Goal: Information Seeking & Learning: Find specific fact

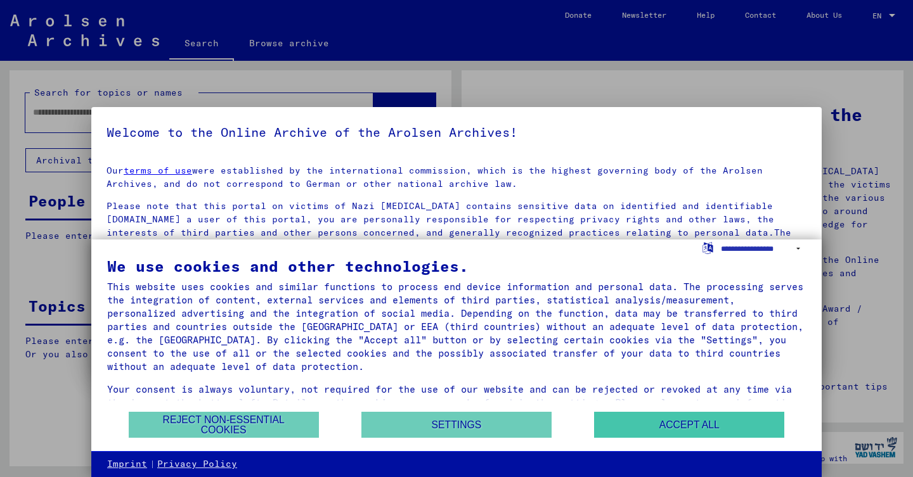
click at [632, 438] on button "Accept all" at bounding box center [689, 425] width 190 height 26
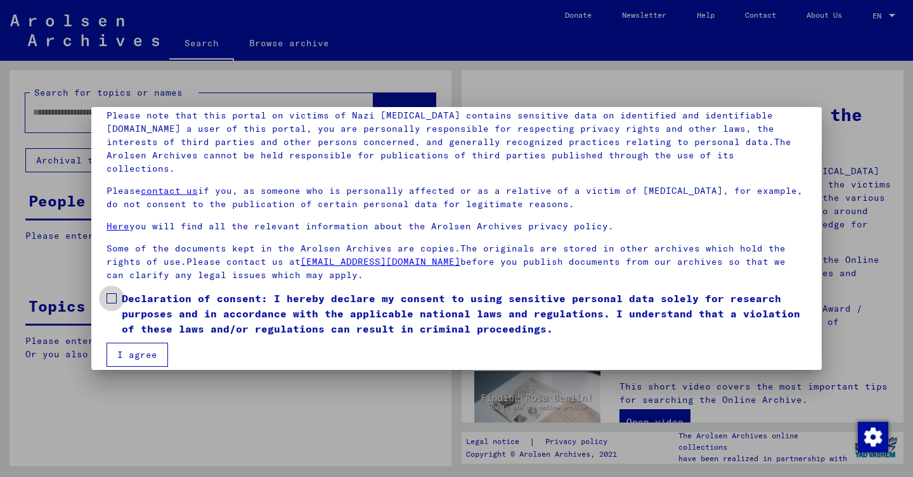
click at [170, 298] on span "Declaration of consent: I hereby declare my consent to using sensitive personal…" at bounding box center [464, 314] width 684 height 46
click at [139, 344] on button "I agree" at bounding box center [136, 356] width 61 height 24
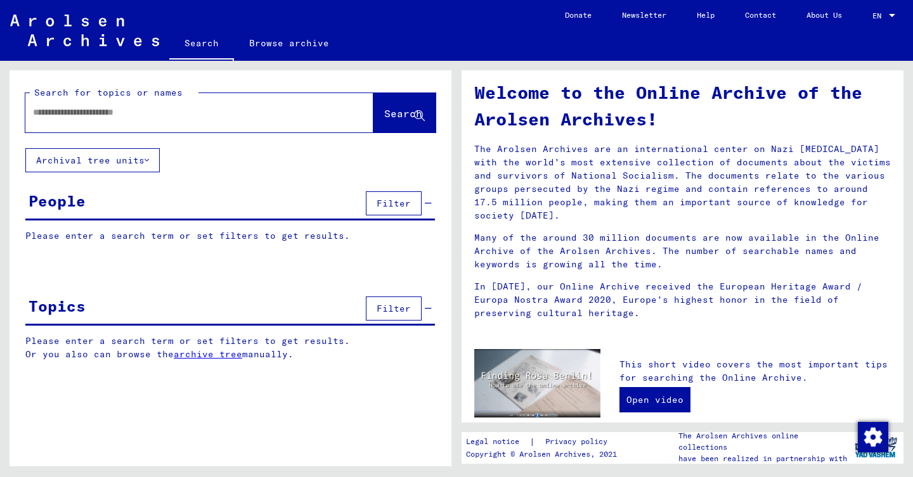
scroll to position [23, 0]
click at [276, 127] on div at bounding box center [199, 112] width 348 height 39
click at [237, 119] on input "text" at bounding box center [184, 112] width 302 height 13
type input "*******"
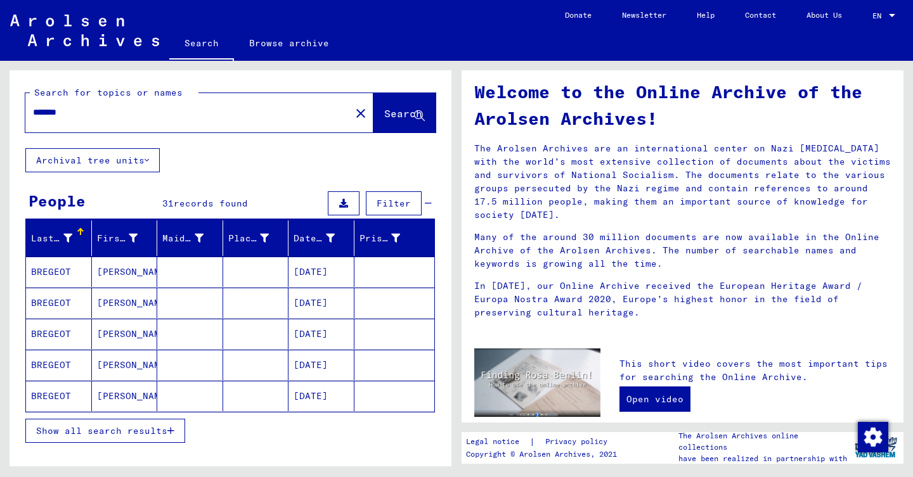
click at [167, 437] on button "Show all search results" at bounding box center [105, 431] width 160 height 24
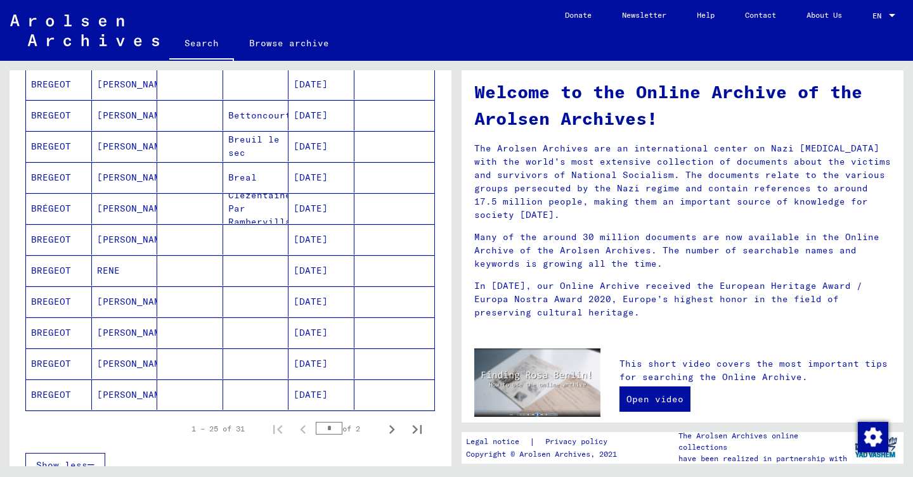
scroll to position [698, 0]
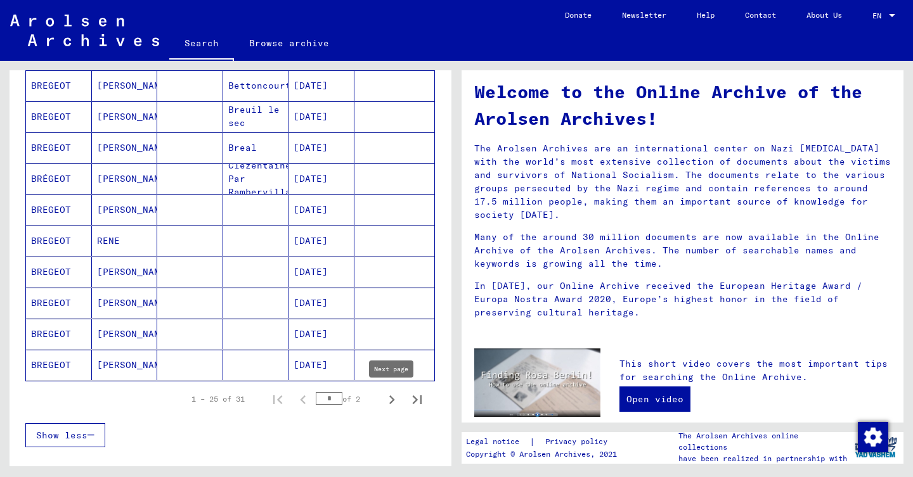
click at [392, 395] on icon "Next page" at bounding box center [392, 400] width 18 height 18
type input "*"
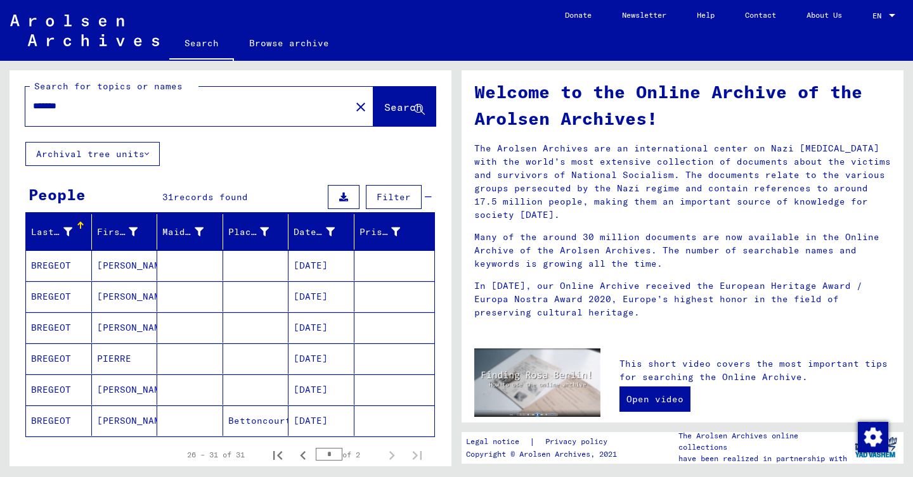
scroll to position [0, 0]
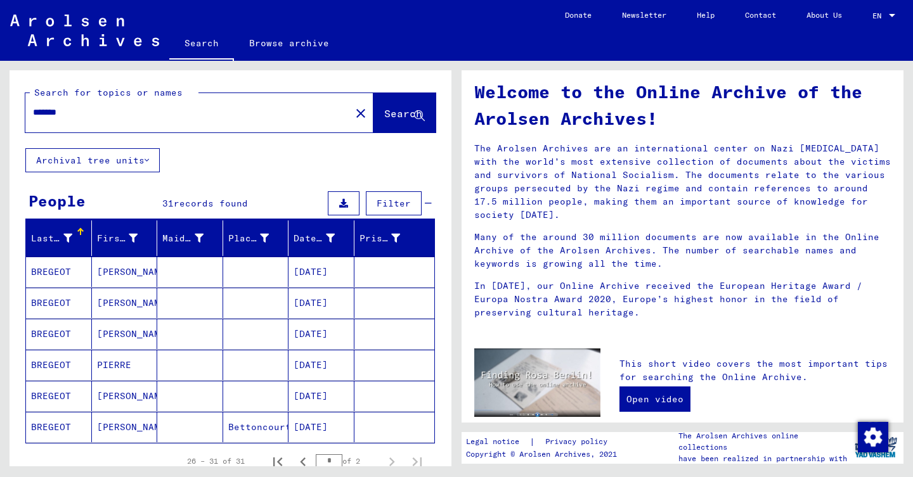
click at [32, 115] on div "*******" at bounding box center [180, 112] width 310 height 29
click at [34, 115] on input "*******" at bounding box center [184, 112] width 302 height 13
type input "**********"
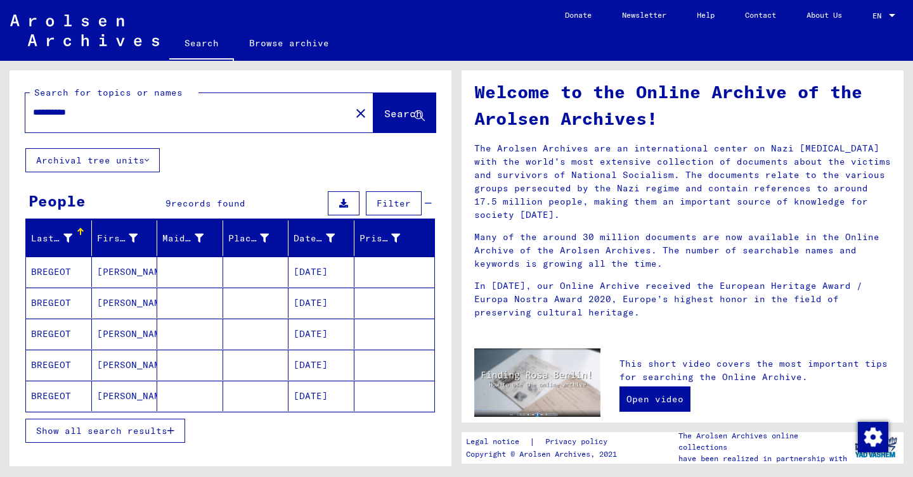
click at [165, 433] on span "Show all search results" at bounding box center [101, 430] width 131 height 11
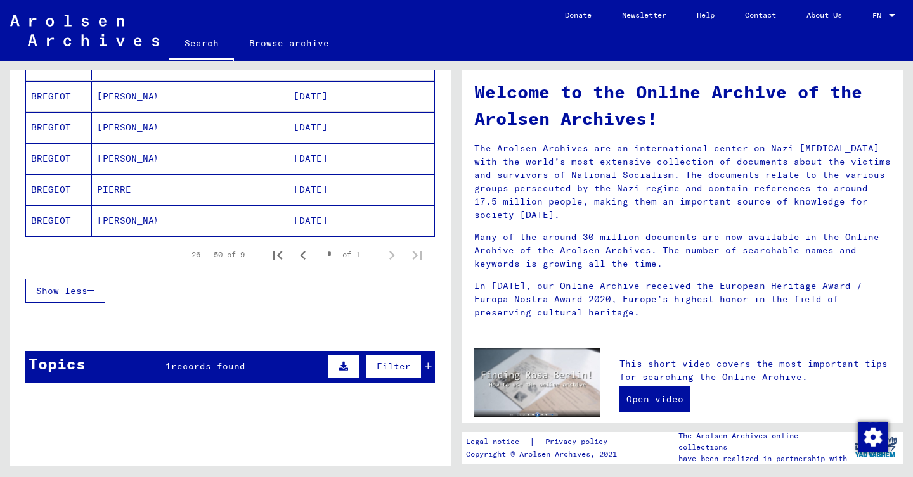
scroll to position [307, 0]
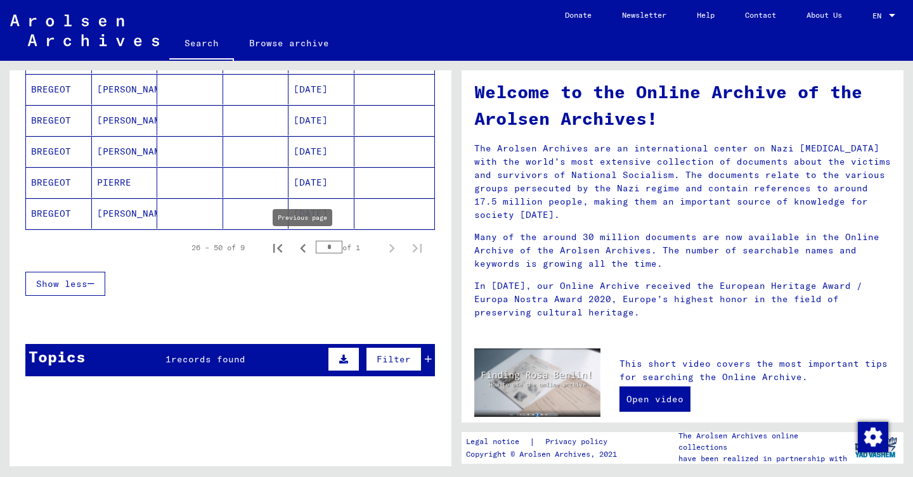
click at [307, 248] on icon "Previous page" at bounding box center [303, 249] width 18 height 18
type input "*"
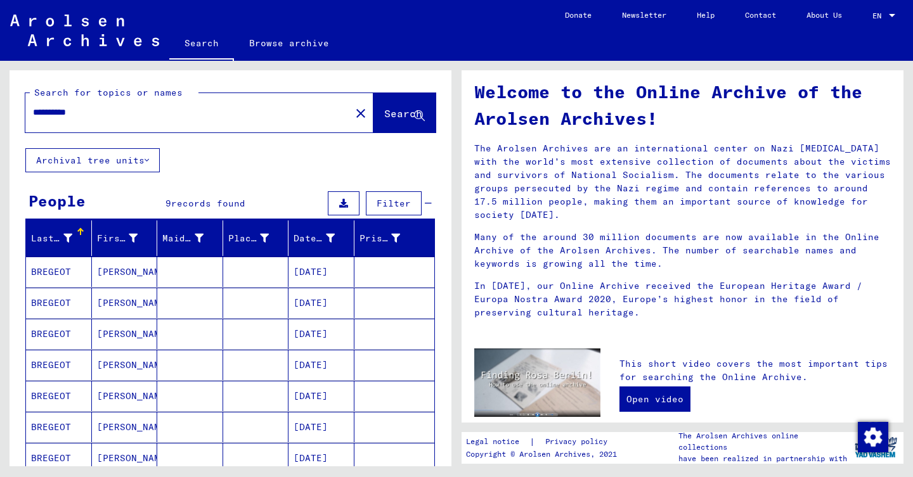
scroll to position [0, 0]
click at [384, 114] on span "Search" at bounding box center [403, 113] width 38 height 13
click at [46, 112] on input "**********" at bounding box center [184, 112] width 302 height 13
click at [49, 115] on input "**********" at bounding box center [184, 112] width 302 height 13
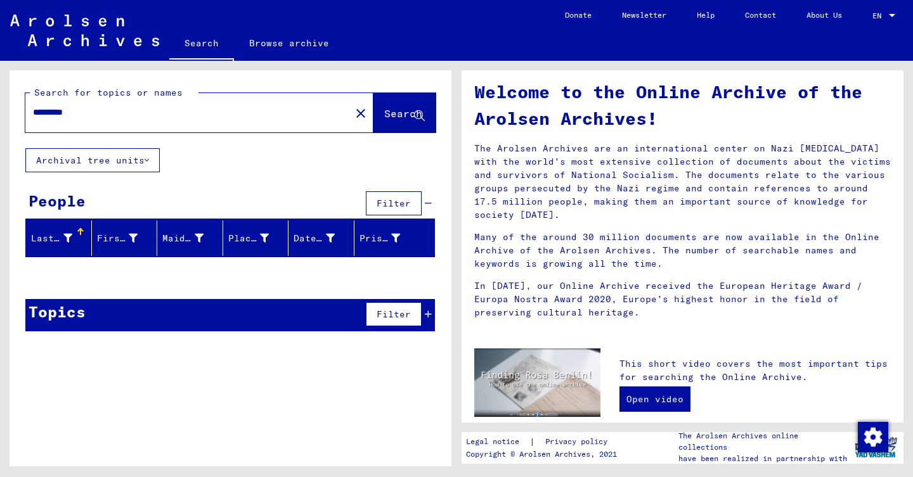
click at [73, 114] on input "*********" at bounding box center [184, 112] width 302 height 13
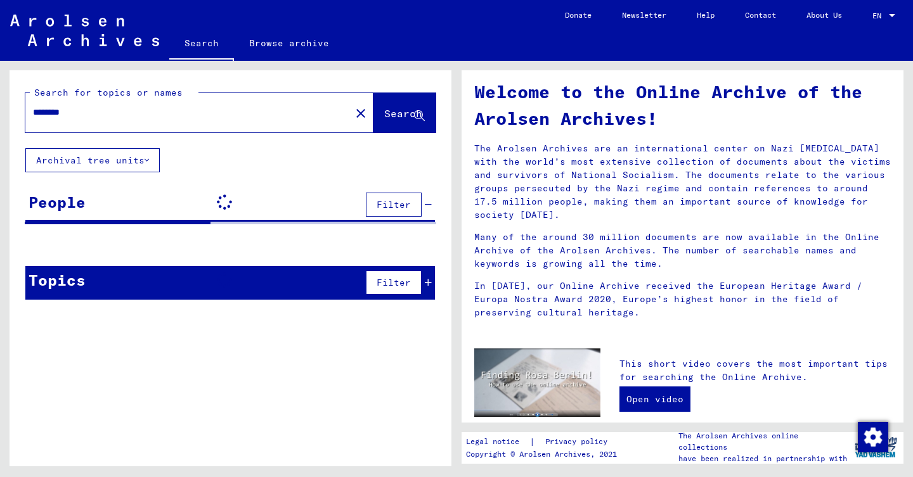
click at [285, 165] on div "Search for topics or names ******** close Search Archival tree units People Fil…" at bounding box center [231, 194] width 442 height 248
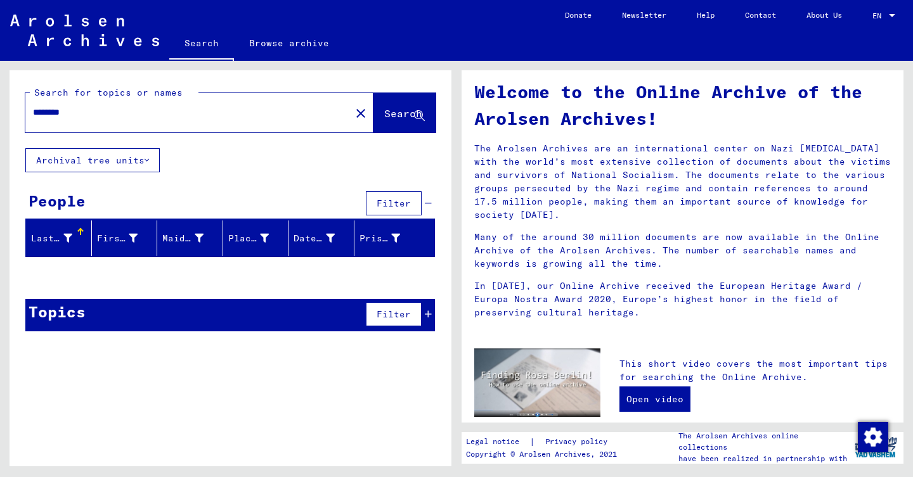
click at [43, 110] on input "********" at bounding box center [184, 112] width 302 height 13
type input "******"
click at [196, 115] on input "******" at bounding box center [184, 112] width 302 height 13
click at [215, 108] on input "text" at bounding box center [184, 112] width 302 height 13
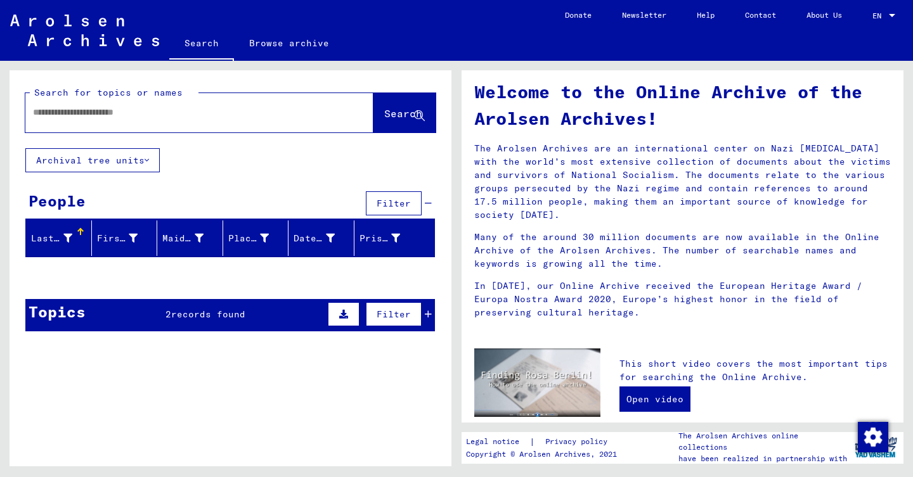
type input "*"
type input "********"
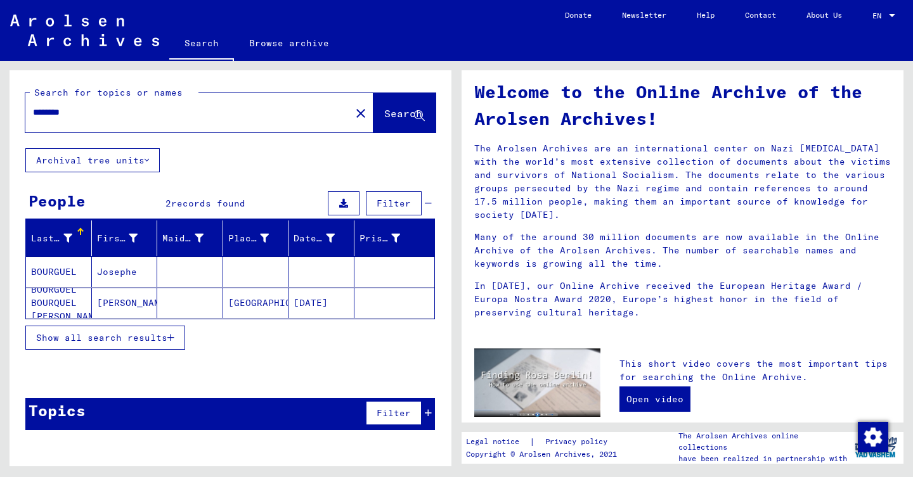
click at [353, 108] on mat-icon "close" at bounding box center [360, 113] width 15 height 15
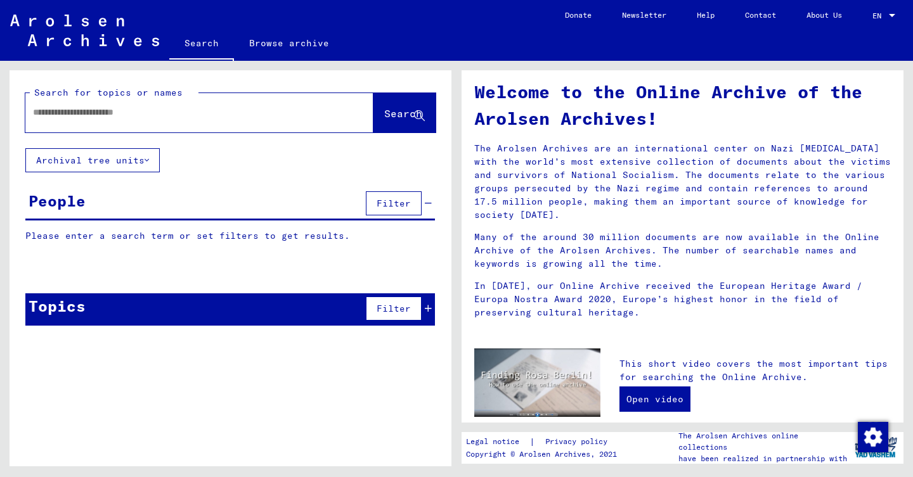
click at [171, 110] on input "text" at bounding box center [184, 112] width 302 height 13
type input "**********"
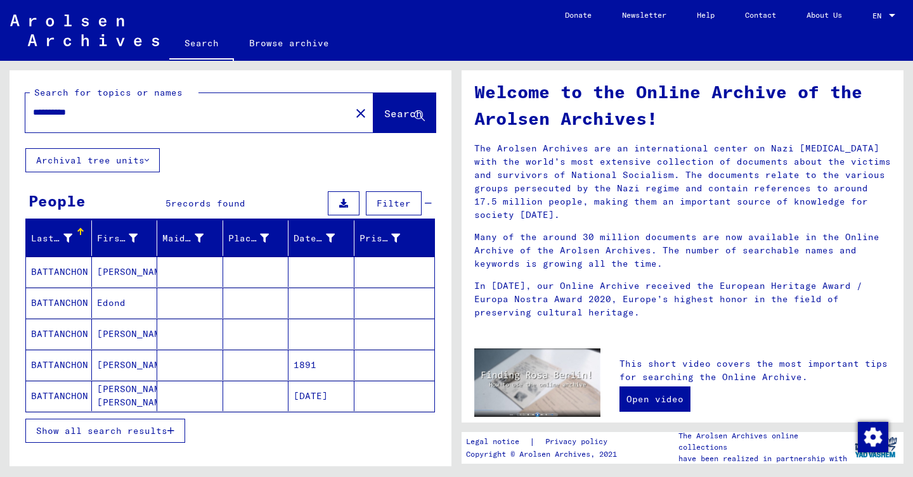
click at [274, 278] on mat-cell at bounding box center [256, 272] width 66 height 30
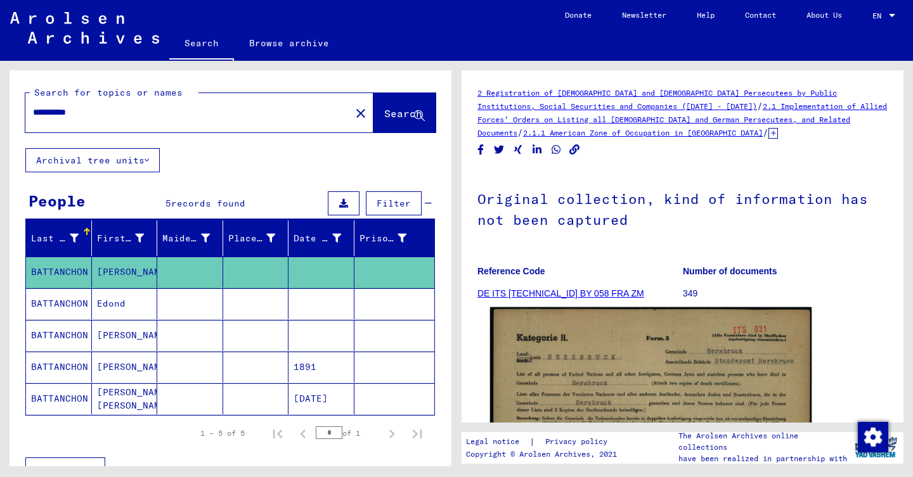
scroll to position [219, 0]
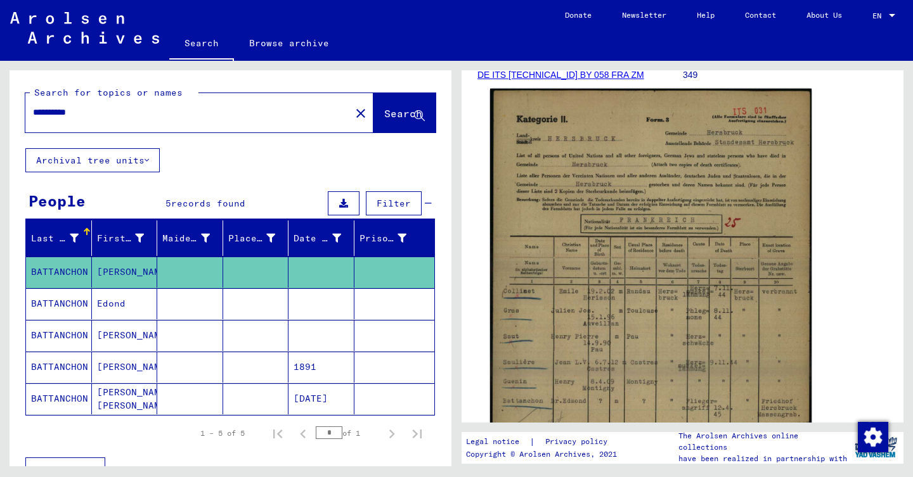
click at [650, 183] on img at bounding box center [650, 313] width 321 height 448
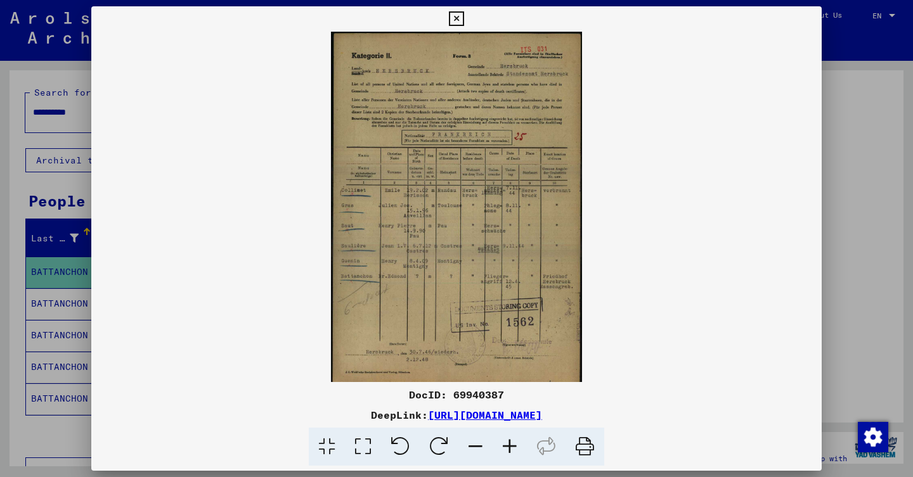
scroll to position [0, 0]
click at [66, 235] on div at bounding box center [456, 238] width 913 height 477
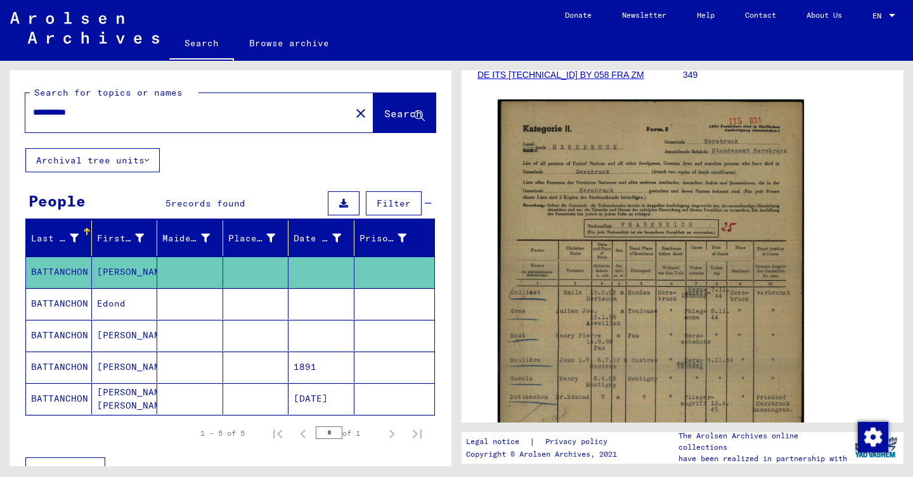
click at [131, 299] on mat-cell "Edond" at bounding box center [125, 303] width 66 height 31
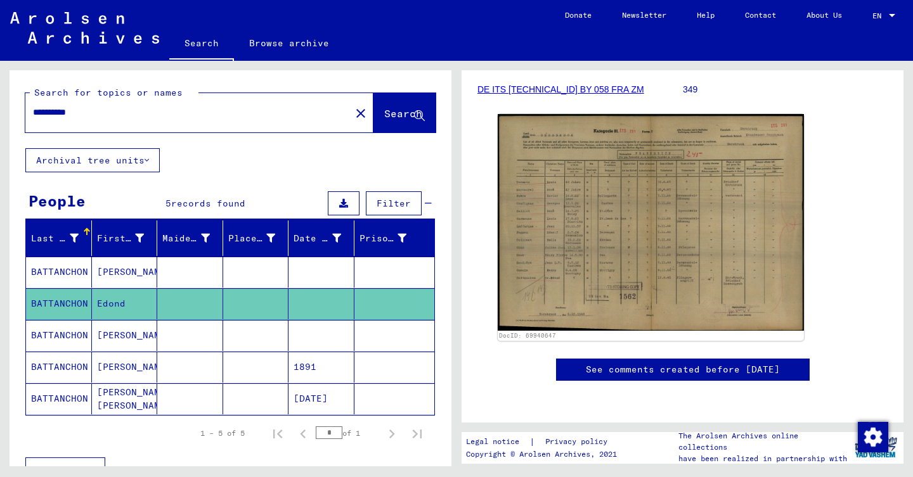
scroll to position [155, 0]
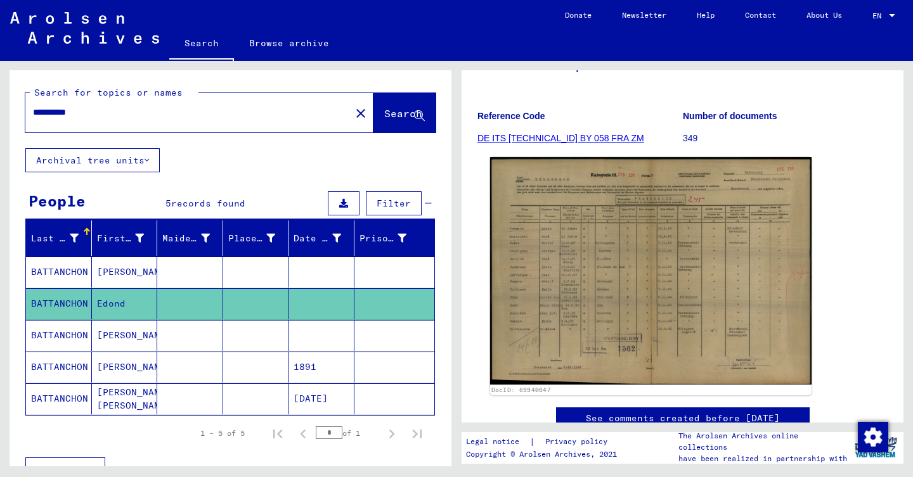
click at [685, 195] on img at bounding box center [650, 271] width 321 height 228
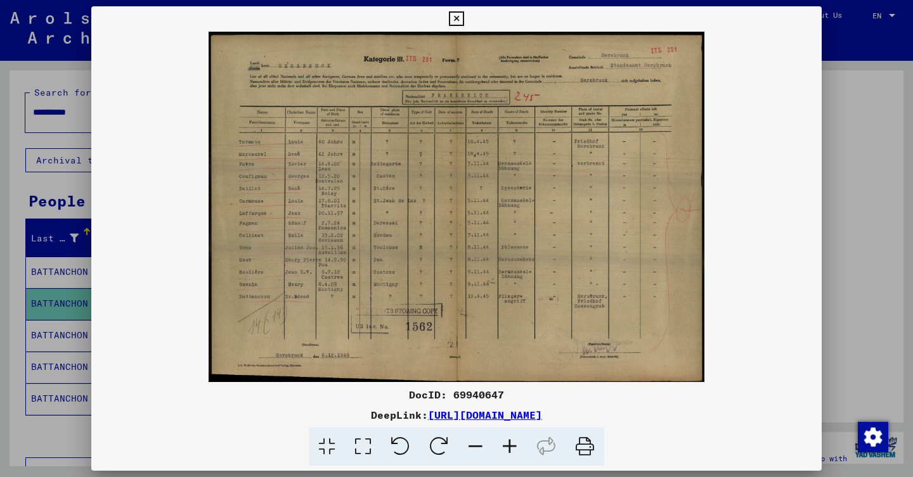
click at [37, 247] on div at bounding box center [456, 238] width 913 height 477
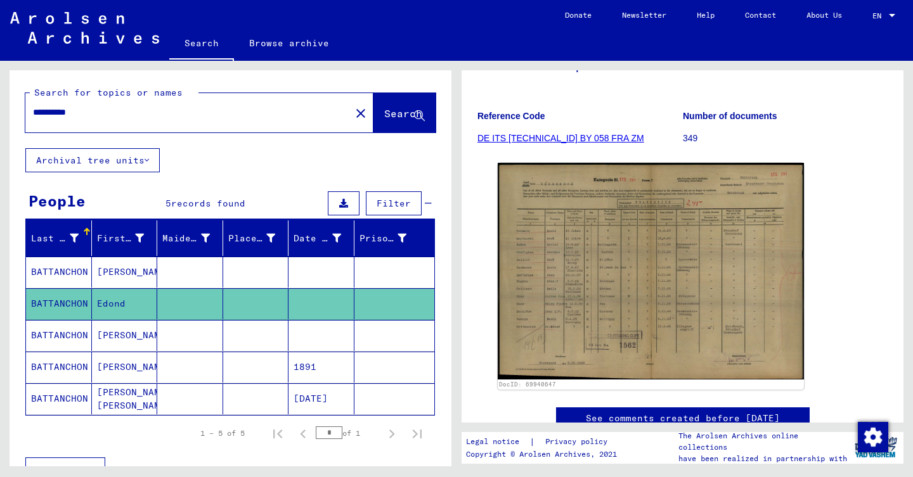
click at [81, 326] on mat-cell "BATTANCHON" at bounding box center [59, 335] width 66 height 31
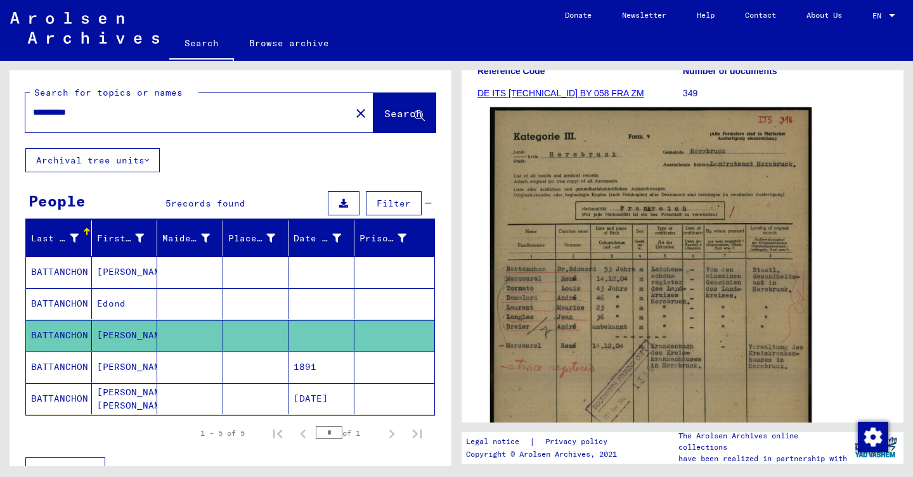
click at [637, 253] on img at bounding box center [650, 324] width 321 height 435
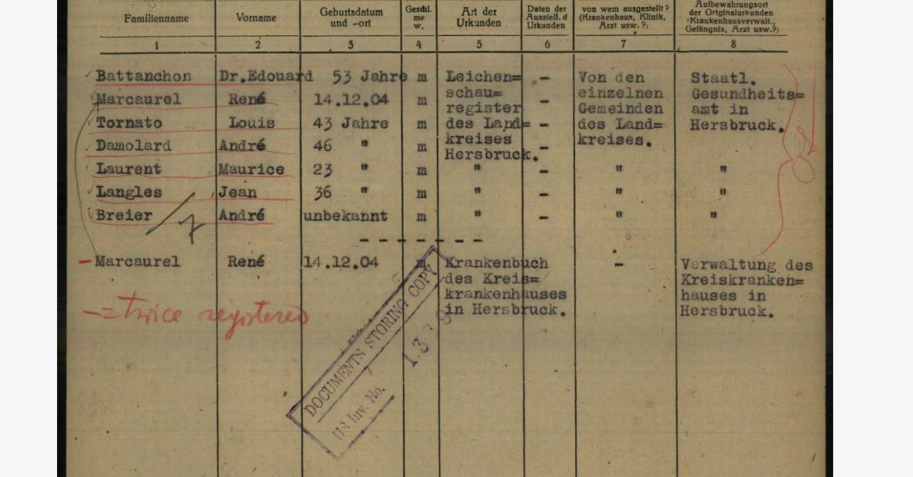
click at [158, 40] on img at bounding box center [456, 207] width 730 height 350
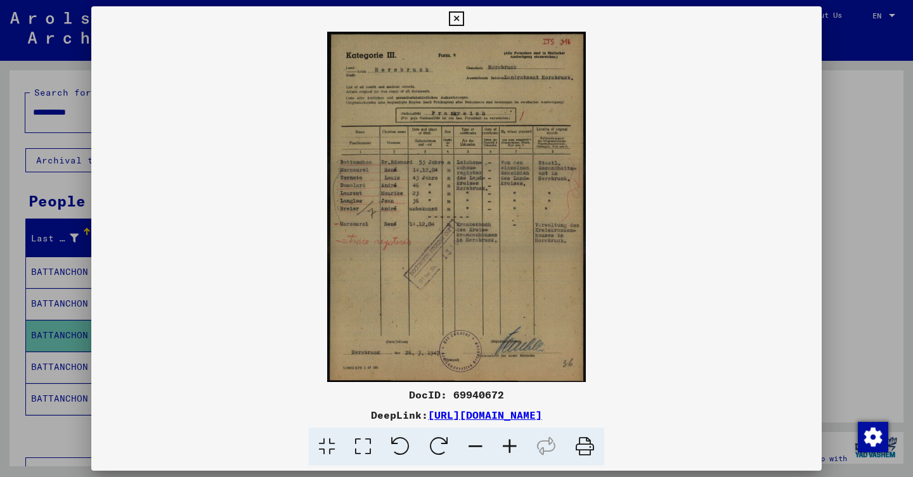
click at [64, 221] on div at bounding box center [456, 238] width 913 height 477
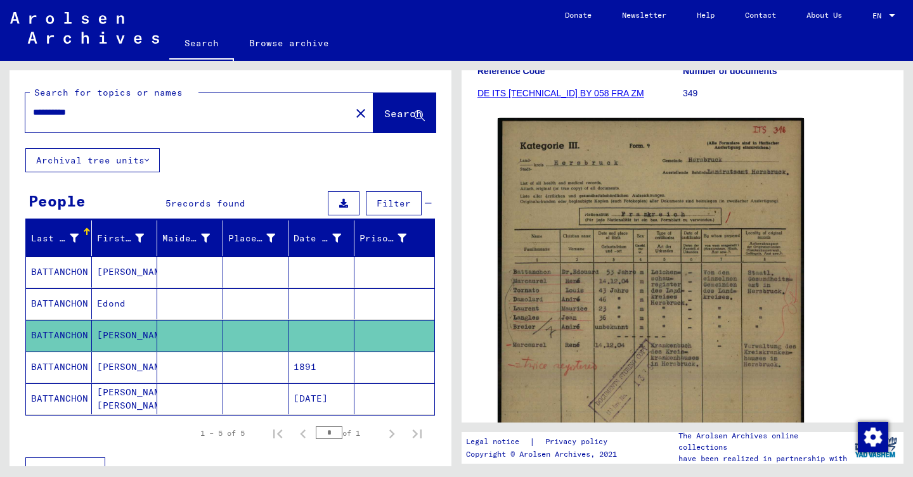
click at [108, 364] on mat-cell "[PERSON_NAME]" at bounding box center [125, 367] width 66 height 31
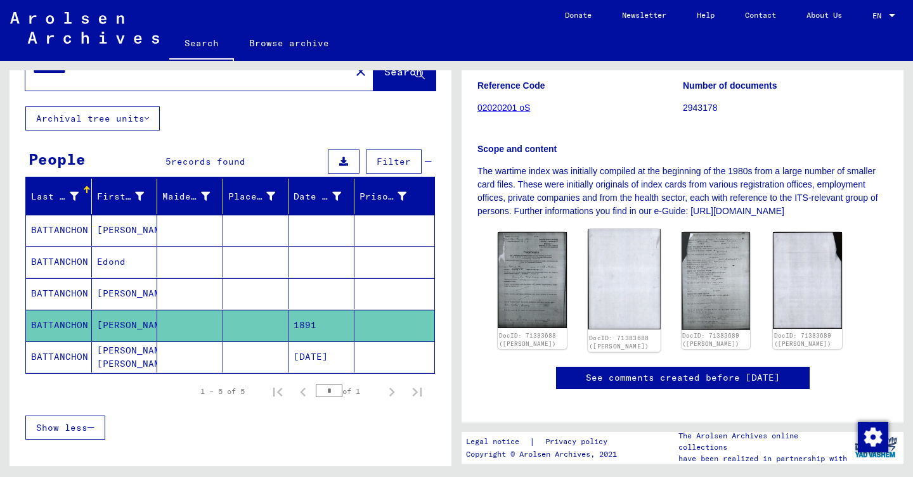
scroll to position [228, 0]
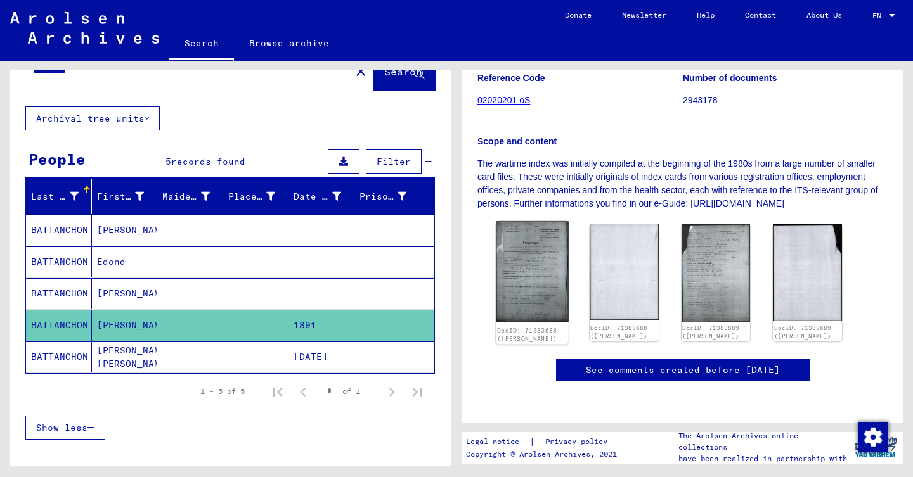
click at [539, 231] on img at bounding box center [532, 272] width 72 height 101
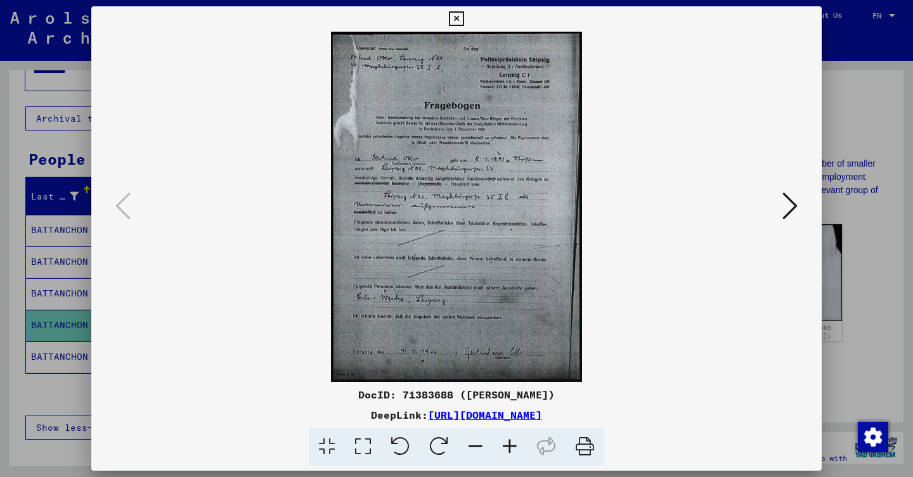
click at [783, 208] on icon at bounding box center [789, 206] width 15 height 30
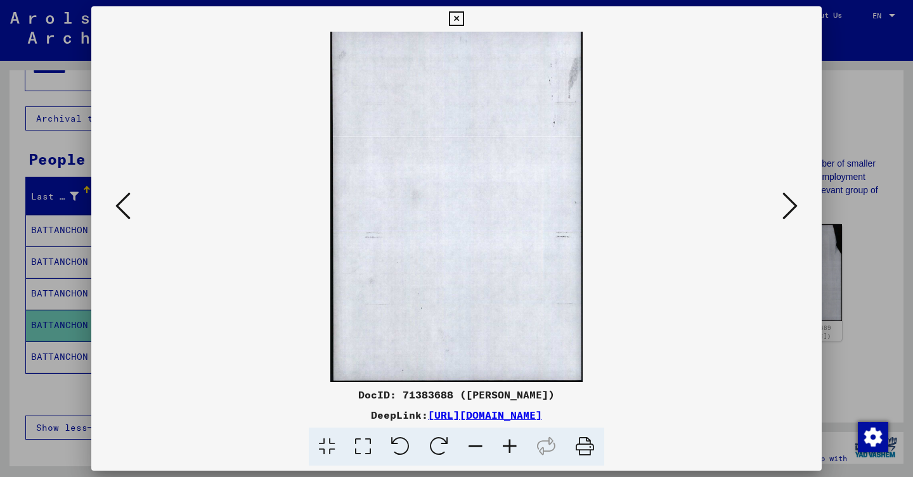
click at [790, 200] on icon at bounding box center [789, 206] width 15 height 30
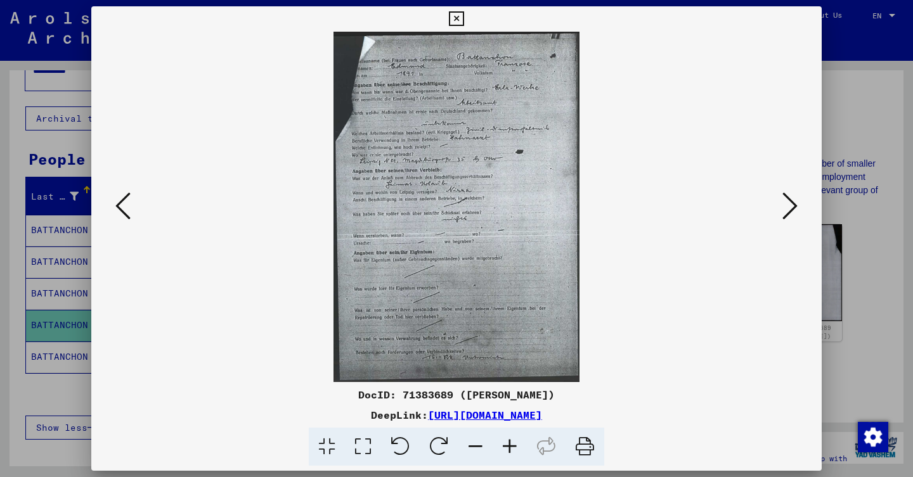
click at [790, 197] on icon at bounding box center [789, 206] width 15 height 30
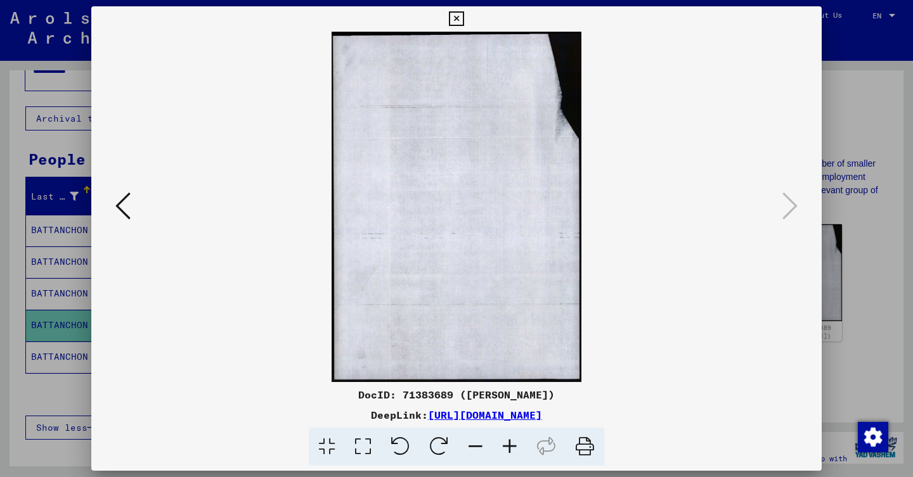
click at [133, 205] on button at bounding box center [123, 207] width 23 height 36
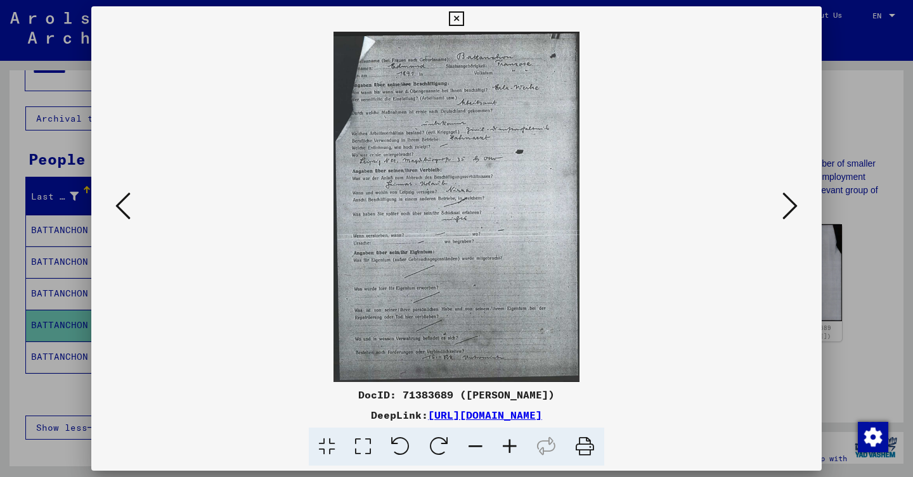
click at [133, 205] on button at bounding box center [123, 207] width 23 height 36
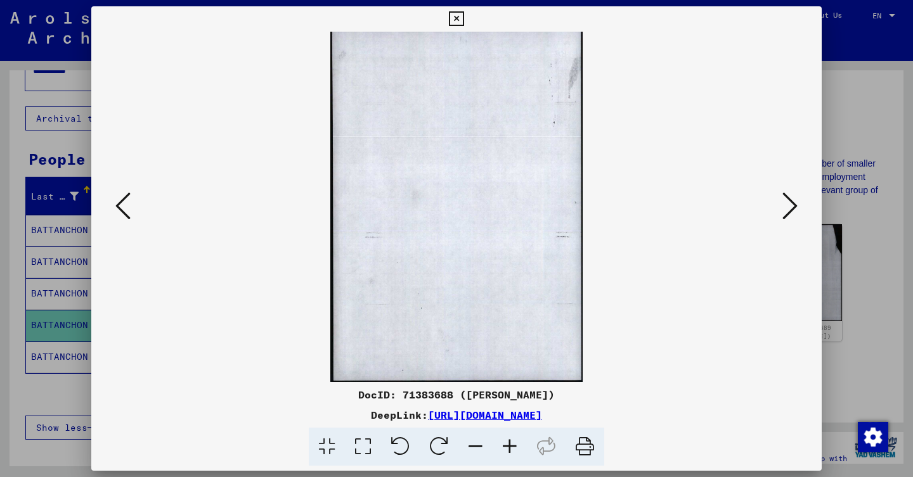
click at [133, 205] on button at bounding box center [123, 207] width 23 height 36
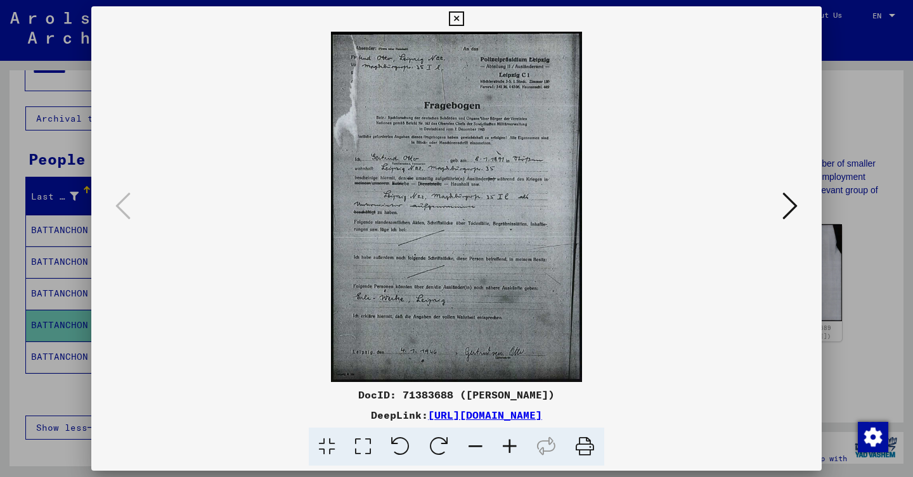
click at [8, 256] on div at bounding box center [456, 238] width 913 height 477
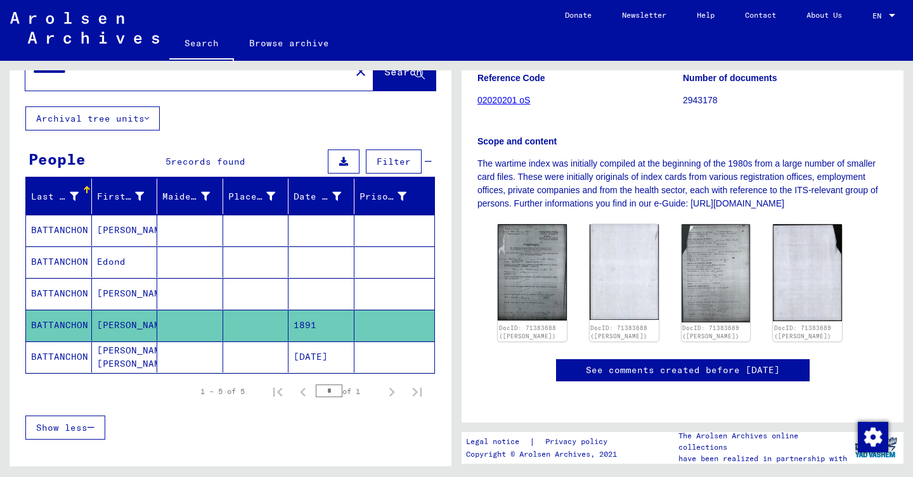
click at [127, 359] on mat-cell "[PERSON_NAME] [PERSON_NAME]" at bounding box center [125, 357] width 66 height 31
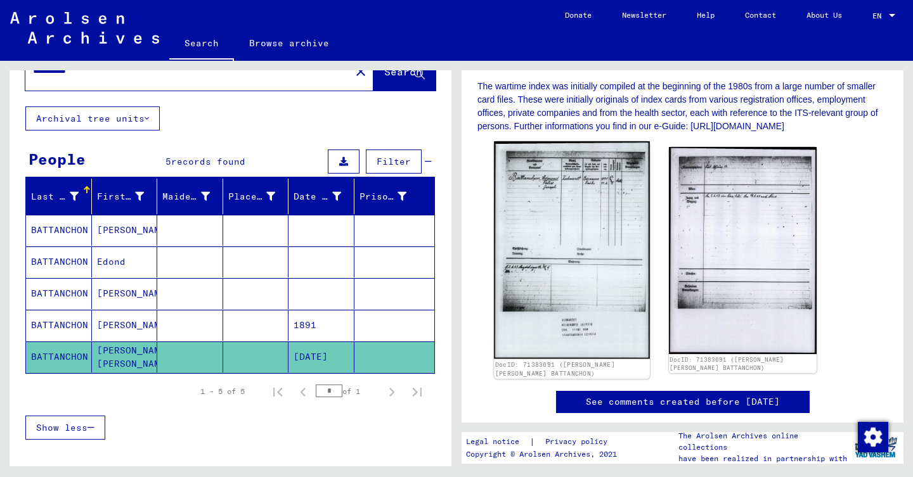
click at [591, 188] on img at bounding box center [571, 249] width 155 height 217
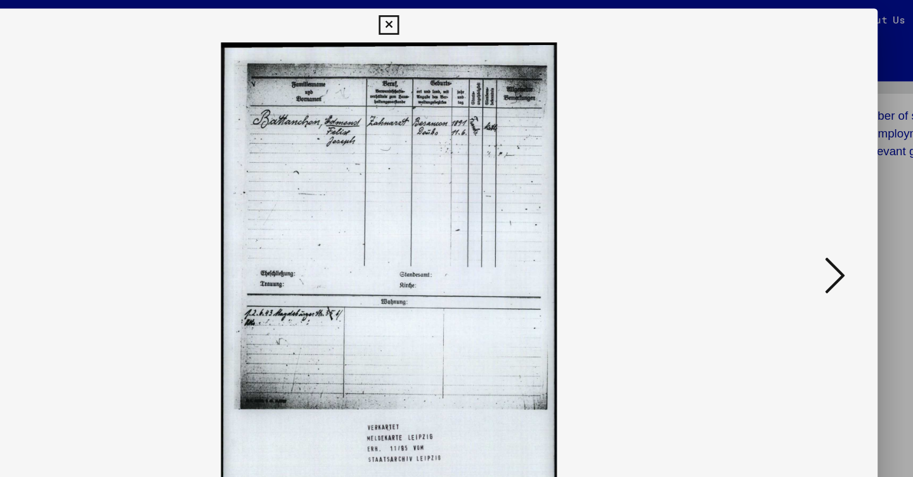
click at [782, 195] on icon at bounding box center [789, 206] width 15 height 30
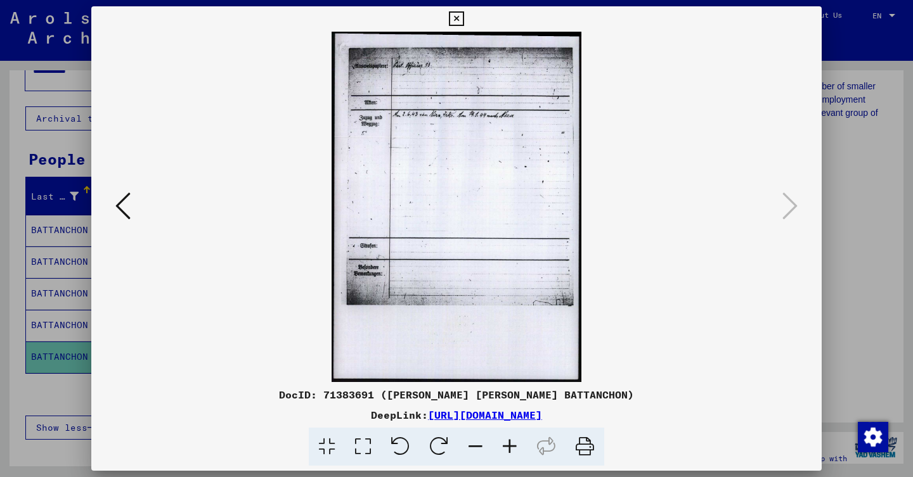
click at [4, 233] on div at bounding box center [456, 238] width 913 height 477
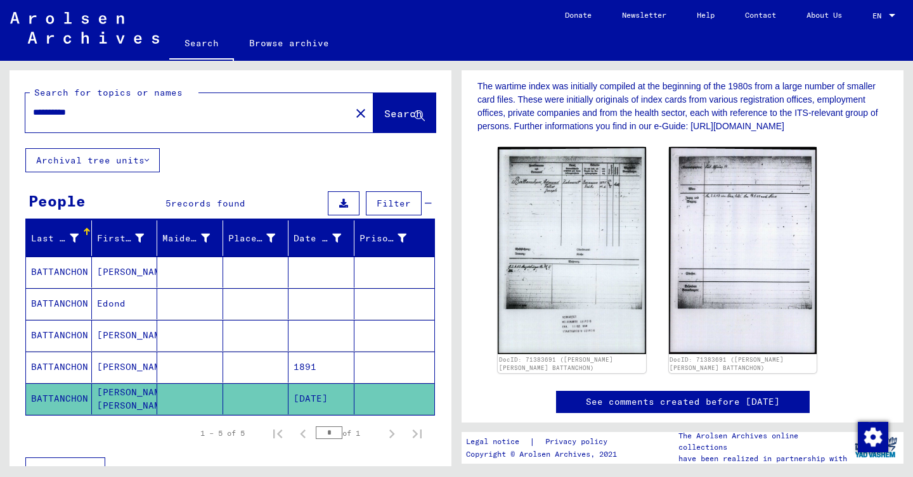
click at [353, 112] on mat-icon "close" at bounding box center [360, 113] width 15 height 15
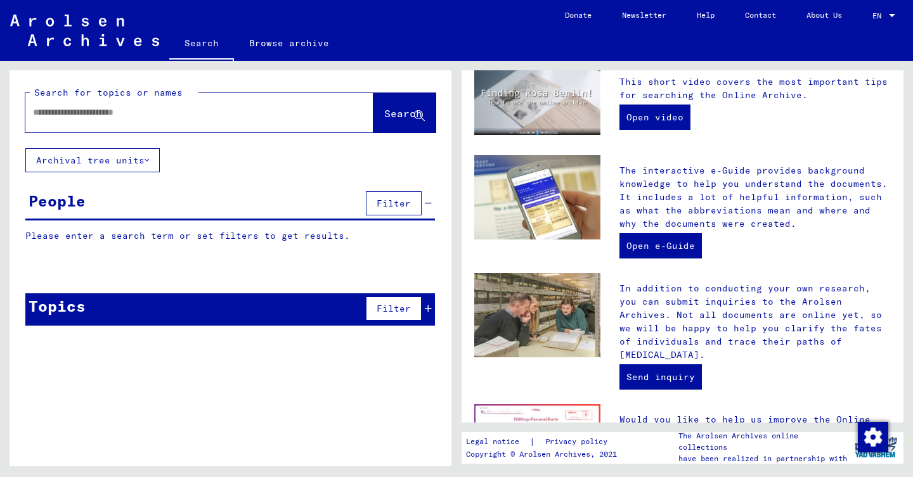
click at [259, 115] on input "text" at bounding box center [184, 112] width 302 height 13
type input "**********"
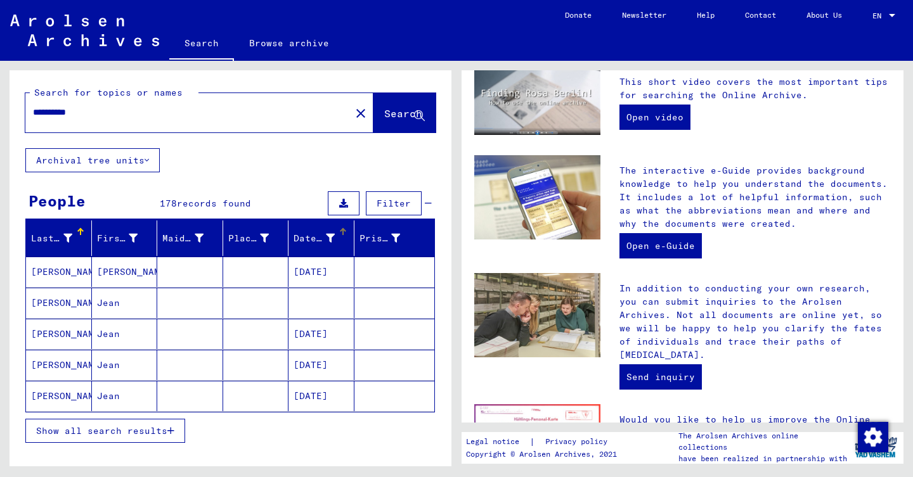
click at [342, 241] on div "Date of Birth" at bounding box center [323, 238] width 60 height 20
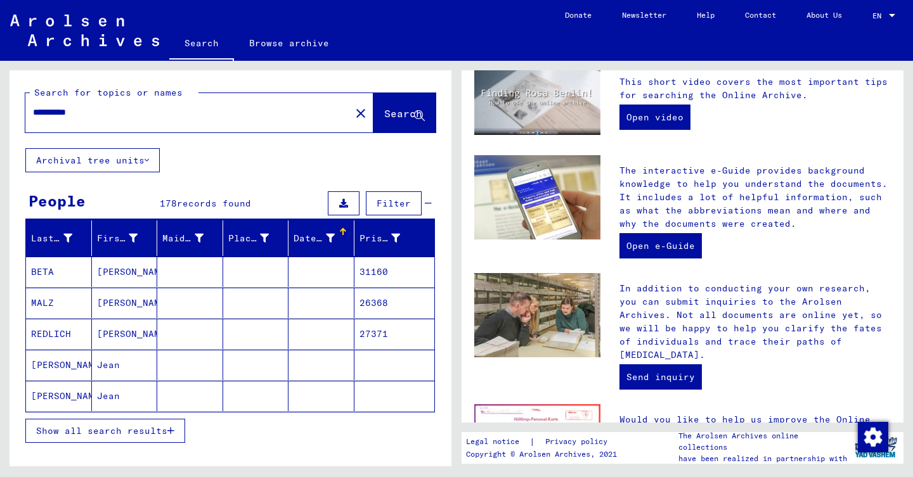
click at [342, 241] on div "Date of Birth" at bounding box center [323, 238] width 60 height 20
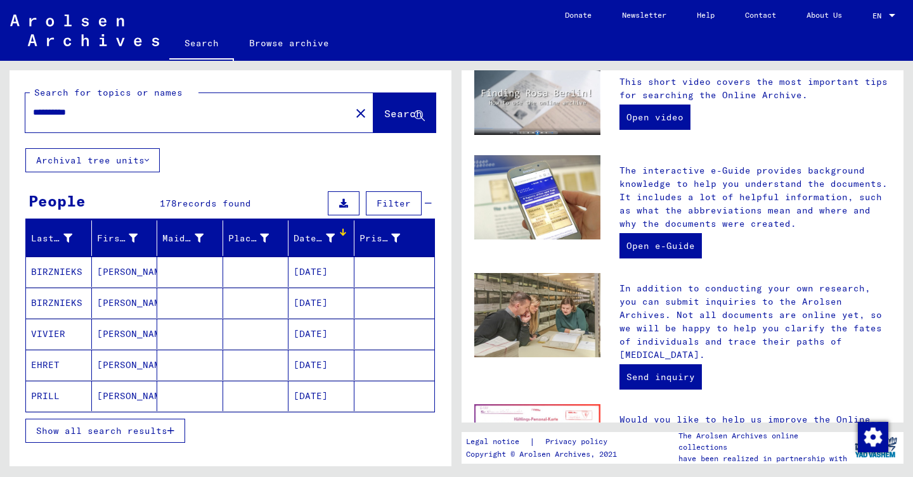
click at [160, 428] on span "Show all search results" at bounding box center [101, 430] width 131 height 11
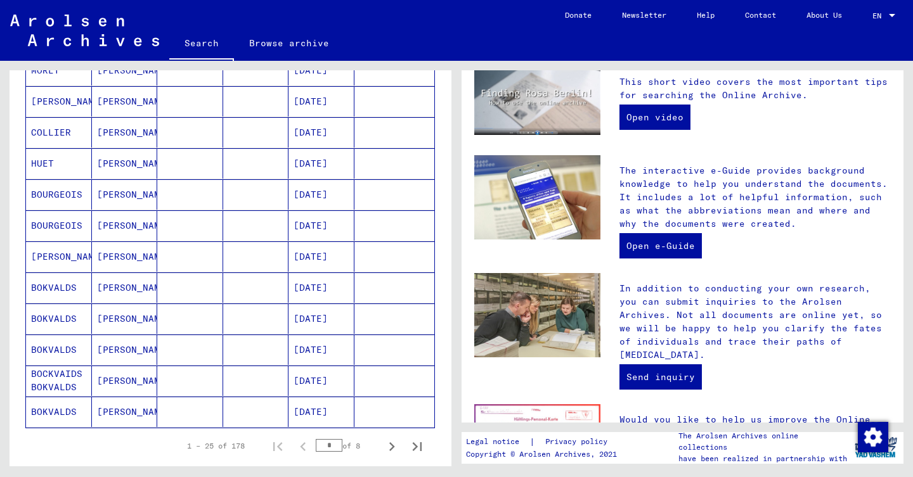
scroll to position [634, 0]
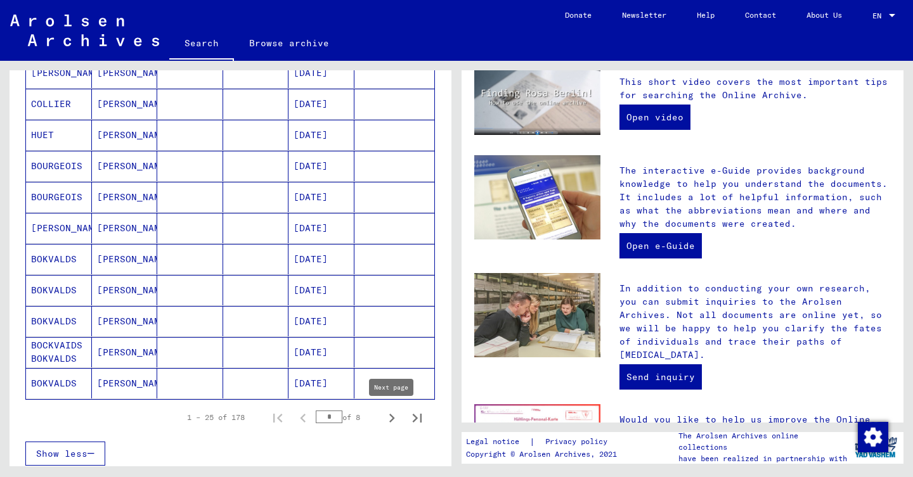
click at [381, 414] on button "Next page" at bounding box center [391, 417] width 25 height 25
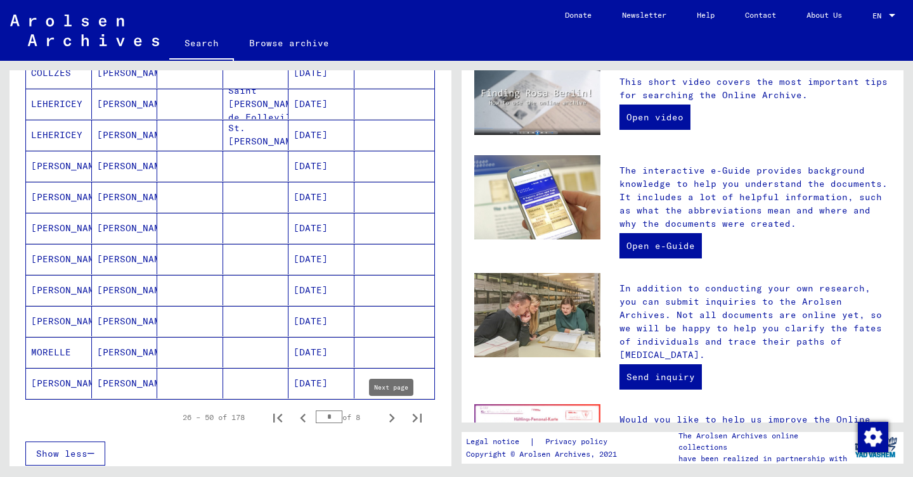
click at [381, 414] on button "Next page" at bounding box center [391, 417] width 25 height 25
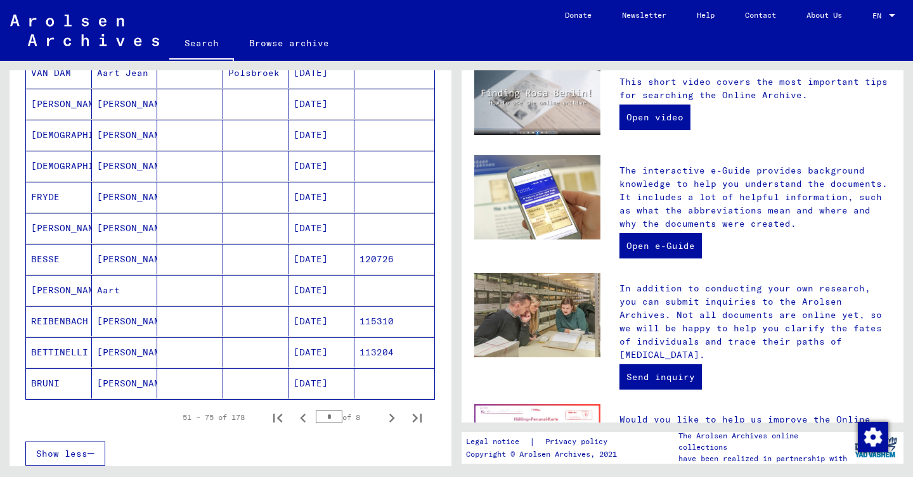
scroll to position [572, 0]
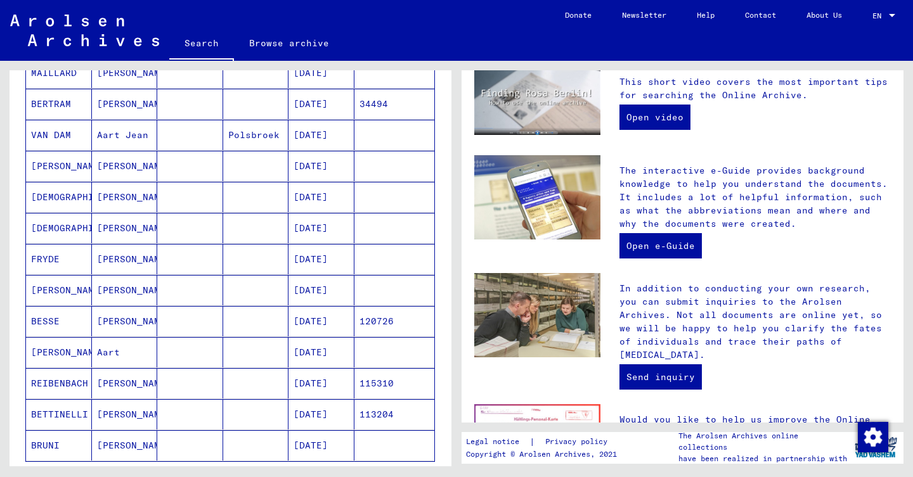
click at [341, 259] on mat-cell "[DATE]" at bounding box center [321, 259] width 66 height 30
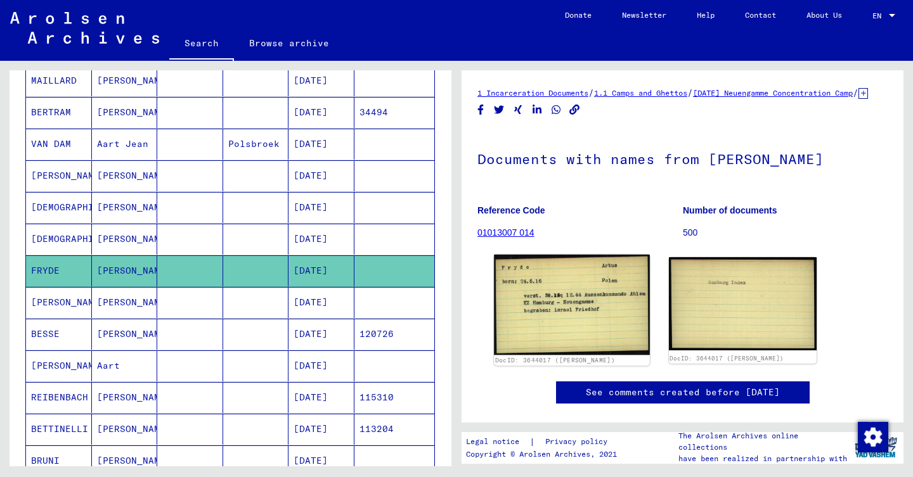
click at [565, 280] on img at bounding box center [571, 305] width 155 height 100
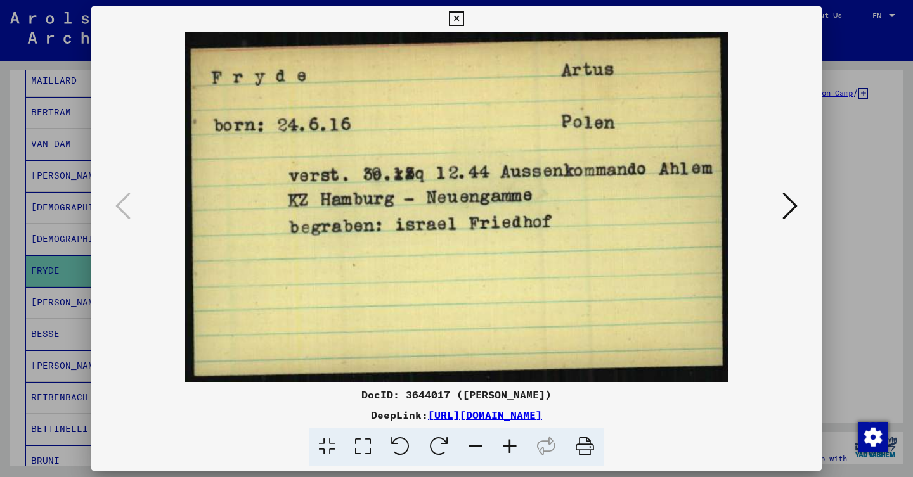
click at [96, 191] on div at bounding box center [456, 207] width 730 height 350
click at [57, 195] on div at bounding box center [456, 238] width 913 height 477
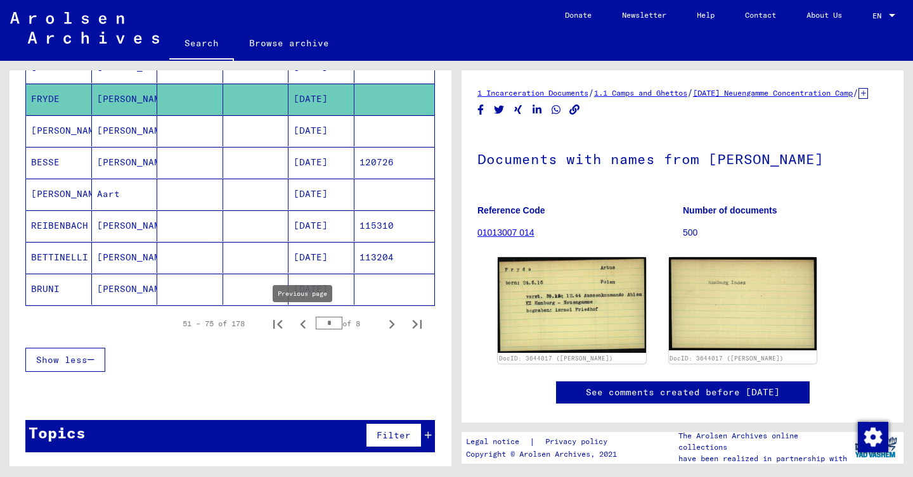
scroll to position [743, 0]
click at [307, 325] on icon "Previous page" at bounding box center [303, 325] width 18 height 18
type input "*"
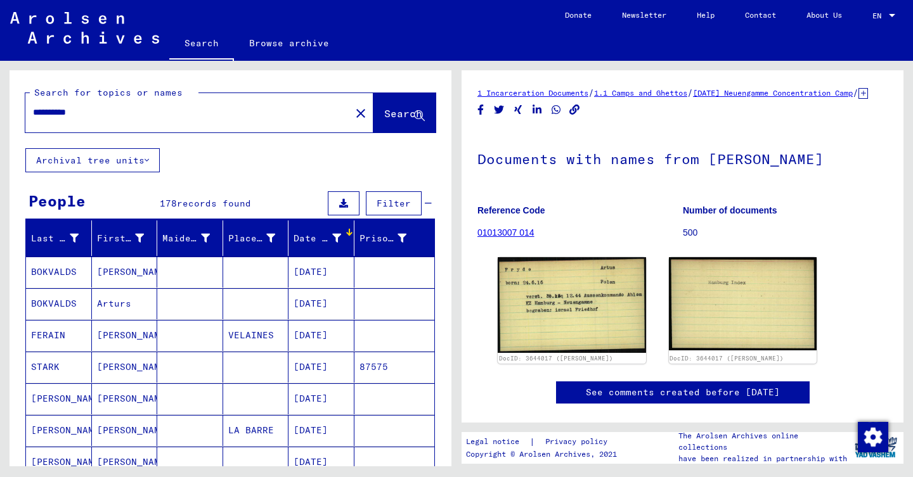
scroll to position [0, 0]
click at [353, 112] on mat-icon "close" at bounding box center [360, 113] width 15 height 15
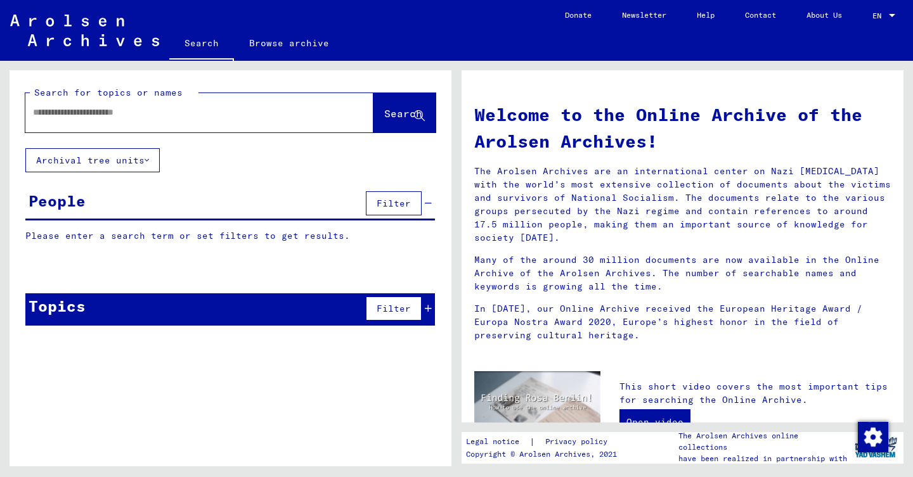
click at [188, 105] on div at bounding box center [180, 112] width 310 height 29
click at [187, 107] on input "text" at bounding box center [184, 112] width 302 height 13
type input "**********"
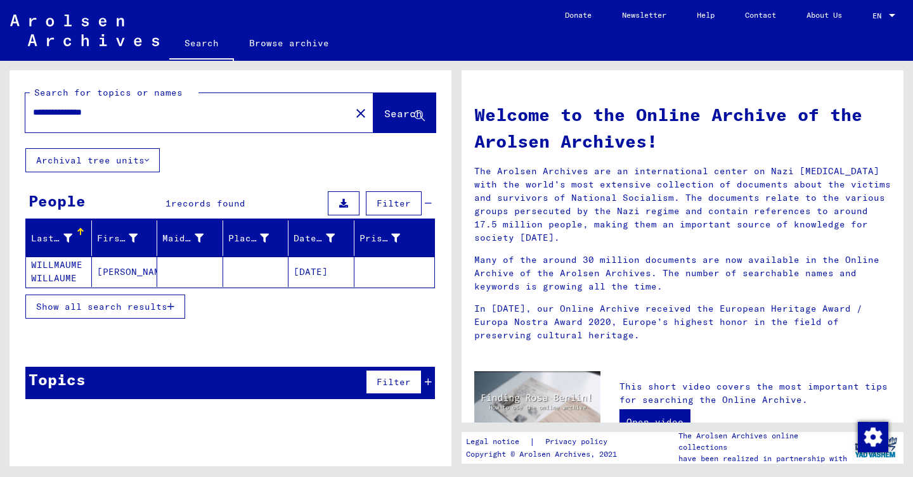
click at [193, 269] on mat-cell at bounding box center [190, 272] width 66 height 30
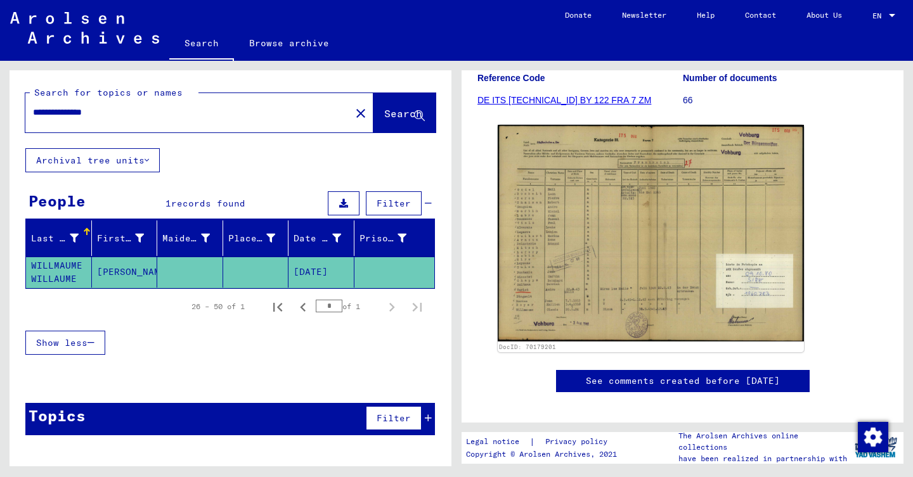
scroll to position [173, 0]
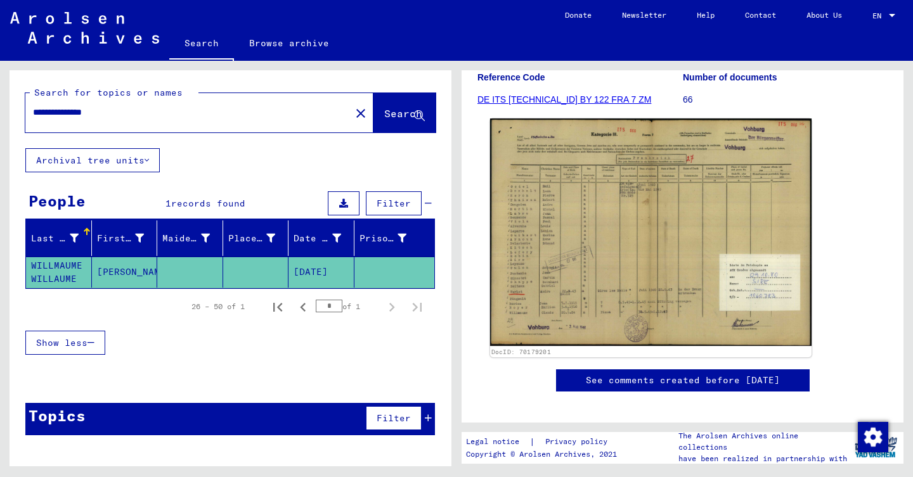
click at [638, 196] on img at bounding box center [650, 233] width 321 height 228
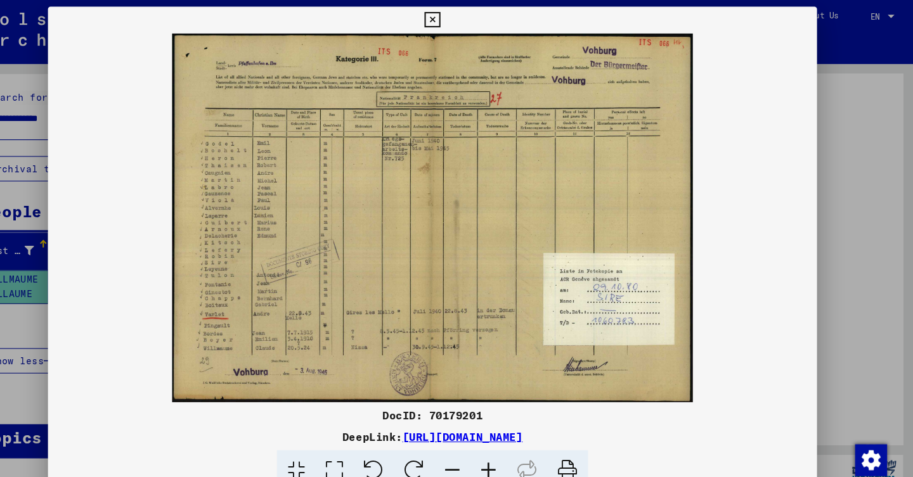
click at [9, 179] on div at bounding box center [456, 238] width 913 height 477
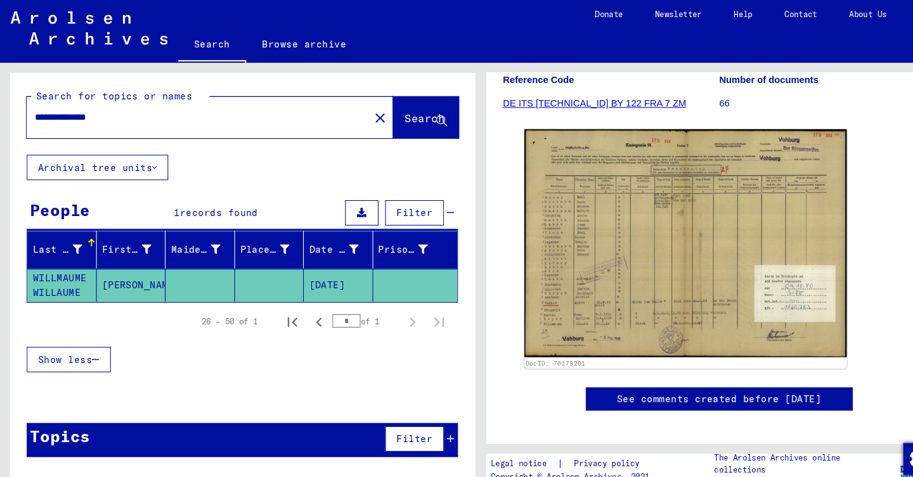
click at [353, 114] on mat-icon "close" at bounding box center [360, 113] width 15 height 15
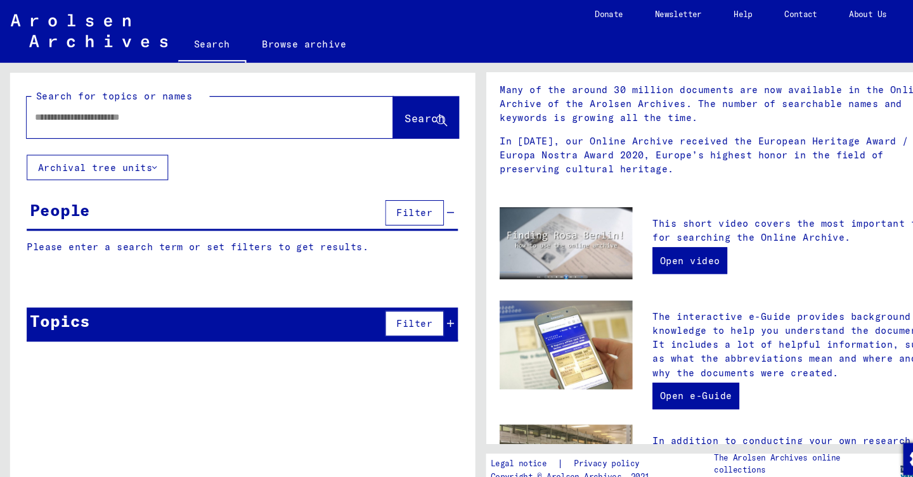
click at [120, 109] on input "text" at bounding box center [184, 112] width 302 height 13
type input "**********"
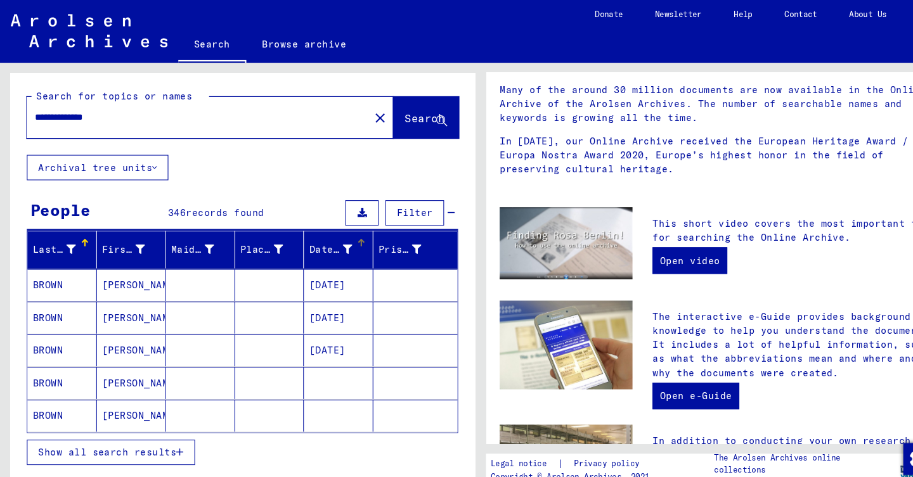
click at [343, 228] on div at bounding box center [344, 230] width 4 height 4
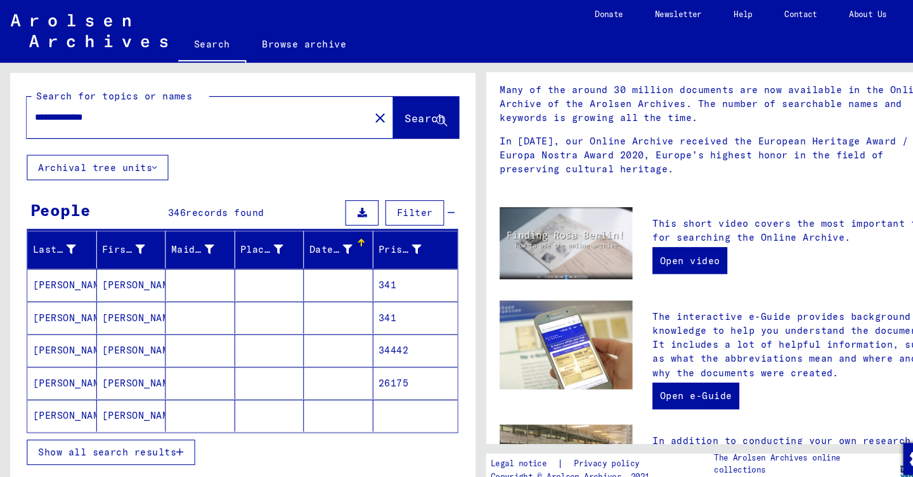
click at [343, 228] on div at bounding box center [344, 230] width 4 height 4
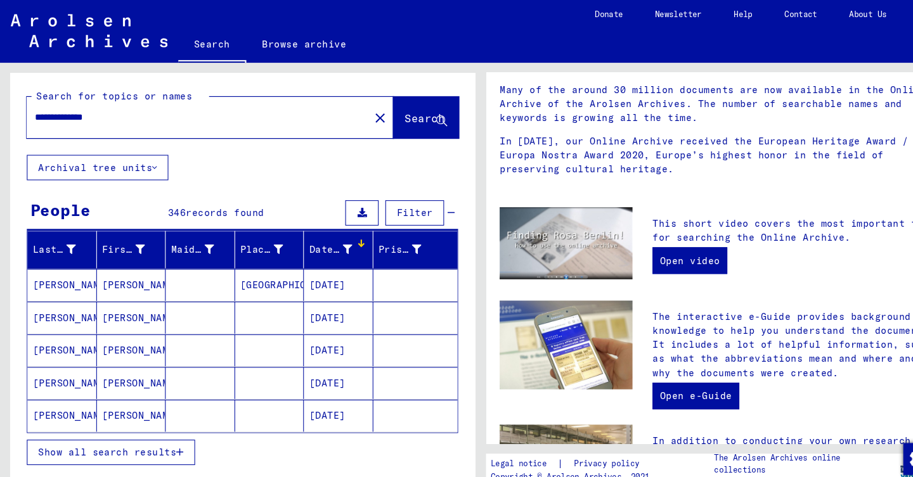
click at [158, 429] on span "Show all search results" at bounding box center [101, 430] width 131 height 11
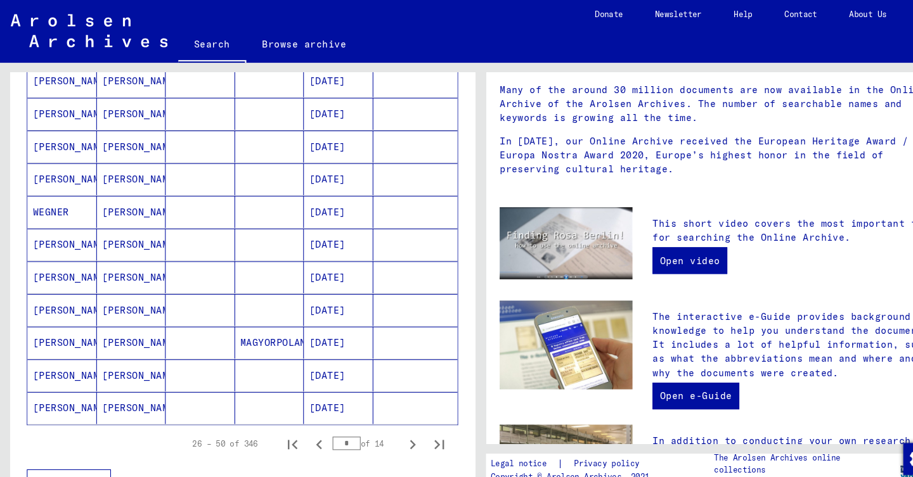
scroll to position [674, 0]
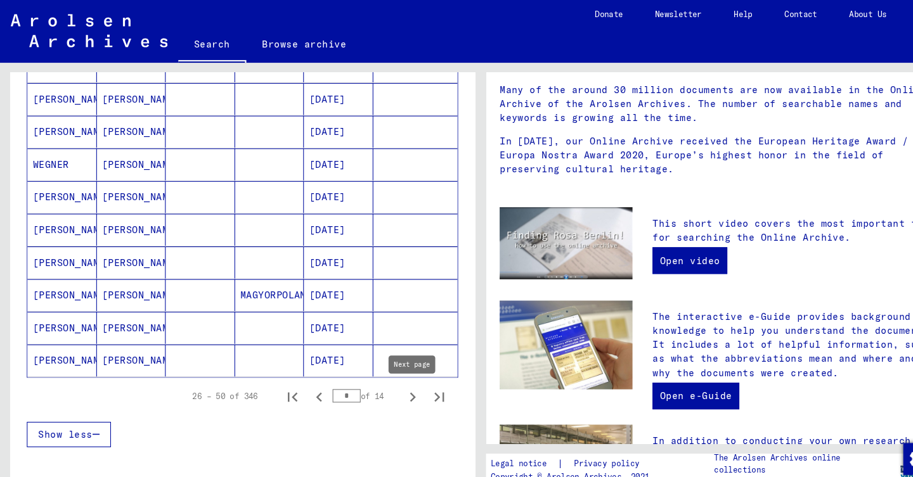
click at [394, 379] on icon "Next page" at bounding box center [392, 379] width 18 height 18
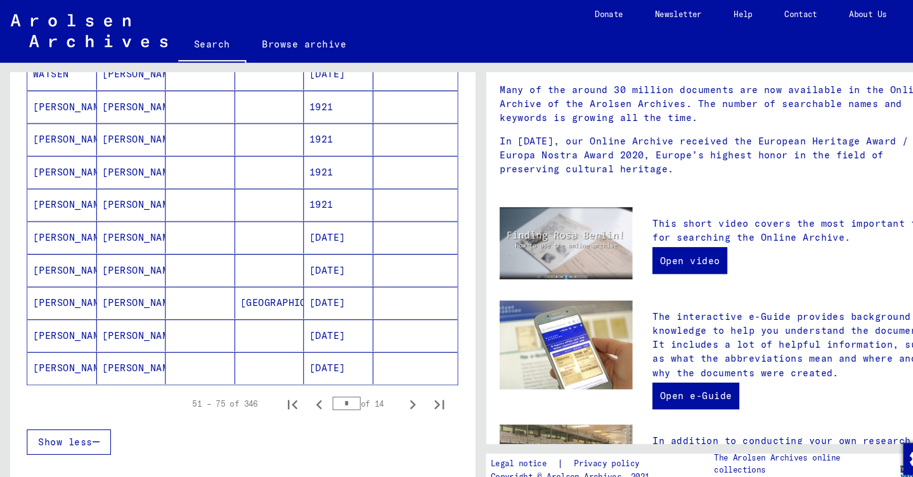
click at [336, 318] on mat-cell "[DATE]" at bounding box center [321, 320] width 66 height 30
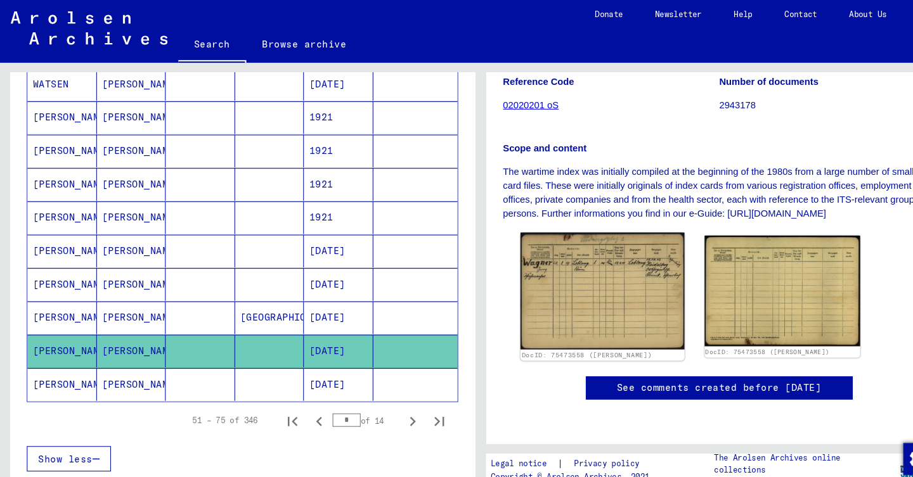
scroll to position [269, 0]
click at [541, 222] on img at bounding box center [571, 277] width 155 height 111
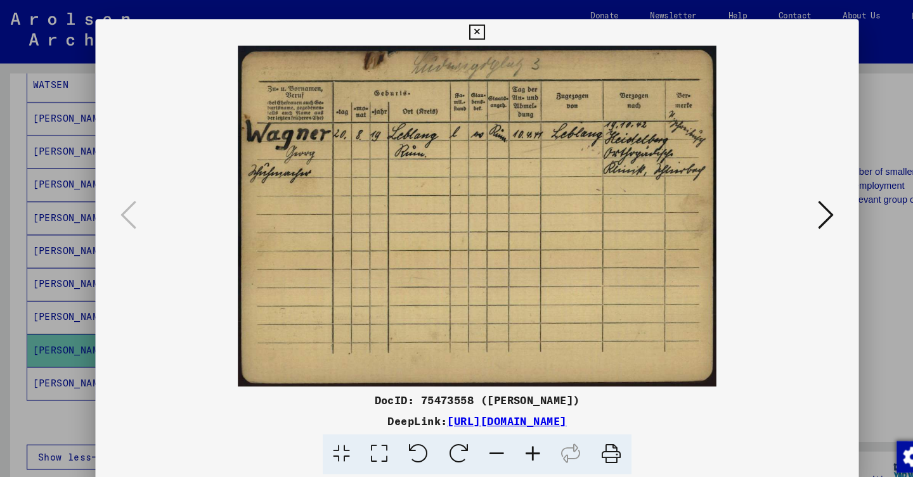
click at [783, 209] on icon at bounding box center [789, 206] width 15 height 30
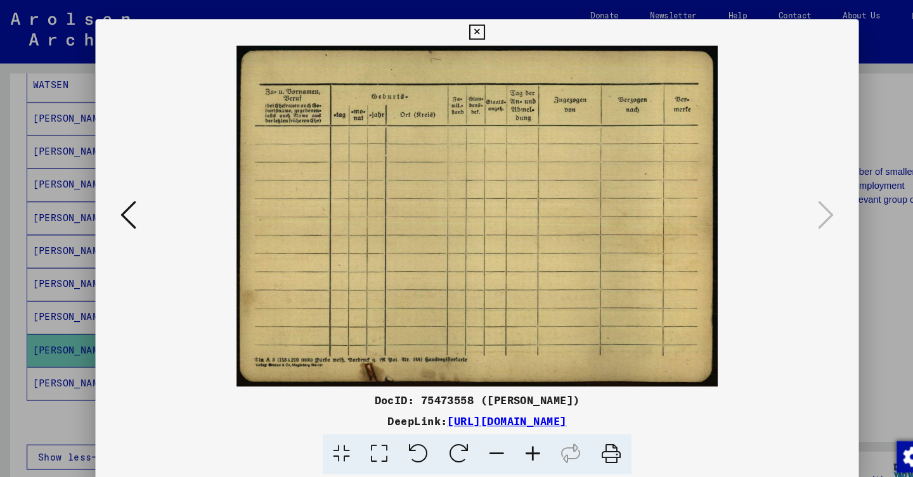
click at [50, 261] on div at bounding box center [456, 238] width 913 height 477
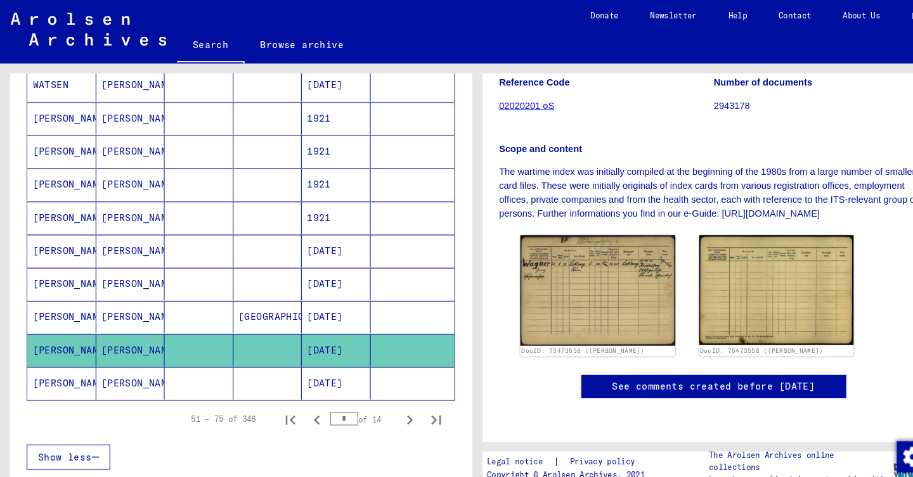
click at [98, 367] on mat-cell "[PERSON_NAME]" at bounding box center [125, 366] width 66 height 31
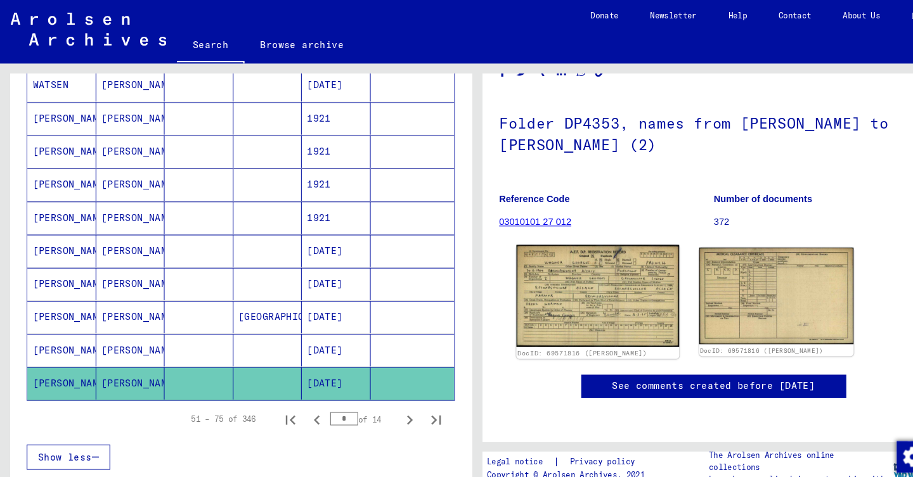
scroll to position [89, 0]
click at [574, 273] on img at bounding box center [571, 284] width 155 height 98
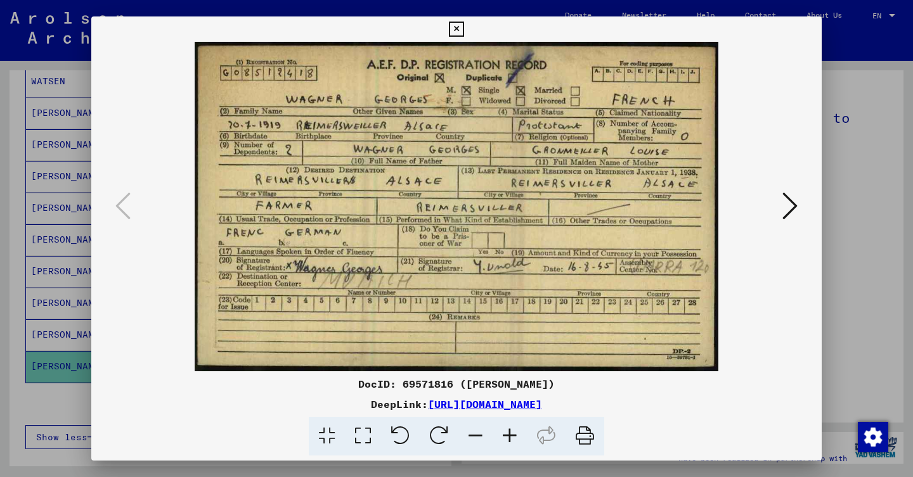
click at [42, 238] on div at bounding box center [456, 238] width 913 height 477
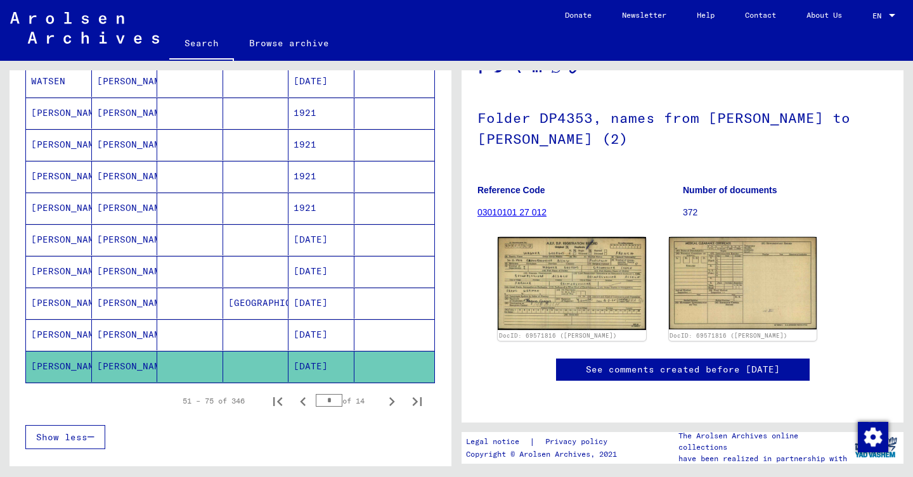
scroll to position [664, 0]
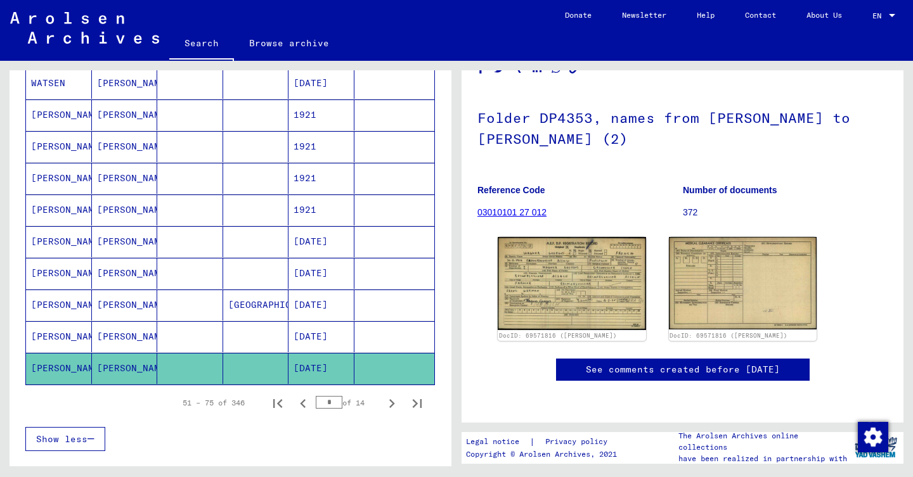
click at [391, 399] on icon "Next page" at bounding box center [392, 404] width 18 height 18
type input "*"
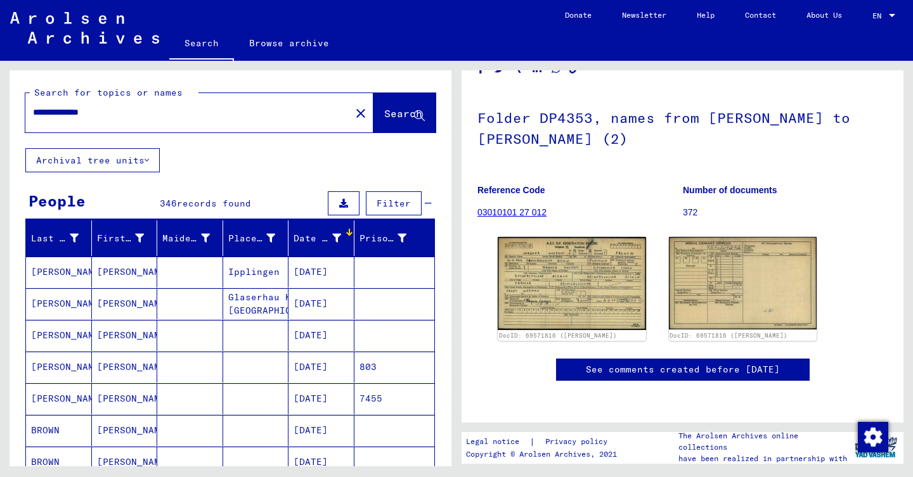
scroll to position [0, 0]
click at [353, 111] on mat-icon "close" at bounding box center [360, 113] width 15 height 15
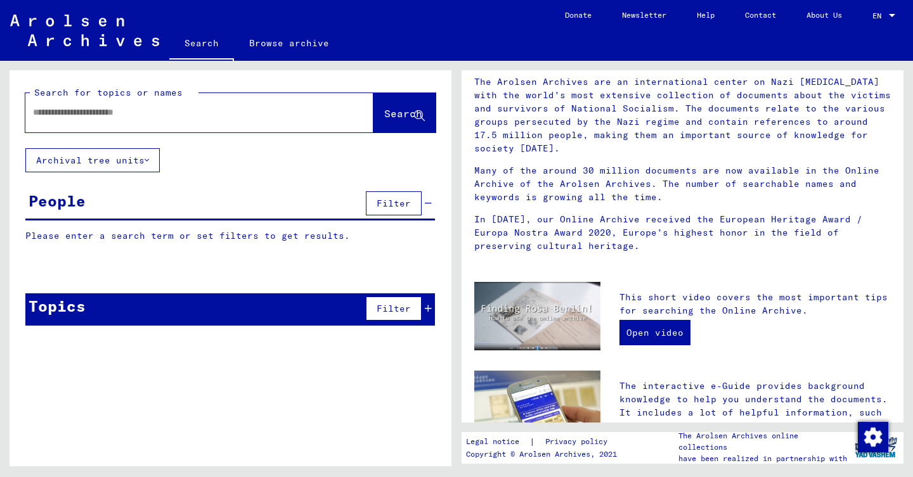
click at [126, 113] on input "text" at bounding box center [184, 112] width 302 height 13
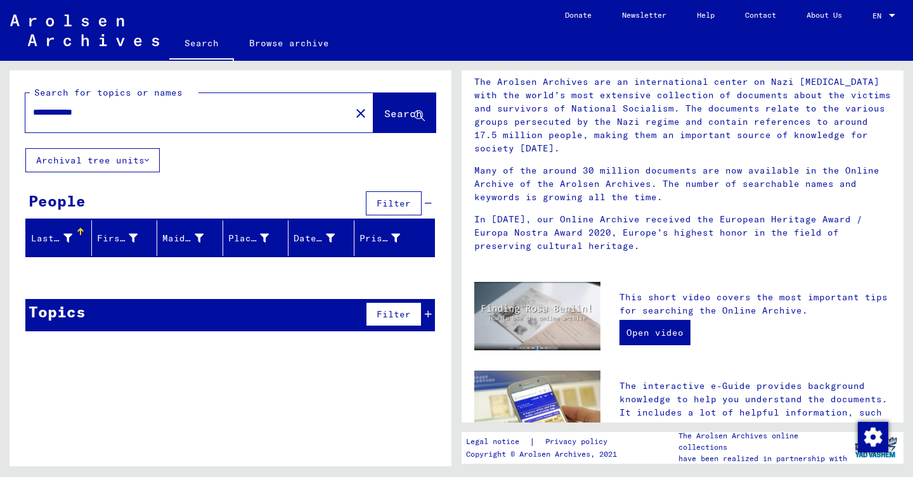
drag, startPoint x: 69, startPoint y: 112, endPoint x: 23, endPoint y: 107, distance: 45.8
click at [23, 107] on div "**********" at bounding box center [231, 109] width 442 height 78
type input "*****"
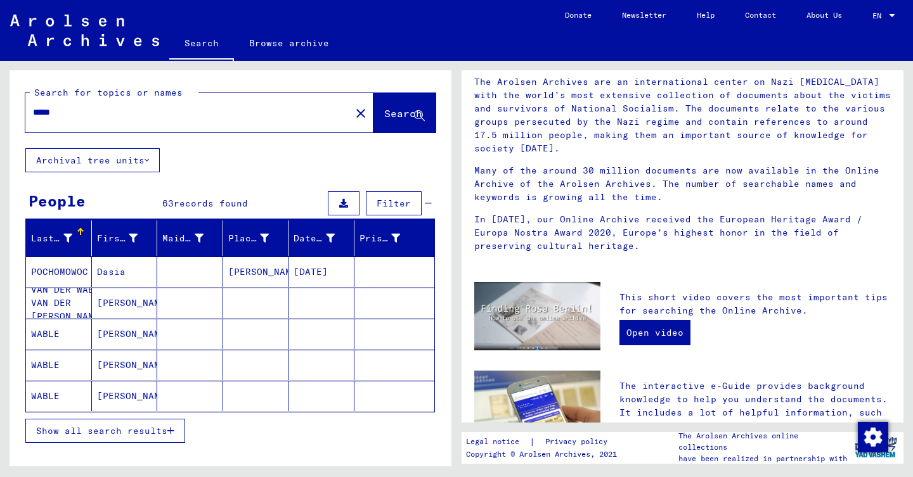
click at [135, 434] on span "Show all search results" at bounding box center [101, 430] width 131 height 11
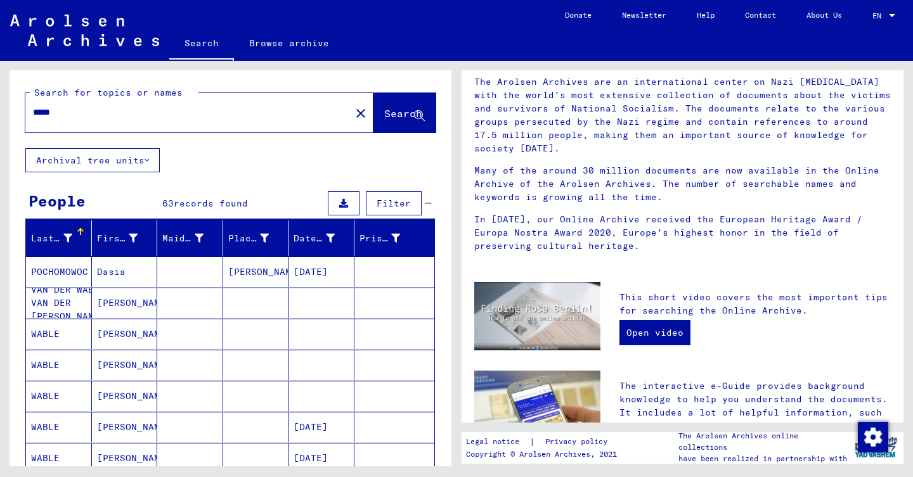
click at [342, 228] on mat-header-cell "Date of Birth" at bounding box center [321, 238] width 66 height 35
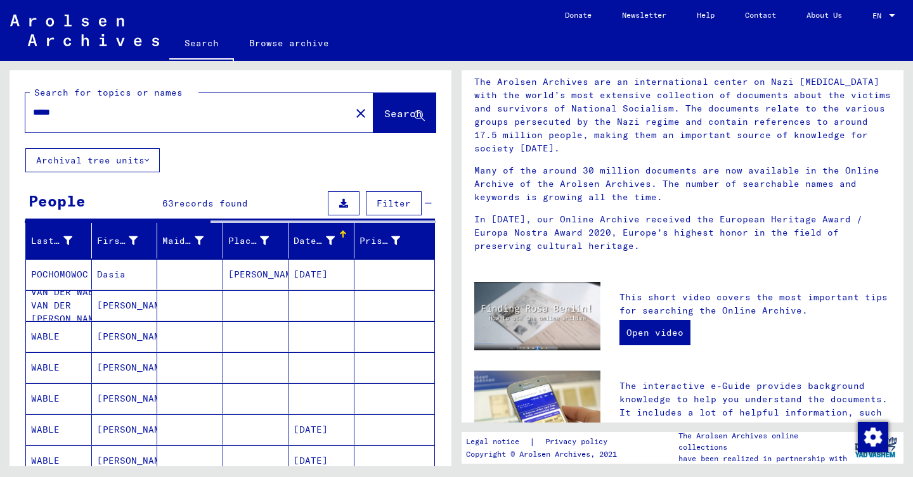
click at [347, 245] on div "Date of Birth" at bounding box center [323, 241] width 60 height 20
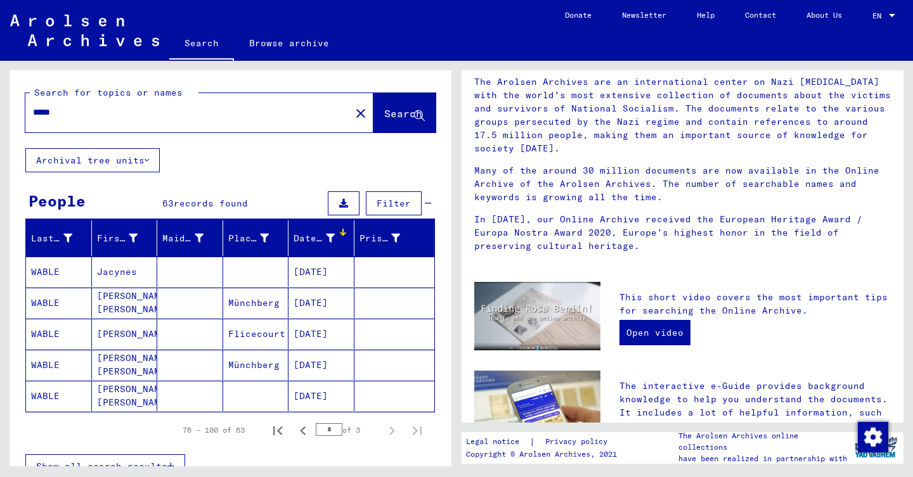
scroll to position [93, 0]
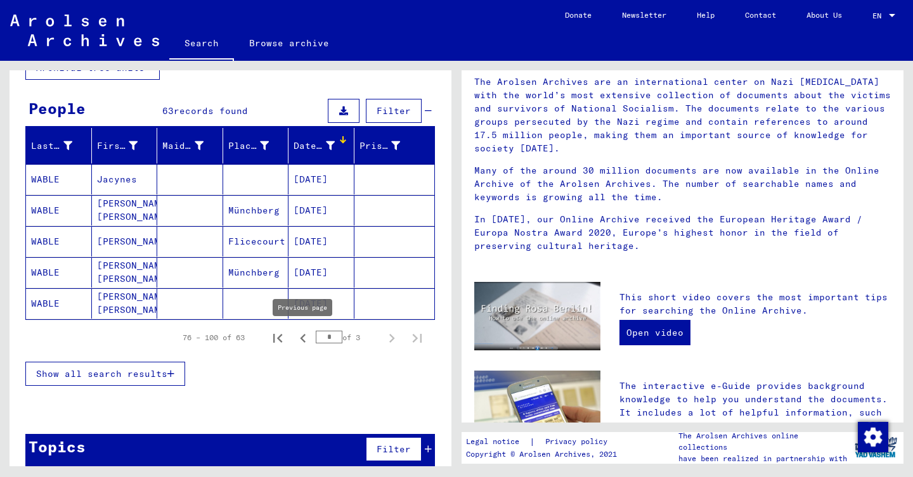
click at [300, 342] on icon "Previous page" at bounding box center [303, 339] width 18 height 18
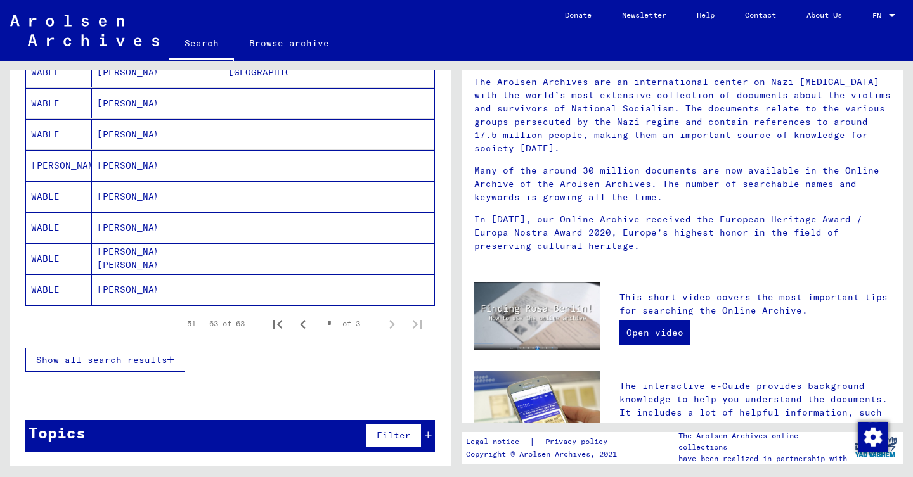
scroll to position [355, 0]
click at [302, 329] on icon "Previous page" at bounding box center [303, 325] width 18 height 18
type input "*"
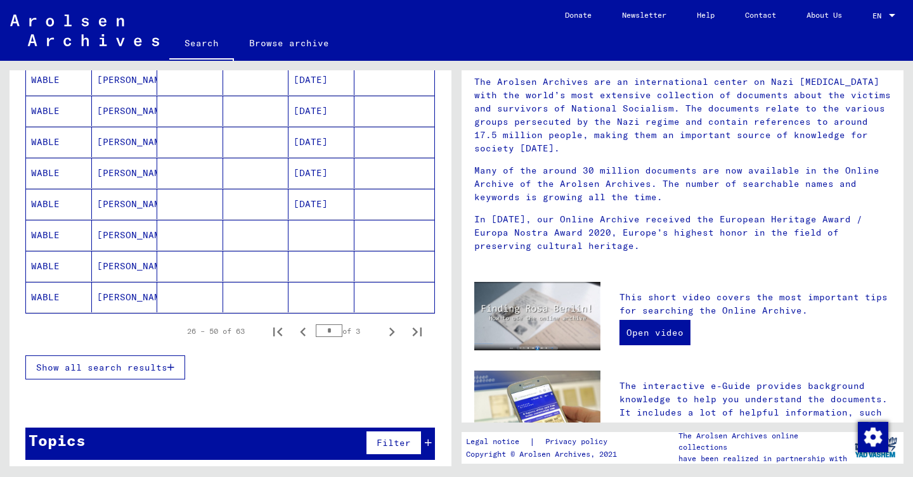
scroll to position [686, 0]
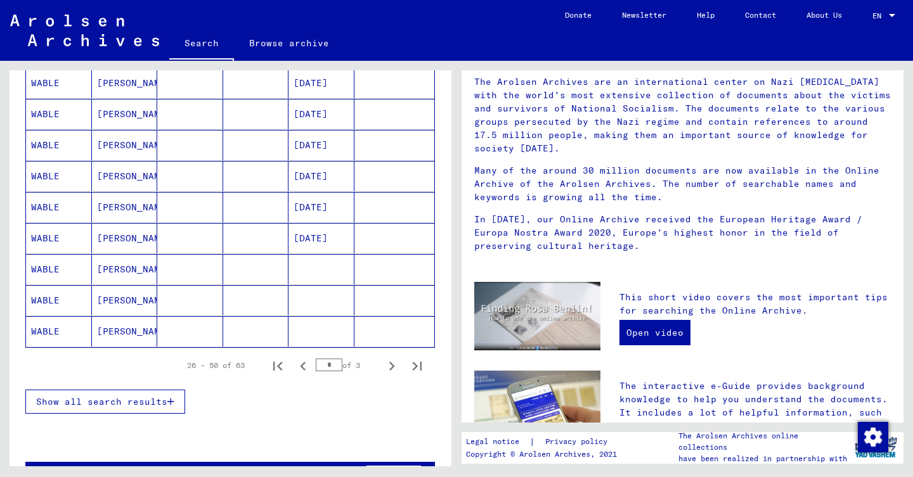
click at [312, 177] on mat-cell "[DATE]" at bounding box center [321, 176] width 66 height 30
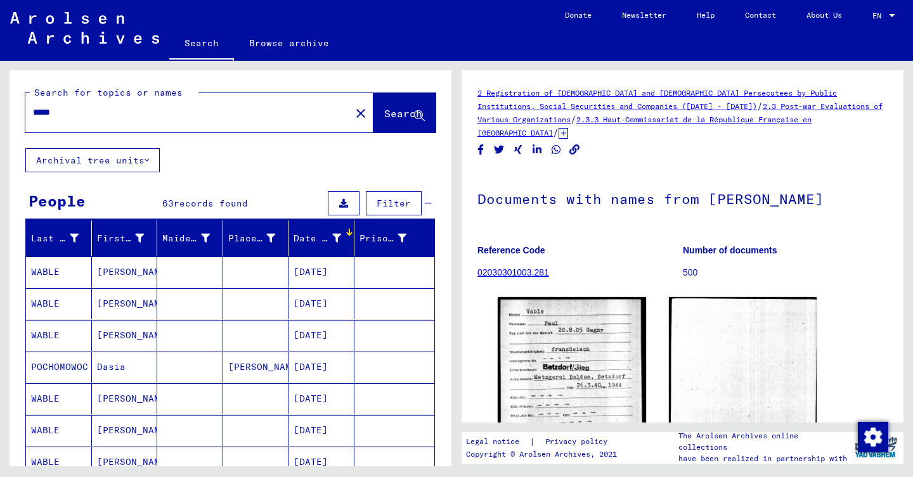
scroll to position [-1, 0]
click at [353, 115] on mat-icon "close" at bounding box center [360, 113] width 15 height 15
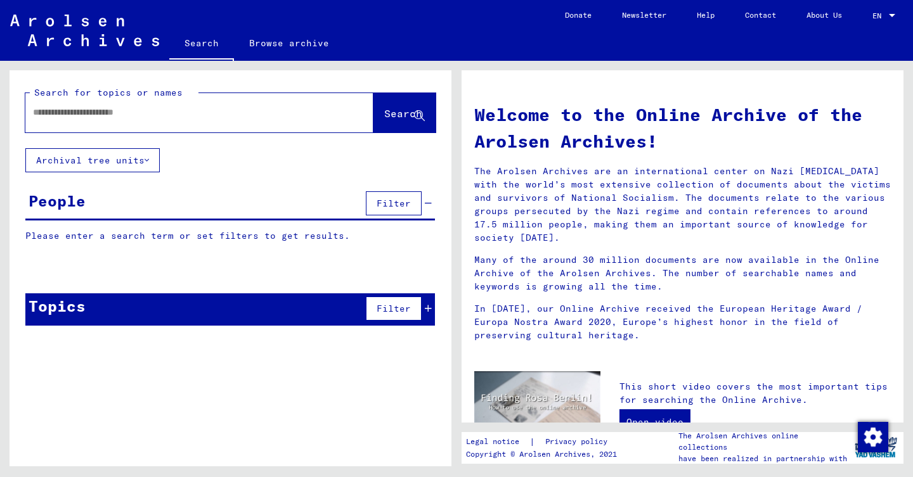
click at [153, 113] on input "text" at bounding box center [184, 112] width 302 height 13
type input "**********"
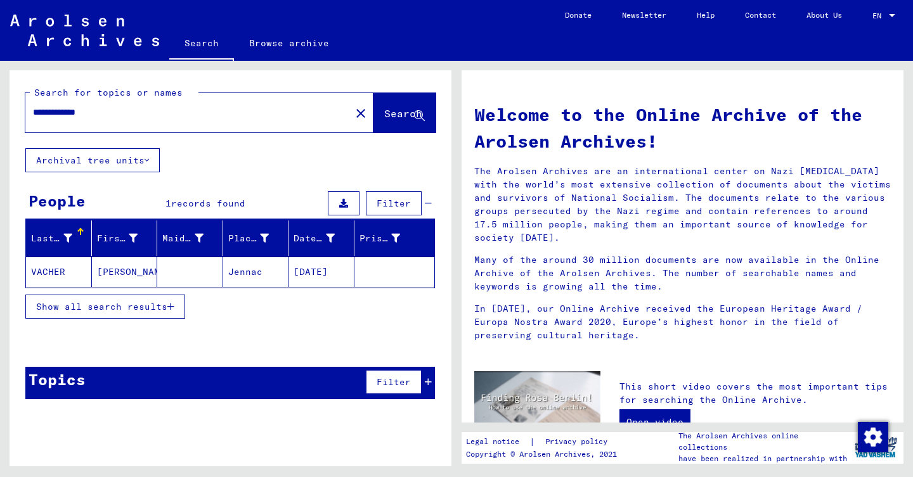
click at [212, 281] on mat-cell at bounding box center [190, 272] width 66 height 30
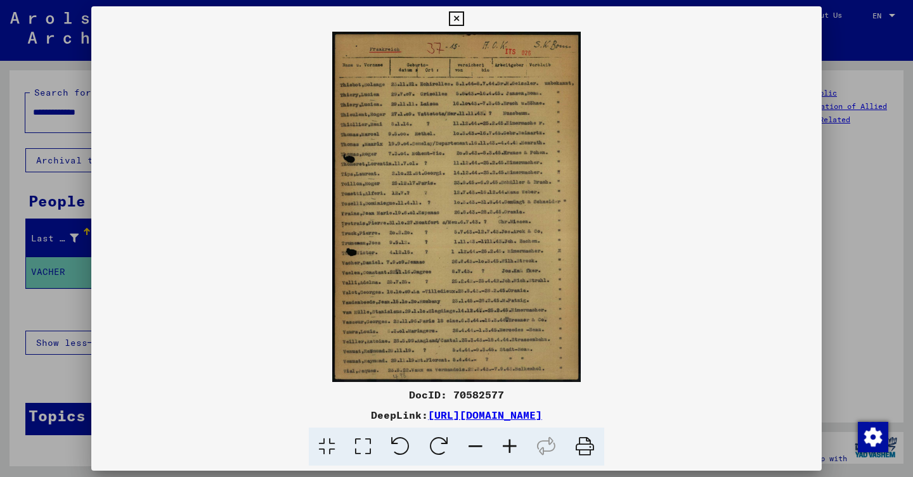
click at [12, 132] on div at bounding box center [456, 238] width 913 height 477
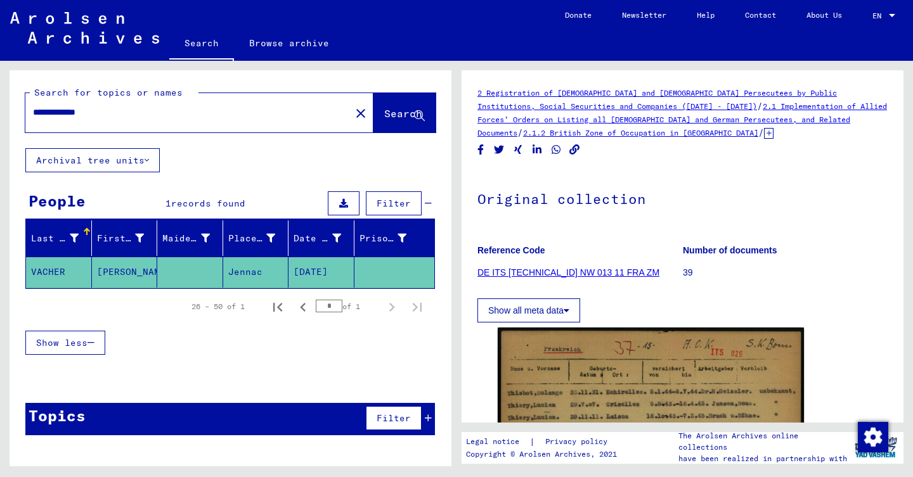
click at [353, 118] on mat-icon "close" at bounding box center [360, 113] width 15 height 15
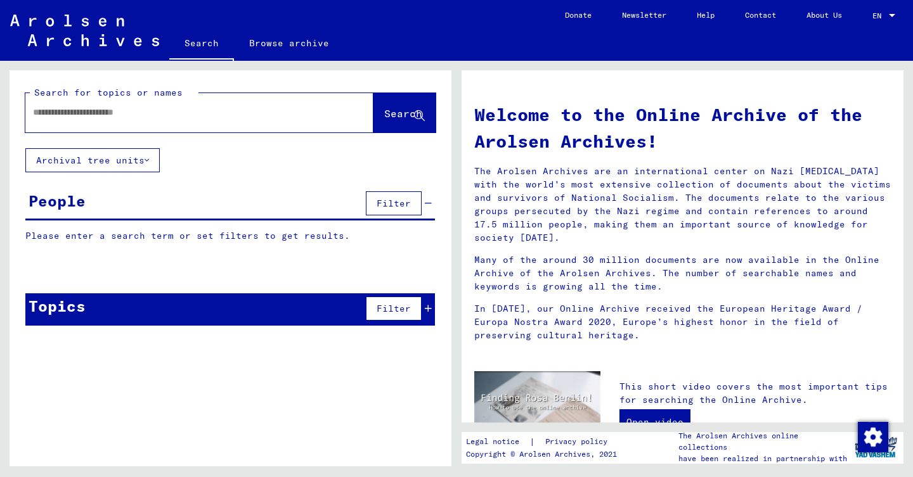
click at [141, 111] on input "text" at bounding box center [184, 112] width 302 height 13
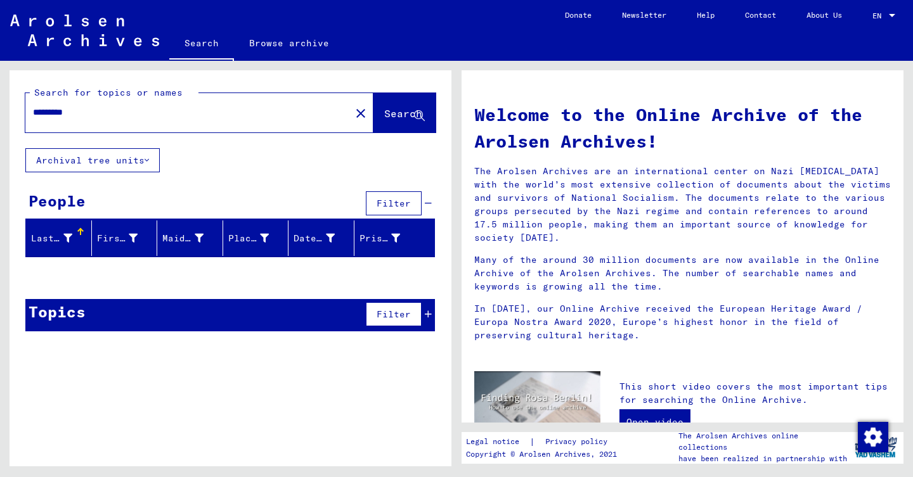
click at [51, 115] on input "*********" at bounding box center [184, 112] width 302 height 13
type input "********"
click at [353, 106] on mat-icon "close" at bounding box center [360, 113] width 15 height 15
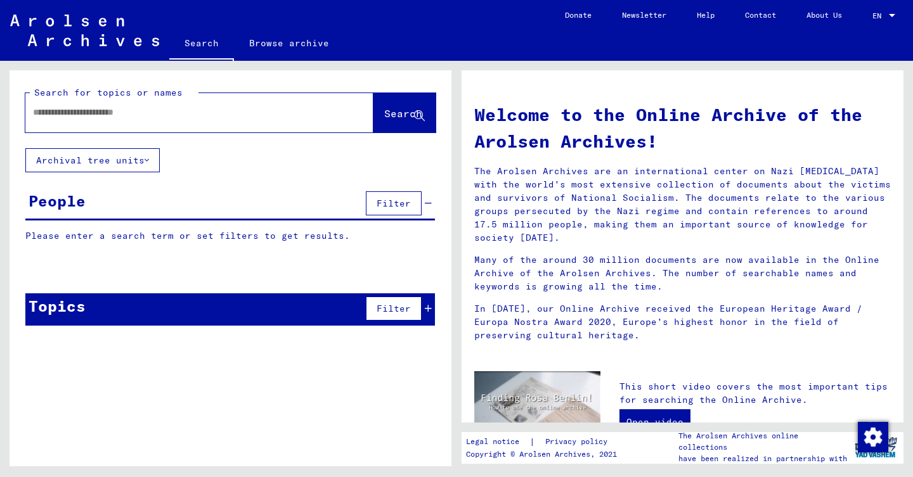
click at [123, 118] on input "text" at bounding box center [184, 112] width 302 height 13
type input "*********"
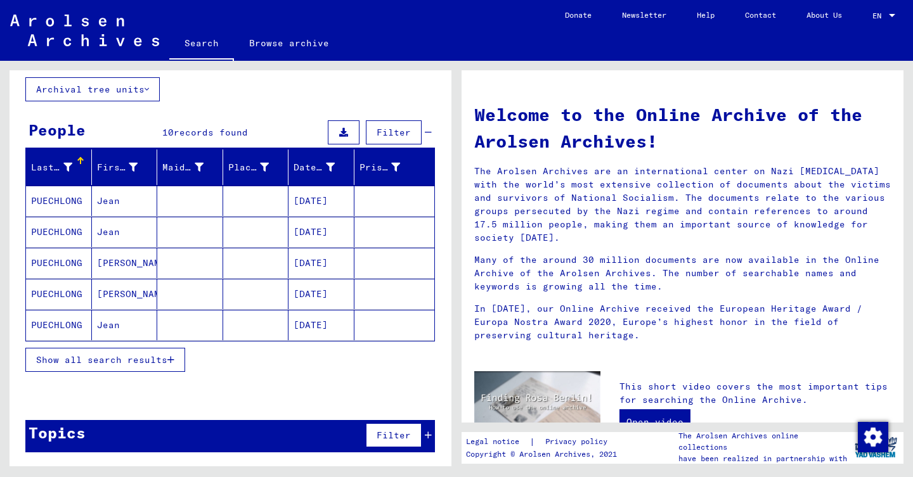
scroll to position [71, 0]
click at [298, 215] on mat-cell "[DATE]" at bounding box center [321, 201] width 66 height 30
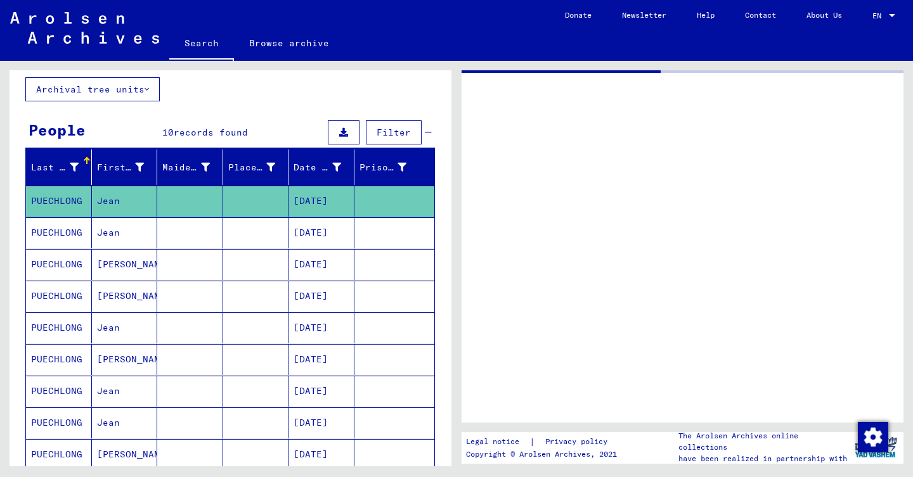
click at [298, 215] on mat-cell "[DATE]" at bounding box center [321, 201] width 66 height 31
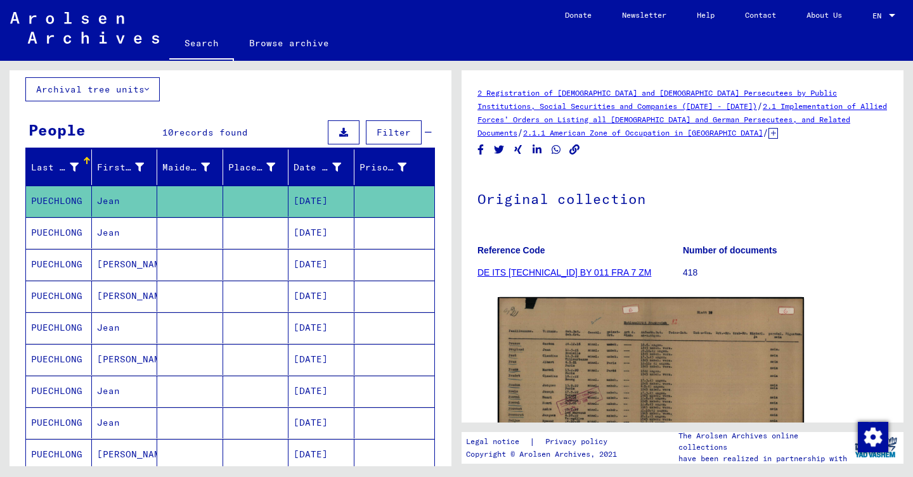
click at [693, 375] on img at bounding box center [651, 405] width 306 height 217
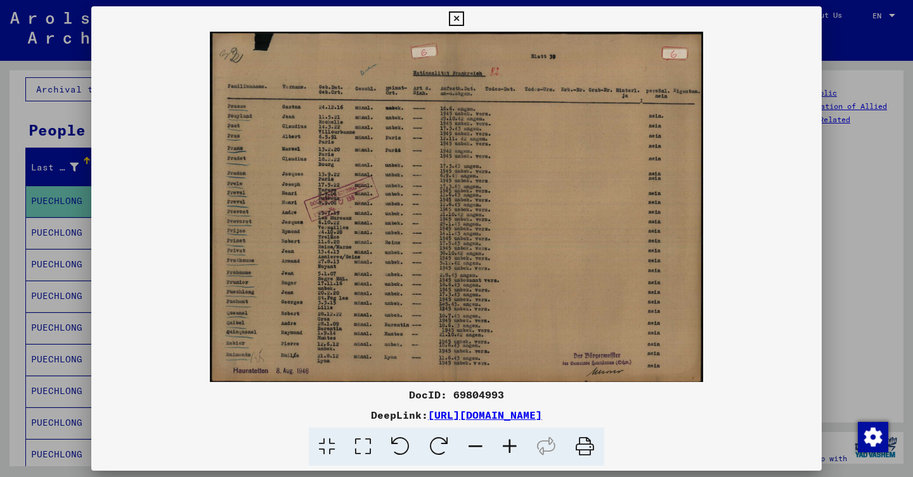
click at [46, 228] on div at bounding box center [456, 238] width 913 height 477
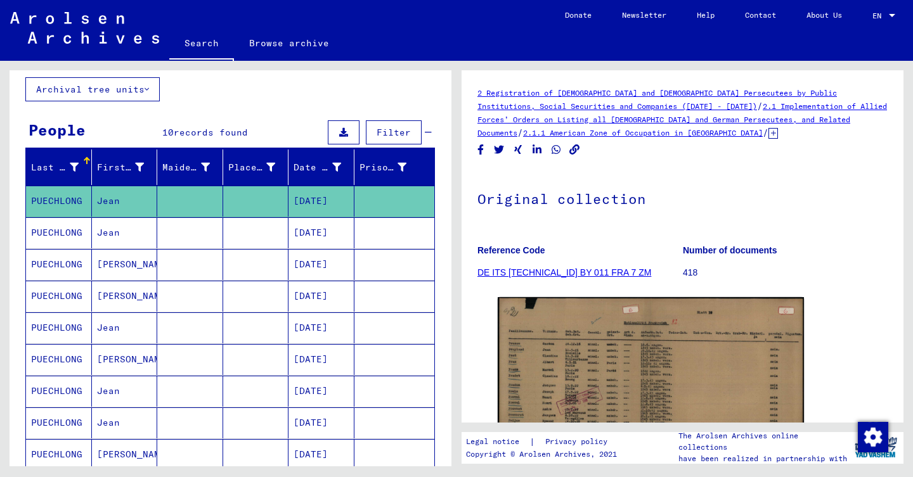
click at [82, 229] on mat-cell "PUECHLONG" at bounding box center [59, 232] width 66 height 31
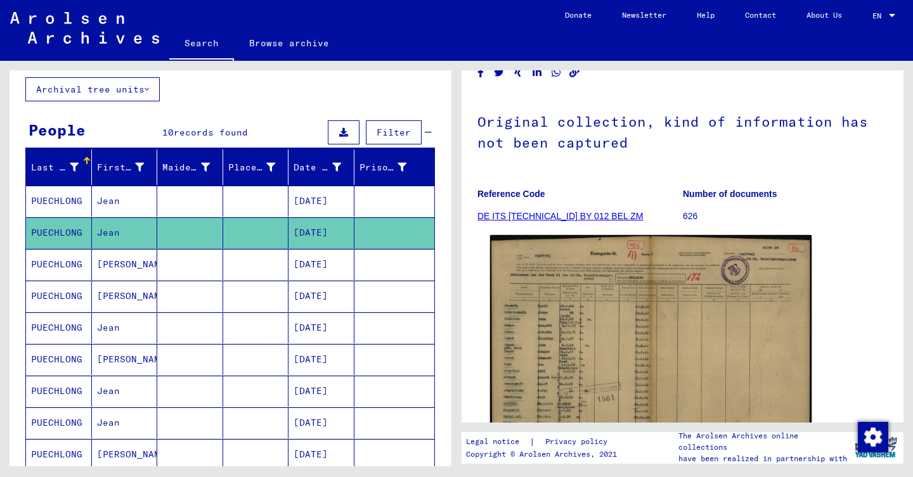
scroll to position [79, 0]
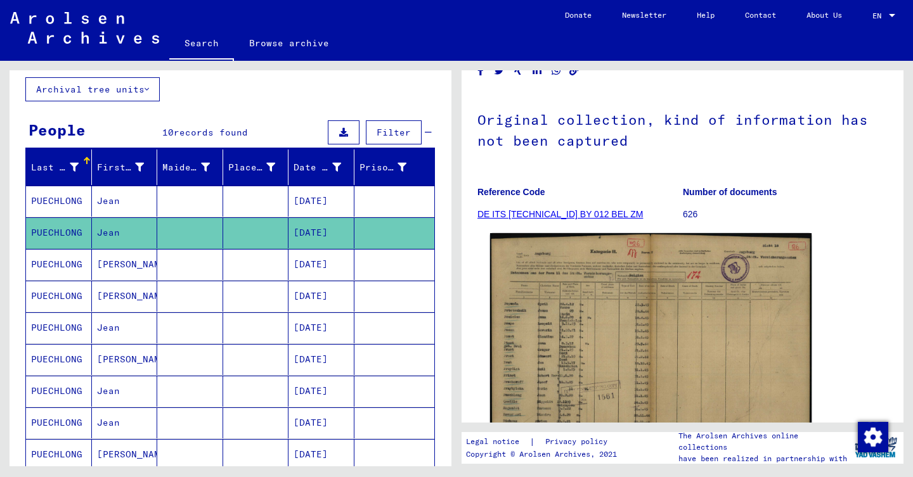
click at [594, 288] on img at bounding box center [650, 347] width 321 height 228
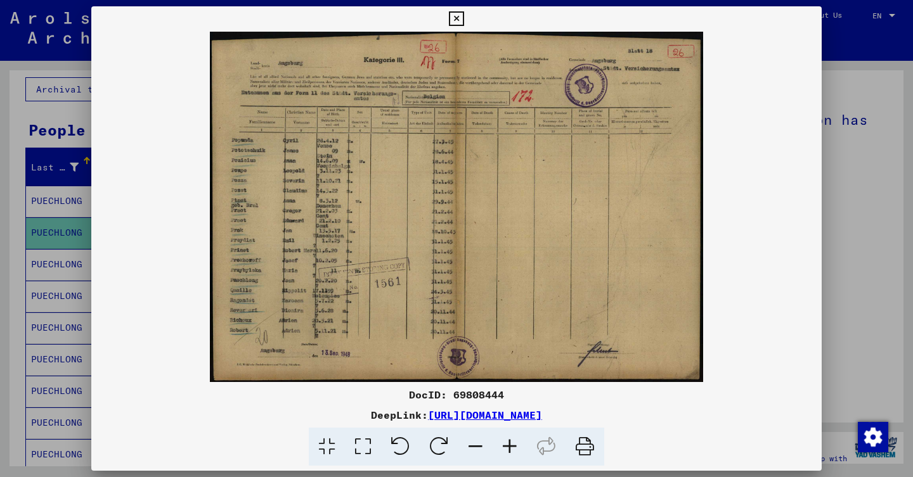
click at [42, 184] on div at bounding box center [456, 238] width 913 height 477
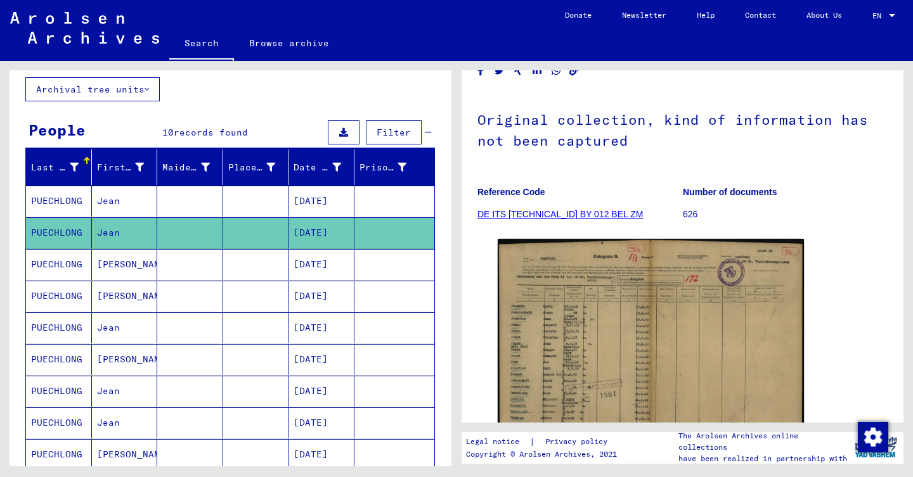
click at [96, 268] on mat-cell "[PERSON_NAME]." at bounding box center [125, 264] width 66 height 31
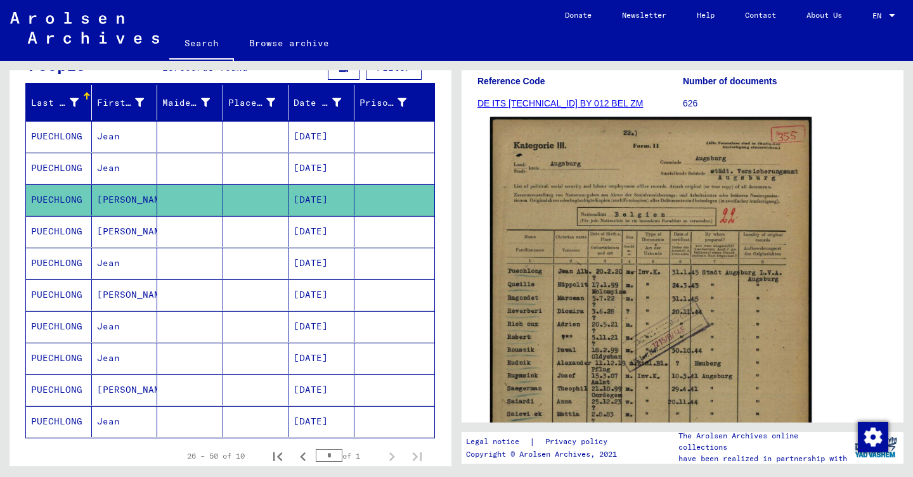
scroll to position [283, 0]
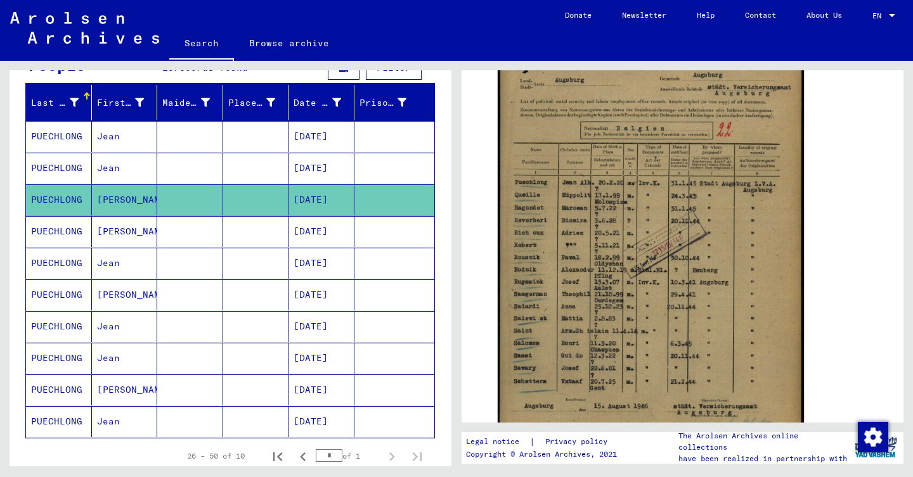
click at [279, 226] on mat-cell at bounding box center [256, 231] width 66 height 31
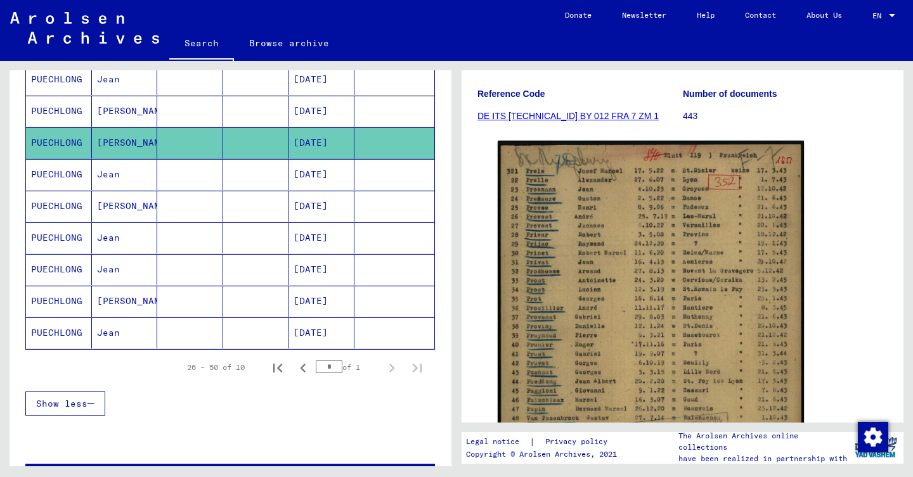
scroll to position [157, 0]
click at [371, 176] on mat-cell at bounding box center [394, 174] width 80 height 31
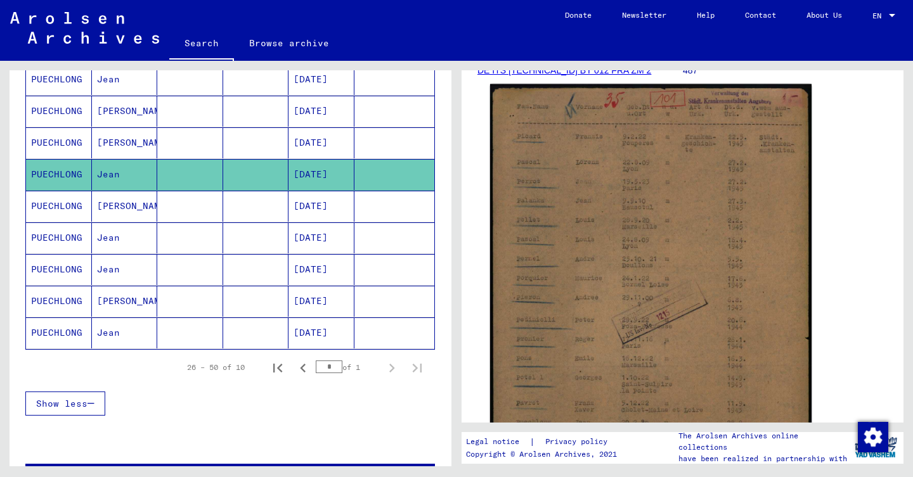
scroll to position [259, 0]
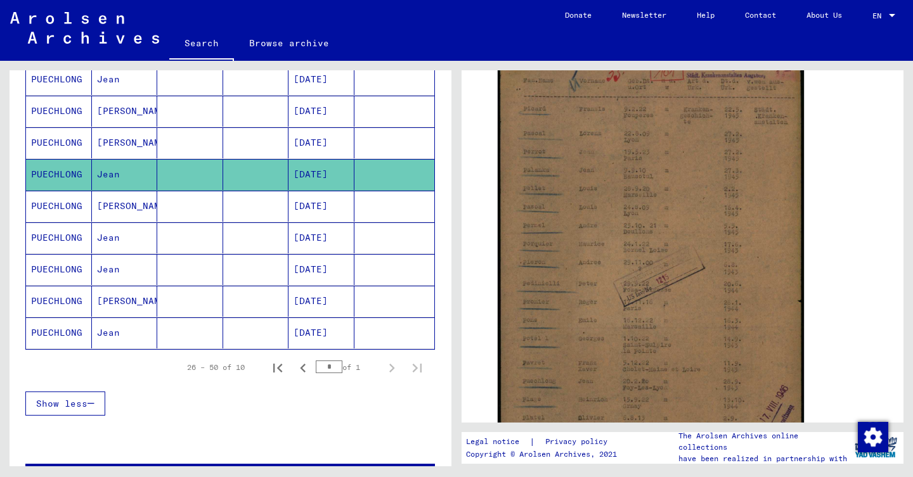
click at [373, 209] on mat-cell at bounding box center [394, 206] width 80 height 31
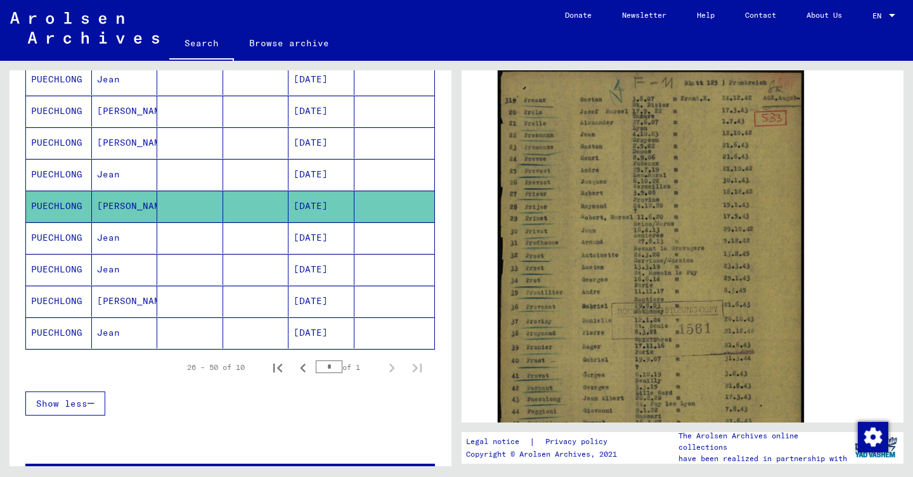
scroll to position [232, 0]
click at [392, 240] on mat-cell at bounding box center [394, 237] width 80 height 31
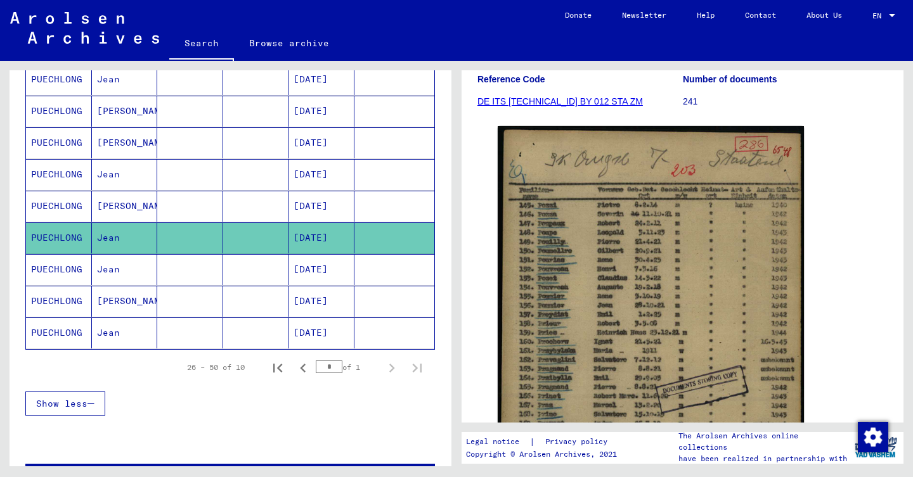
click at [382, 266] on mat-cell at bounding box center [394, 269] width 80 height 31
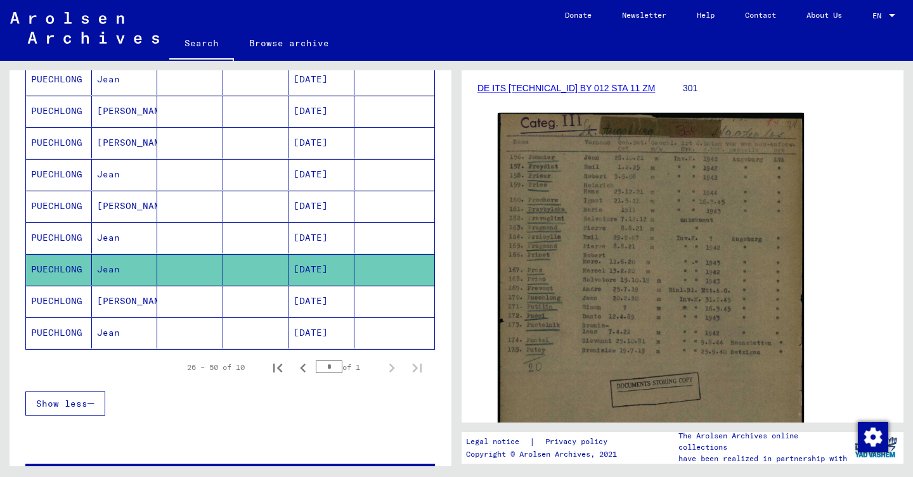
click at [394, 290] on mat-cell at bounding box center [394, 301] width 80 height 31
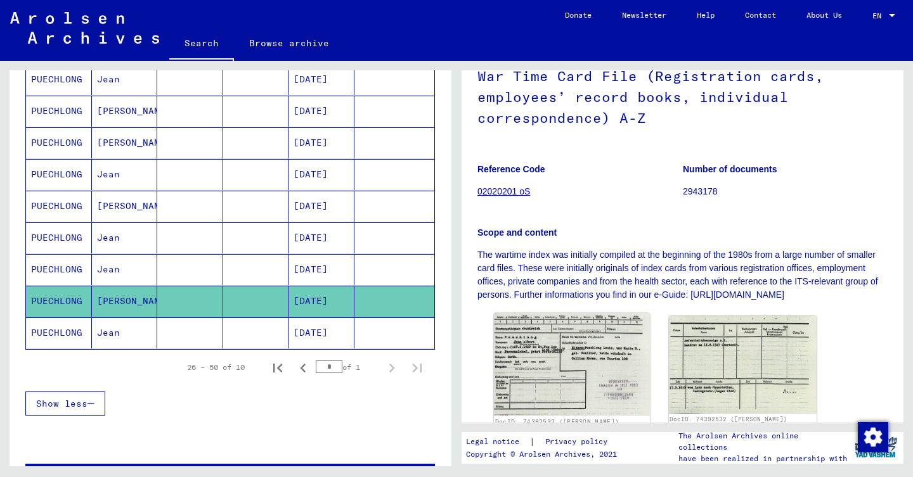
click at [591, 326] on img at bounding box center [571, 364] width 155 height 103
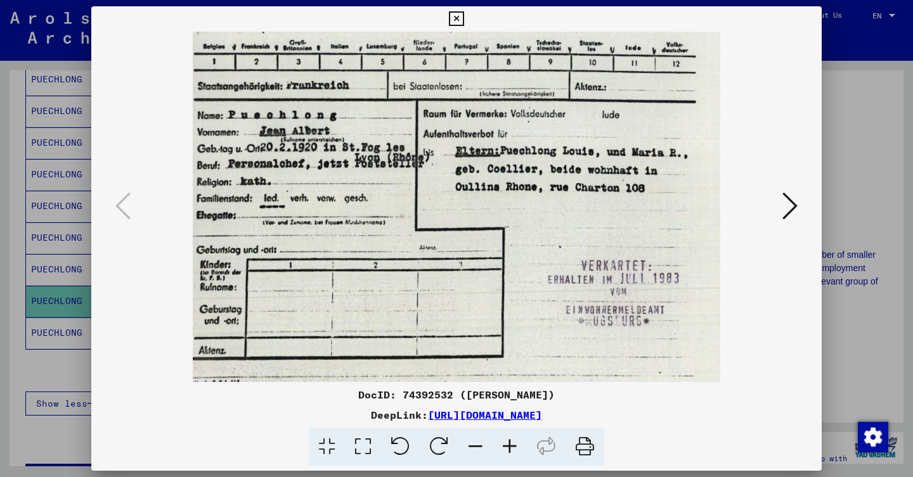
click at [785, 212] on icon at bounding box center [789, 206] width 15 height 30
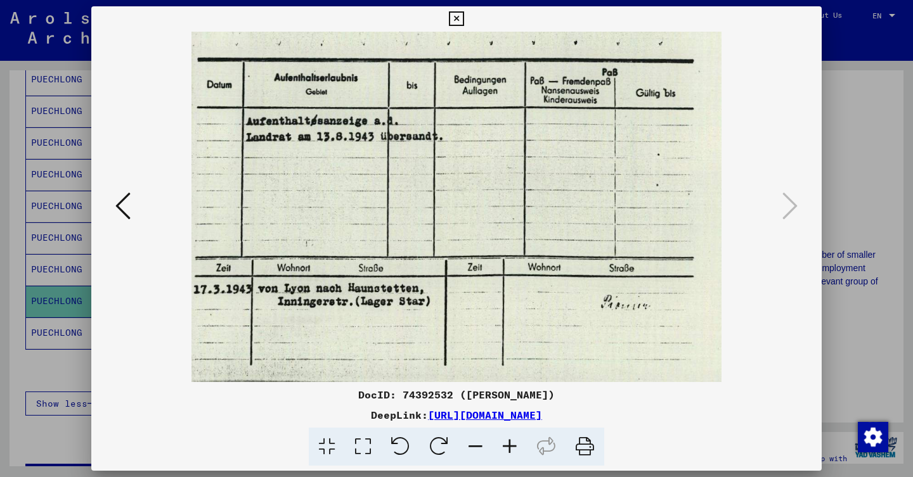
click at [61, 261] on div at bounding box center [456, 238] width 913 height 477
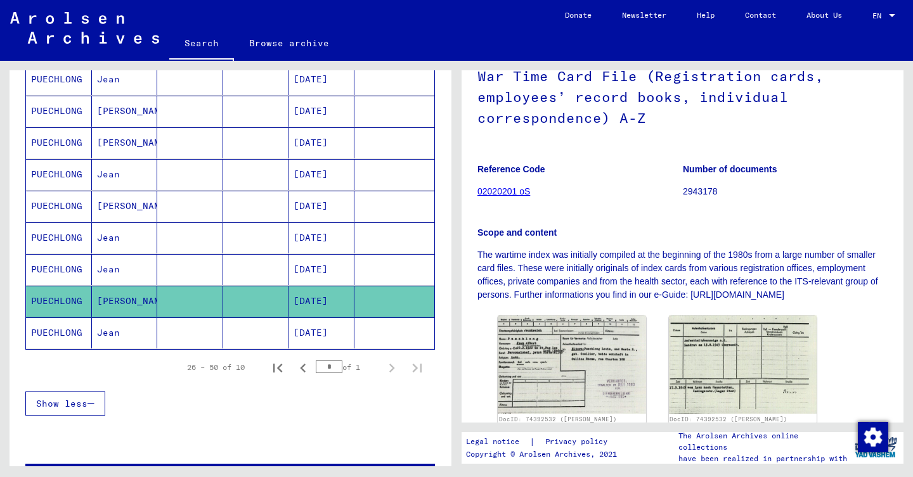
click at [103, 345] on mat-cell "Jean" at bounding box center [125, 333] width 66 height 31
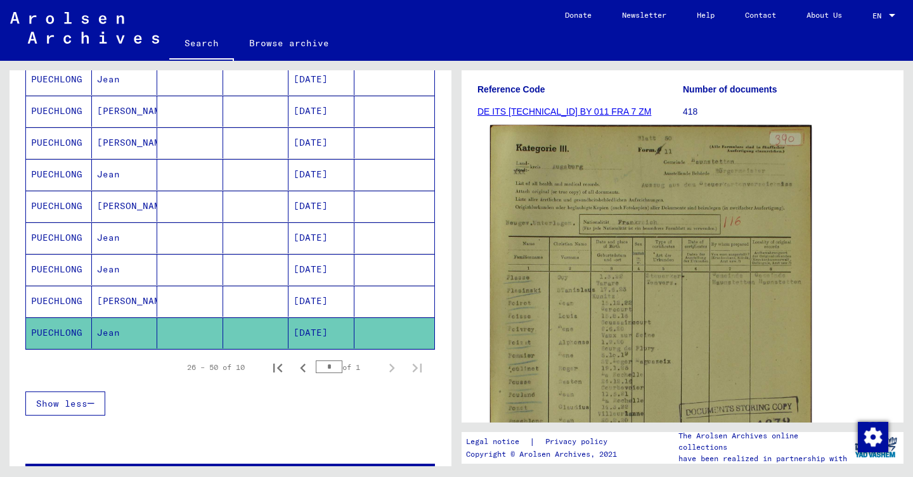
click at [633, 281] on img at bounding box center [650, 354] width 321 height 459
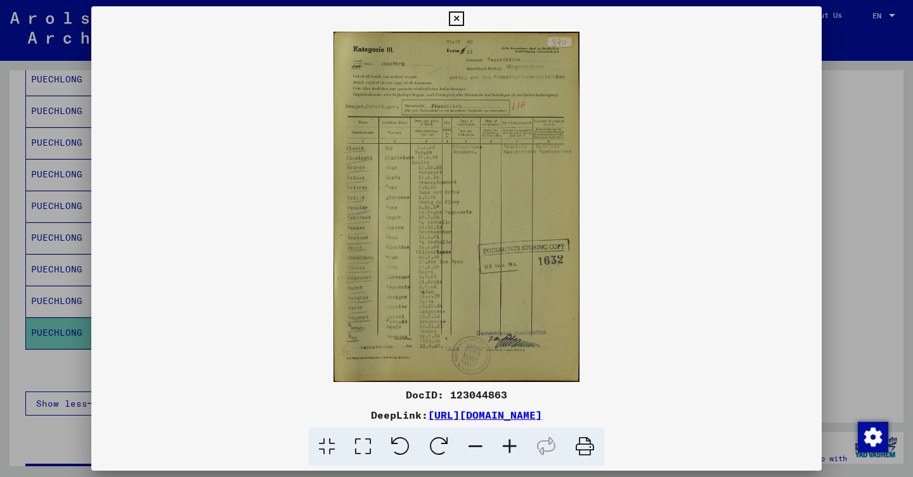
click at [35, 228] on div at bounding box center [456, 238] width 913 height 477
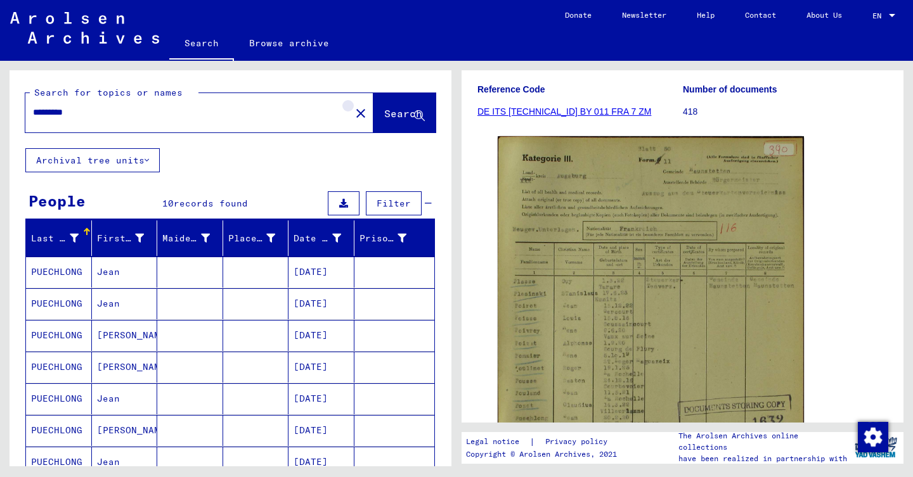
click at [348, 103] on button "close" at bounding box center [360, 112] width 25 height 25
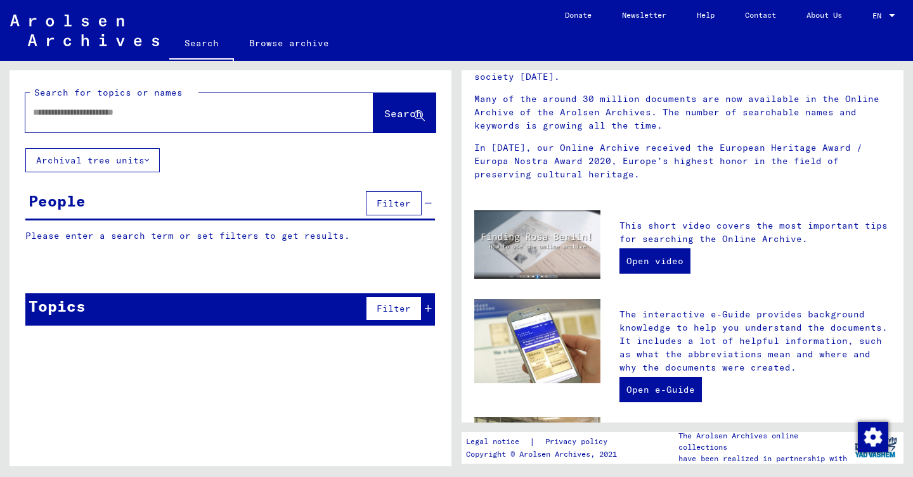
click at [167, 108] on input "text" at bounding box center [184, 112] width 302 height 13
type input "********"
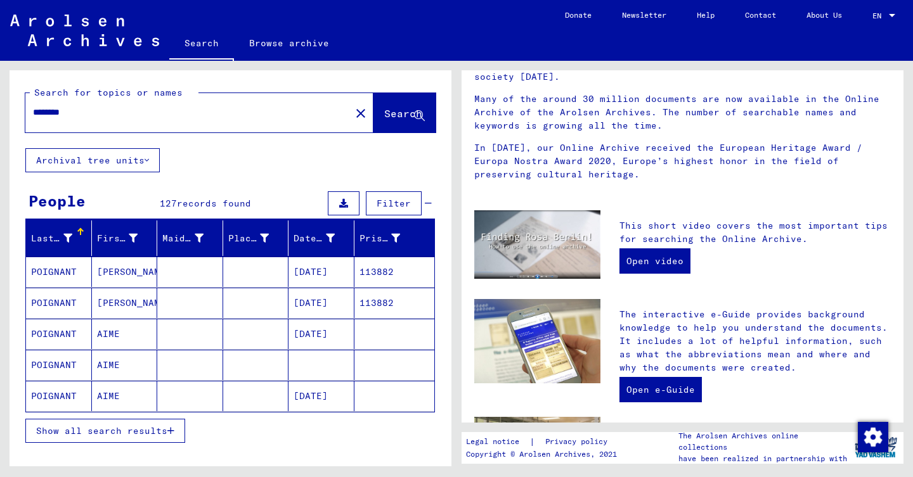
click at [157, 423] on button "Show all search results" at bounding box center [105, 431] width 160 height 24
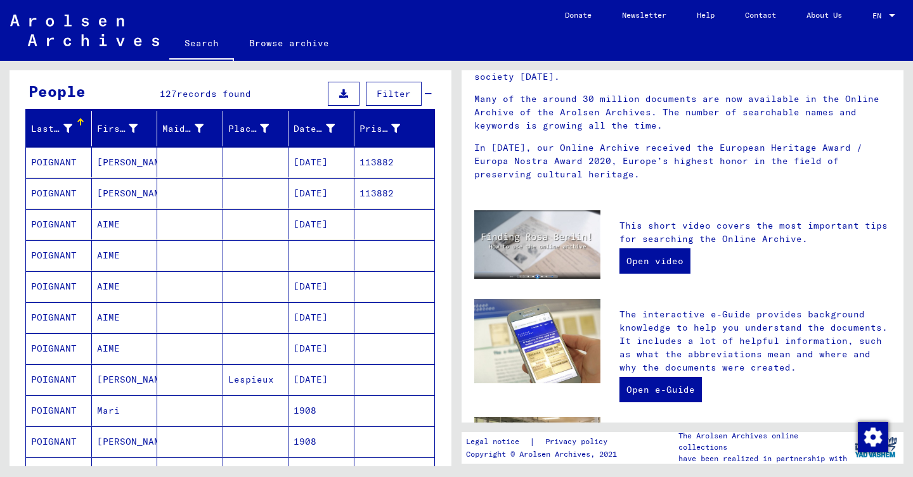
click at [340, 132] on div "Date of Birth" at bounding box center [323, 129] width 60 height 20
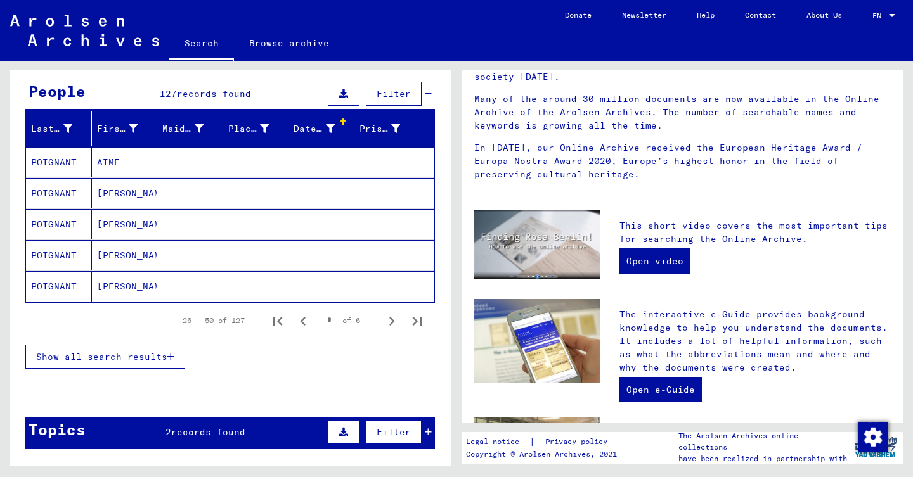
click at [340, 132] on div "Date of Birth" at bounding box center [323, 129] width 60 height 20
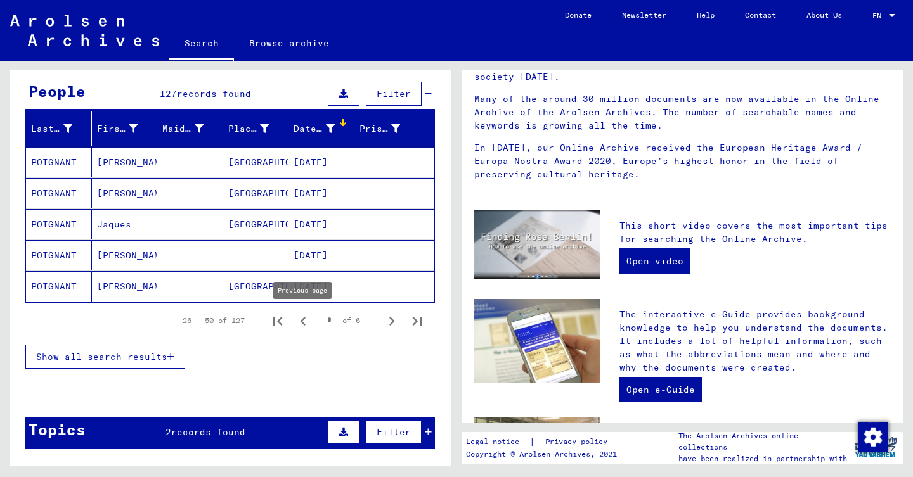
click at [310, 331] on button "Previous page" at bounding box center [302, 320] width 25 height 25
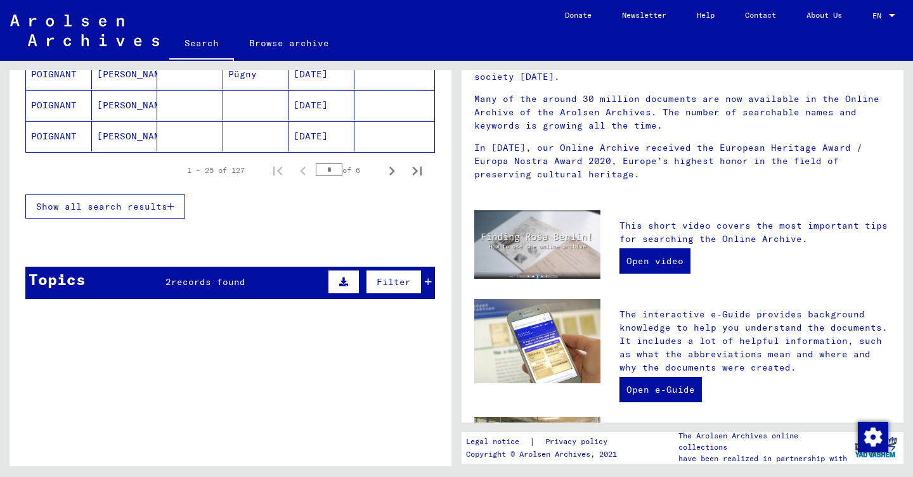
scroll to position [847, 0]
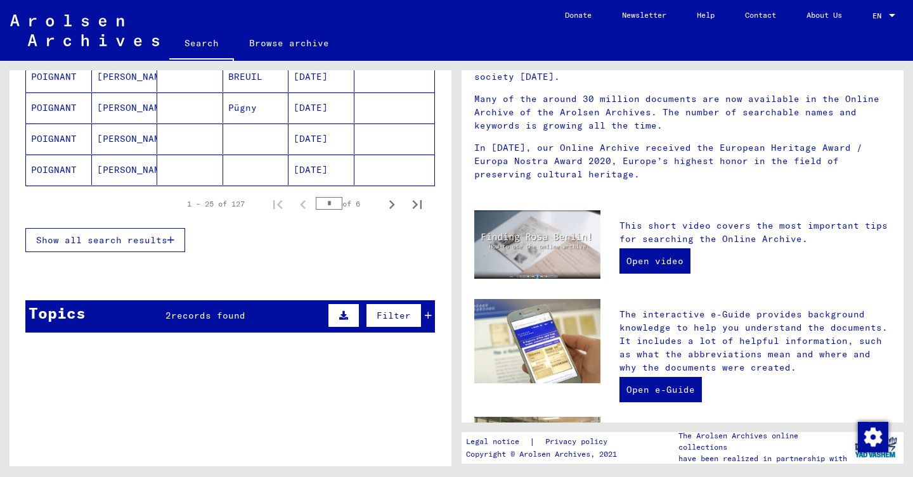
click at [375, 183] on mat-cell at bounding box center [394, 170] width 80 height 30
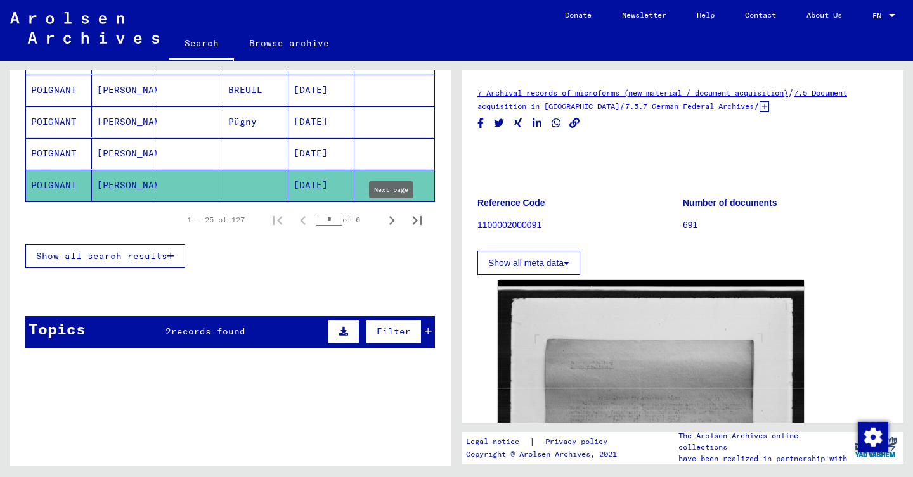
click at [391, 215] on icon "Next page" at bounding box center [392, 221] width 18 height 18
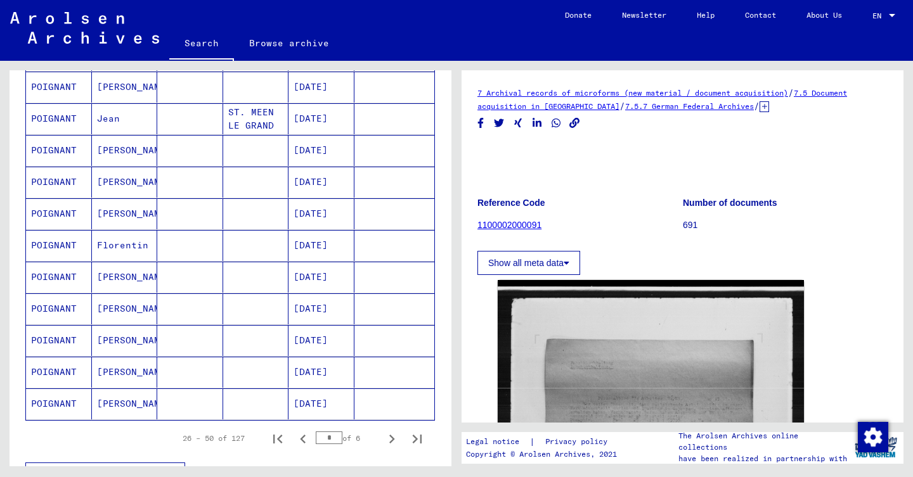
scroll to position [629, 0]
click at [340, 401] on mat-cell "[DATE]" at bounding box center [321, 403] width 66 height 31
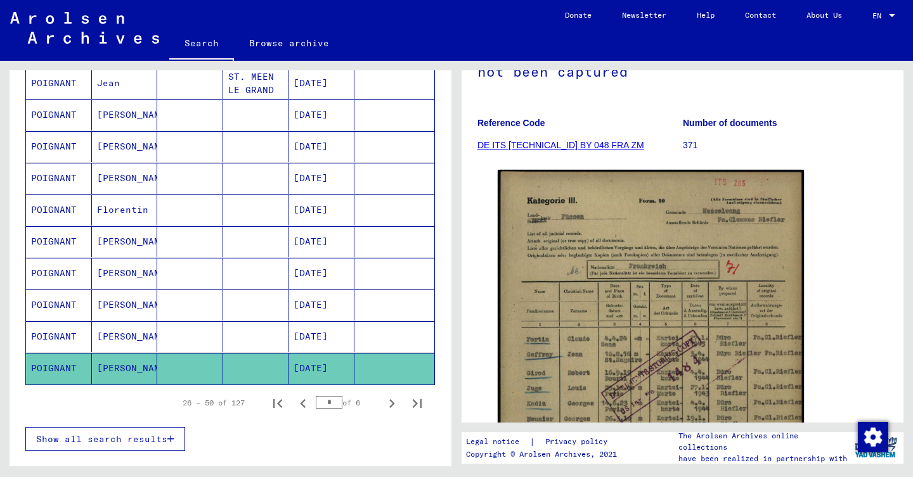
scroll to position [667, 0]
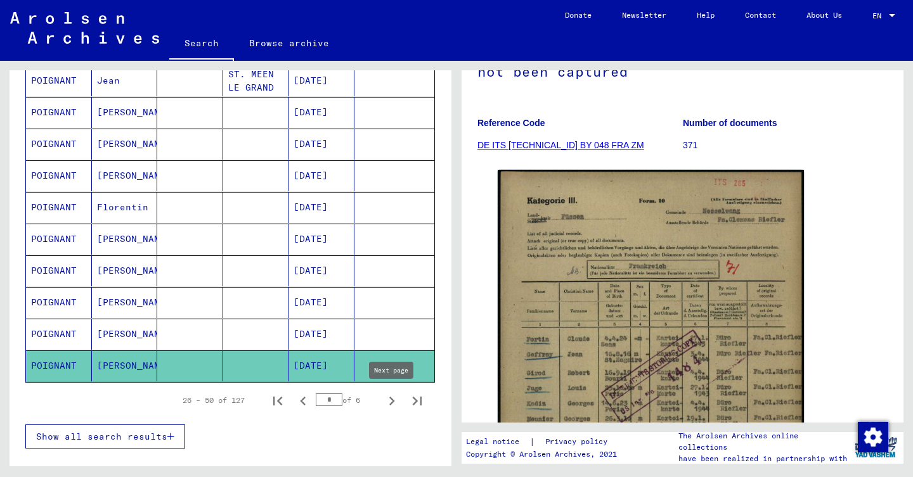
click at [392, 401] on icon "Next page" at bounding box center [392, 401] width 6 height 9
type input "*"
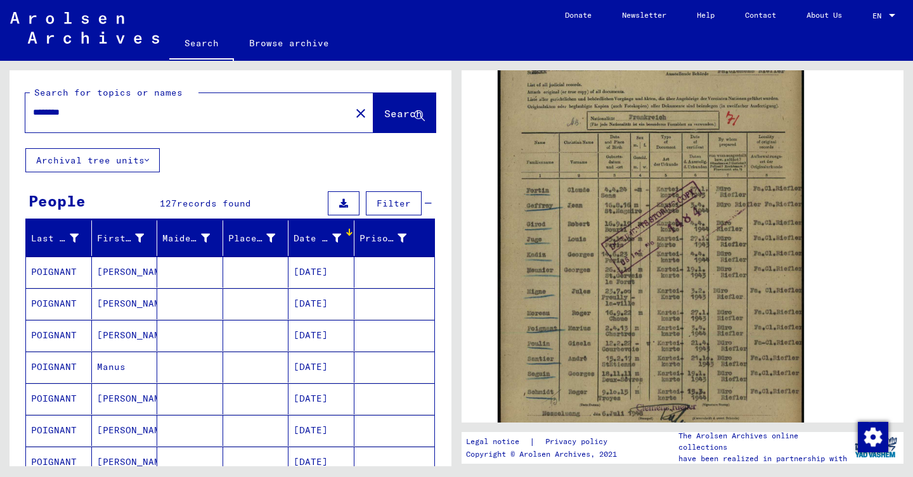
scroll to position [0, 0]
click at [353, 113] on mat-icon "close" at bounding box center [360, 113] width 15 height 15
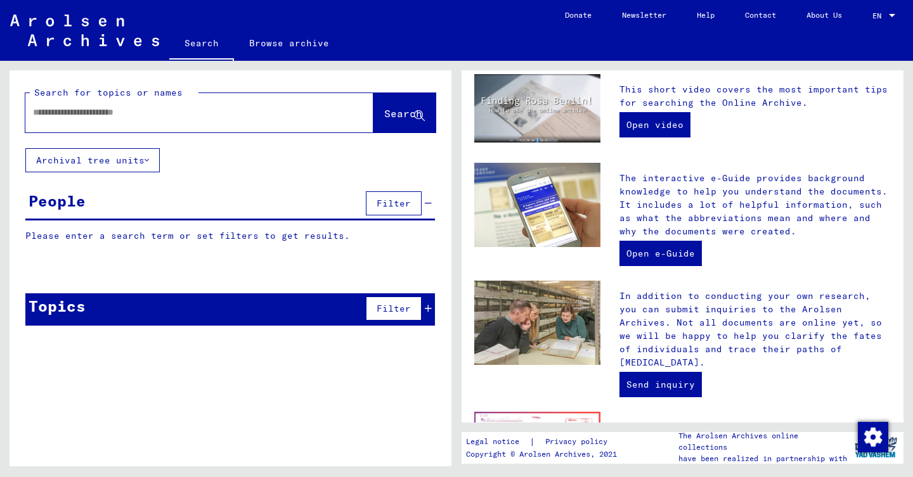
click at [119, 124] on div at bounding box center [180, 112] width 310 height 29
click at [123, 111] on input "text" at bounding box center [184, 112] width 302 height 13
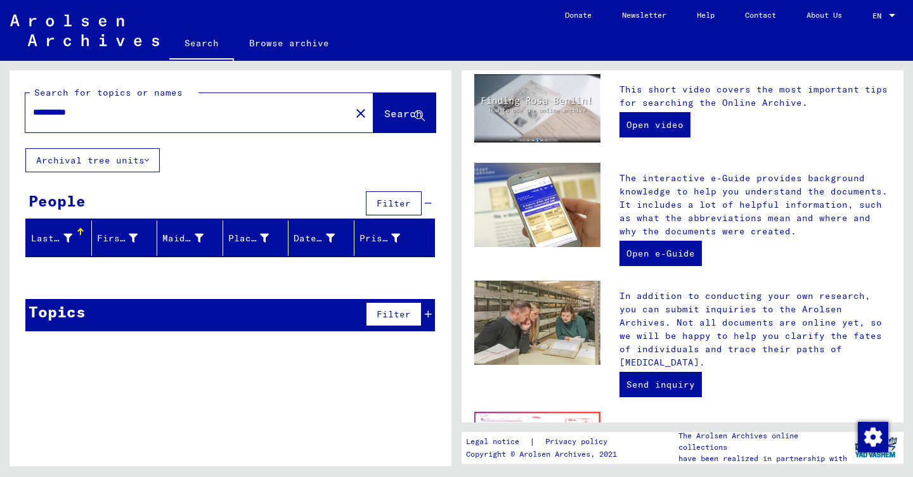
click at [74, 112] on input "**********" at bounding box center [184, 112] width 302 height 13
drag, startPoint x: 66, startPoint y: 115, endPoint x: 34, endPoint y: 114, distance: 31.7
click at [34, 114] on input "**********" at bounding box center [184, 112] width 302 height 13
click at [49, 113] on input "******" at bounding box center [184, 112] width 302 height 13
type input "*****"
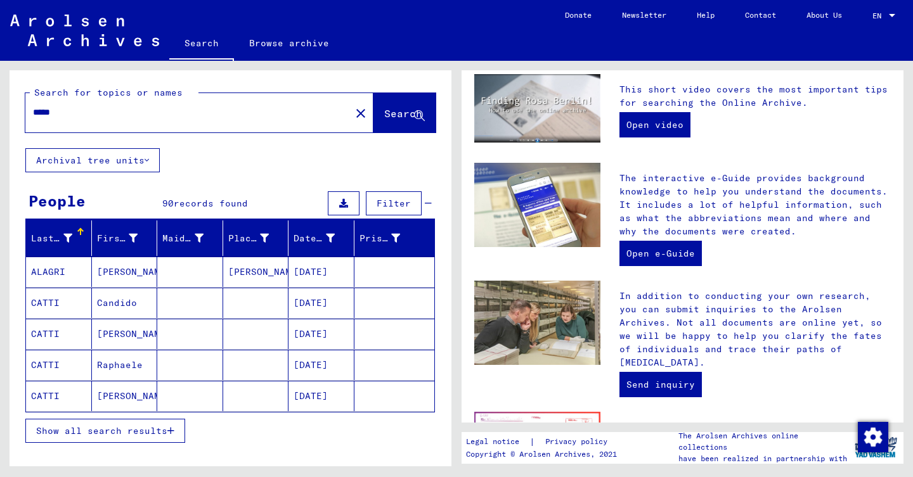
click at [170, 427] on icon "button" at bounding box center [170, 431] width 7 height 9
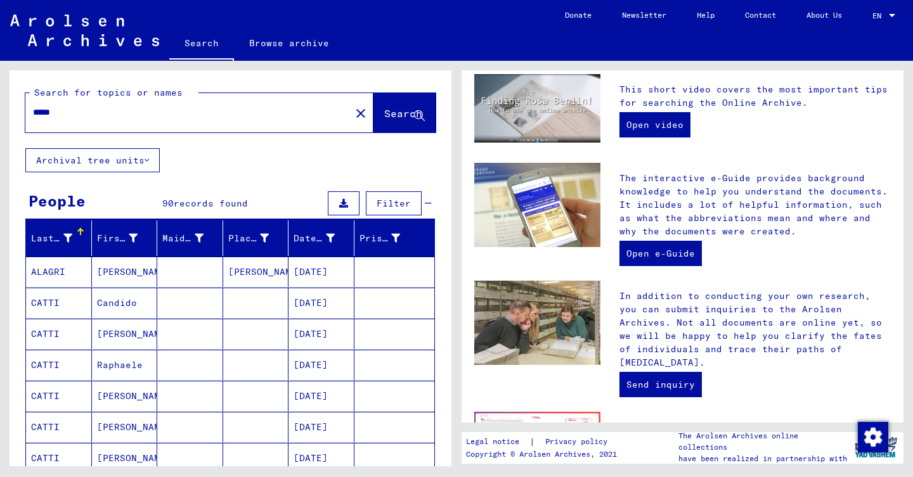
click at [345, 235] on div at bounding box center [343, 232] width 8 height 8
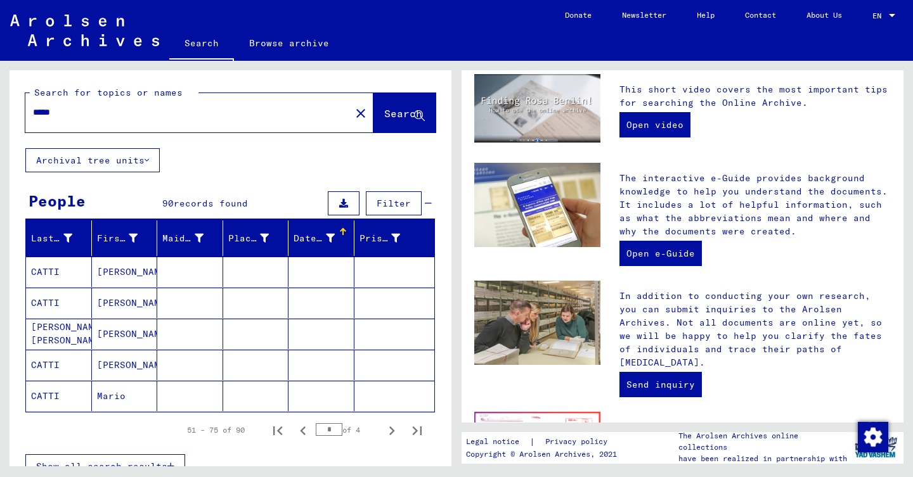
click at [345, 235] on div at bounding box center [343, 232] width 8 height 8
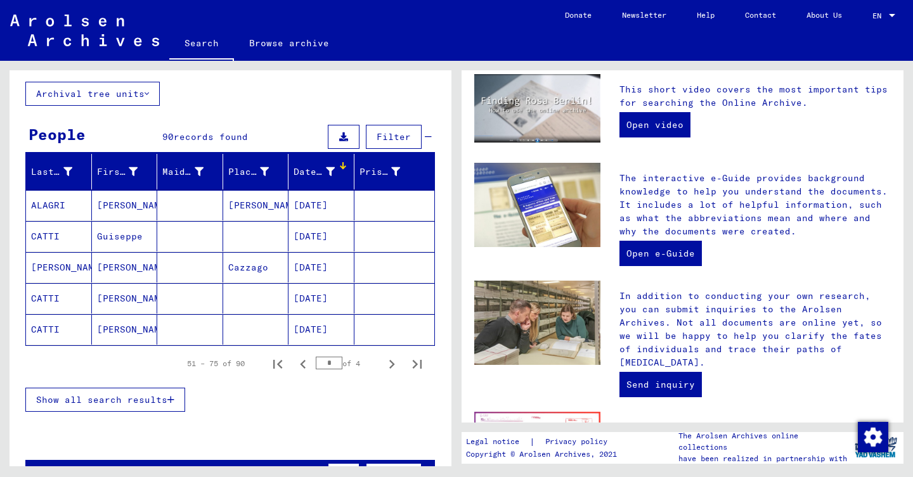
scroll to position [70, 0]
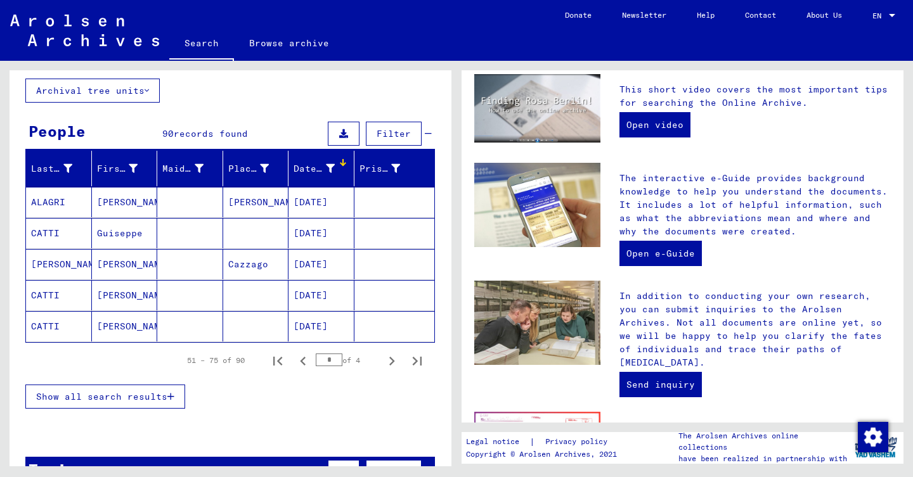
click at [309, 360] on icon "Previous page" at bounding box center [303, 361] width 18 height 18
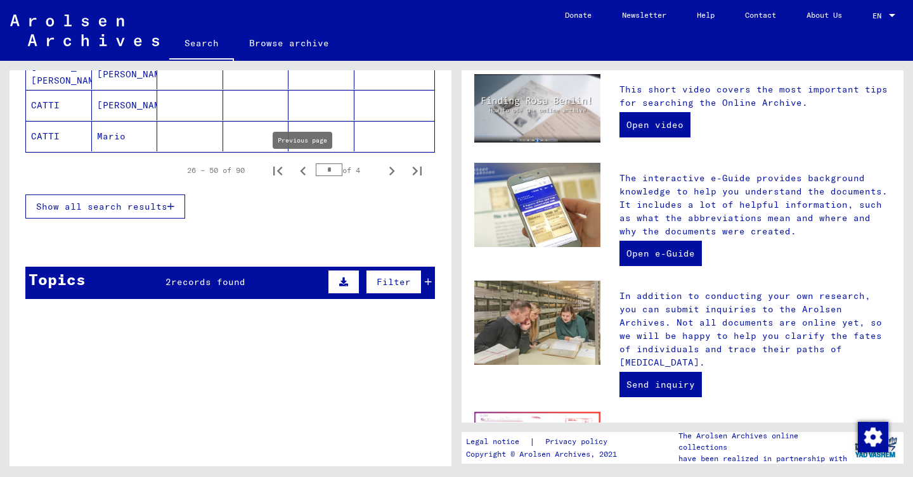
click at [294, 167] on icon "Previous page" at bounding box center [303, 171] width 18 height 18
type input "*"
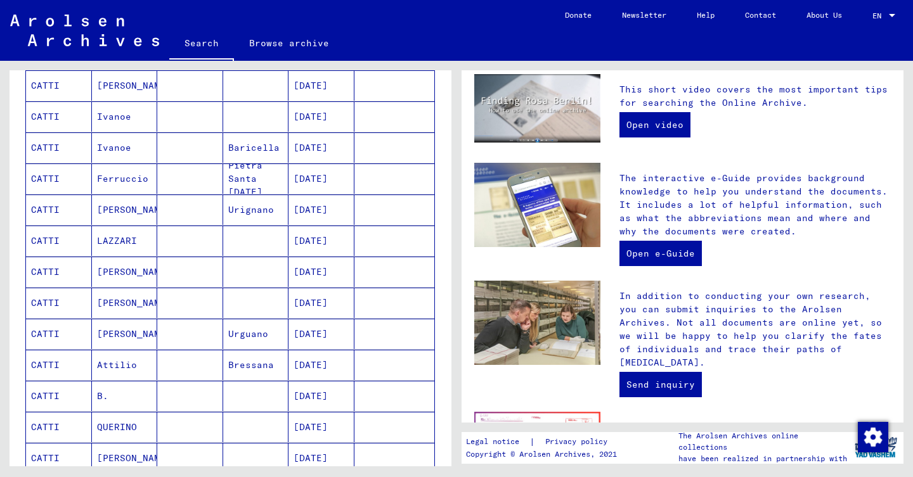
scroll to position [524, 0]
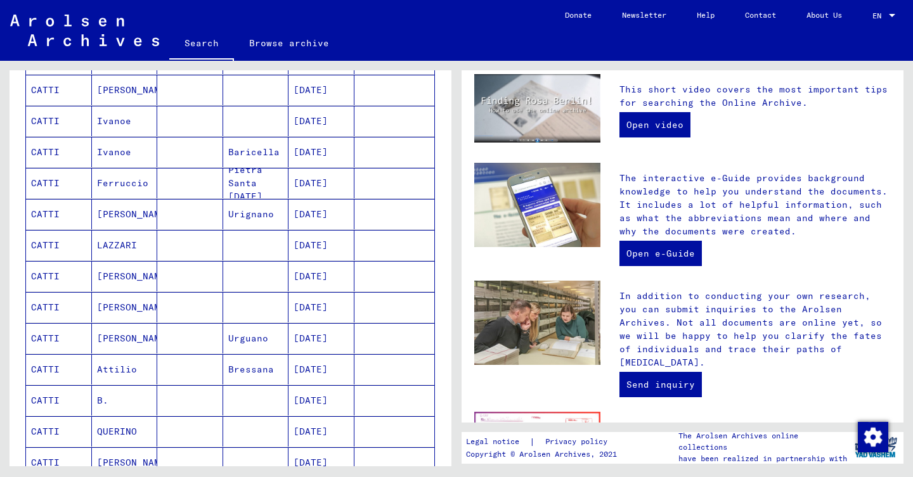
click at [332, 199] on mat-cell "[DATE]" at bounding box center [321, 214] width 66 height 30
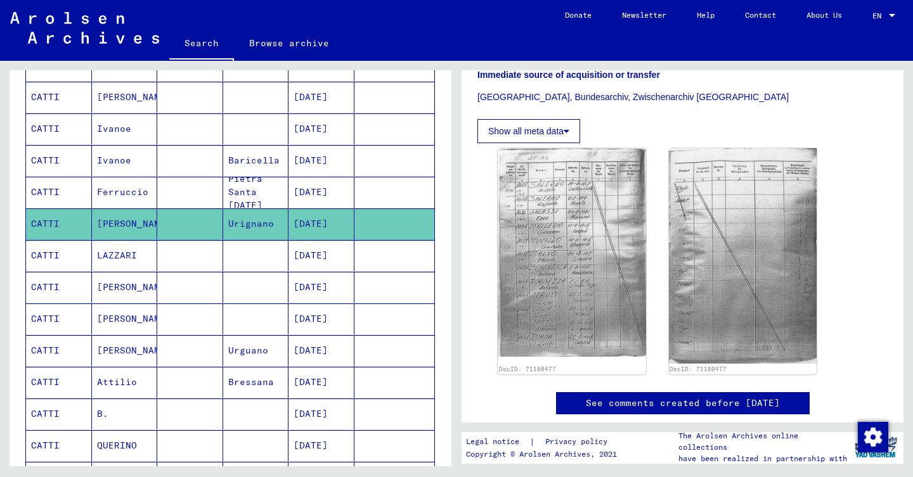
click at [357, 205] on mat-cell at bounding box center [394, 192] width 80 height 31
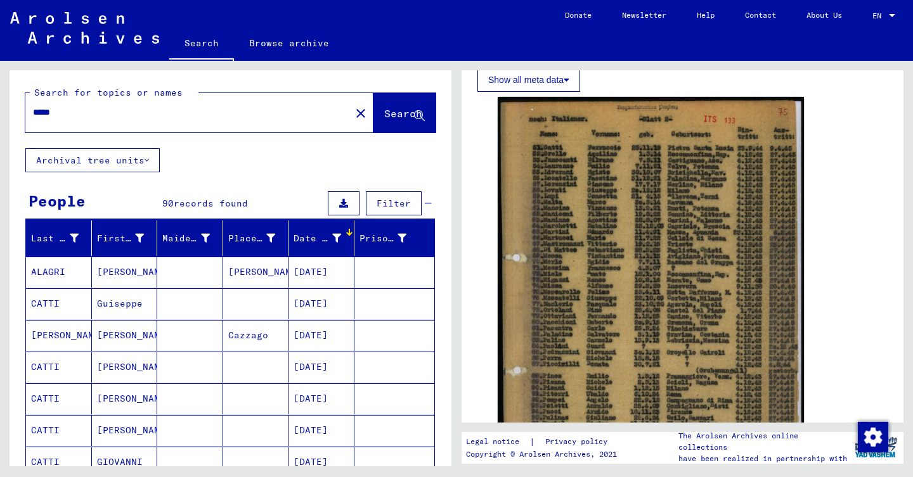
scroll to position [-1, 0]
click at [348, 124] on button "close" at bounding box center [360, 112] width 25 height 25
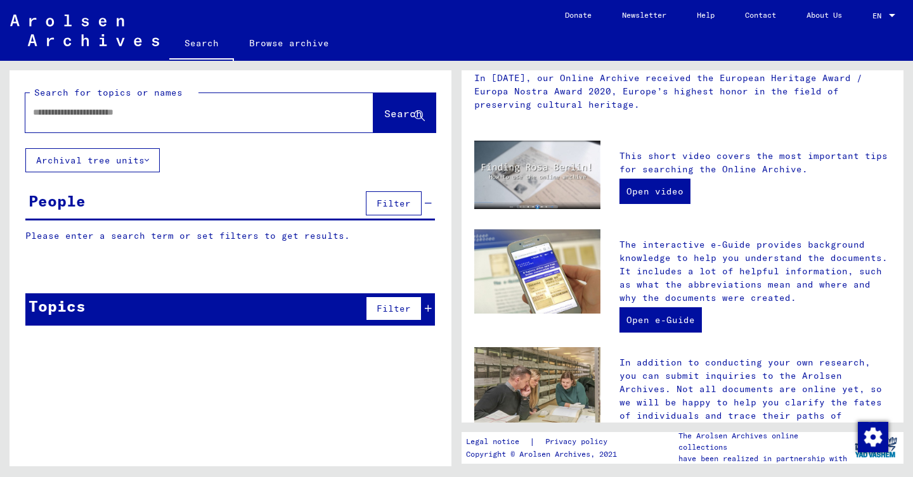
click at [137, 102] on div at bounding box center [180, 112] width 310 height 29
click at [137, 112] on input "text" at bounding box center [184, 112] width 302 height 13
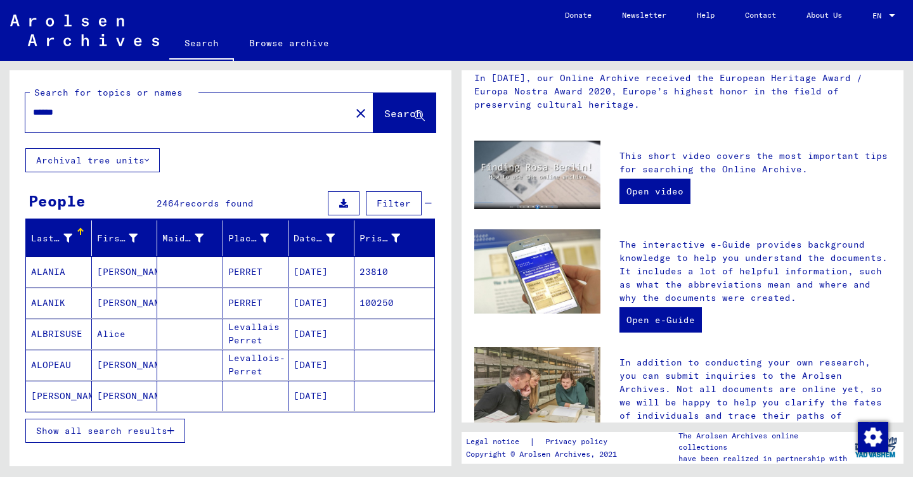
click at [94, 117] on input "******" at bounding box center [184, 112] width 302 height 13
type input "**********"
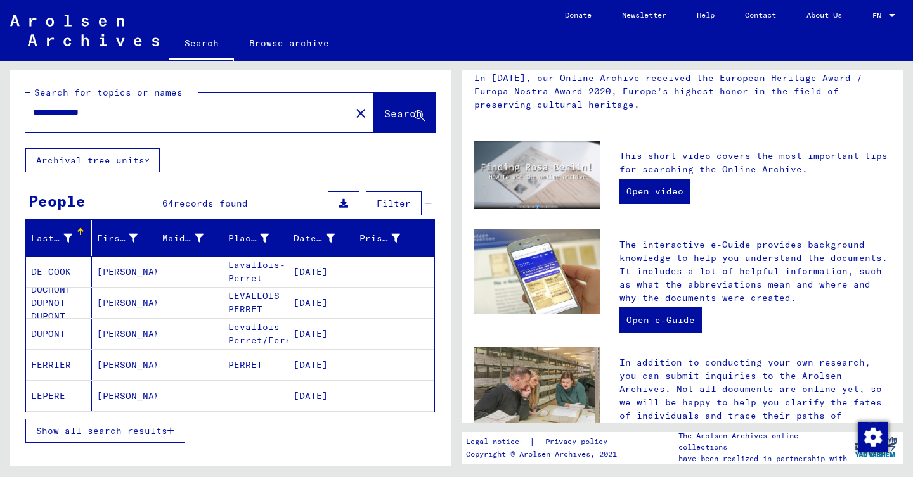
click at [167, 416] on div "Show all search results" at bounding box center [229, 431] width 409 height 37
click at [167, 427] on span "Show all search results" at bounding box center [101, 430] width 131 height 11
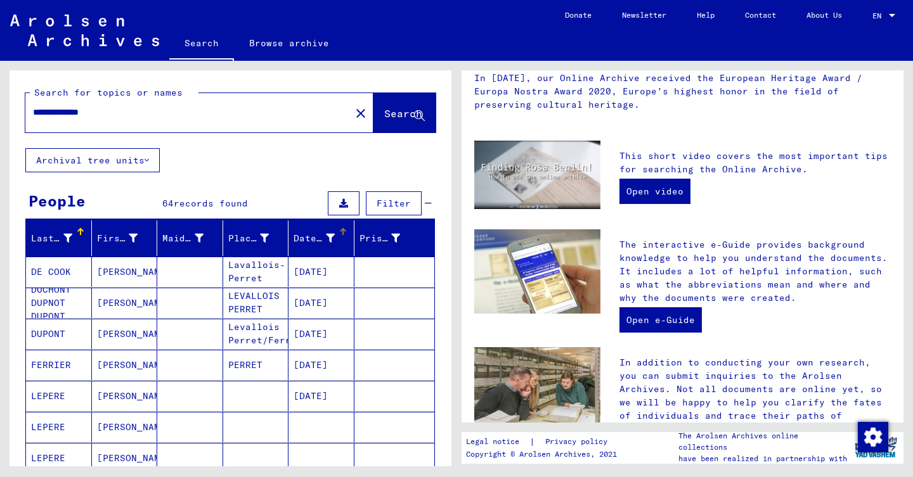
click at [339, 237] on div "Date of Birth" at bounding box center [323, 238] width 60 height 20
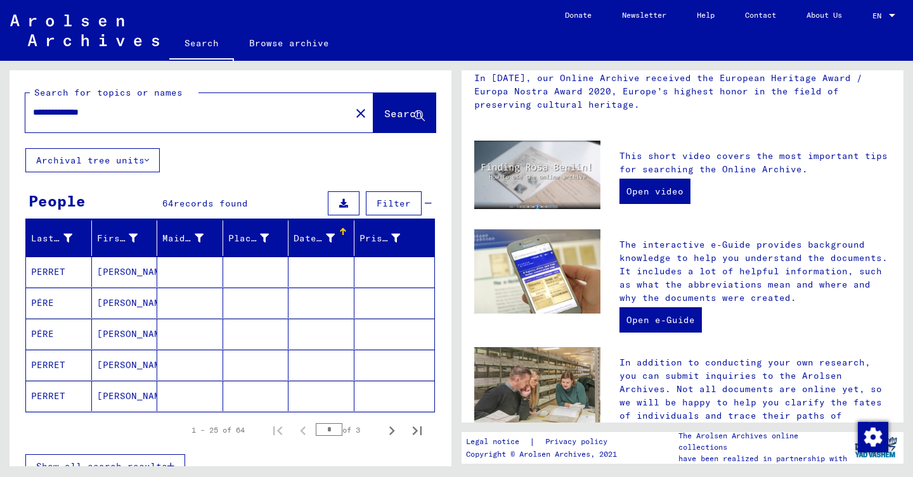
click at [339, 237] on div "Date of Birth" at bounding box center [323, 238] width 60 height 20
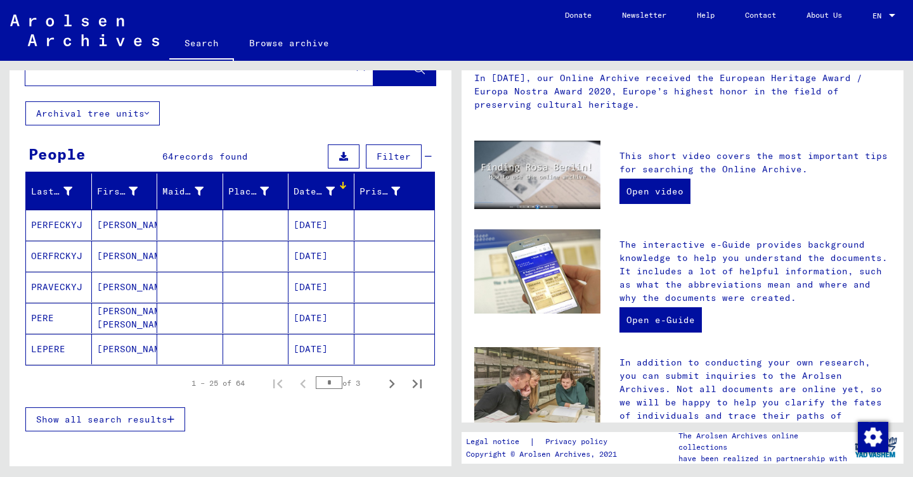
scroll to position [127, 0]
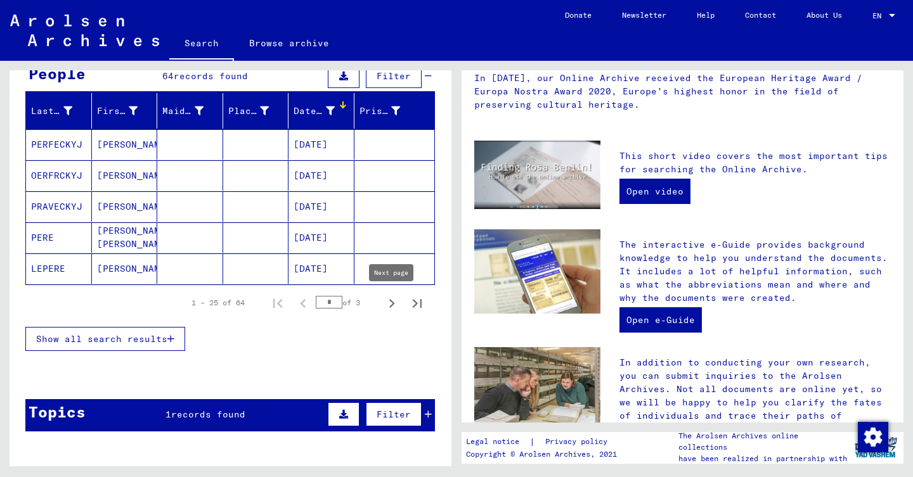
click at [393, 304] on icon "Next page" at bounding box center [392, 303] width 6 height 9
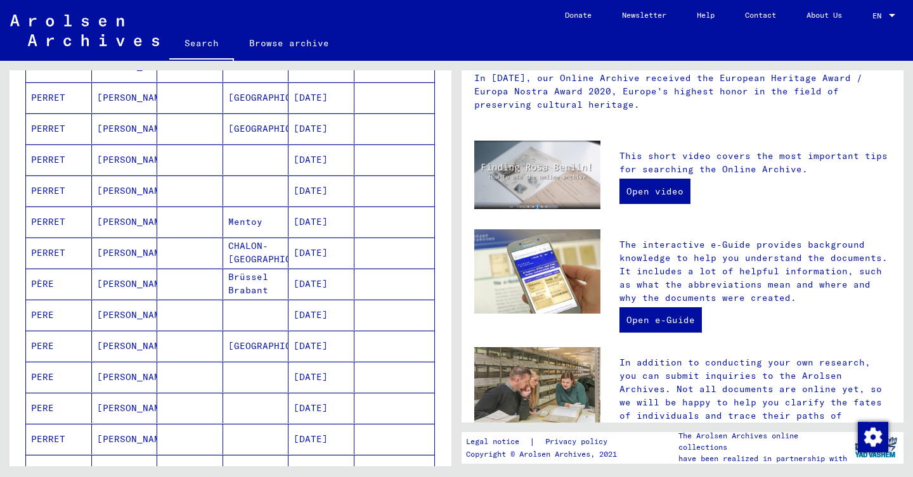
scroll to position [370, 0]
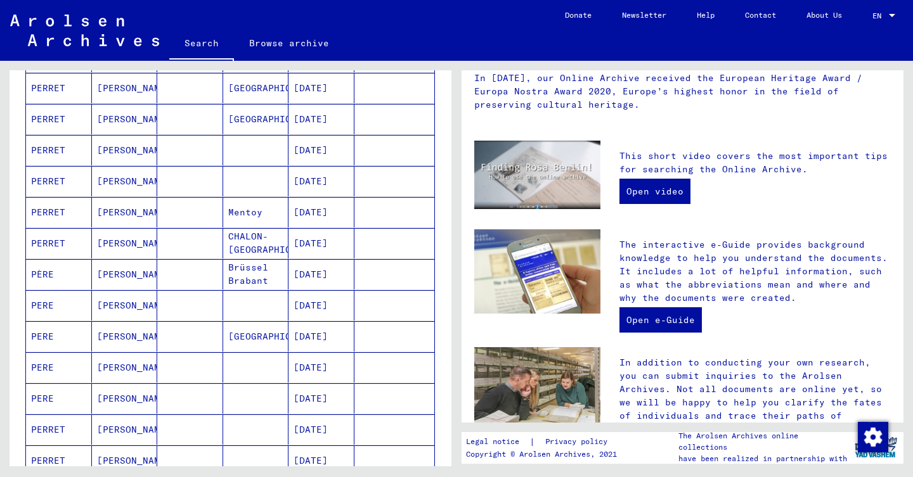
click at [335, 276] on mat-cell "[DATE]" at bounding box center [321, 274] width 66 height 30
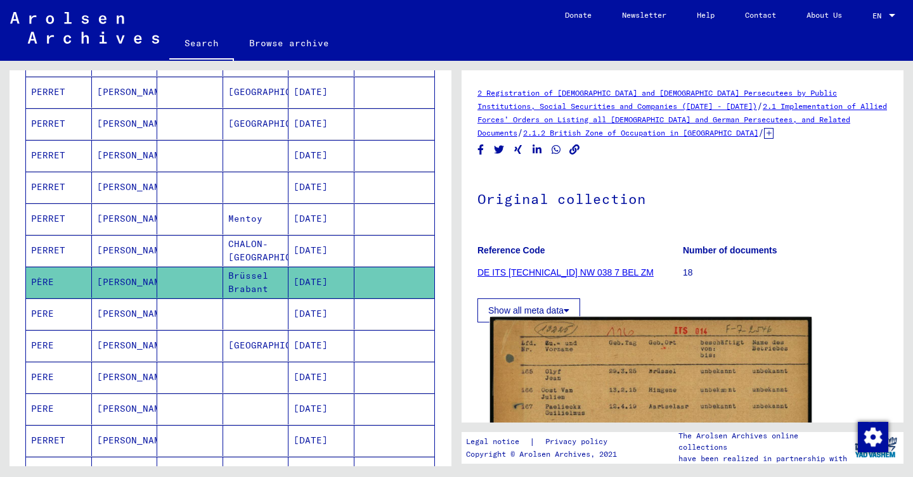
scroll to position [189, 0]
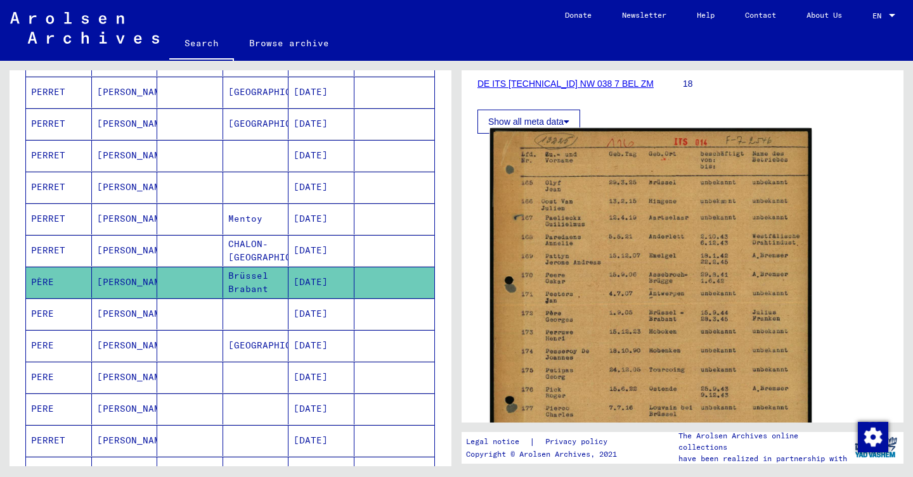
click at [638, 225] on img at bounding box center [650, 345] width 321 height 435
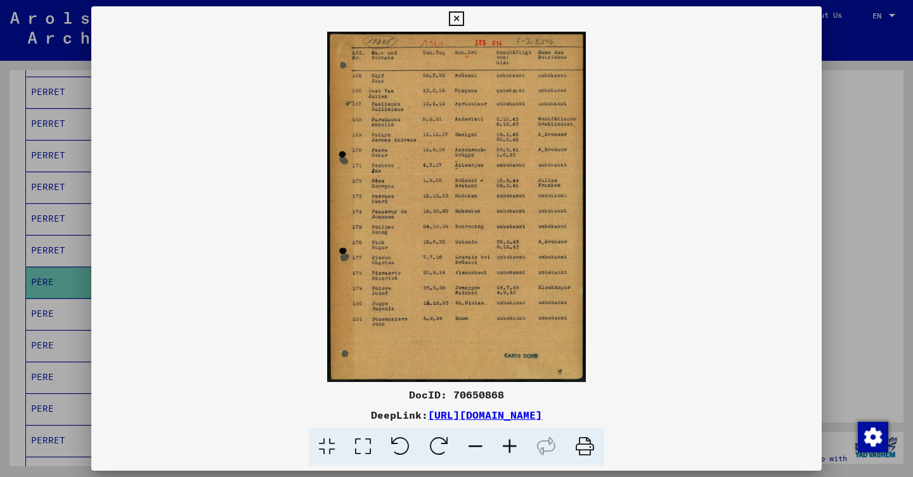
scroll to position [0, 0]
click at [113, 292] on img at bounding box center [456, 207] width 730 height 350
click at [70, 299] on div at bounding box center [456, 238] width 913 height 477
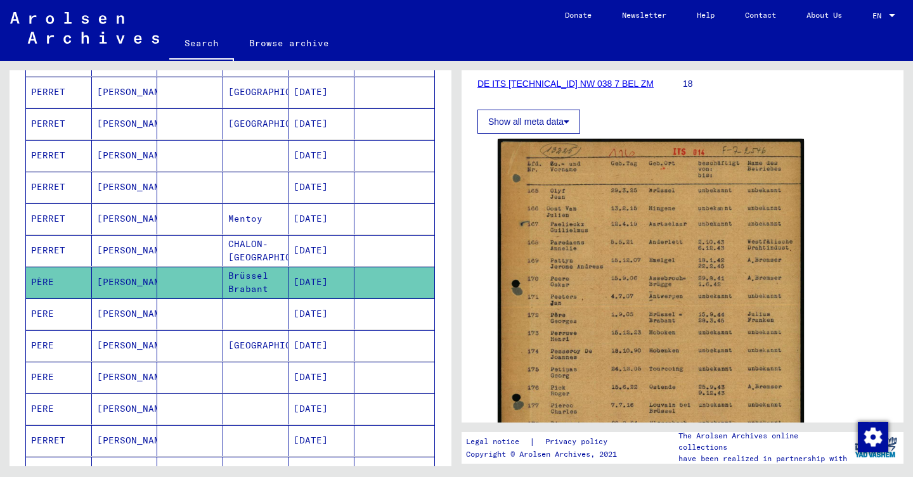
click at [77, 303] on mat-cell "PERE" at bounding box center [59, 314] width 66 height 31
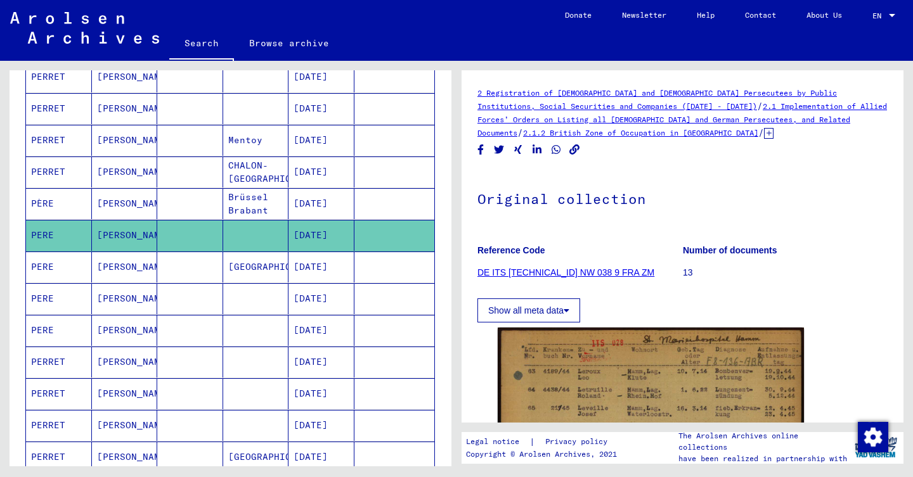
scroll to position [484, 0]
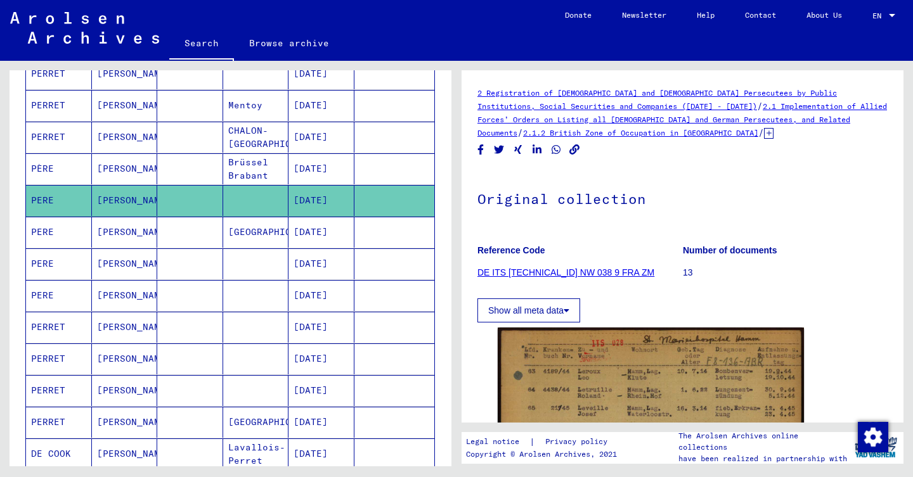
click at [172, 141] on mat-cell at bounding box center [190, 137] width 66 height 31
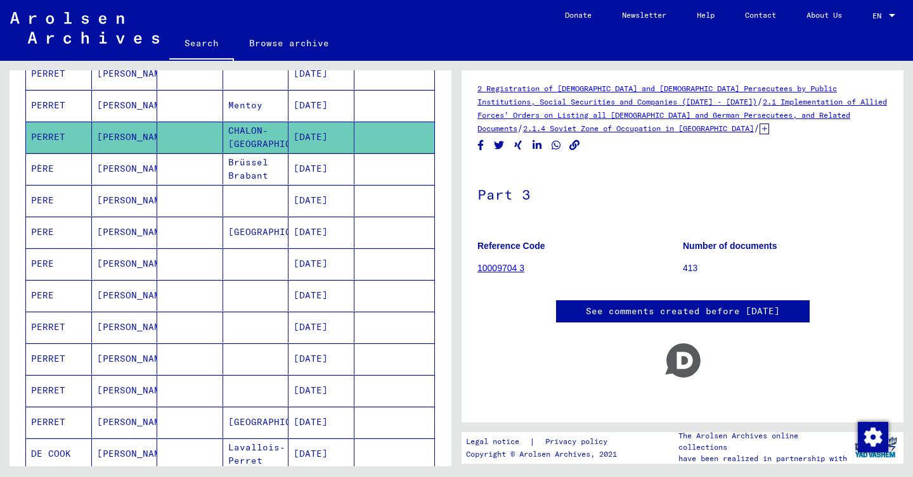
scroll to position [527, 0]
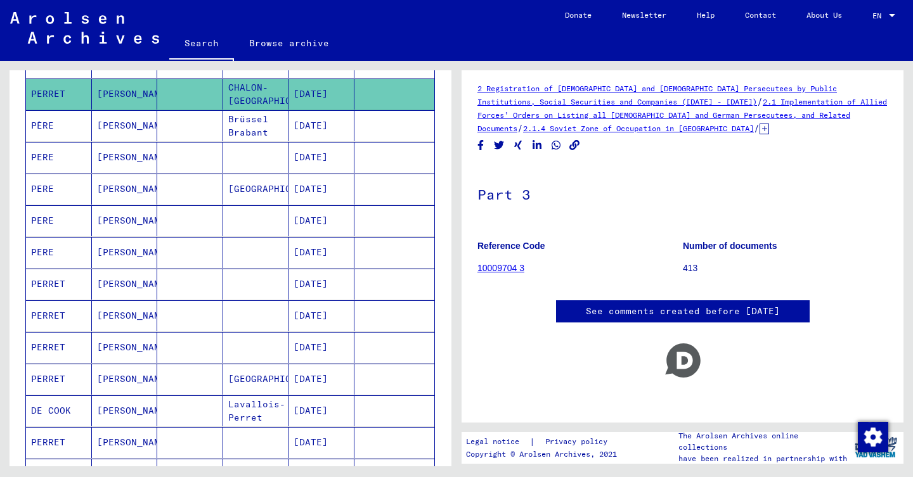
click at [228, 280] on mat-cell at bounding box center [256, 284] width 66 height 31
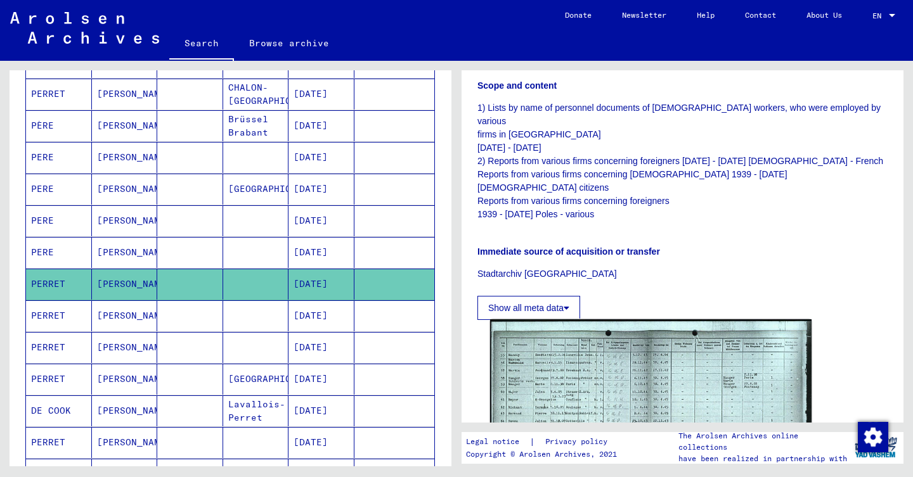
scroll to position [422, 0]
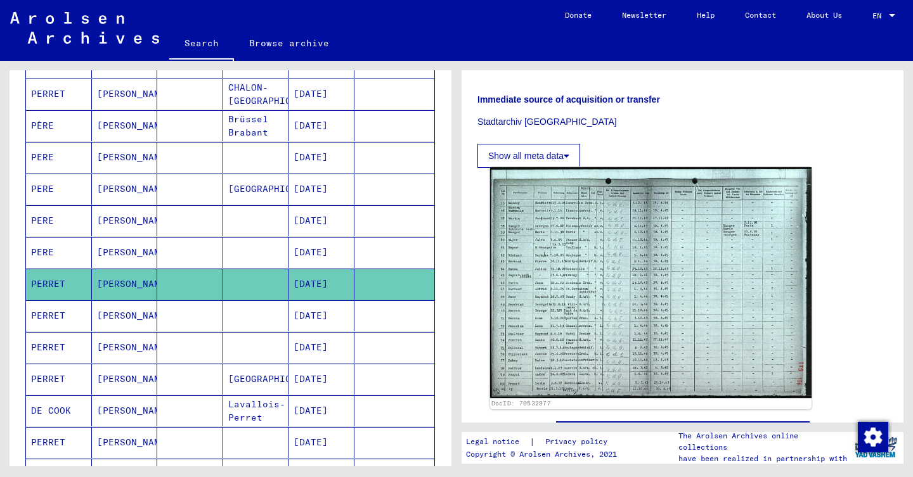
click at [589, 250] on img at bounding box center [650, 282] width 321 height 231
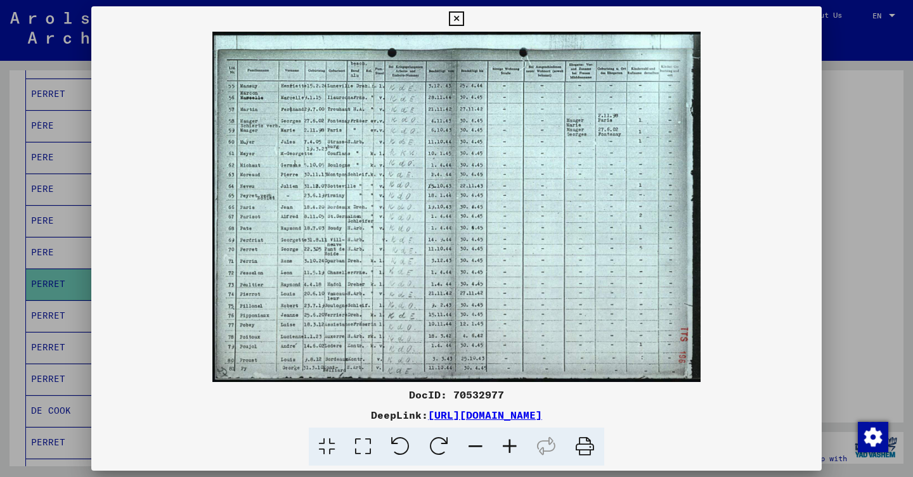
click at [0, 275] on div at bounding box center [456, 238] width 913 height 477
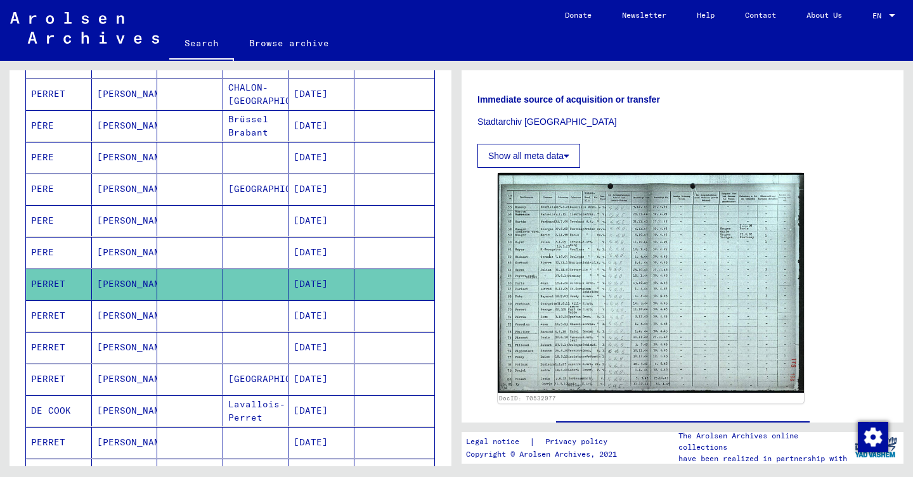
click at [273, 338] on mat-cell at bounding box center [256, 347] width 66 height 31
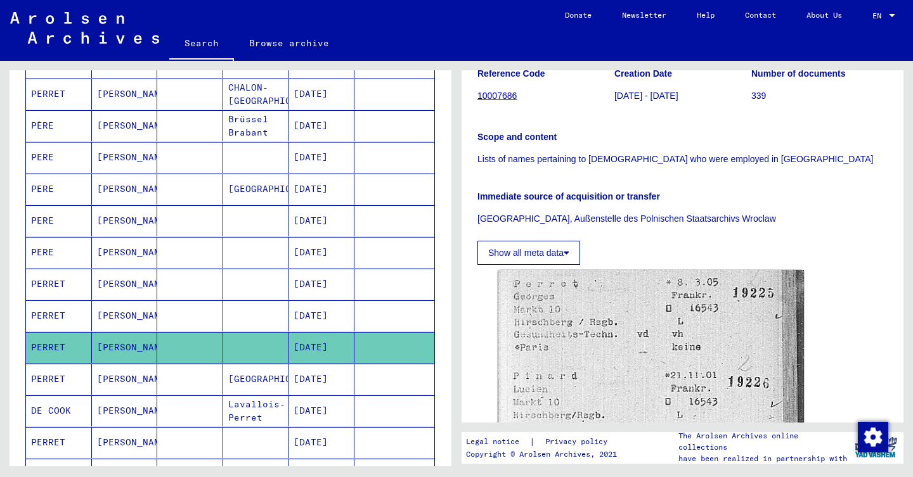
scroll to position [220, 0]
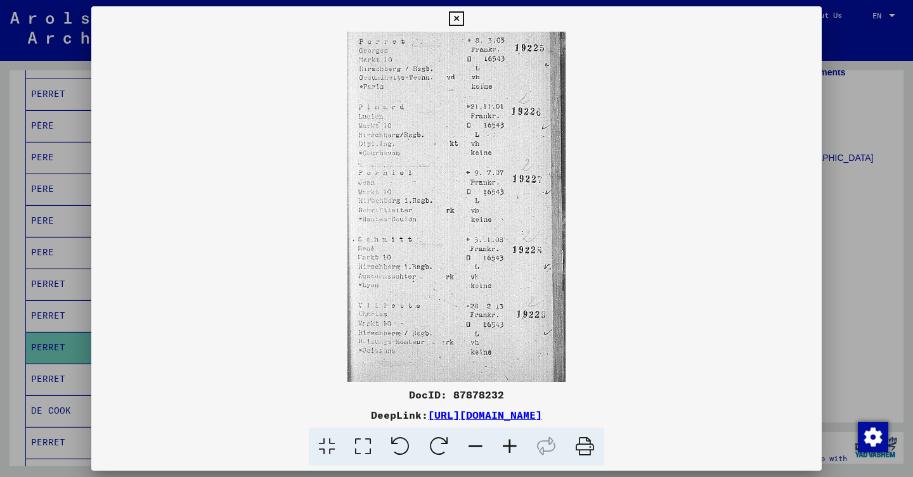
click at [858, 269] on div at bounding box center [456, 238] width 913 height 477
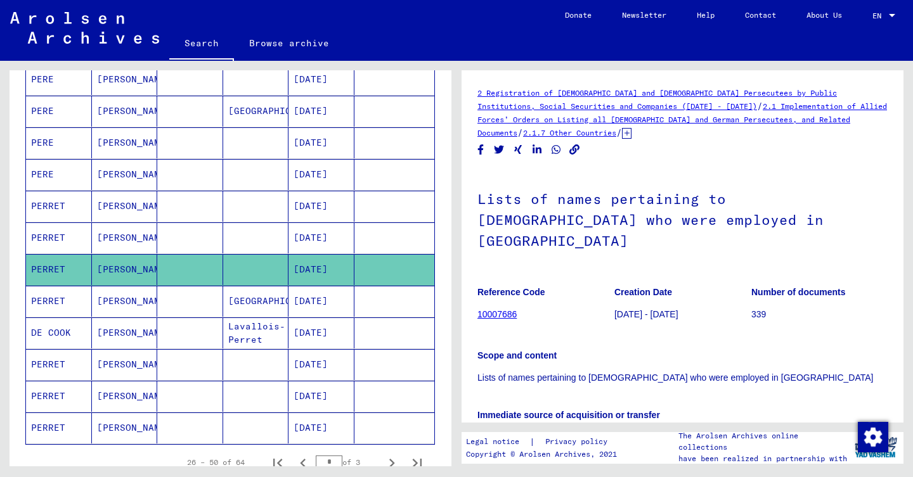
scroll to position [648, 0]
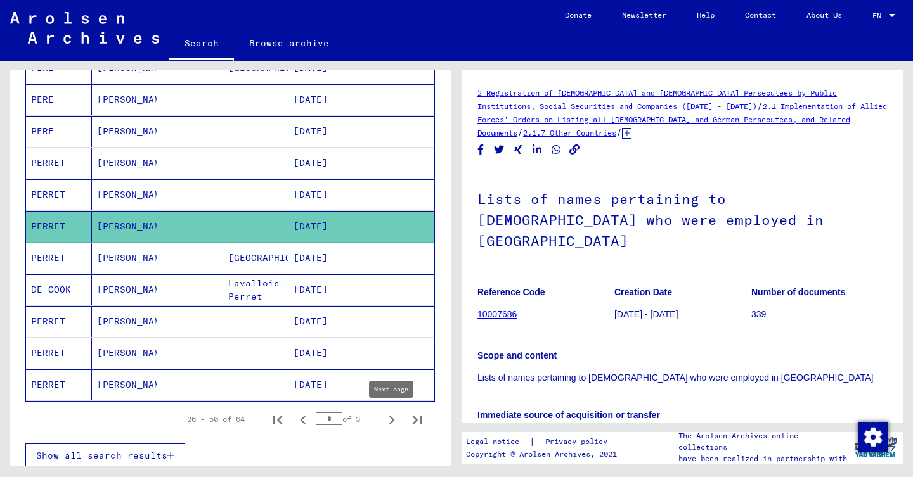
click at [391, 420] on icon "Next page" at bounding box center [392, 420] width 18 height 18
type input "*"
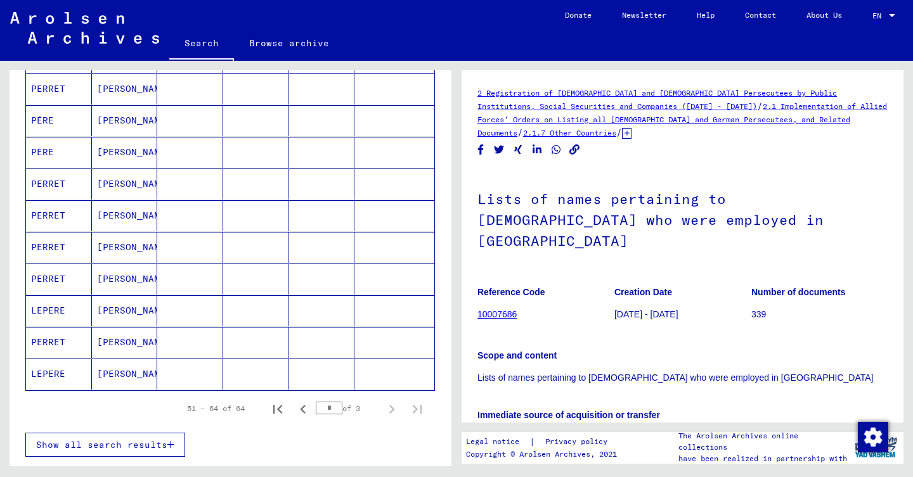
scroll to position [304, 0]
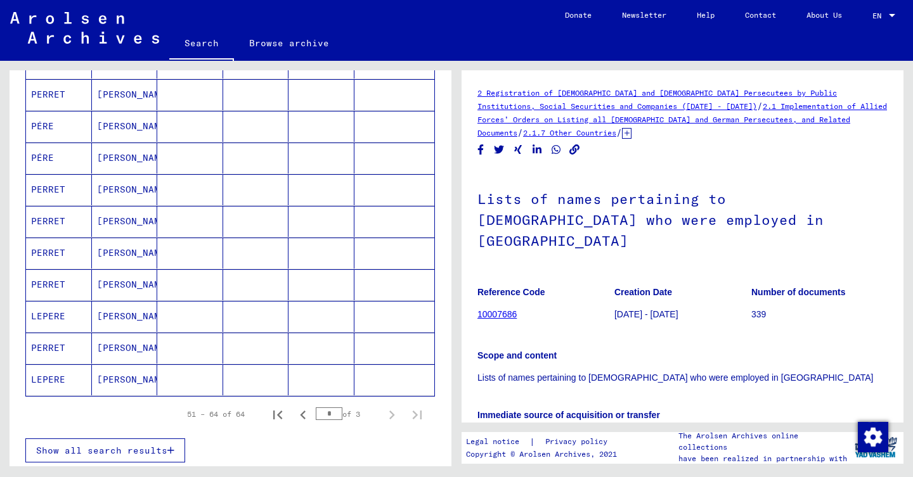
click at [155, 279] on mat-cell "[PERSON_NAME]" at bounding box center [125, 284] width 66 height 31
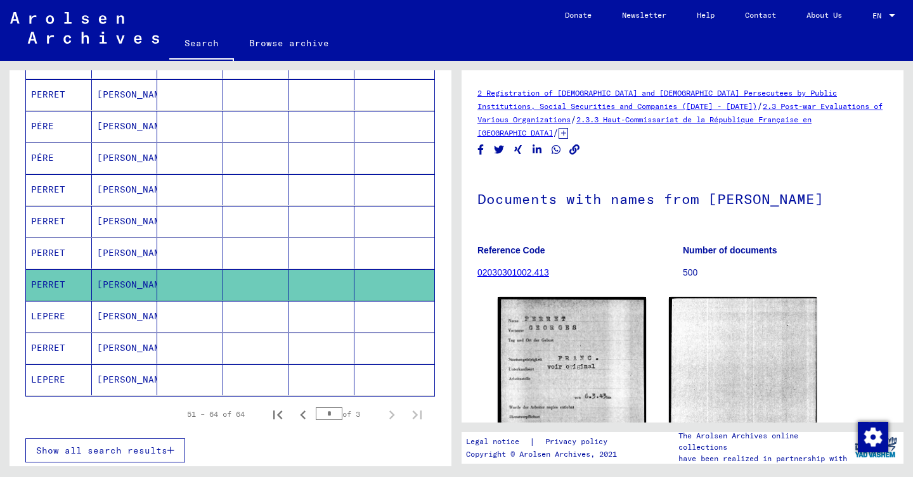
scroll to position [26, 0]
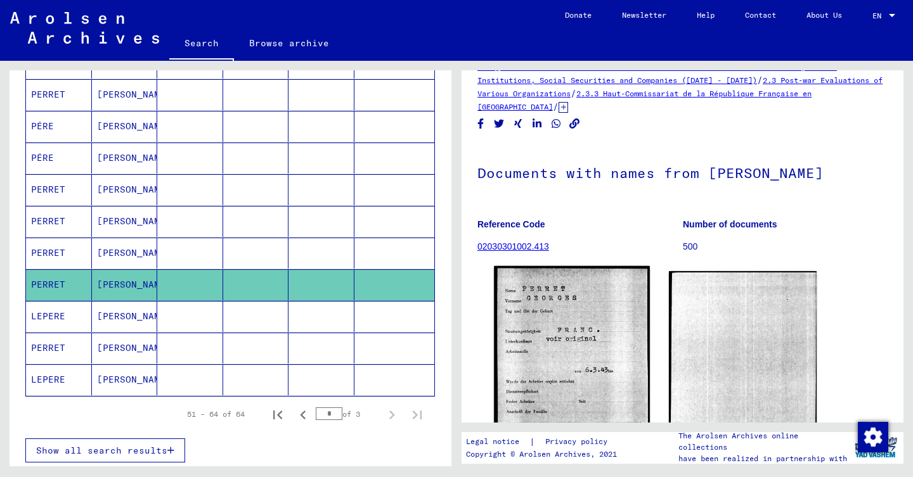
click at [585, 333] on img at bounding box center [571, 370] width 155 height 208
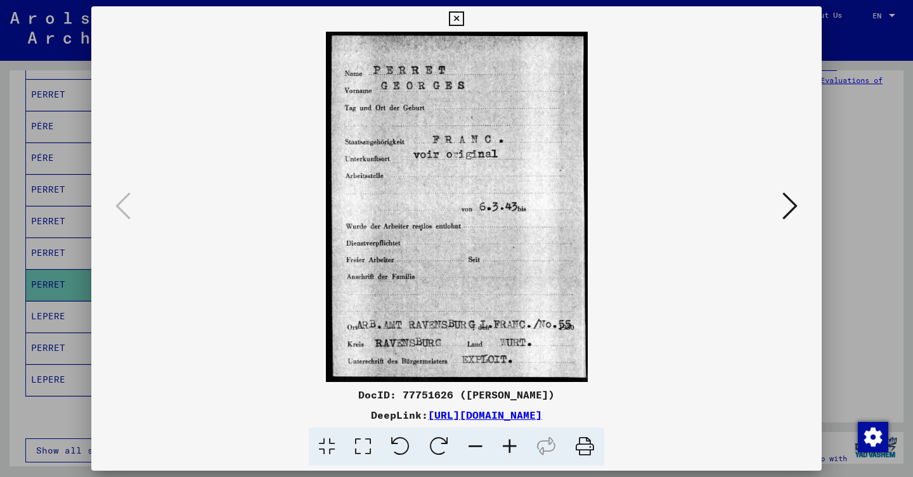
click at [87, 320] on div at bounding box center [456, 238] width 913 height 477
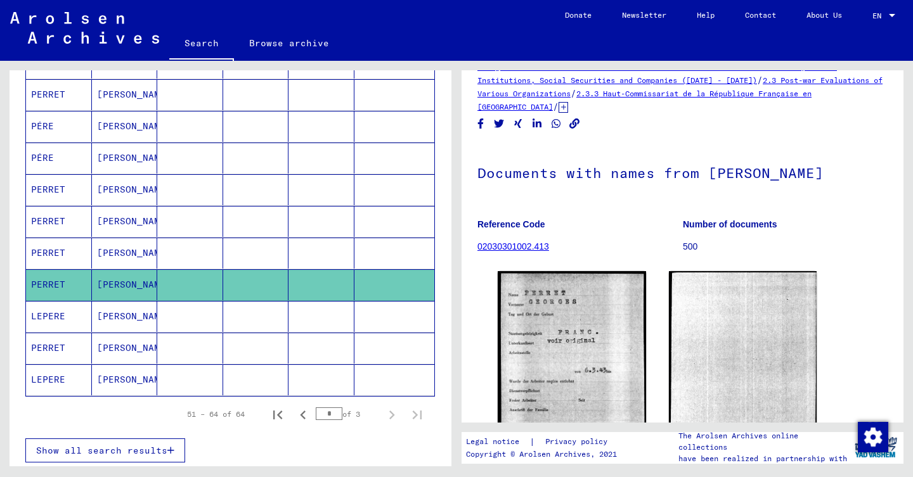
click at [108, 357] on mat-cell "[PERSON_NAME]" at bounding box center [125, 348] width 66 height 31
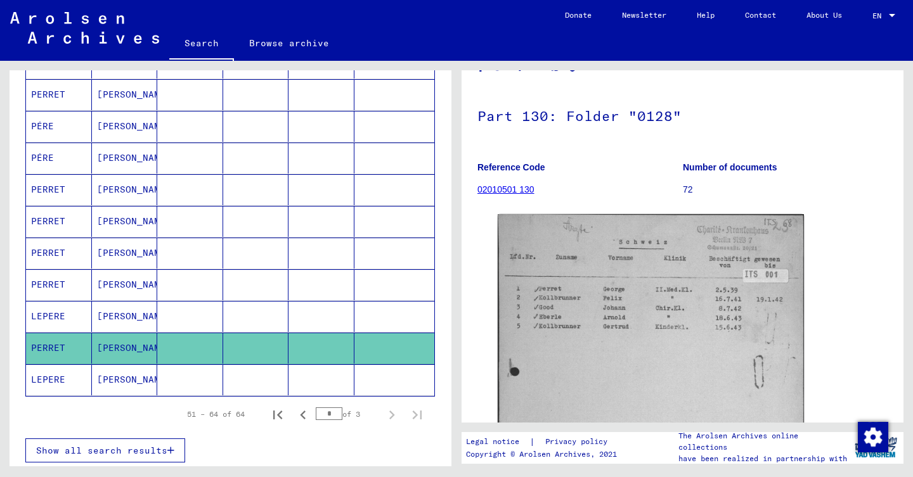
scroll to position [96, 0]
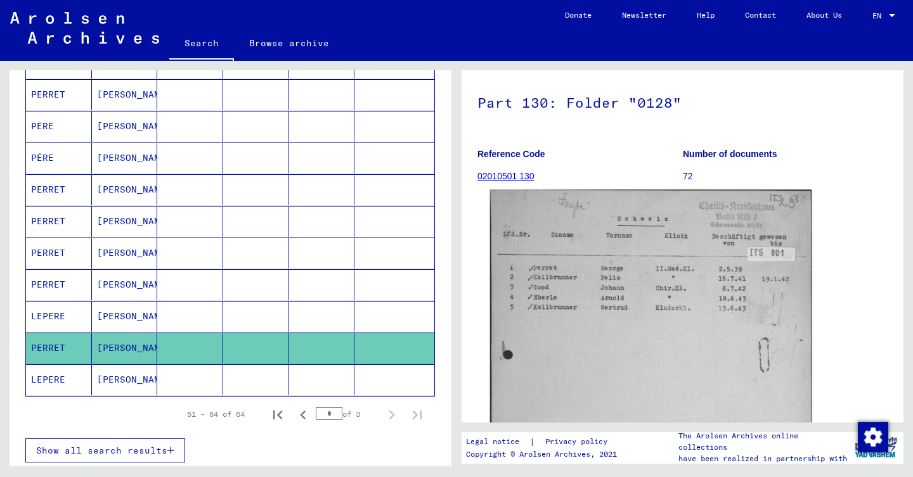
click at [710, 296] on img at bounding box center [650, 420] width 321 height 460
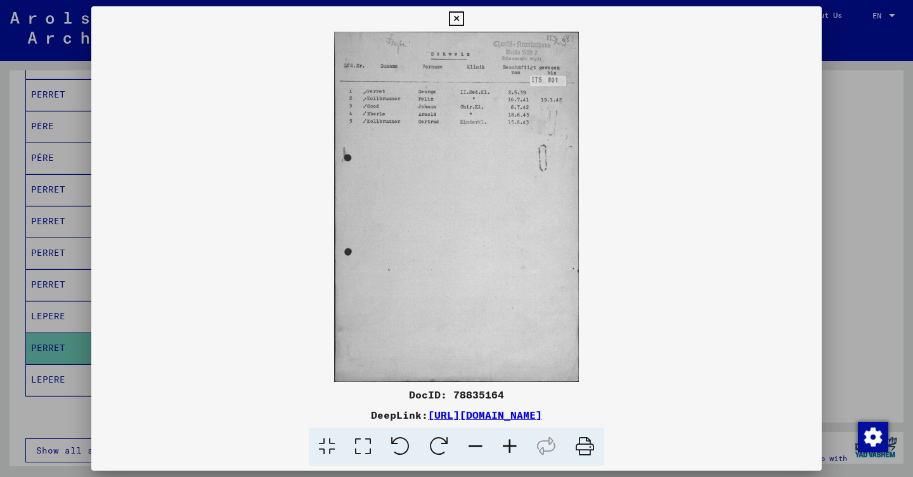
click at [20, 180] on div at bounding box center [456, 238] width 913 height 477
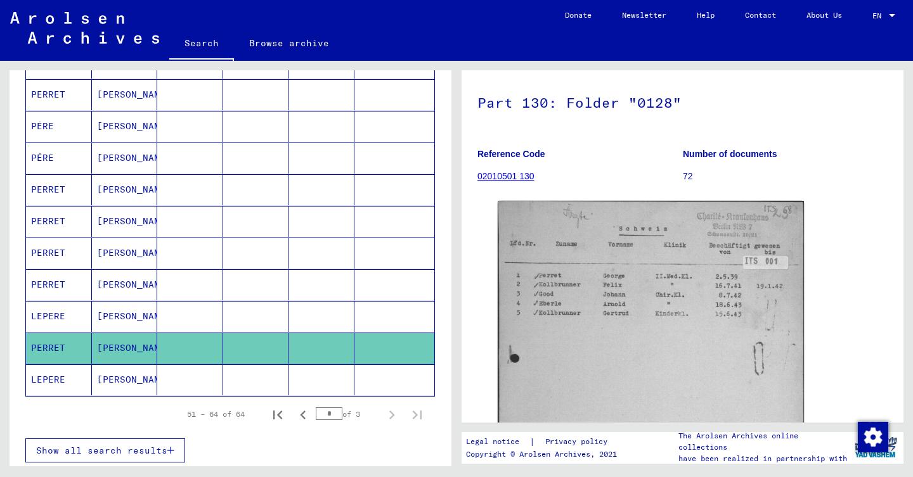
click at [188, 225] on mat-cell at bounding box center [190, 221] width 66 height 31
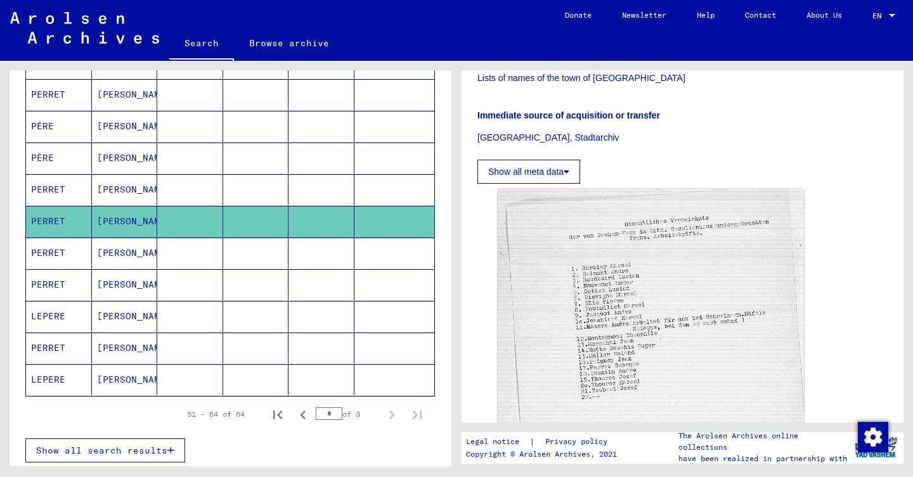
scroll to position [305, 0]
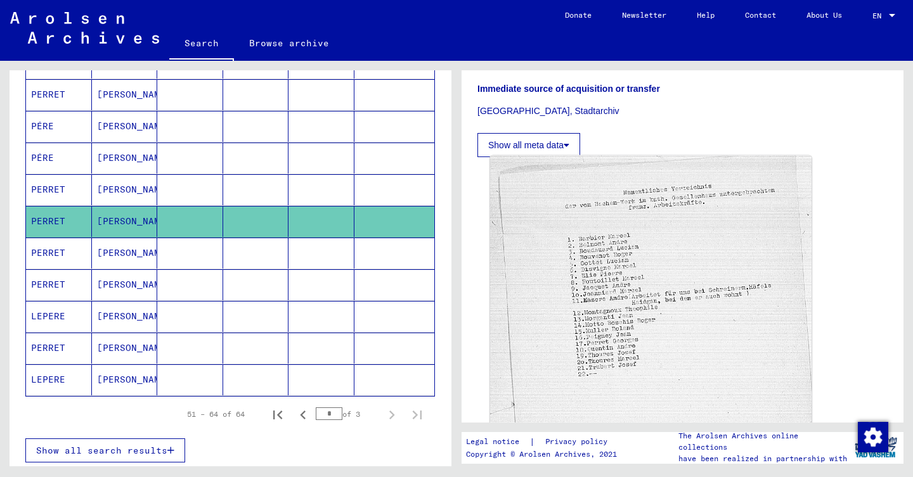
click at [603, 263] on img at bounding box center [650, 290] width 321 height 268
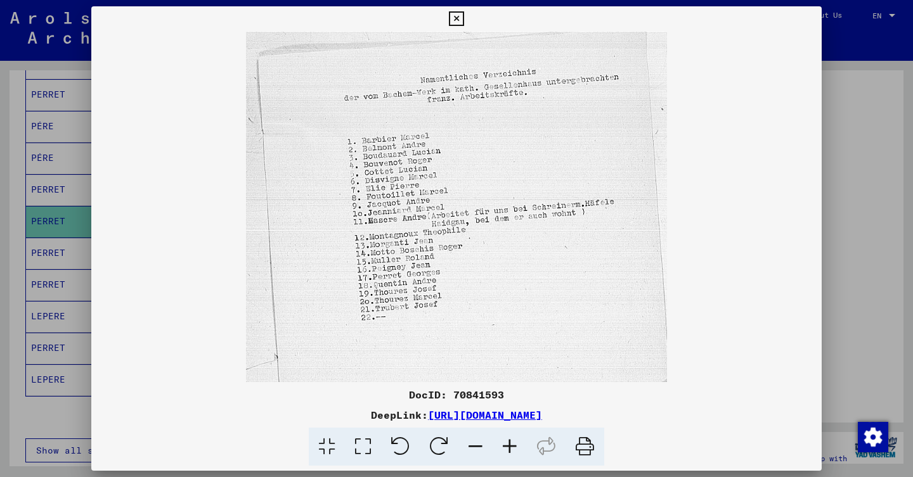
click at [43, 247] on div at bounding box center [456, 238] width 913 height 477
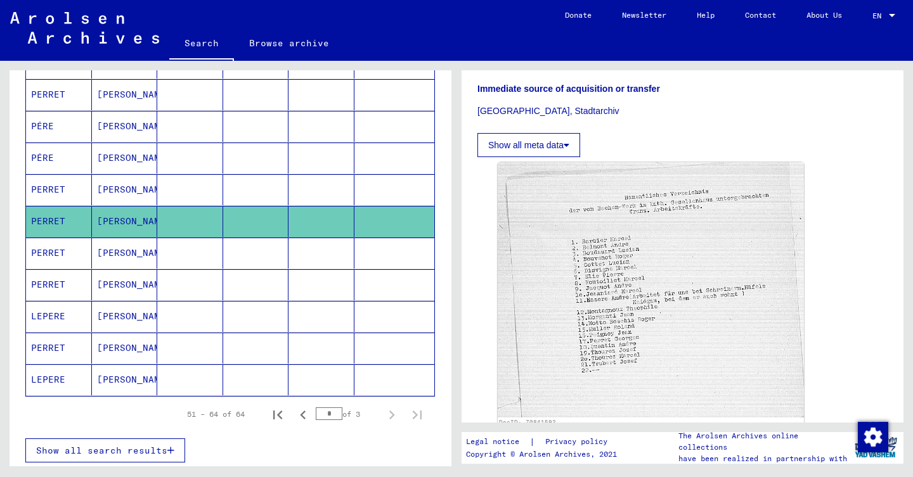
click at [110, 198] on mat-cell "[PERSON_NAME]" at bounding box center [125, 189] width 66 height 31
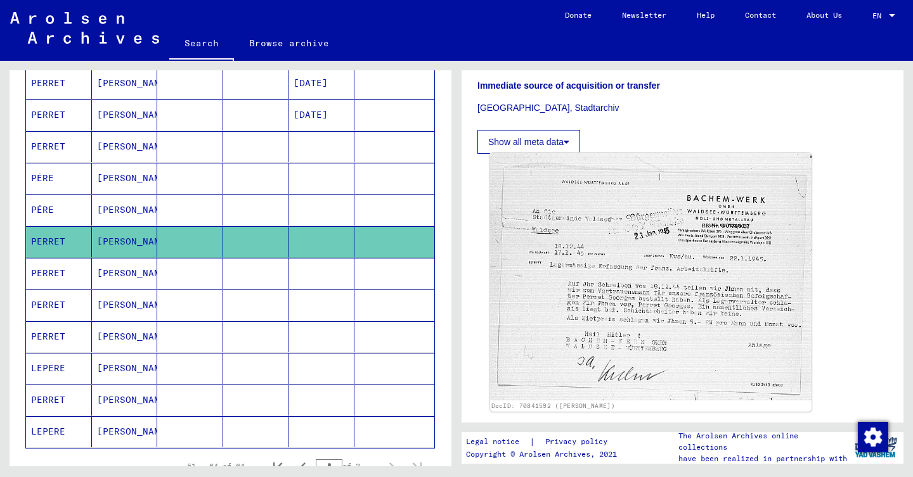
scroll to position [328, 0]
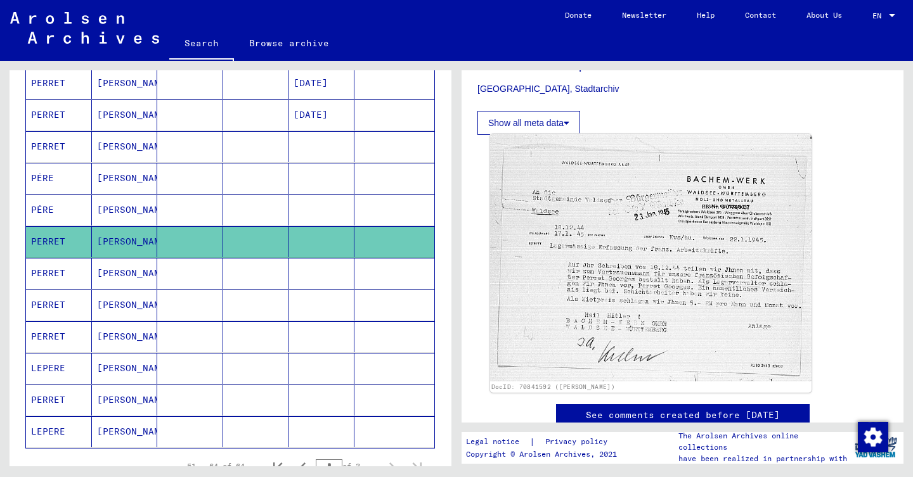
click at [641, 295] on img at bounding box center [650, 258] width 321 height 248
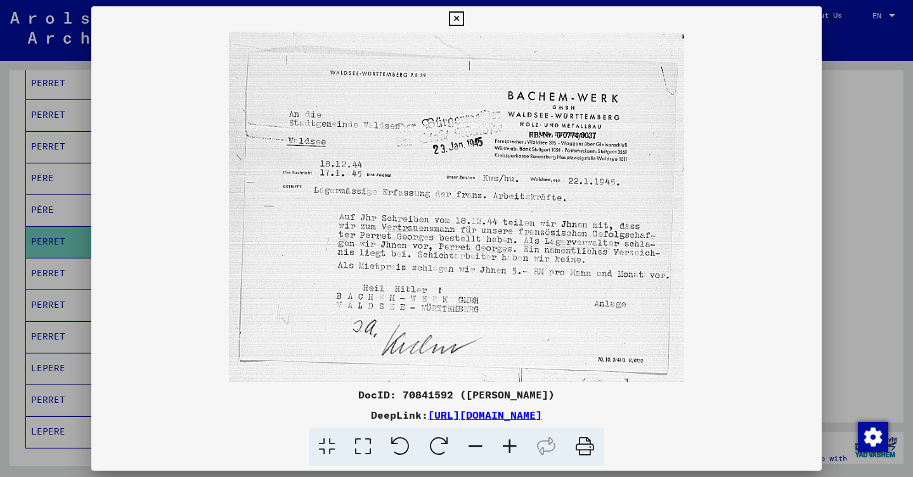
click at [816, 227] on img at bounding box center [456, 207] width 730 height 350
click at [861, 232] on div at bounding box center [456, 238] width 913 height 477
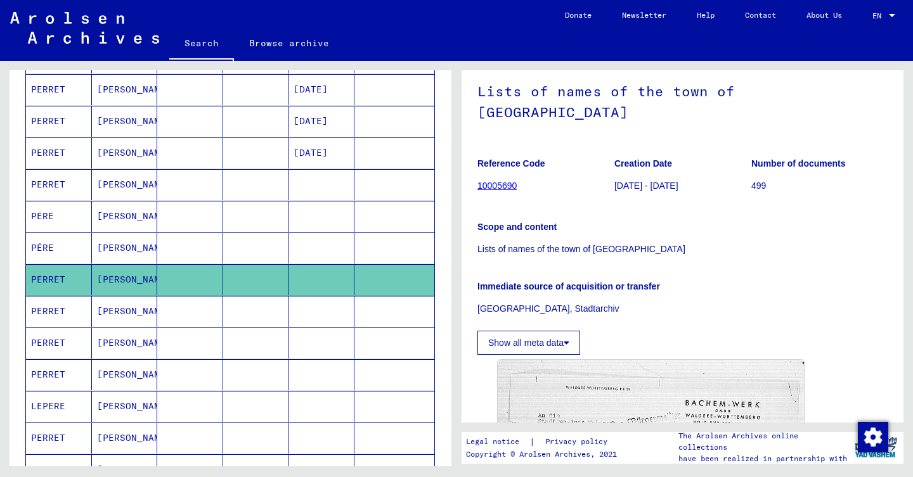
scroll to position [208, 0]
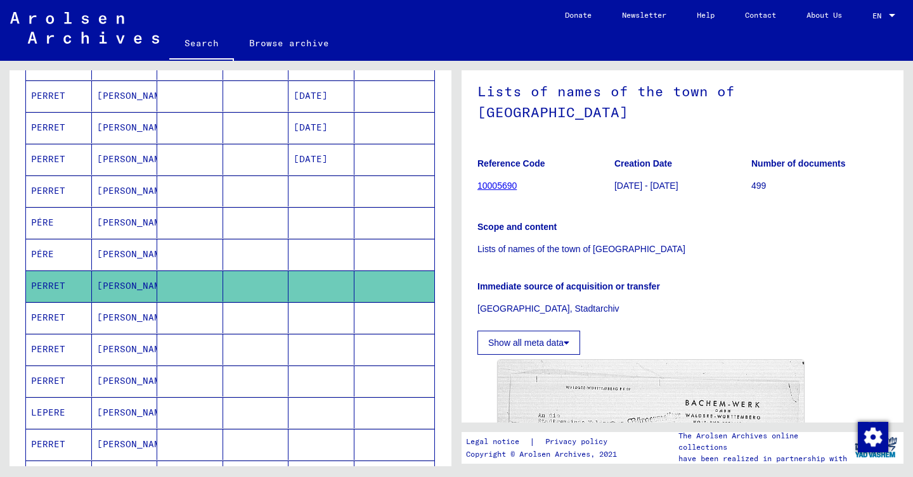
click at [302, 188] on mat-cell at bounding box center [321, 191] width 66 height 31
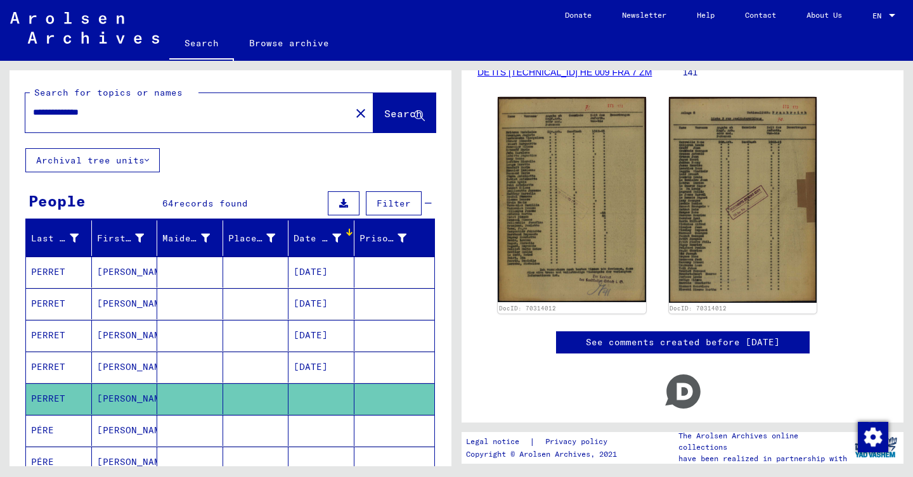
click at [353, 106] on mat-icon "close" at bounding box center [360, 113] width 15 height 15
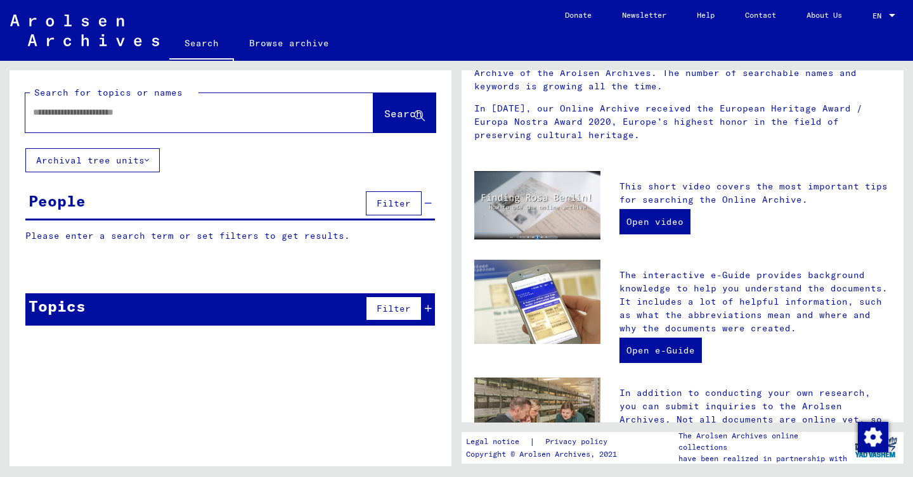
click at [128, 109] on input "text" at bounding box center [184, 112] width 302 height 13
type input "**********"
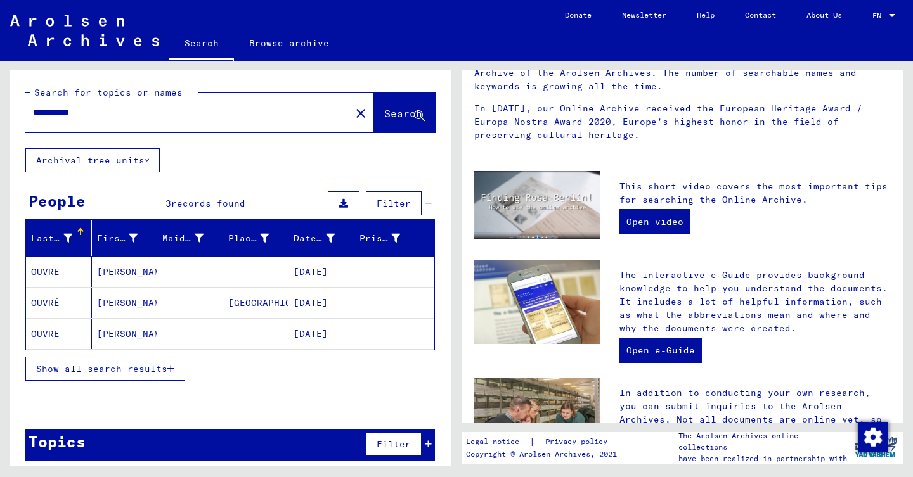
click at [247, 279] on mat-cell at bounding box center [256, 272] width 66 height 30
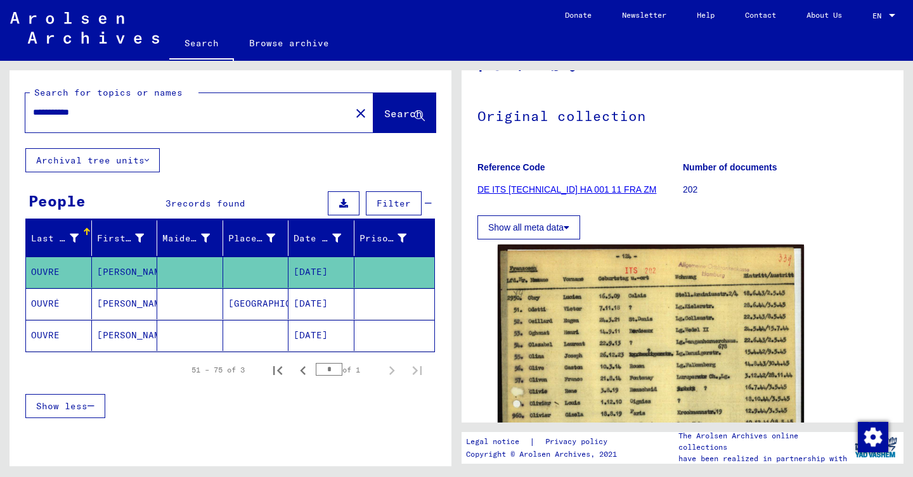
scroll to position [96, 0]
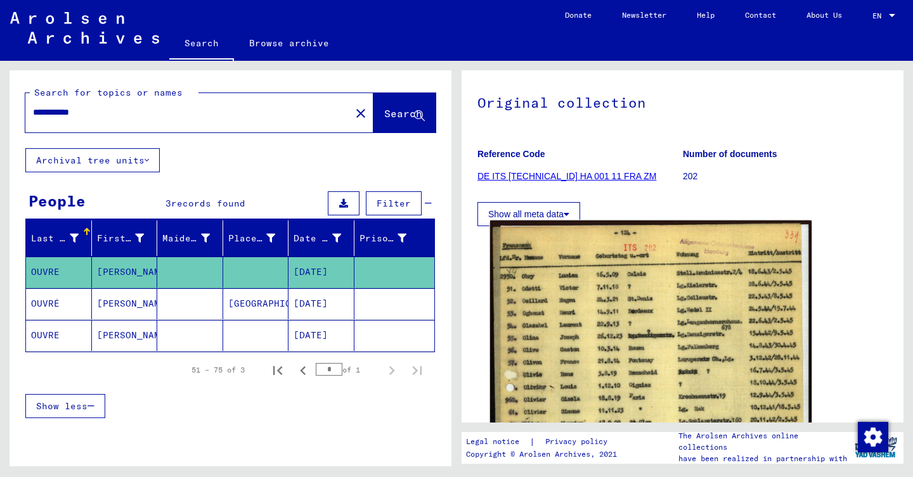
click at [671, 320] on img at bounding box center [650, 443] width 321 height 444
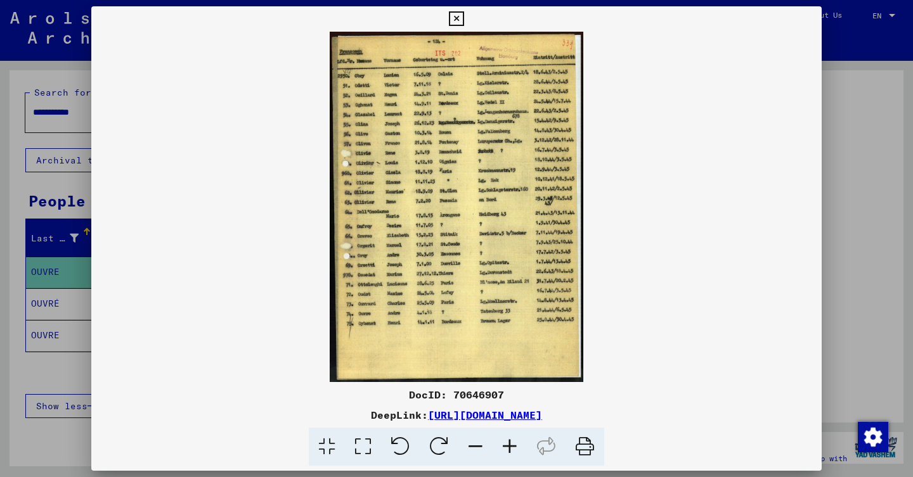
click at [37, 240] on div at bounding box center [456, 238] width 913 height 477
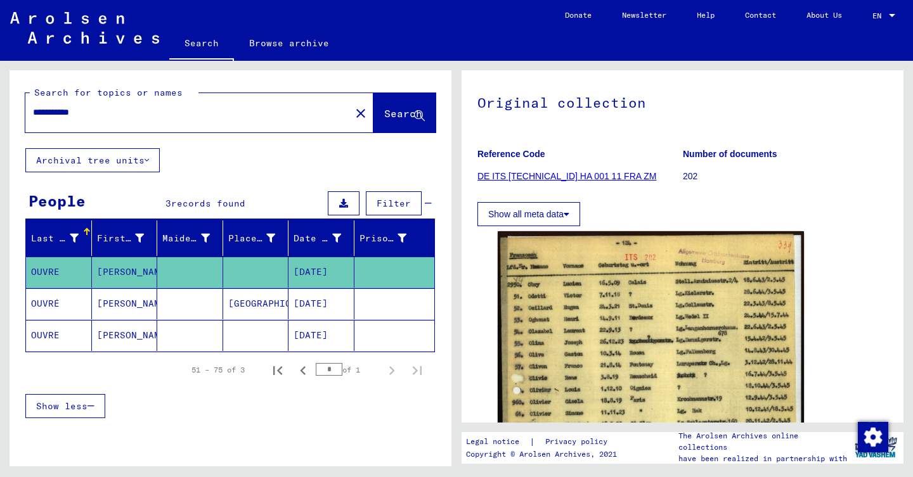
click at [74, 301] on mat-cell "OUVRÉ" at bounding box center [59, 303] width 66 height 31
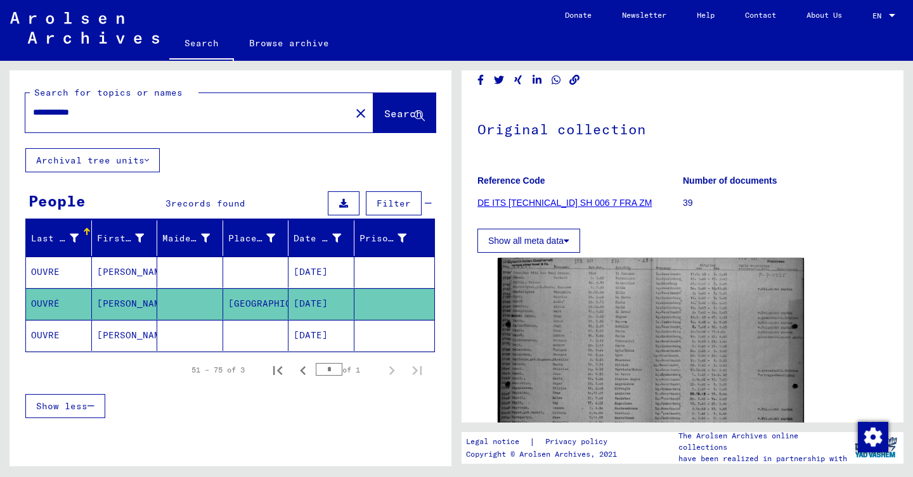
scroll to position [69, 0]
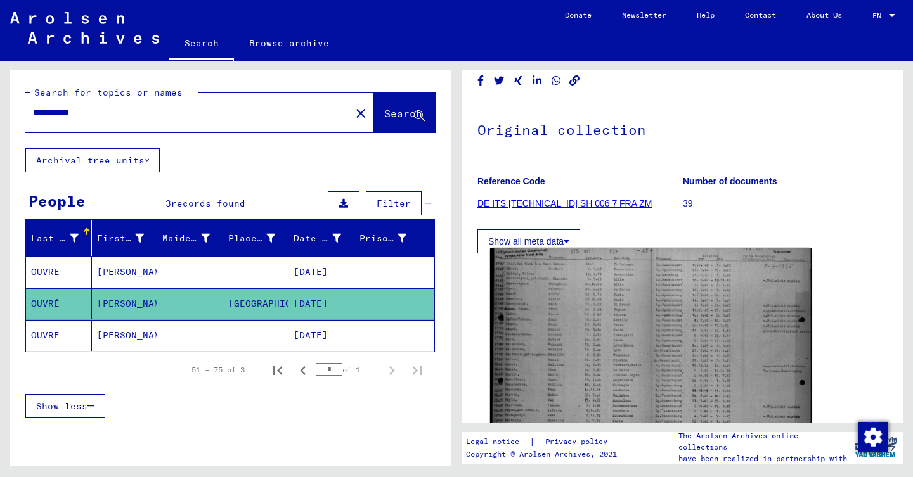
click at [635, 311] on img at bounding box center [650, 463] width 321 height 431
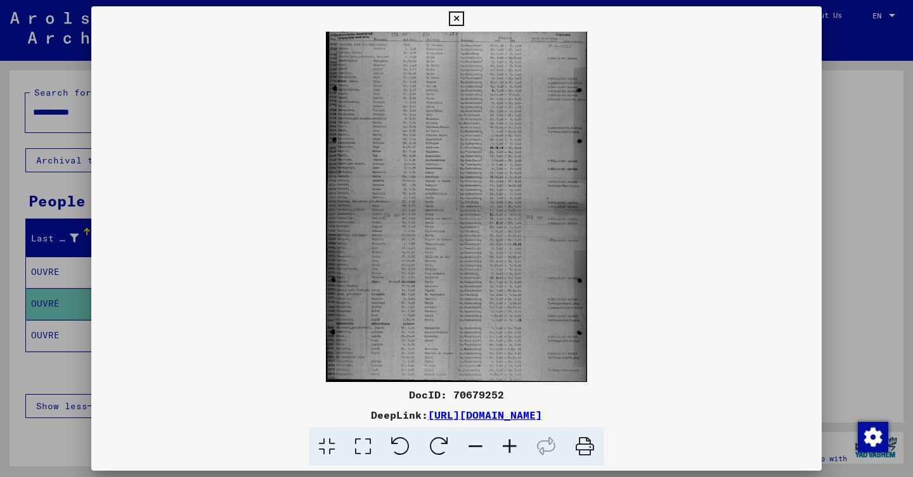
click at [904, 195] on div at bounding box center [456, 238] width 913 height 477
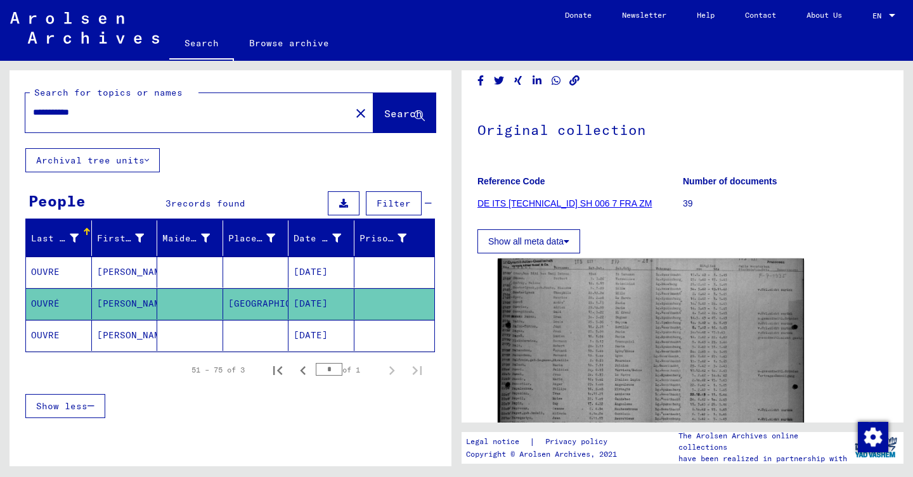
scroll to position [16, 0]
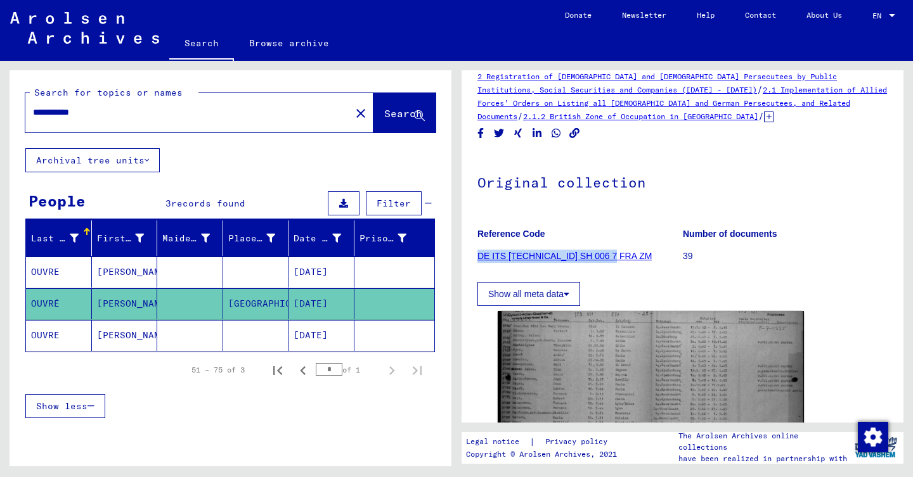
click at [242, 337] on mat-cell at bounding box center [256, 335] width 66 height 31
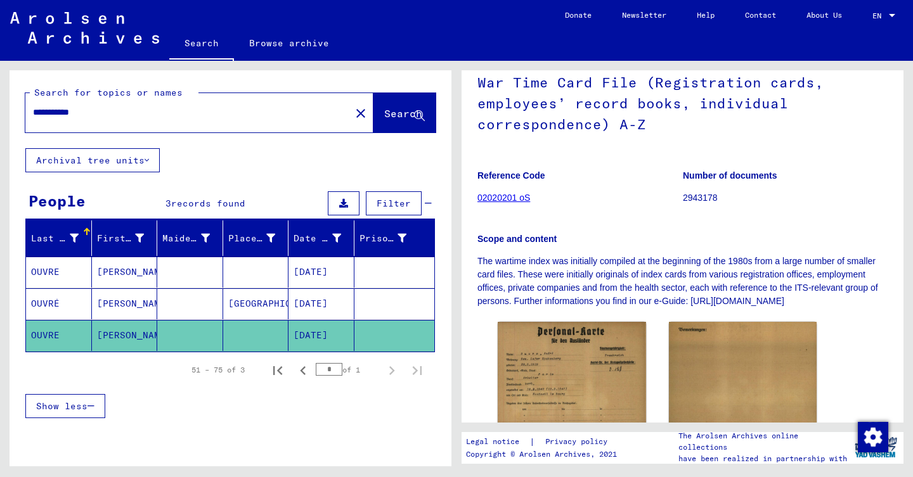
click at [619, 177] on figure "Reference Code 02020201 oS" at bounding box center [579, 188] width 205 height 57
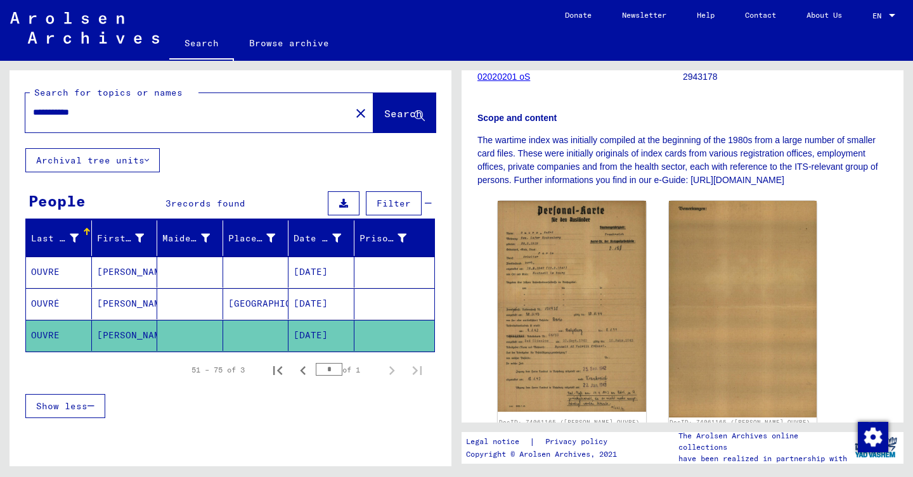
scroll to position [262, 0]
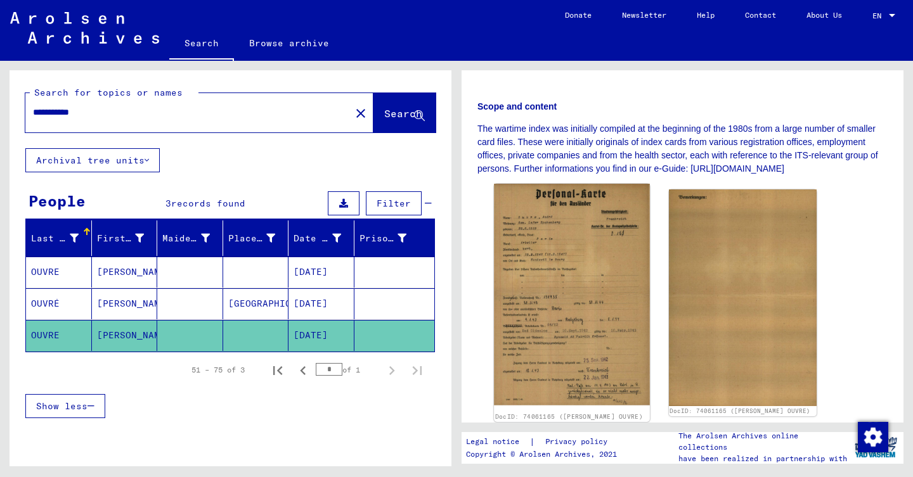
click at [584, 258] on img at bounding box center [571, 294] width 155 height 221
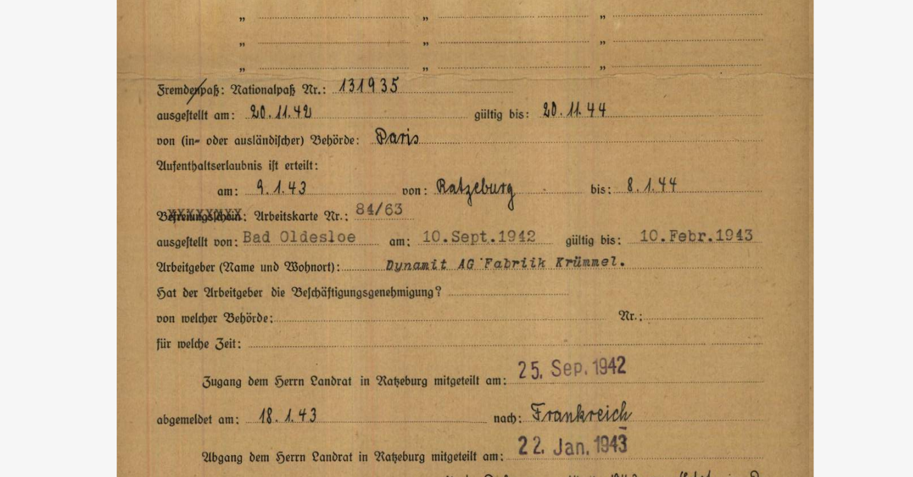
click at [157, 56] on img at bounding box center [456, 207] width 644 height 350
click at [145, 32] on img at bounding box center [456, 207] width 644 height 350
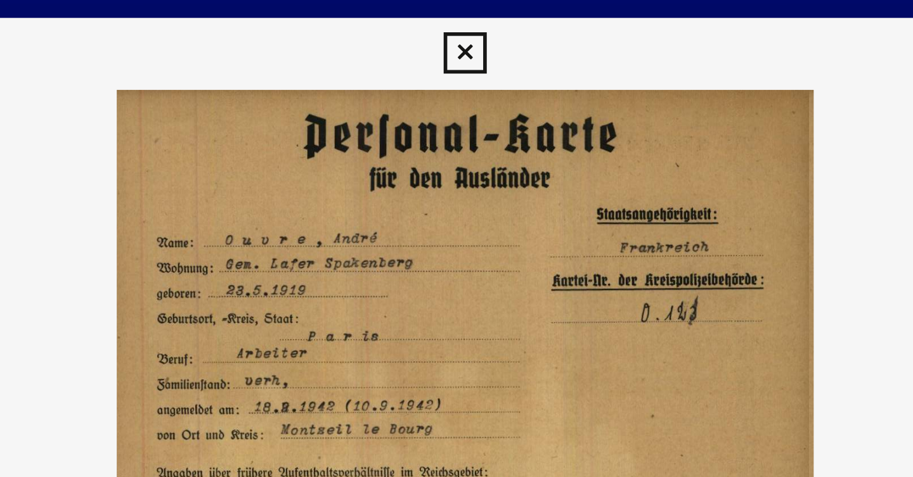
scroll to position [0, 0]
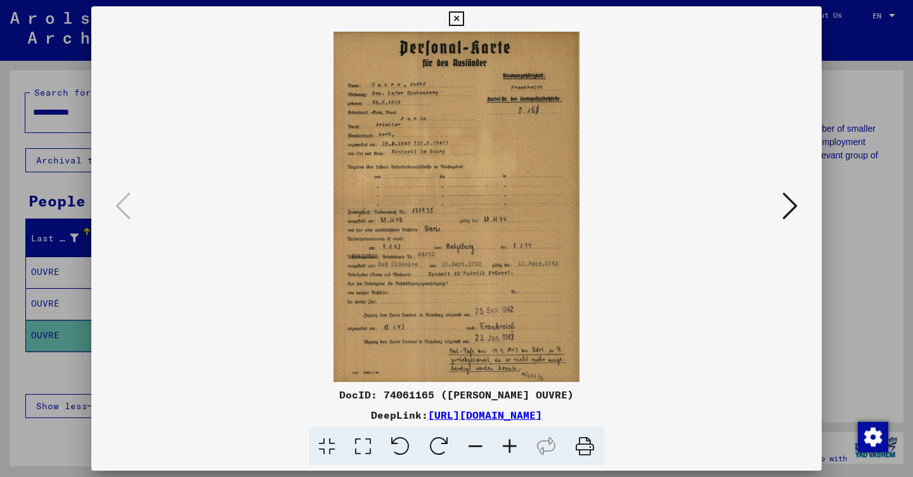
click at [792, 201] on icon at bounding box center [789, 206] width 15 height 30
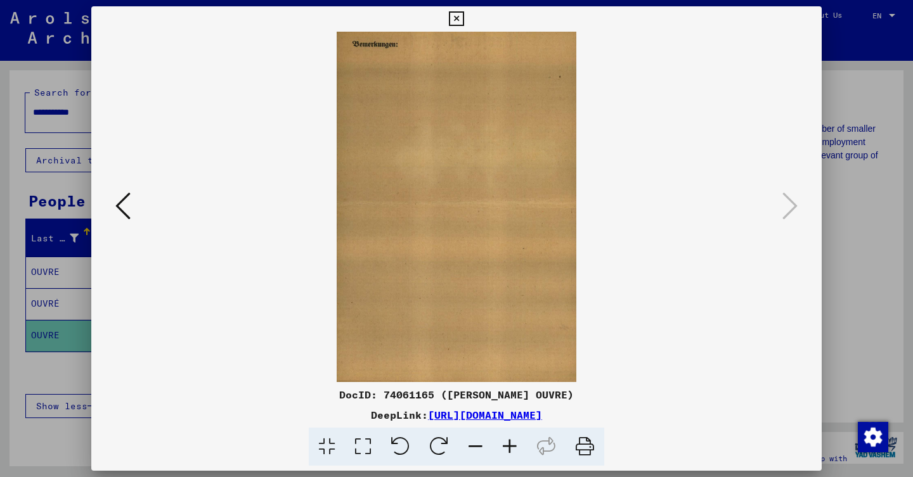
click at [134, 196] on div at bounding box center [123, 207] width 23 height 36
click at [129, 196] on icon at bounding box center [122, 206] width 15 height 30
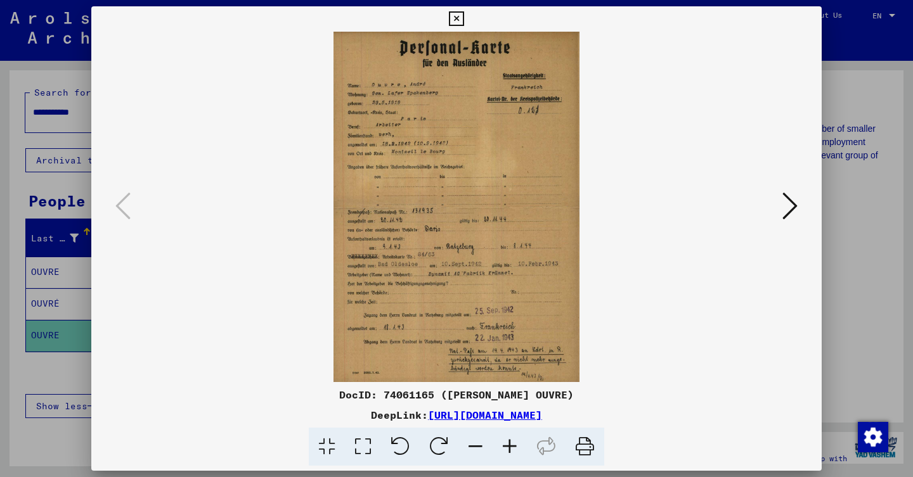
click at [81, 149] on div at bounding box center [456, 238] width 913 height 477
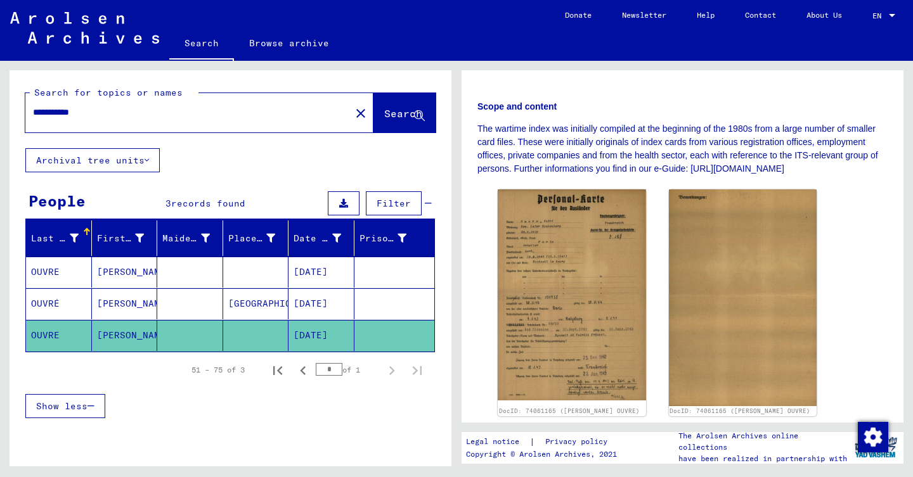
click at [353, 114] on mat-icon "close" at bounding box center [360, 113] width 15 height 15
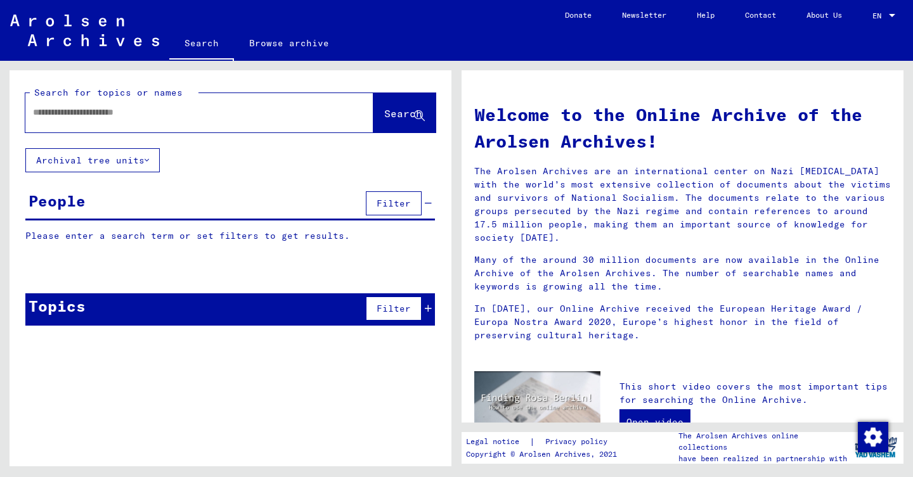
click at [257, 118] on input "text" at bounding box center [184, 112] width 302 height 13
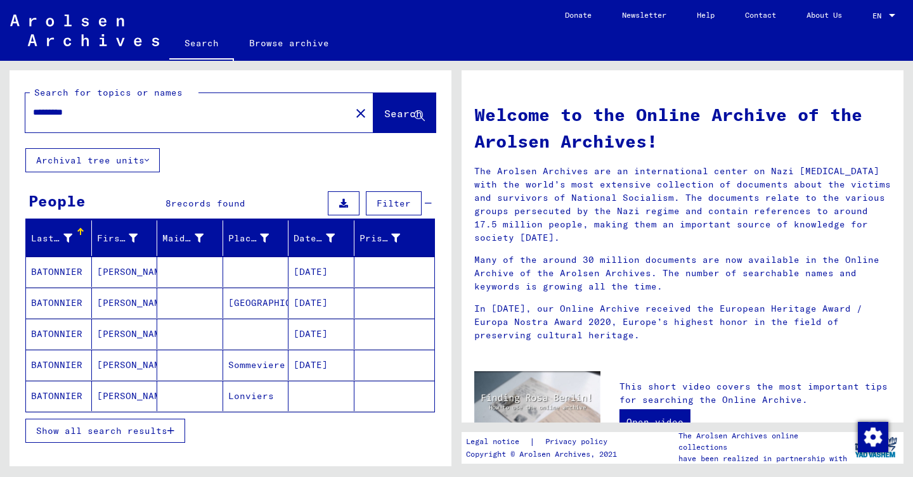
click at [139, 305] on mat-cell "[PERSON_NAME]" at bounding box center [125, 303] width 66 height 30
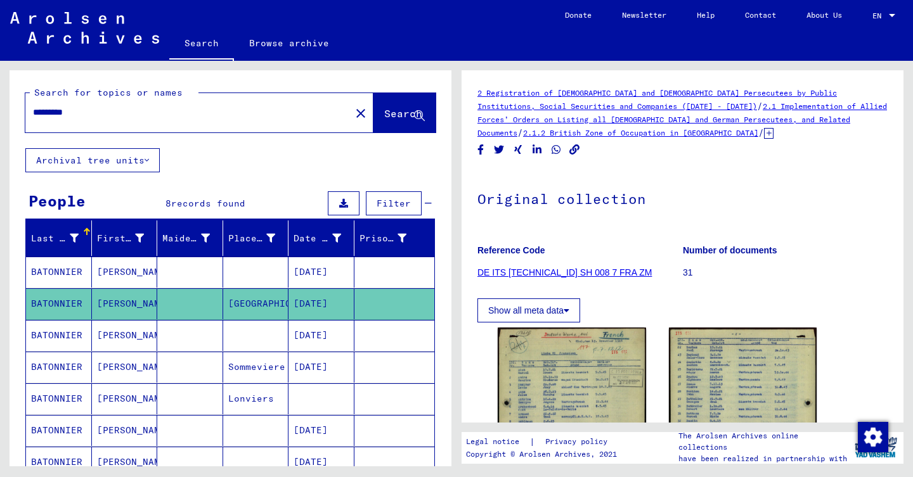
scroll to position [124, 0]
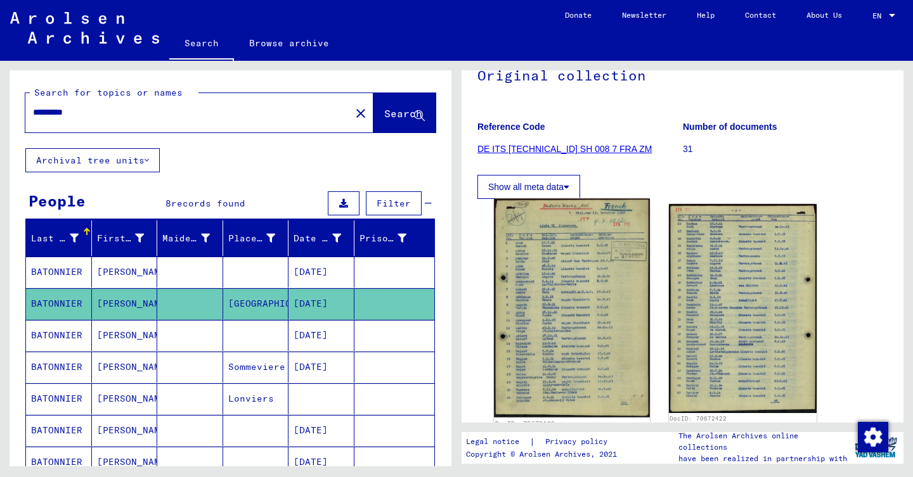
click at [565, 279] on img at bounding box center [571, 308] width 155 height 219
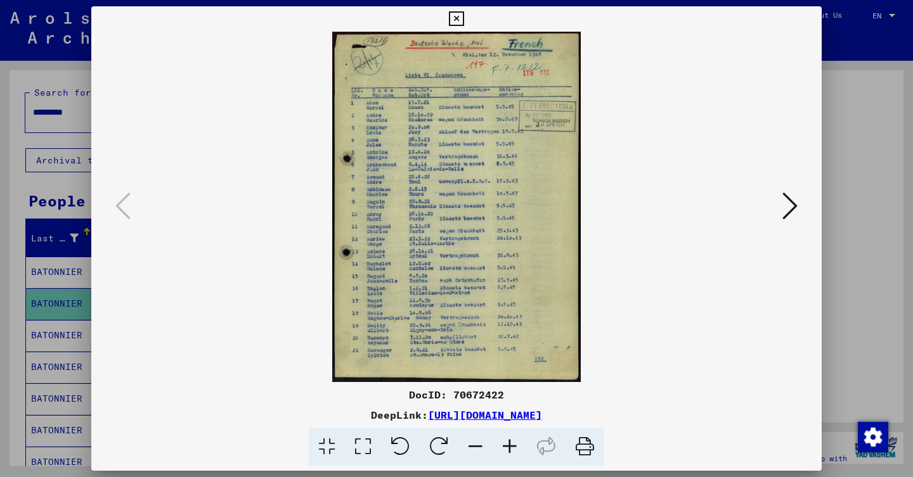
click at [39, 255] on div at bounding box center [456, 238] width 913 height 477
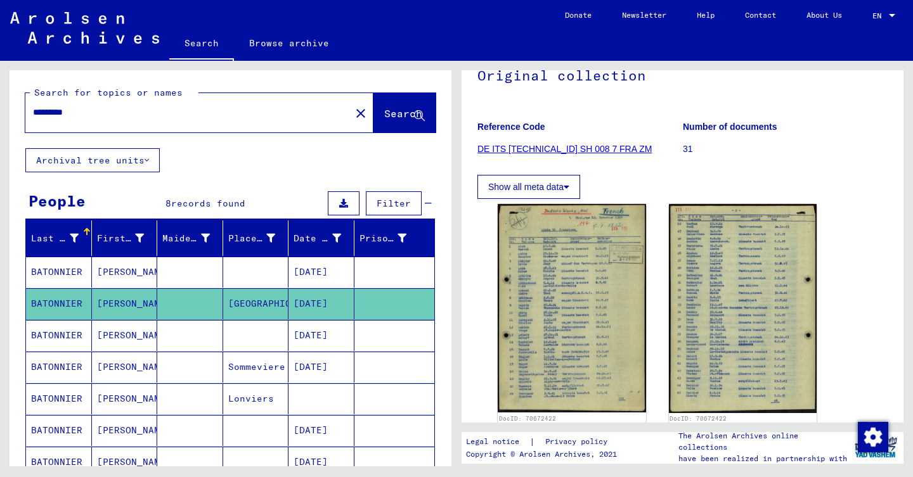
click at [105, 335] on mat-cell "[PERSON_NAME]" at bounding box center [125, 335] width 66 height 31
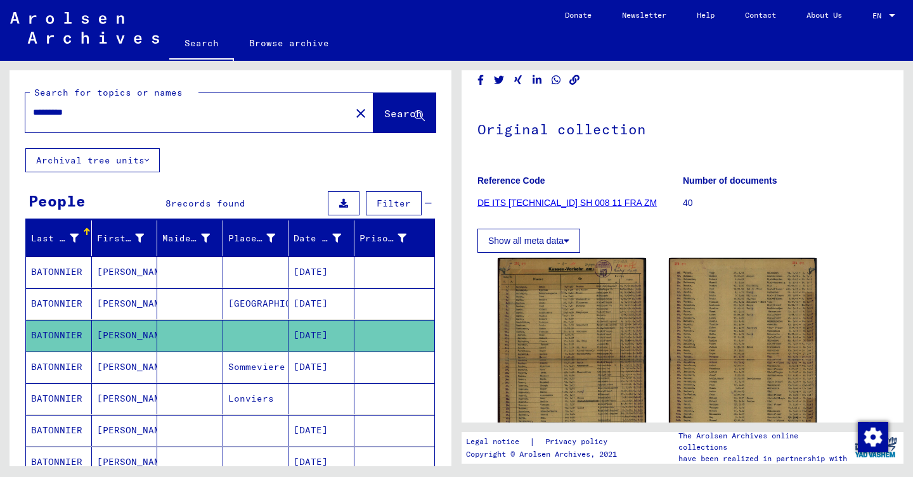
scroll to position [69, 0]
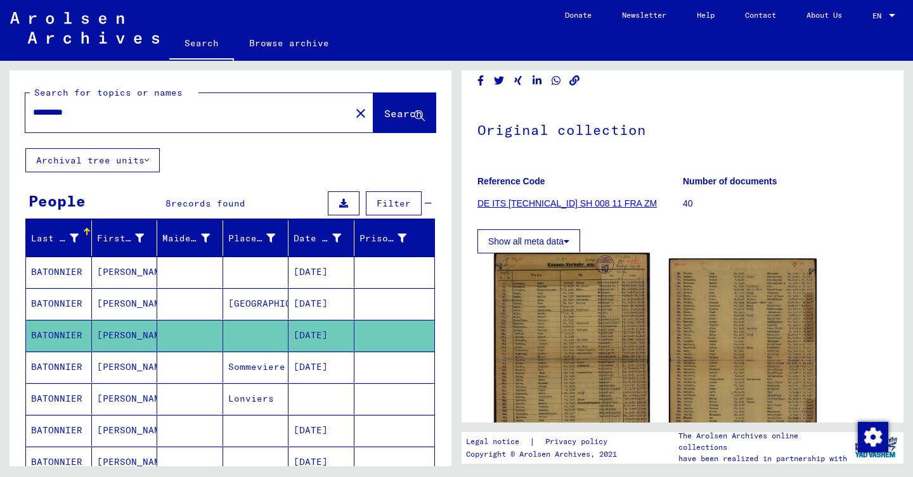
click at [553, 304] on img at bounding box center [571, 365] width 155 height 224
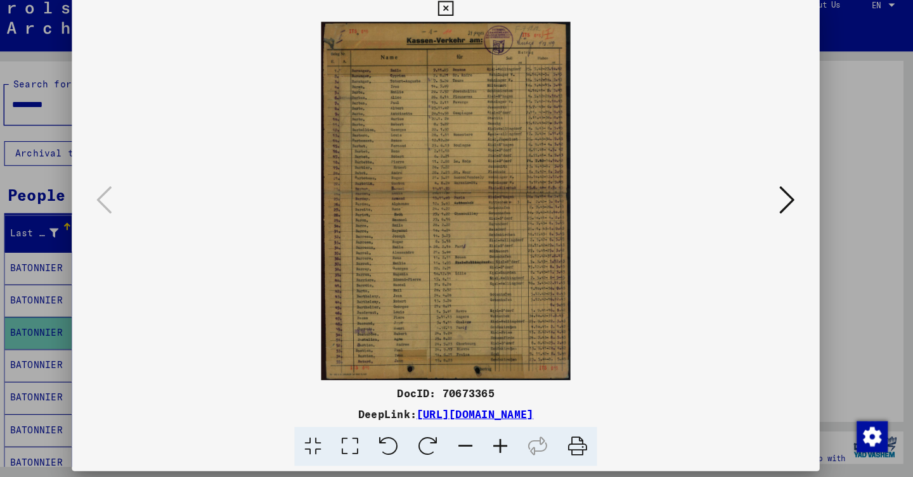
click at [782, 191] on icon at bounding box center [789, 206] width 15 height 30
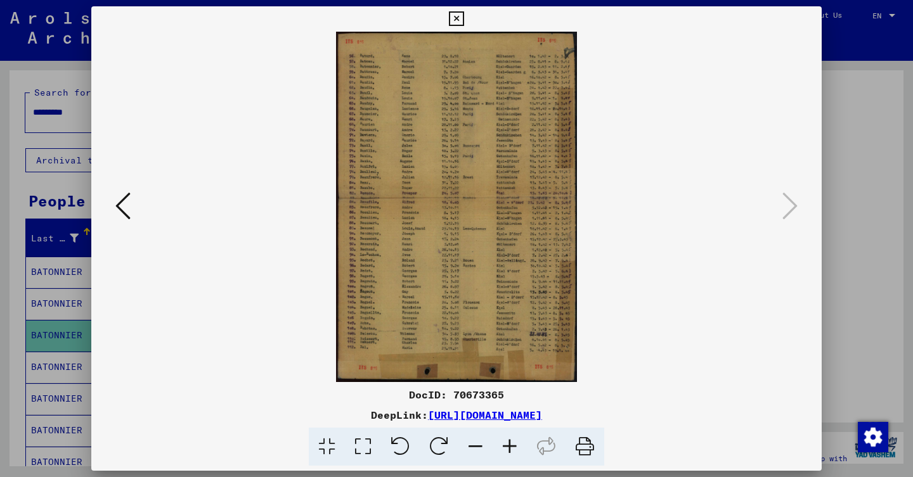
click at [46, 202] on div at bounding box center [456, 238] width 913 height 477
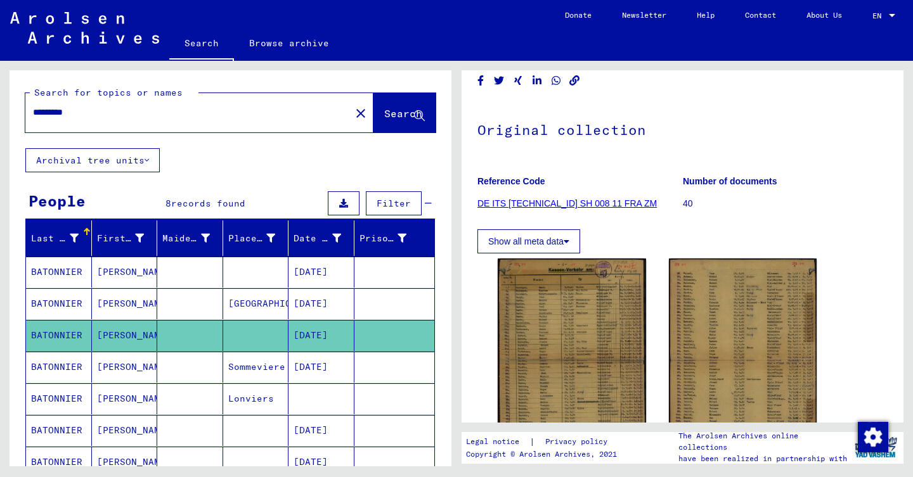
click at [122, 352] on mat-cell "[PERSON_NAME]" at bounding box center [125, 367] width 66 height 31
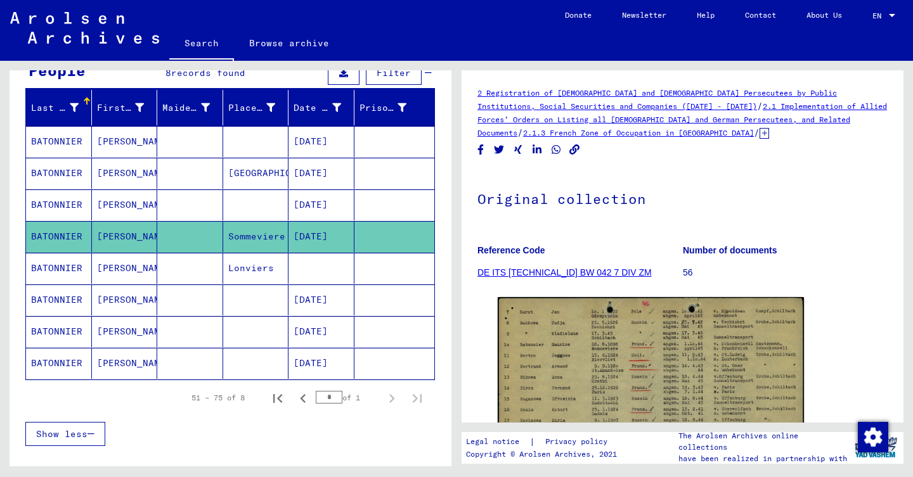
scroll to position [169, 0]
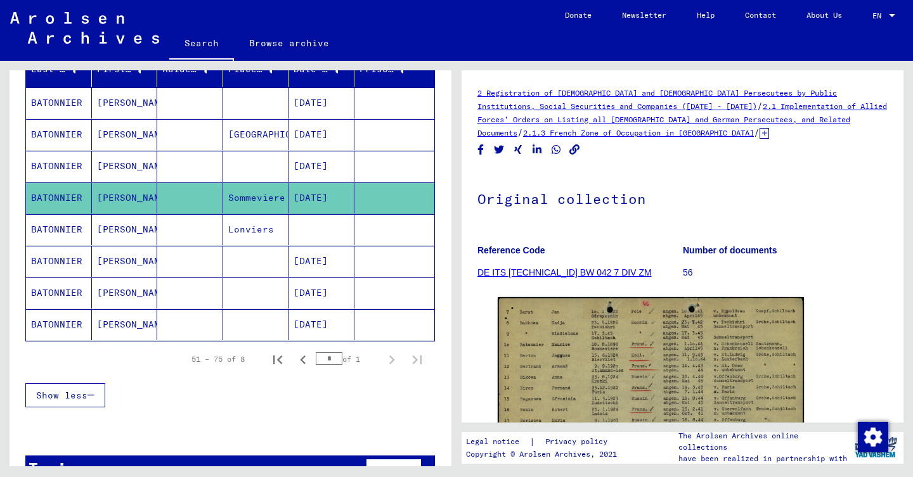
click at [167, 243] on mat-cell at bounding box center [190, 229] width 66 height 31
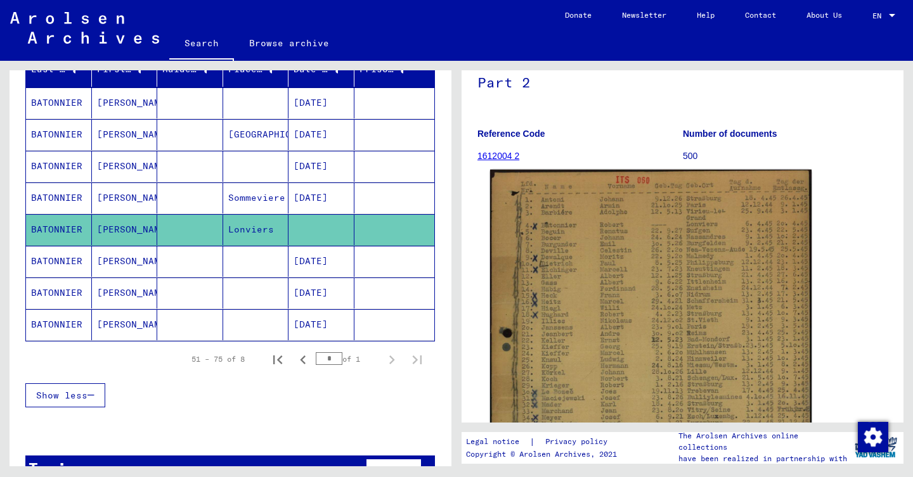
scroll to position [121, 0]
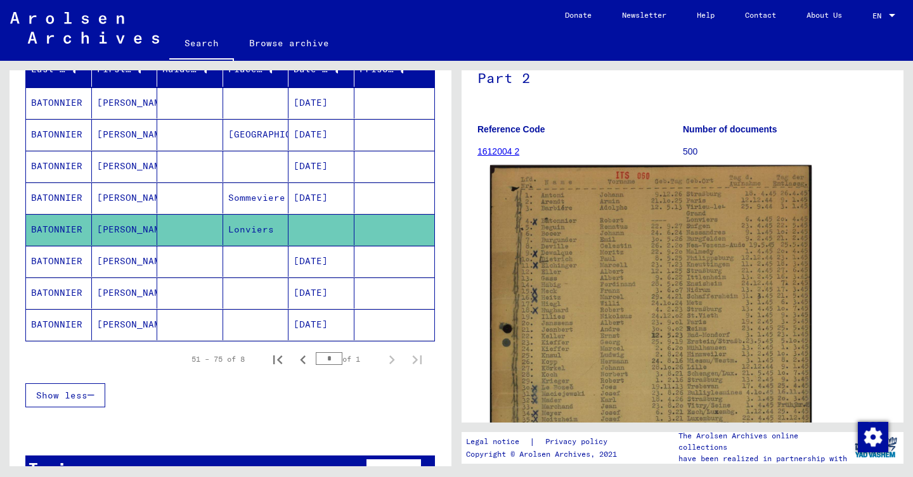
click at [653, 260] on img at bounding box center [650, 391] width 321 height 453
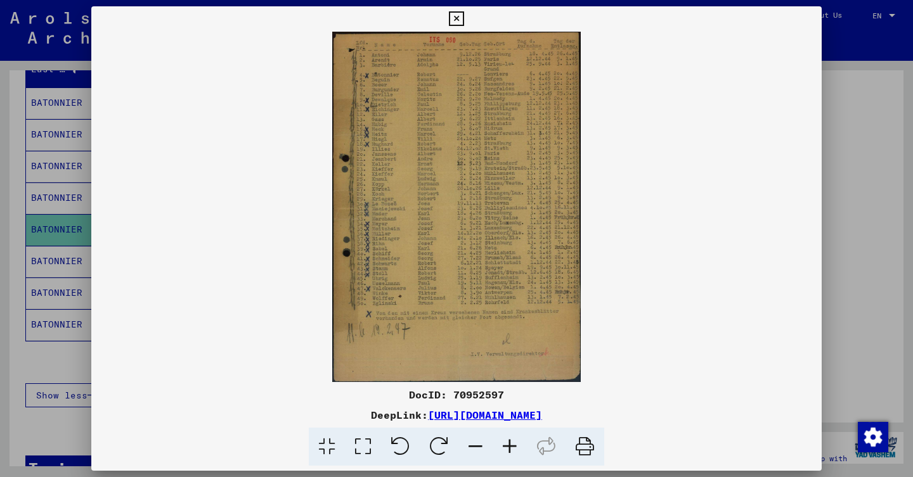
click at [32, 289] on div at bounding box center [456, 238] width 913 height 477
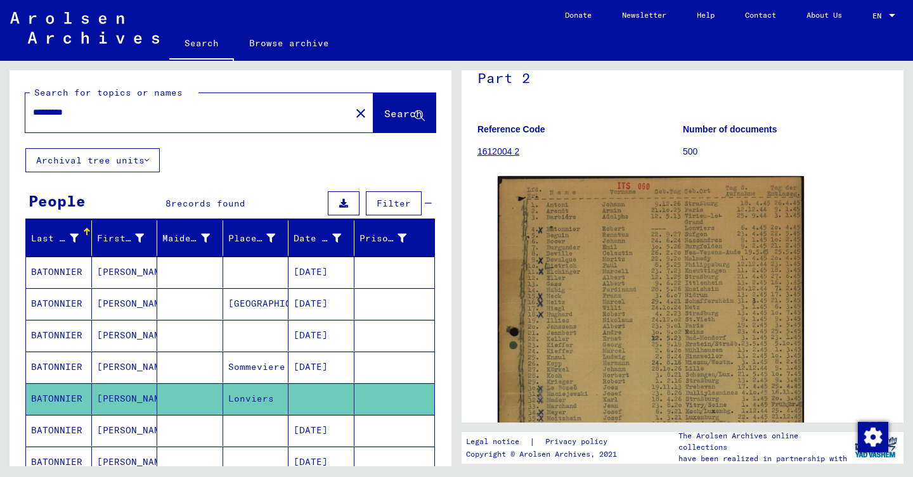
scroll to position [0, 0]
click at [61, 112] on input "*********" at bounding box center [188, 112] width 310 height 13
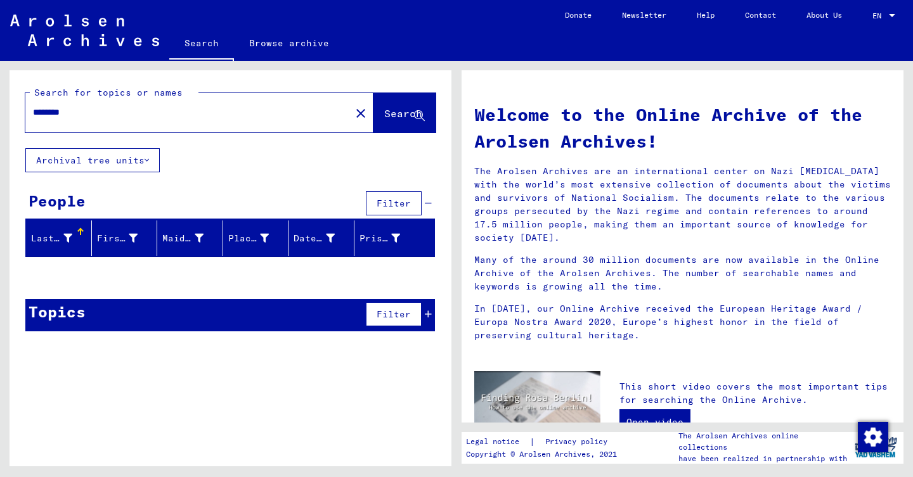
click at [137, 120] on div "********" at bounding box center [180, 112] width 310 height 29
click at [56, 112] on input "********" at bounding box center [184, 112] width 302 height 13
type input "*********"
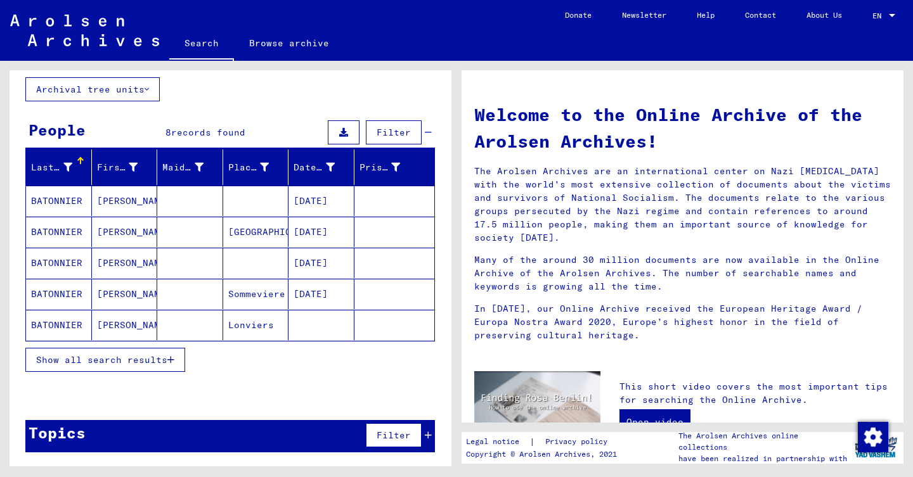
scroll to position [71, 0]
click at [160, 363] on span "Show all search results" at bounding box center [101, 359] width 131 height 11
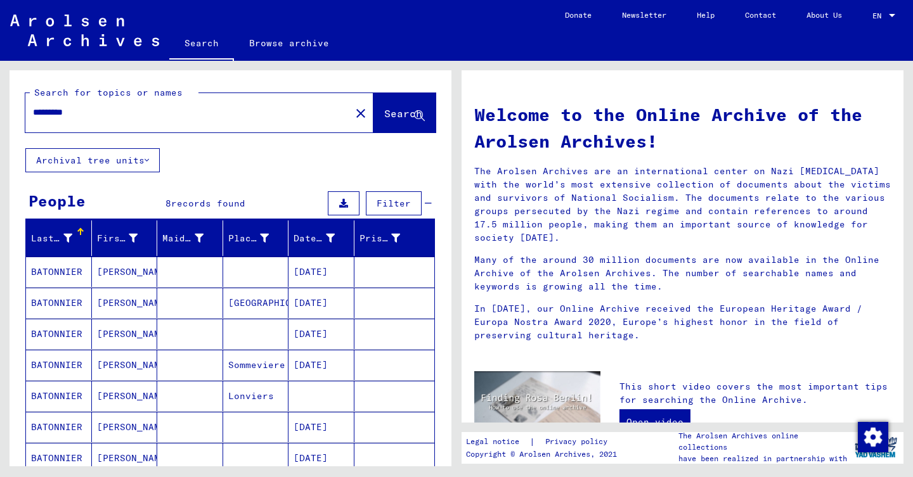
scroll to position [0, 0]
click at [353, 113] on mat-icon "close" at bounding box center [360, 113] width 15 height 15
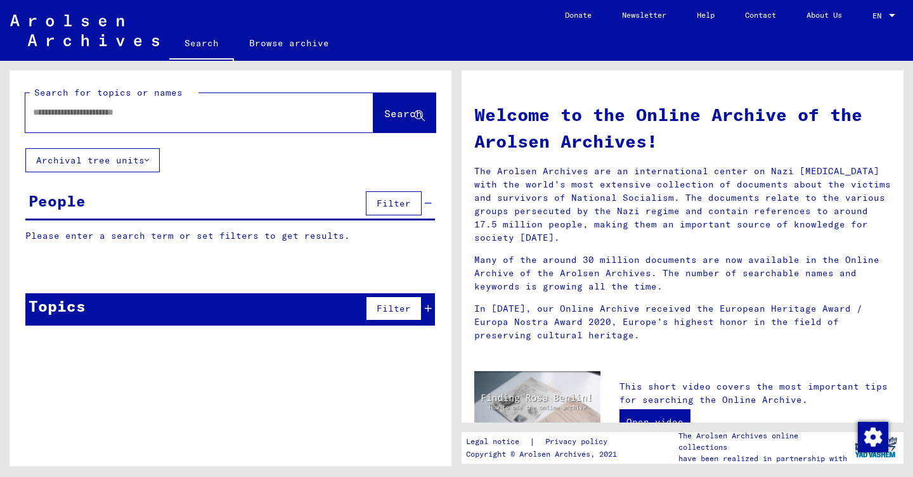
click at [231, 115] on input "text" at bounding box center [184, 112] width 302 height 13
type input "********"
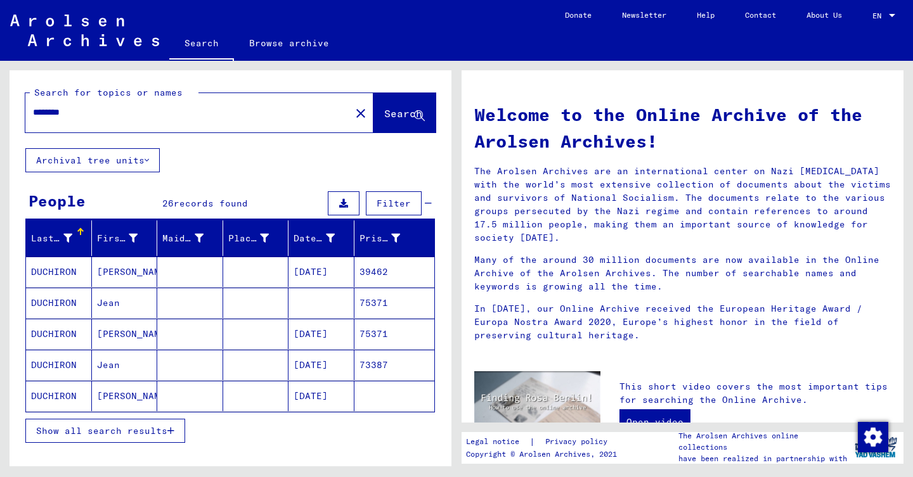
click at [155, 432] on span "Show all search results" at bounding box center [101, 430] width 131 height 11
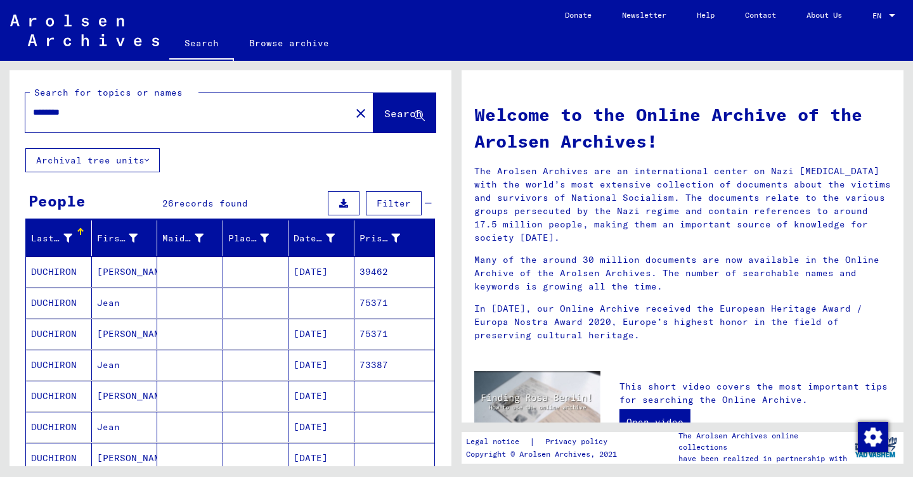
click at [208, 274] on mat-cell at bounding box center [190, 272] width 66 height 30
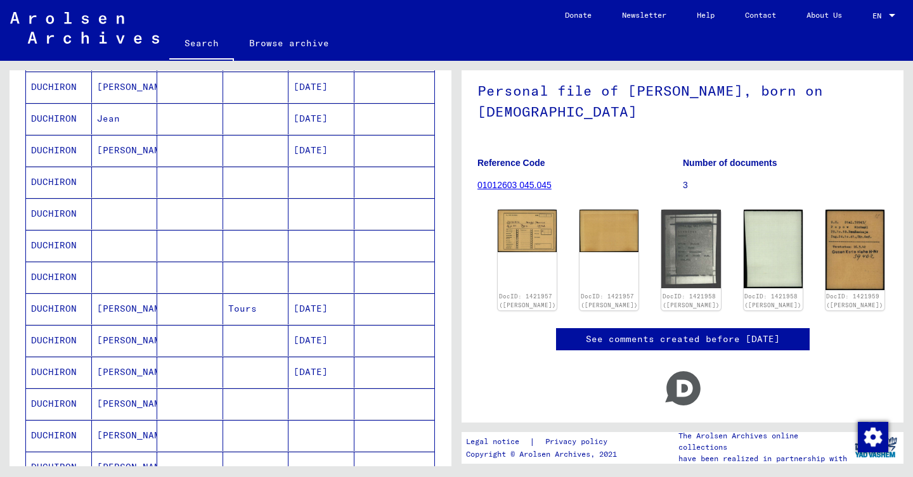
scroll to position [336, 0]
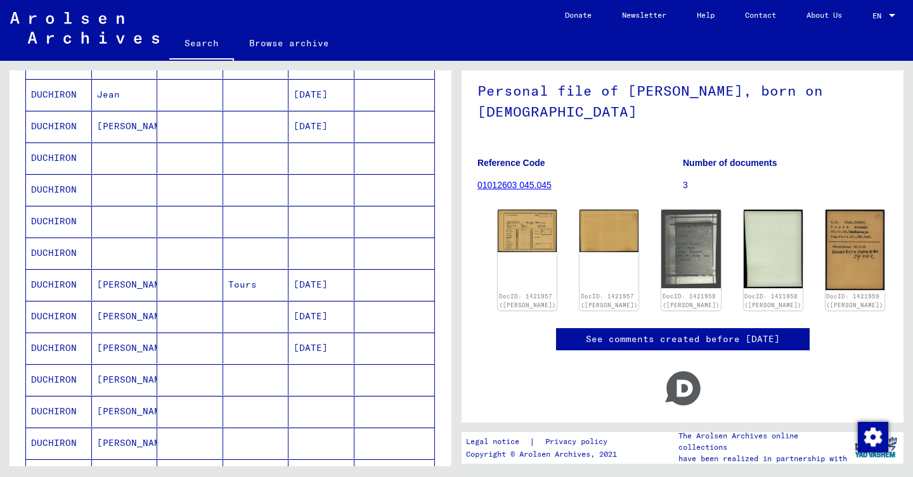
click at [312, 283] on mat-cell "[DATE]" at bounding box center [321, 284] width 66 height 31
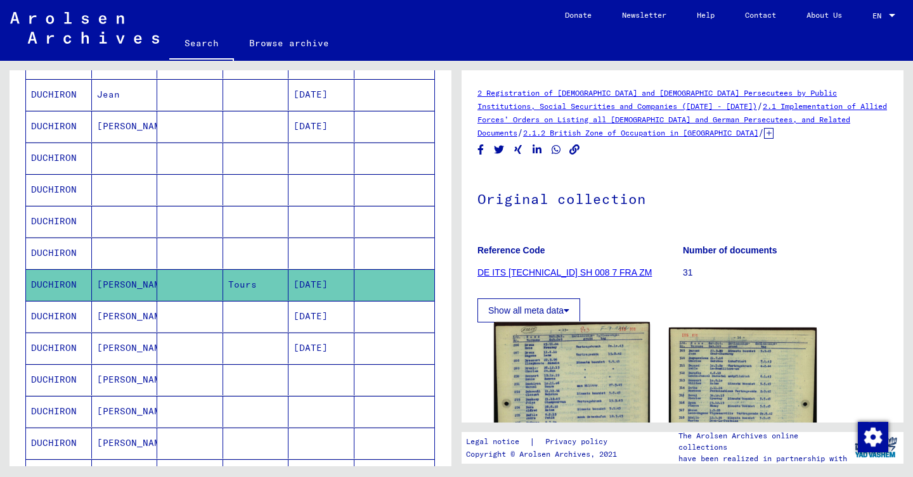
scroll to position [129, 0]
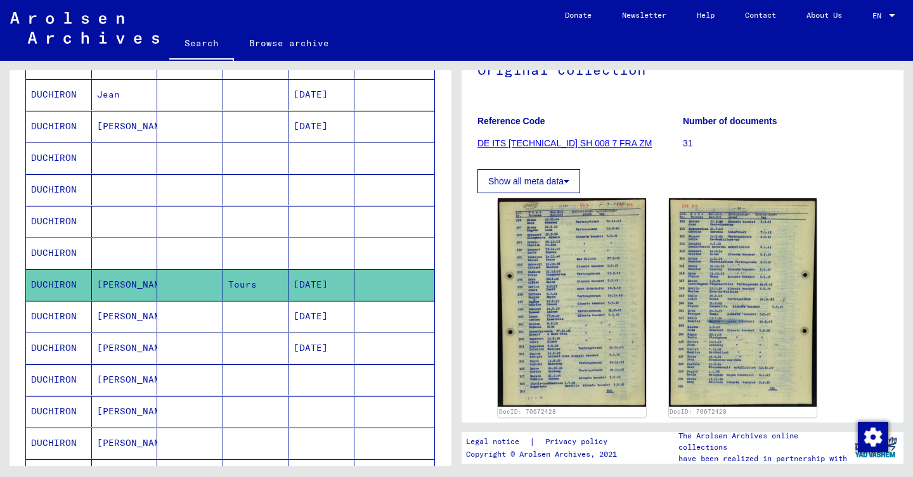
click at [345, 291] on mat-cell "[DATE]" at bounding box center [321, 284] width 66 height 31
click at [335, 250] on mat-cell at bounding box center [321, 253] width 66 height 31
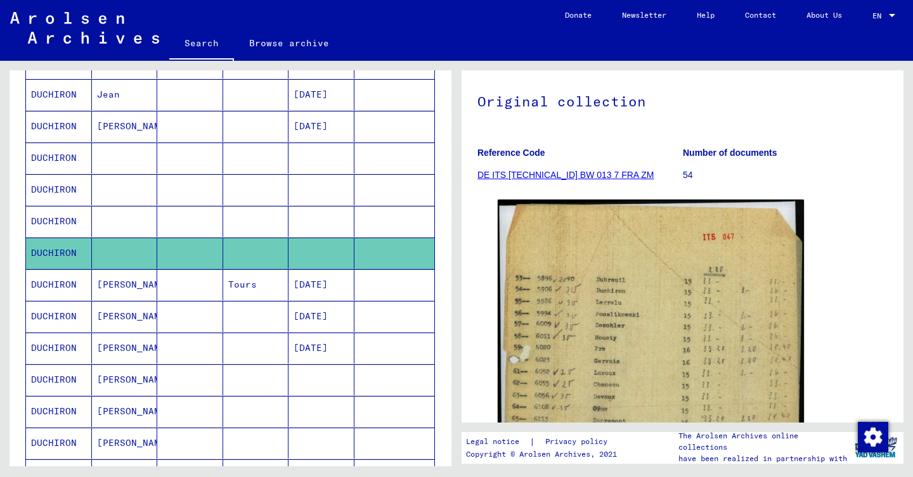
scroll to position [103, 0]
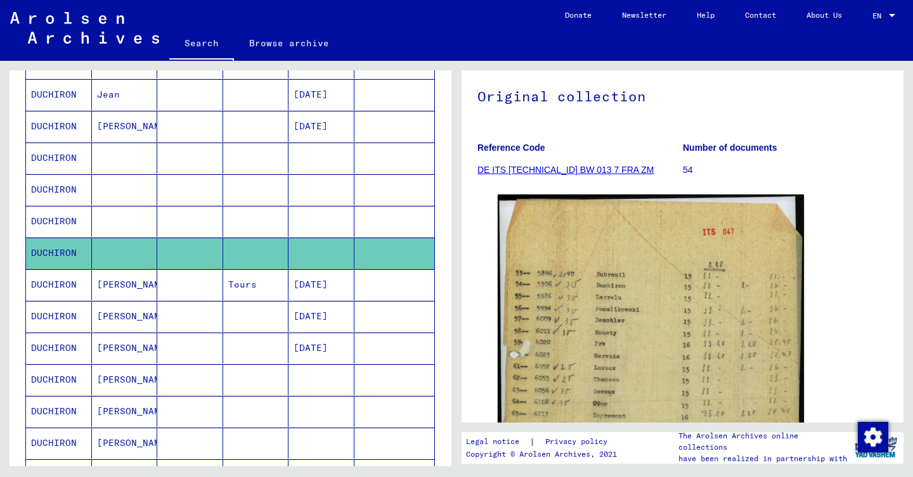
click at [334, 205] on mat-cell at bounding box center [321, 189] width 66 height 31
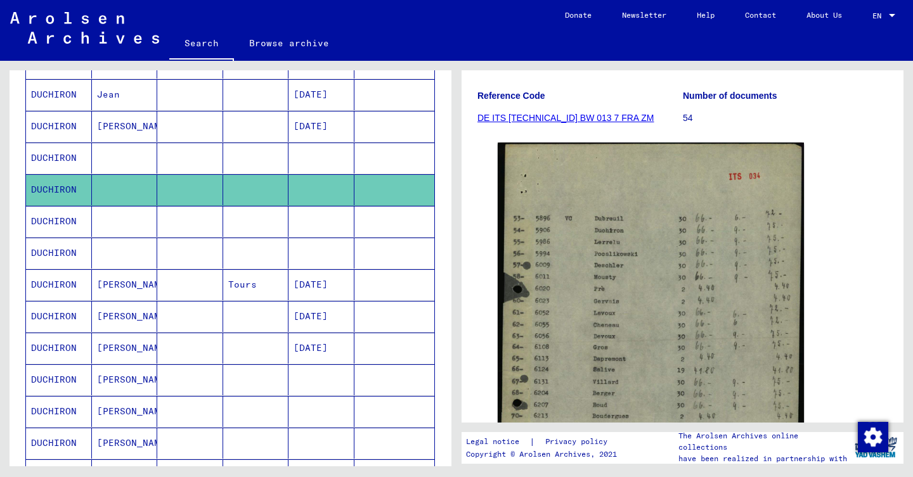
scroll to position [156, 0]
click at [392, 203] on mat-cell at bounding box center [394, 189] width 80 height 31
click at [394, 217] on mat-cell at bounding box center [394, 221] width 80 height 31
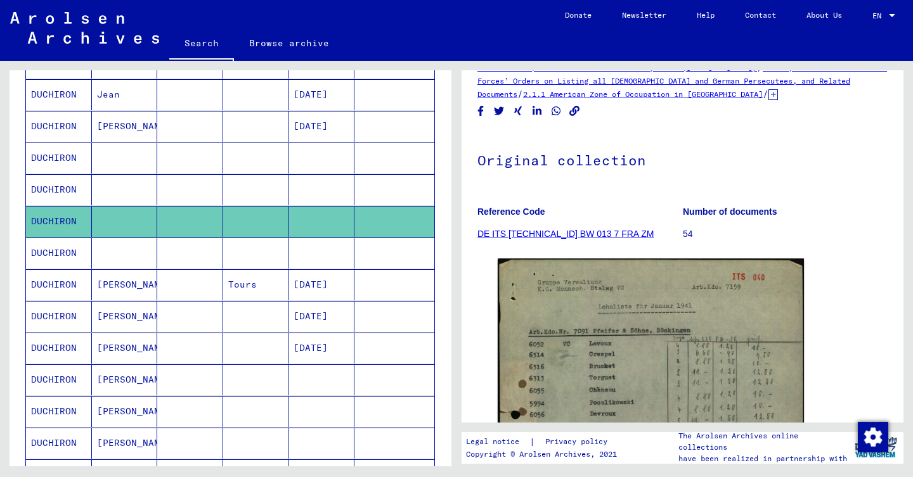
scroll to position [208, 0]
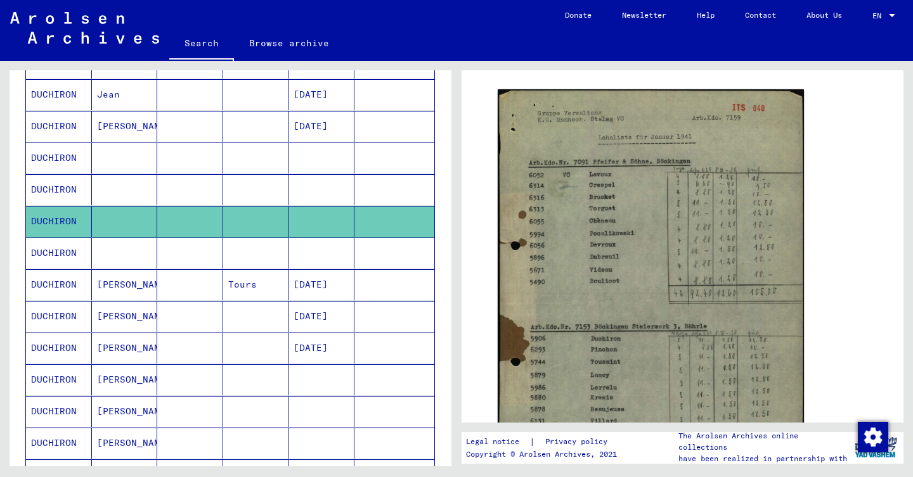
click at [333, 316] on mat-cell "[DATE]" at bounding box center [321, 316] width 66 height 31
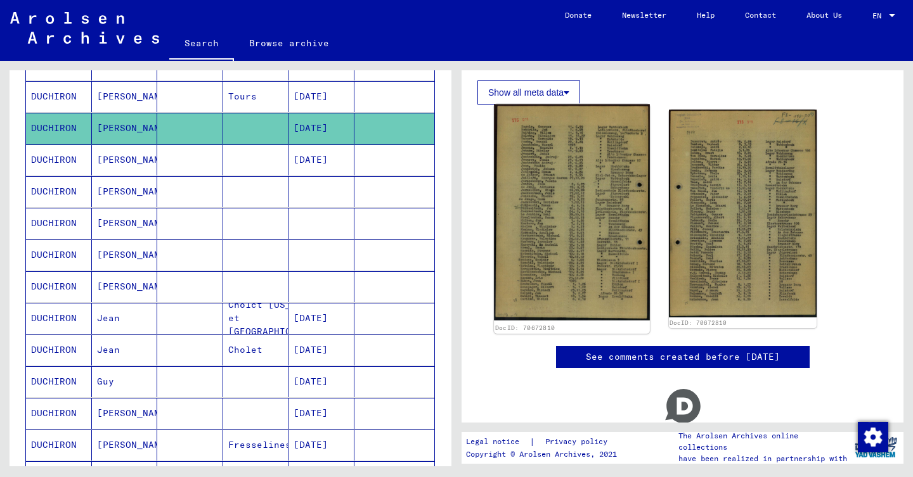
scroll to position [219, 0]
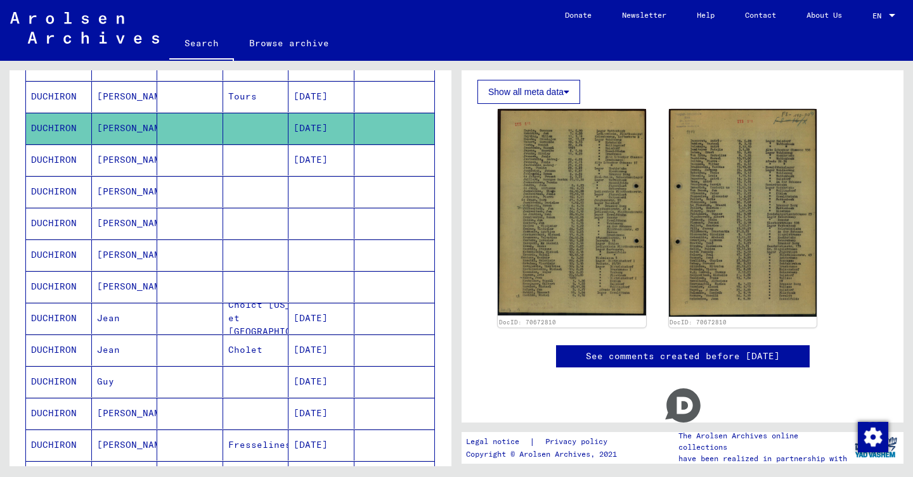
click at [345, 166] on mat-cell "[DATE]" at bounding box center [321, 160] width 66 height 31
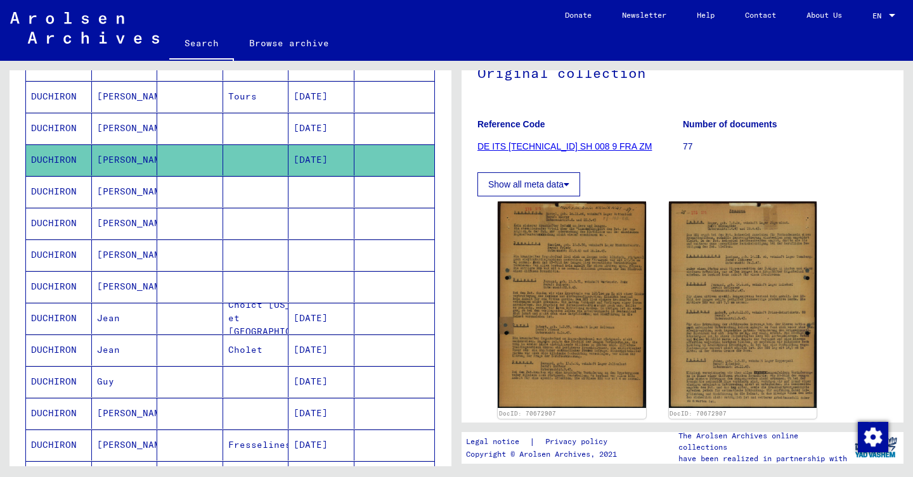
scroll to position [131, 0]
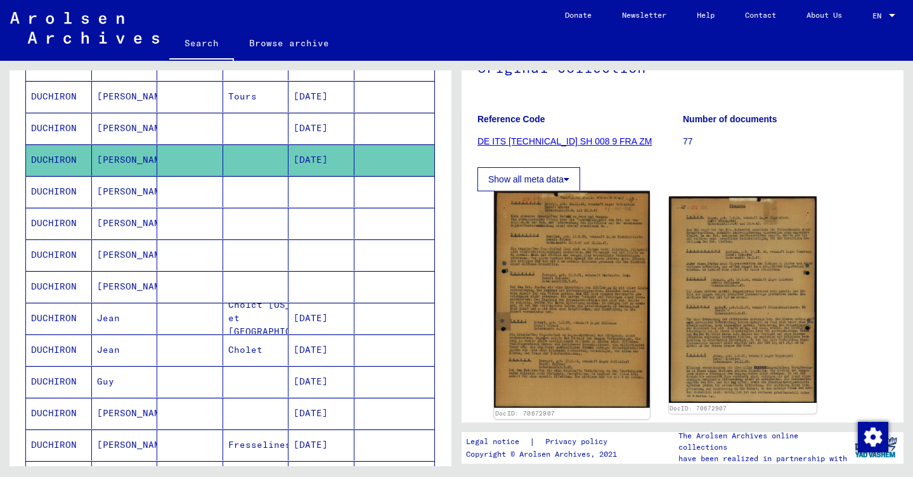
click at [583, 264] on img at bounding box center [571, 299] width 155 height 217
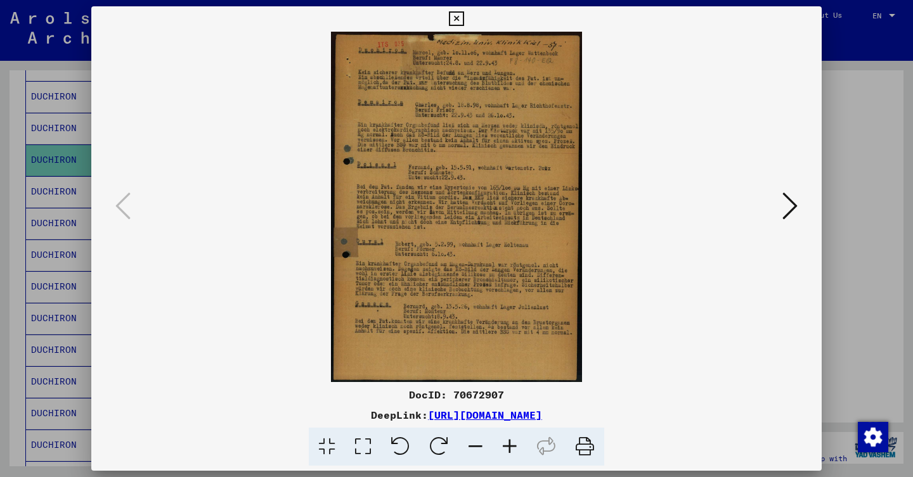
click at [785, 207] on icon at bounding box center [789, 206] width 15 height 30
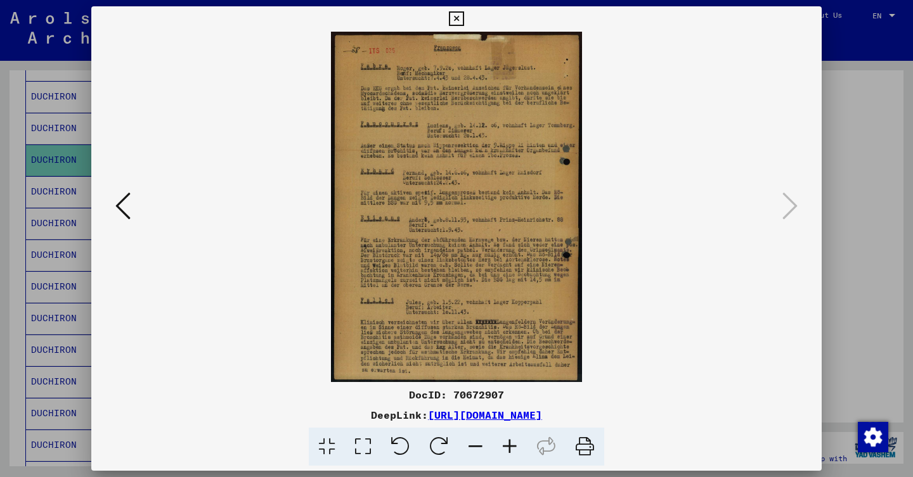
click at [0, 234] on div at bounding box center [456, 238] width 913 height 477
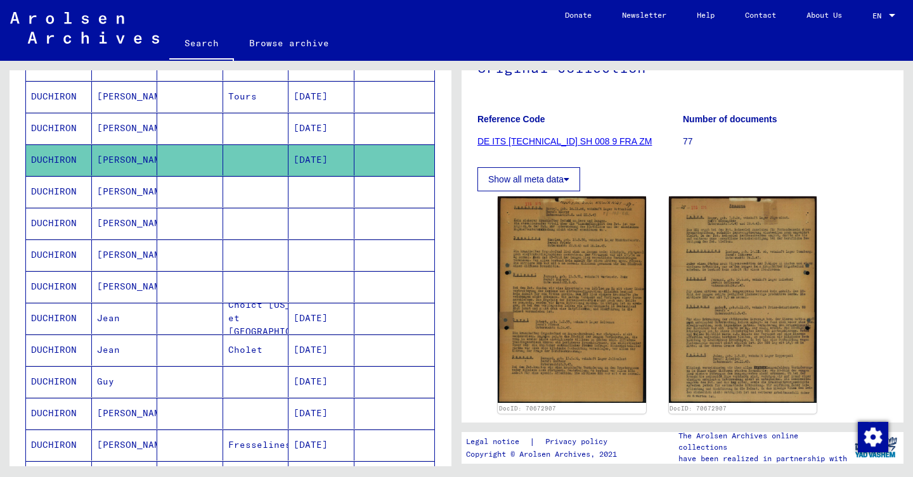
scroll to position [742, 0]
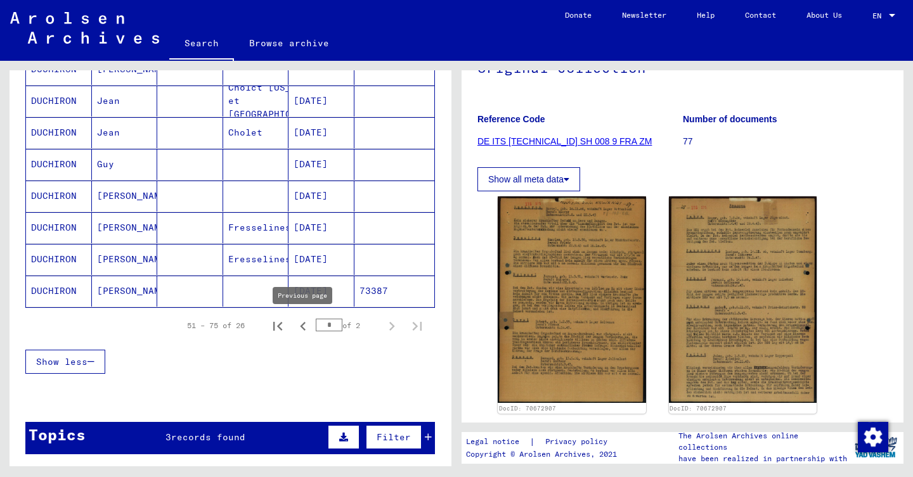
click at [302, 323] on icon "Previous page" at bounding box center [303, 327] width 18 height 18
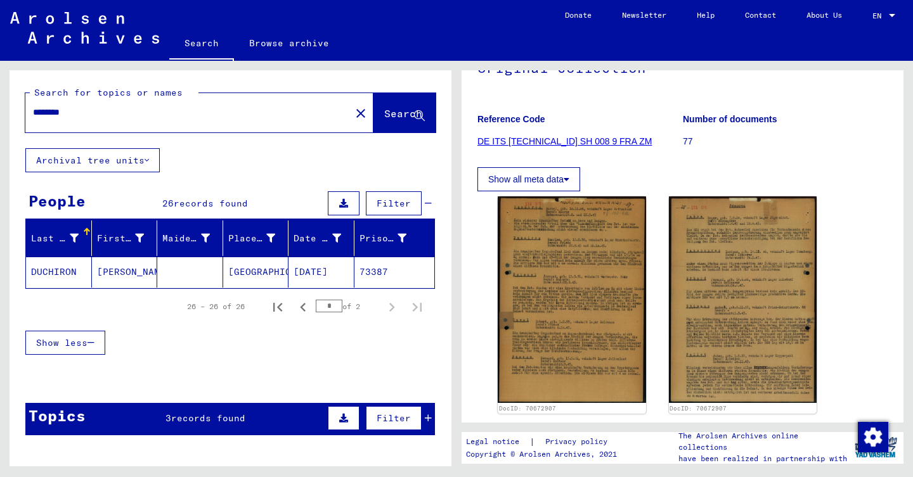
scroll to position [0, 0]
click at [302, 304] on icon "Previous page" at bounding box center [303, 308] width 18 height 18
type input "*"
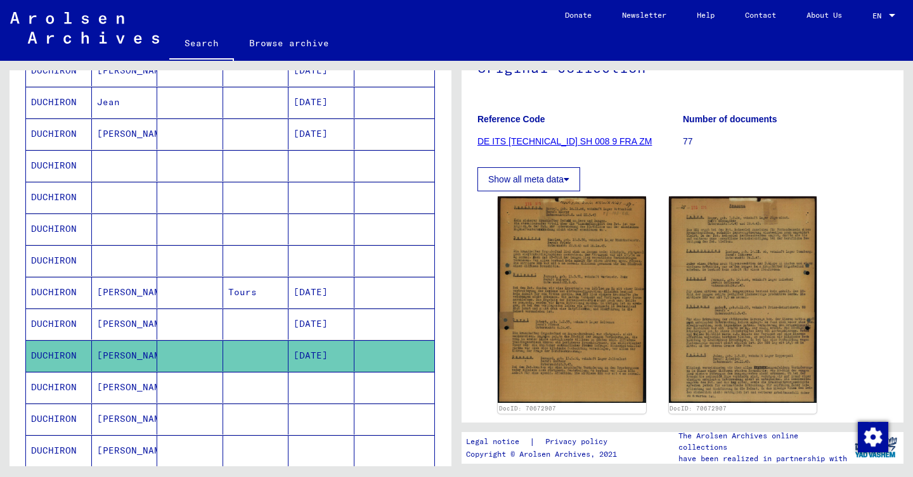
scroll to position [329, 0]
click at [236, 333] on mat-cell at bounding box center [256, 323] width 66 height 31
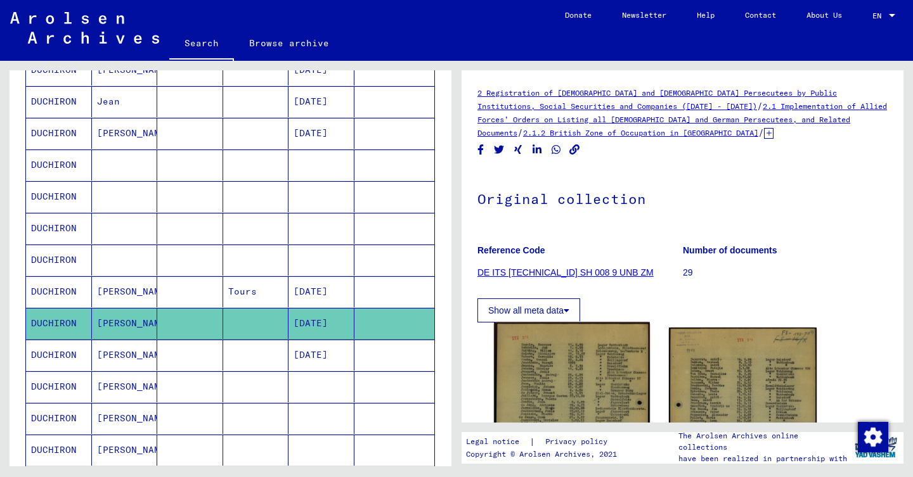
click at [563, 374] on img at bounding box center [571, 431] width 155 height 217
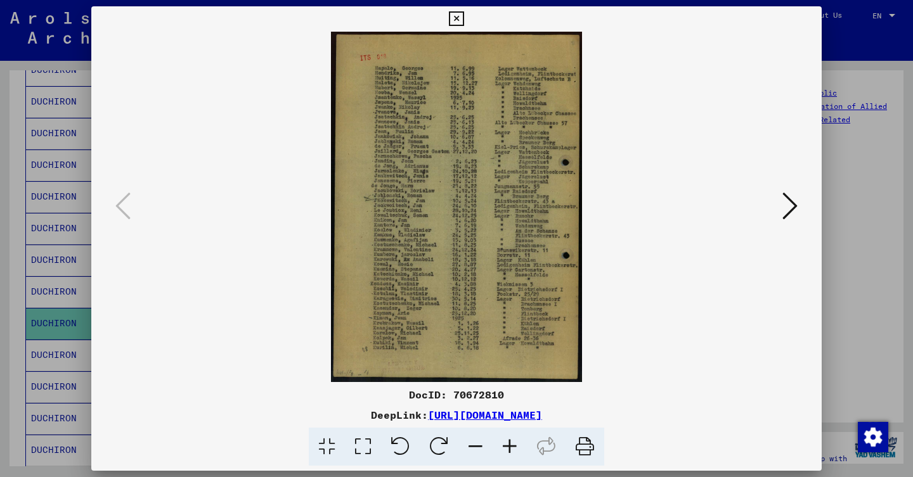
click at [48, 144] on div at bounding box center [456, 238] width 913 height 477
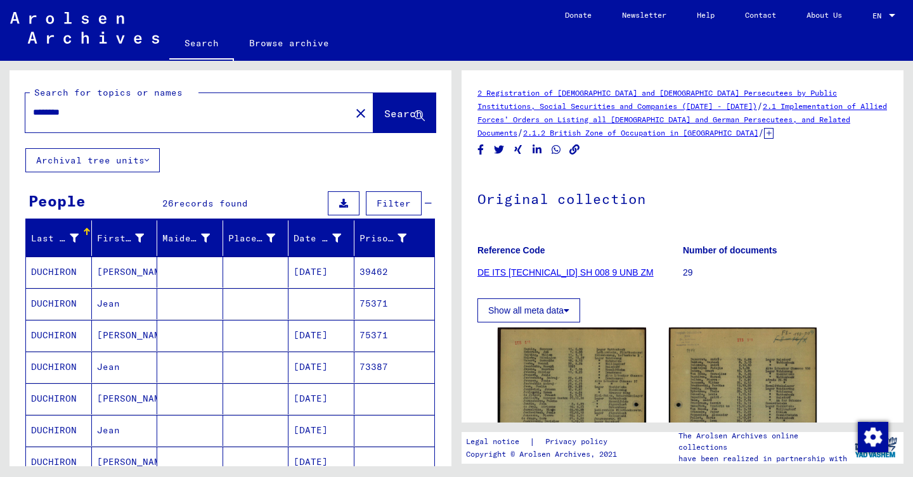
click at [353, 112] on mat-icon "close" at bounding box center [360, 113] width 15 height 15
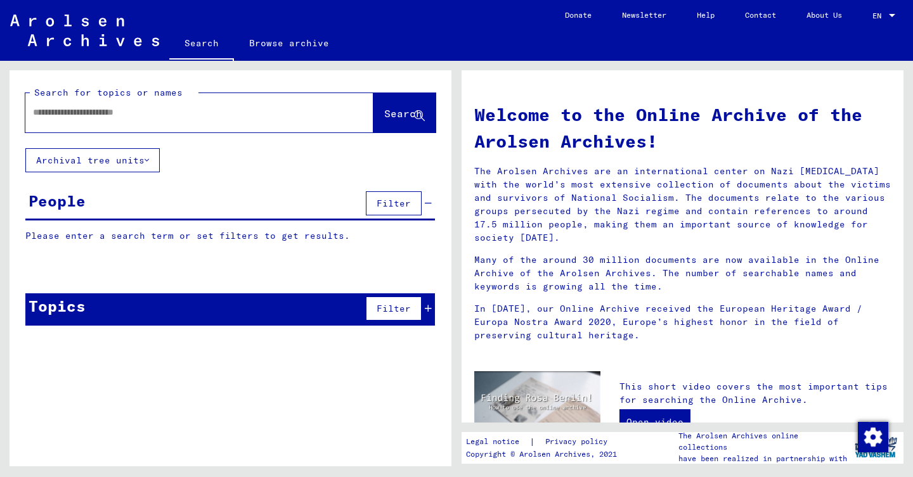
click at [257, 101] on div at bounding box center [180, 112] width 310 height 29
click at [257, 107] on input "text" at bounding box center [184, 112] width 302 height 13
type input "**********"
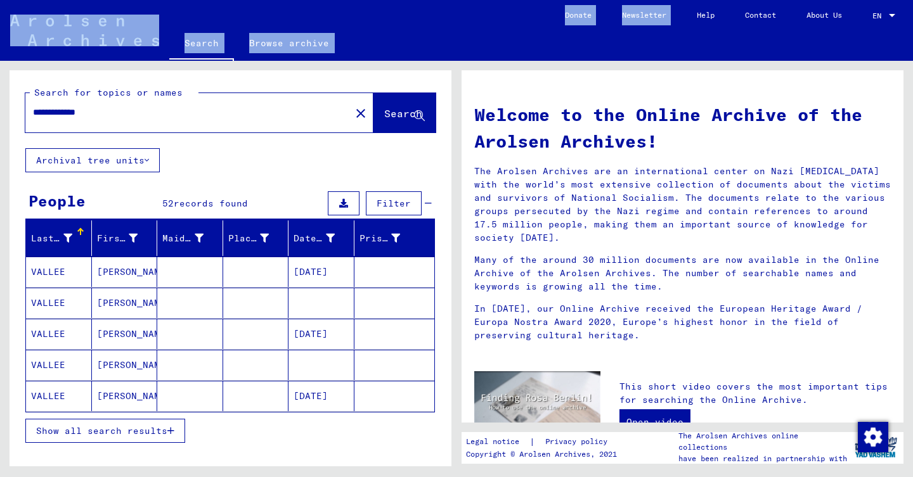
drag, startPoint x: 690, startPoint y: 6, endPoint x: 641, endPoint y: -23, distance: 57.2
click at [641, 0] on html "**********" at bounding box center [456, 238] width 913 height 477
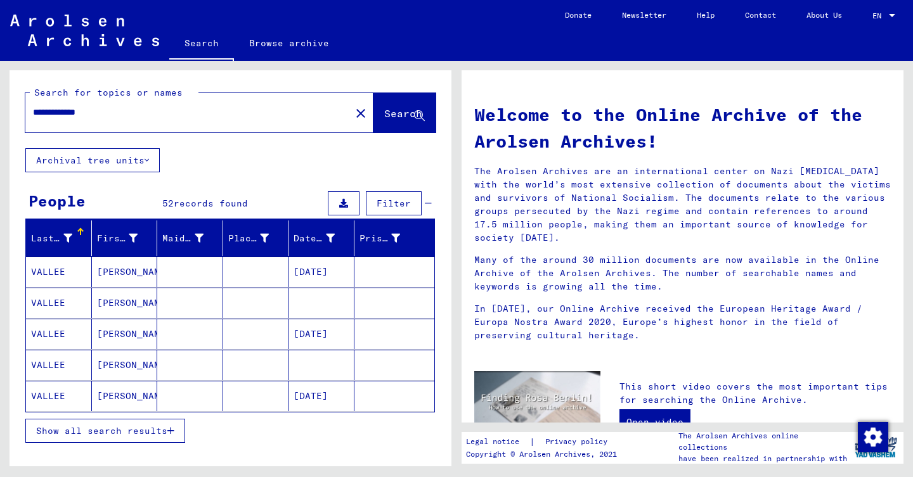
click at [447, 59] on div "Search Browse archive" at bounding box center [359, 44] width 380 height 33
click at [345, 280] on mat-cell "[DATE]" at bounding box center [321, 272] width 66 height 30
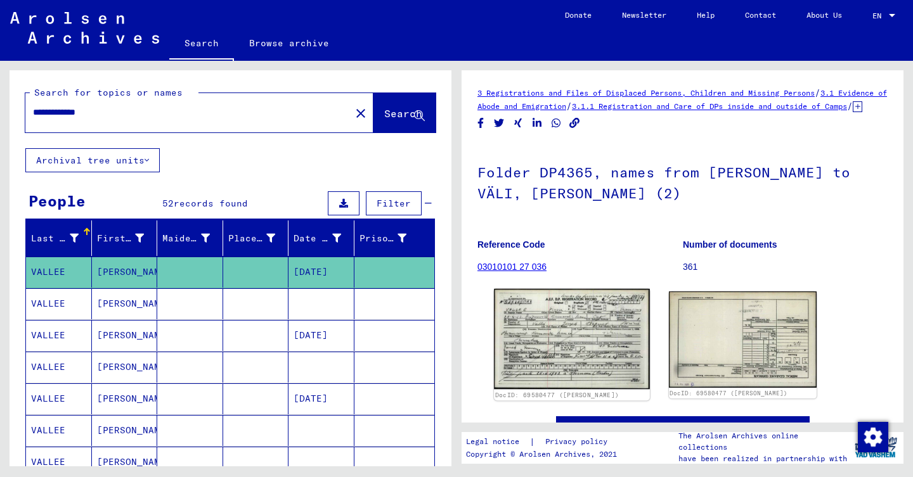
scroll to position [60, 0]
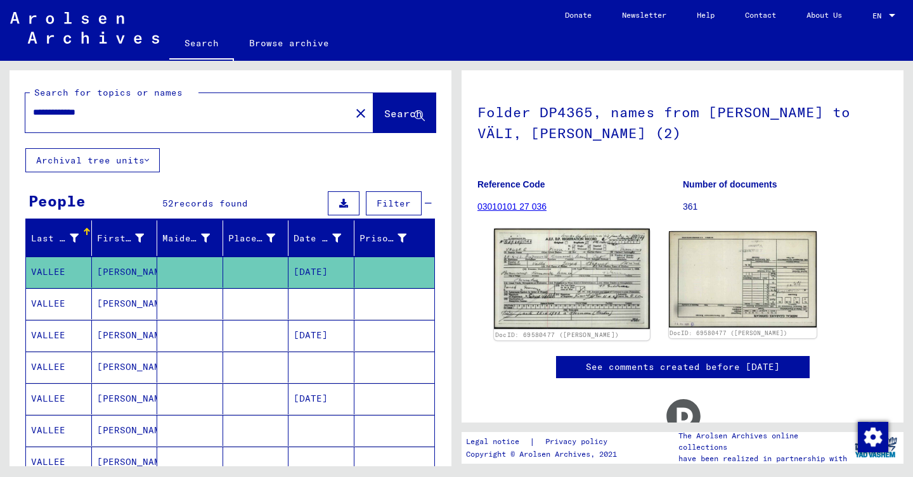
click at [570, 268] on img at bounding box center [571, 279] width 155 height 101
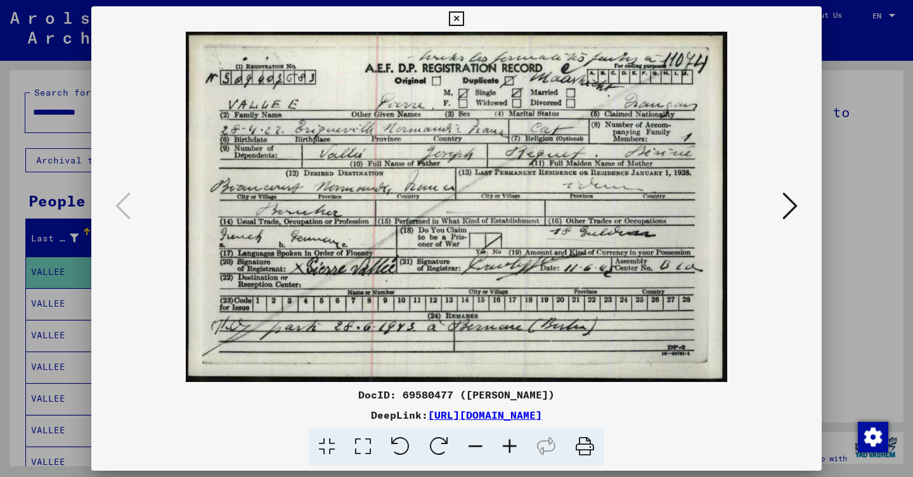
click at [783, 205] on icon at bounding box center [789, 206] width 15 height 30
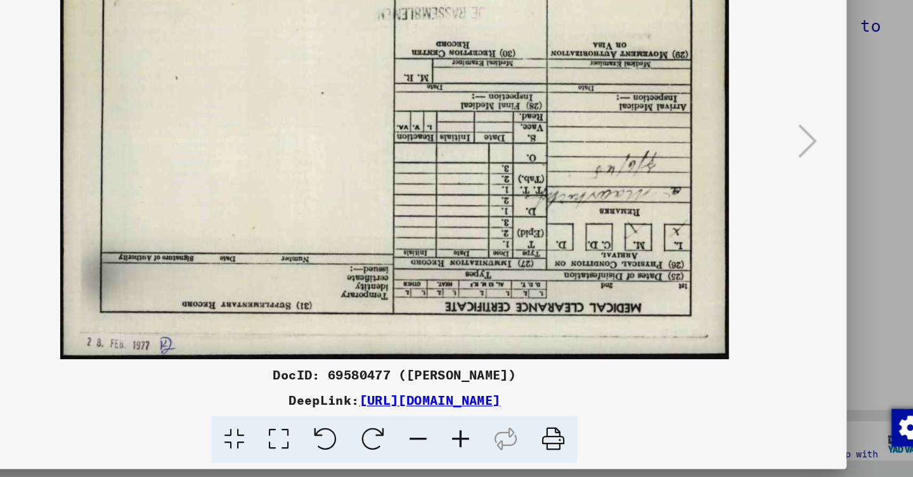
scroll to position [0, 0]
click at [420, 428] on icon at bounding box center [439, 447] width 39 height 39
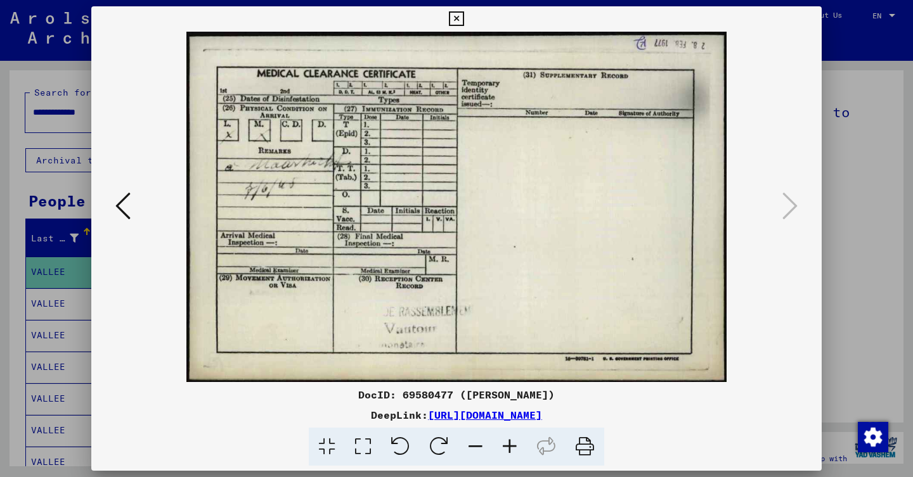
click at [32, 221] on div at bounding box center [456, 238] width 913 height 477
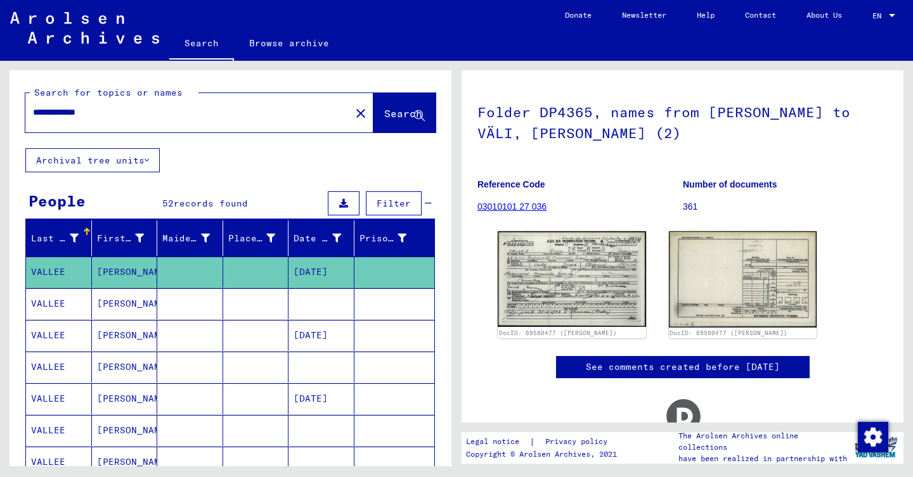
click at [102, 320] on mat-cell "[PERSON_NAME]" at bounding box center [125, 335] width 66 height 31
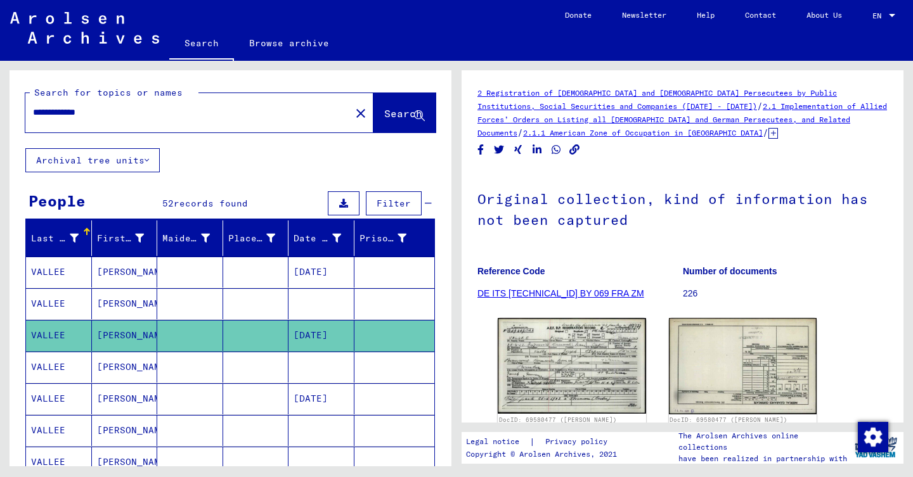
click at [325, 295] on mat-cell at bounding box center [321, 303] width 66 height 31
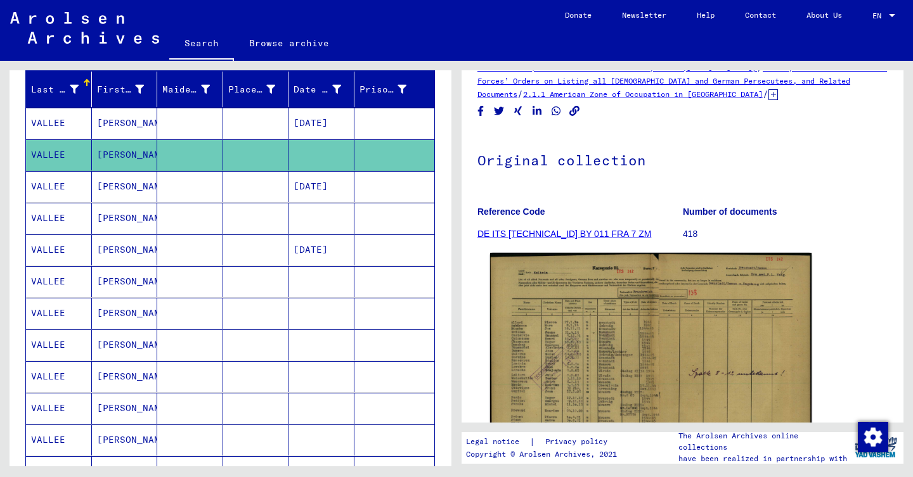
scroll to position [162, 0]
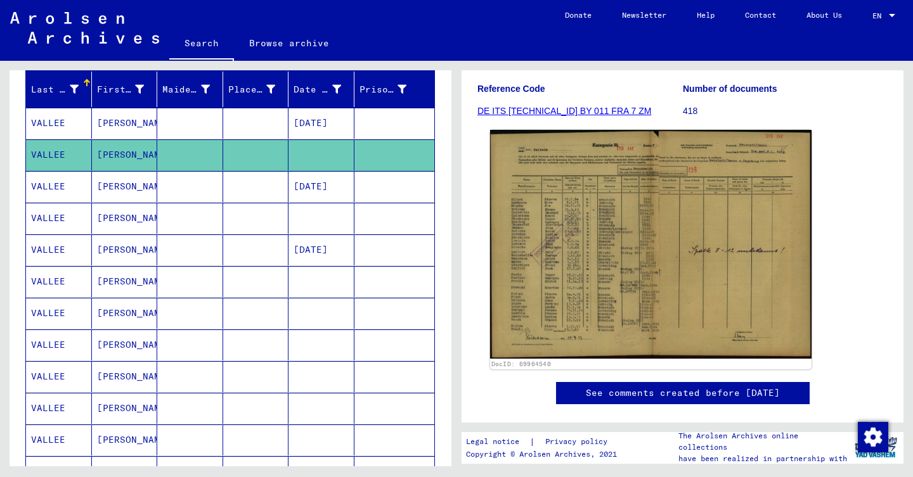
click at [562, 229] on img at bounding box center [650, 244] width 321 height 229
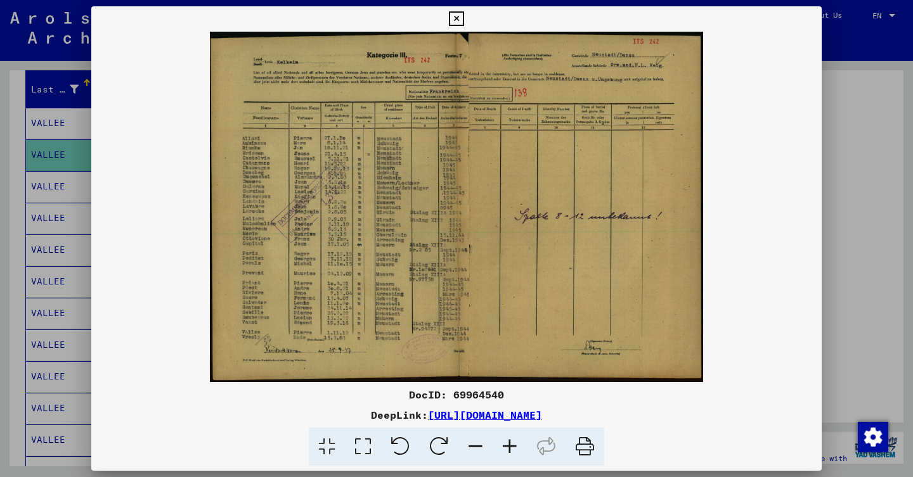
click at [32, 271] on div at bounding box center [456, 238] width 913 height 477
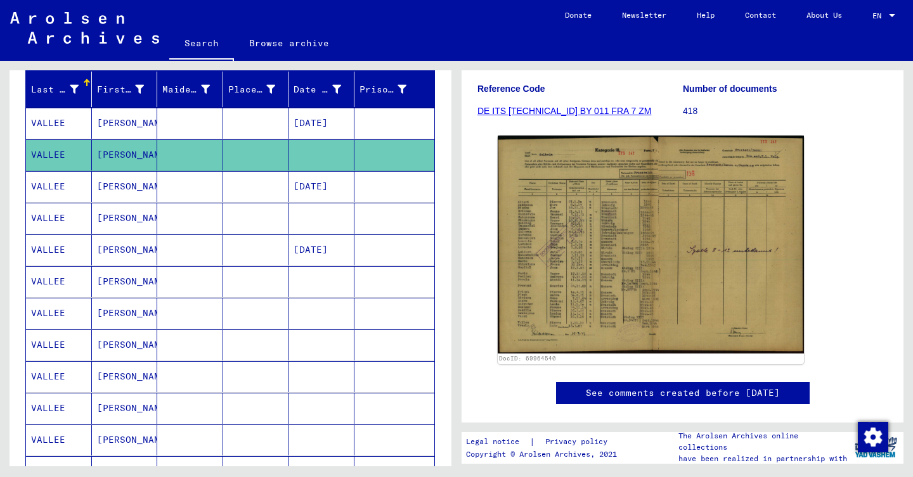
click at [291, 209] on mat-cell at bounding box center [321, 218] width 66 height 31
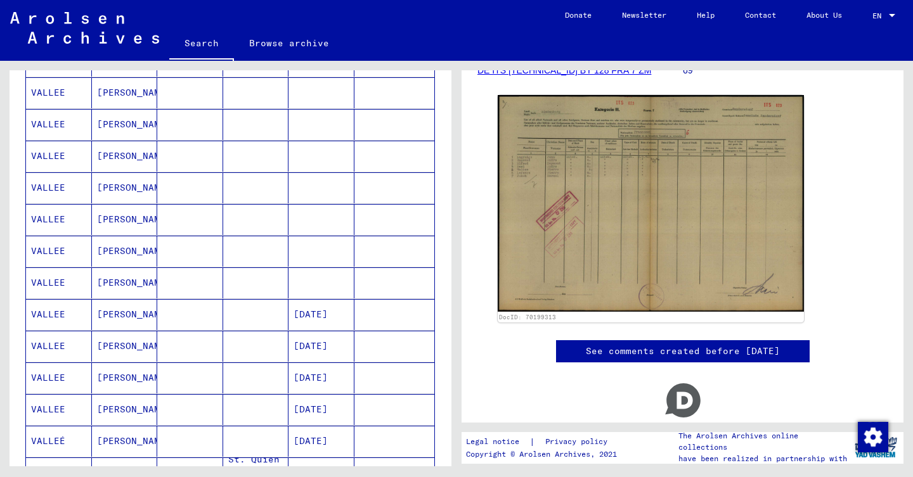
scroll to position [353, 0]
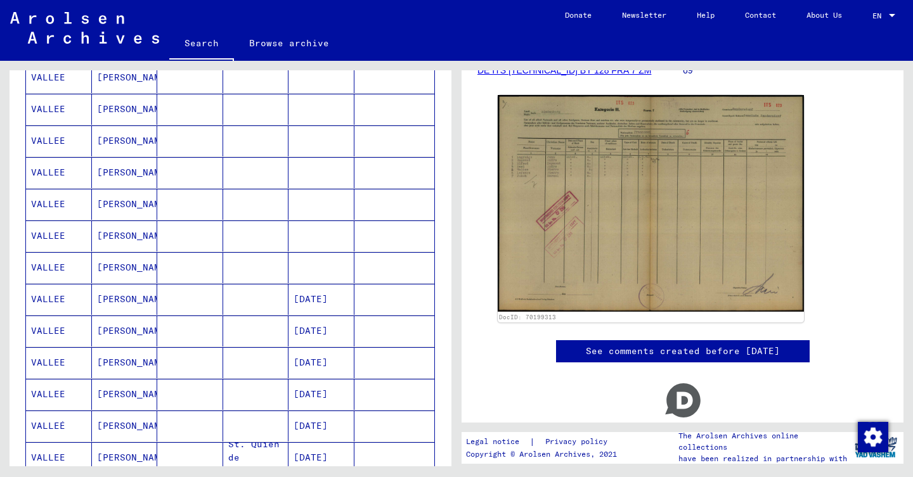
click at [342, 303] on mat-cell "[DATE]" at bounding box center [321, 299] width 66 height 31
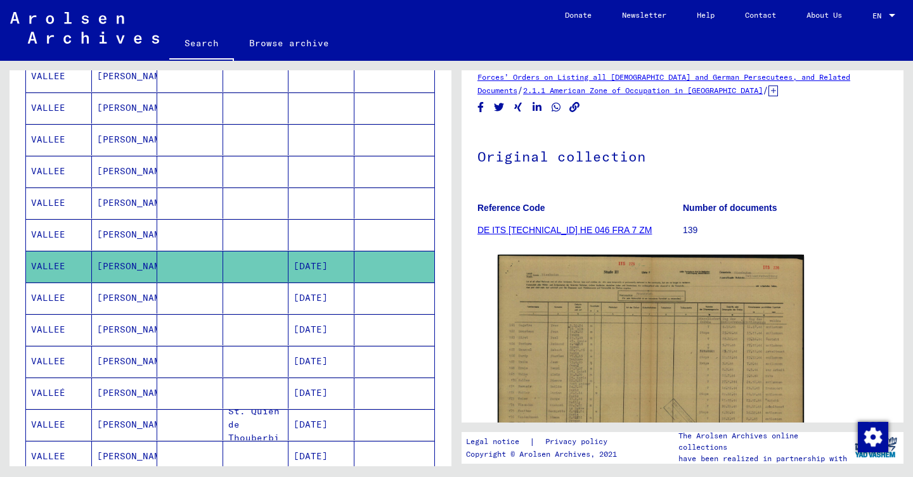
scroll to position [395, 0]
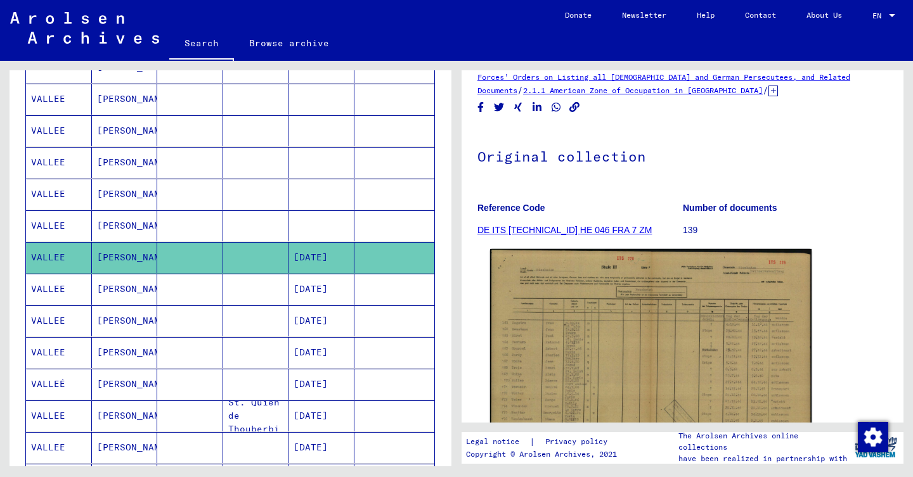
click at [630, 354] on img at bounding box center [650, 365] width 321 height 232
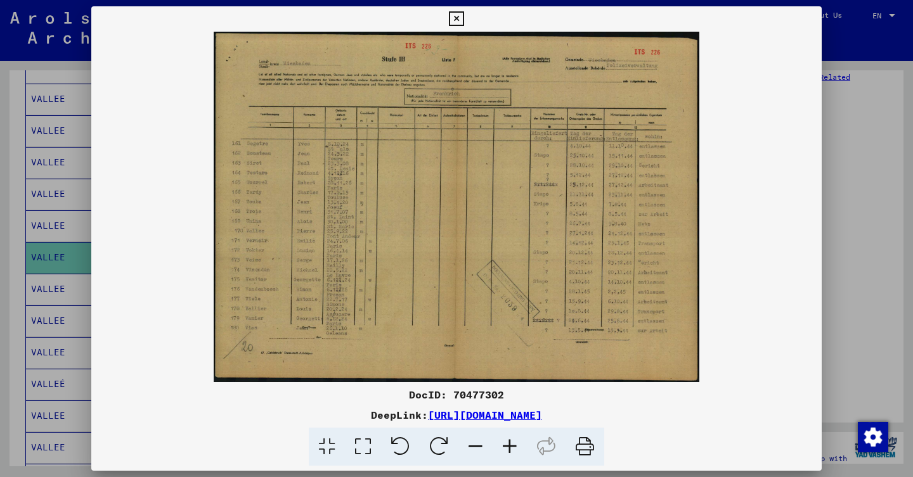
click at [838, 249] on div at bounding box center [456, 238] width 913 height 477
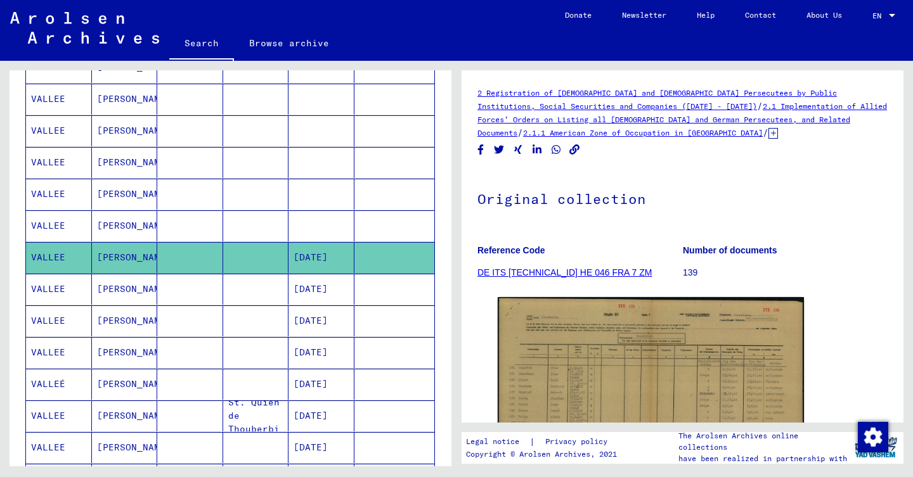
scroll to position [0, 0]
click at [768, 131] on icon at bounding box center [773, 133] width 10 height 11
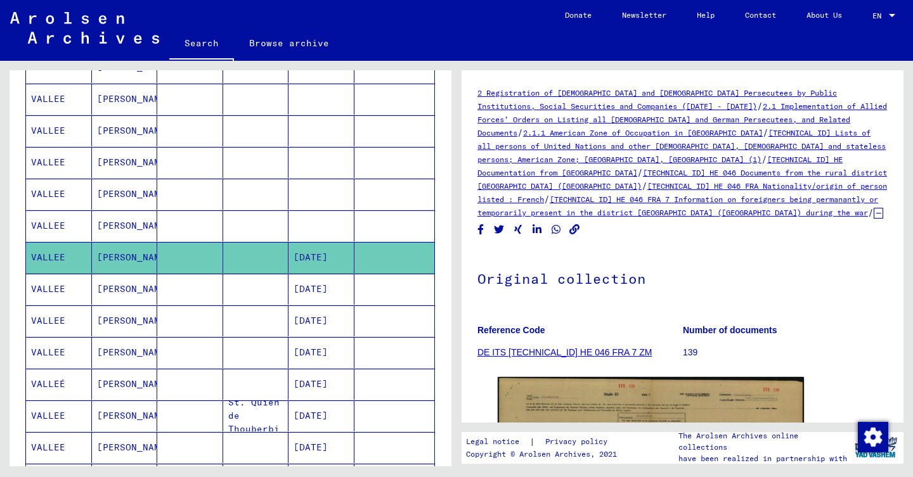
scroll to position [35, 0]
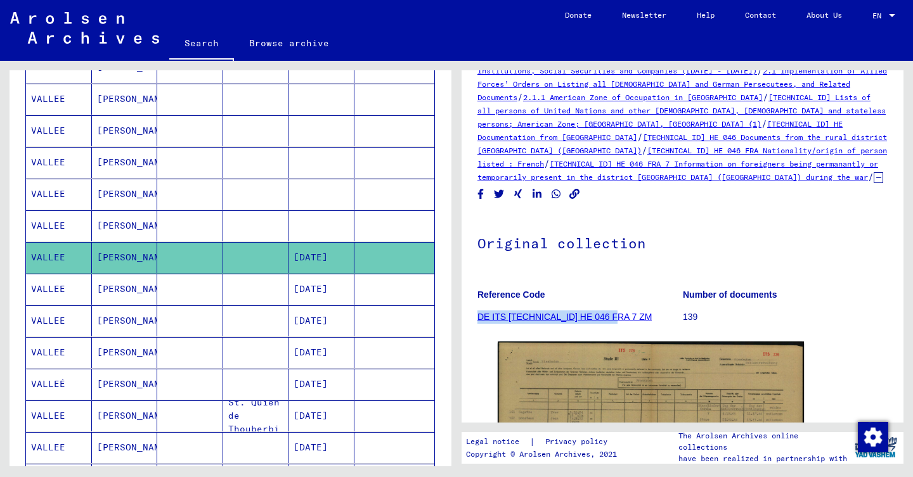
click at [342, 289] on mat-cell "[DATE]" at bounding box center [321, 289] width 66 height 31
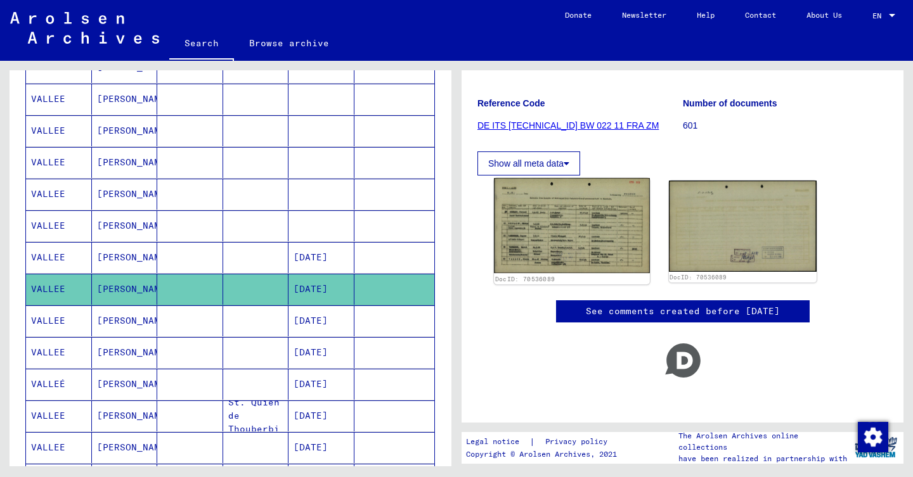
scroll to position [154, 0]
click at [556, 210] on img at bounding box center [571, 225] width 155 height 95
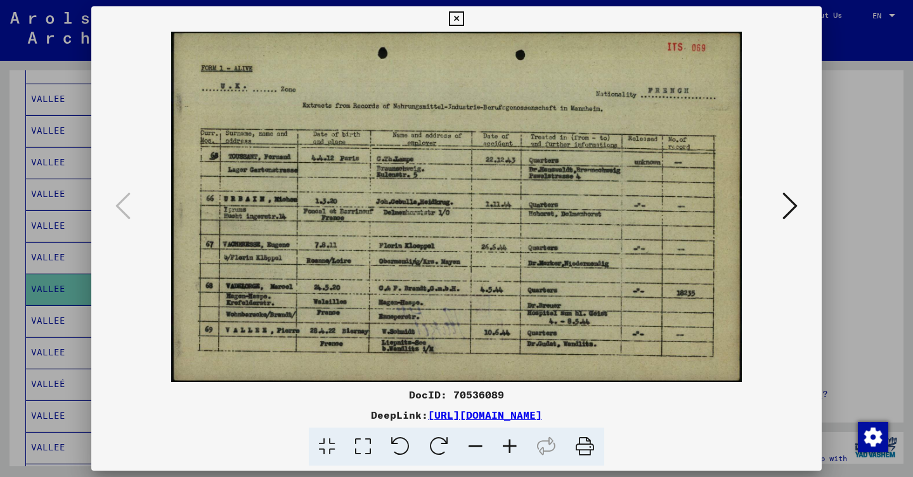
click at [785, 191] on icon at bounding box center [789, 206] width 15 height 30
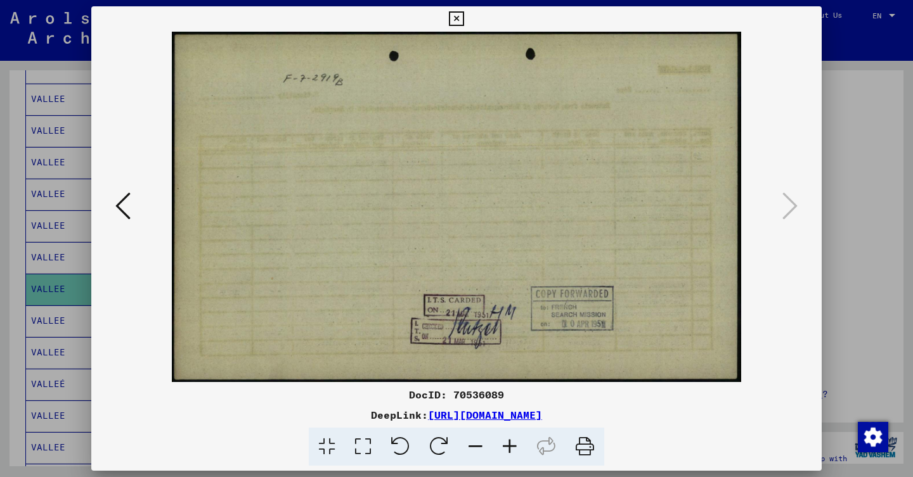
click at [134, 215] on button at bounding box center [123, 207] width 23 height 36
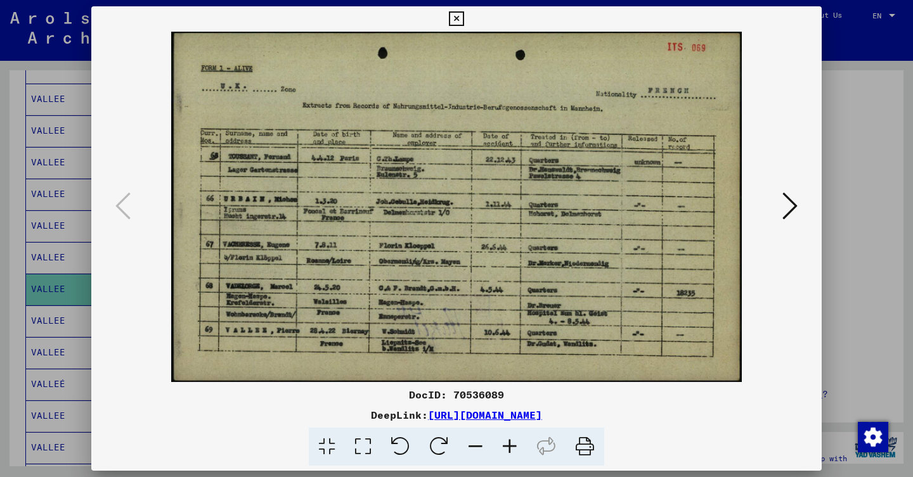
click at [876, 235] on div at bounding box center [456, 238] width 913 height 477
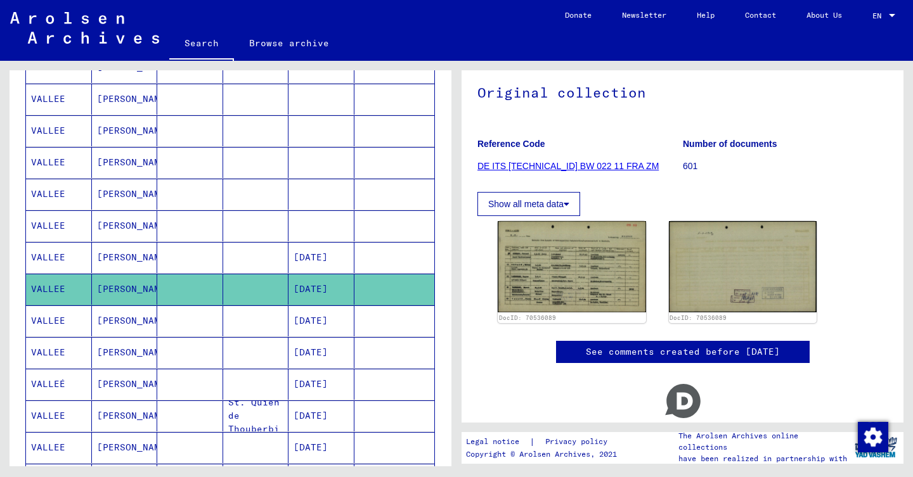
scroll to position [117, 0]
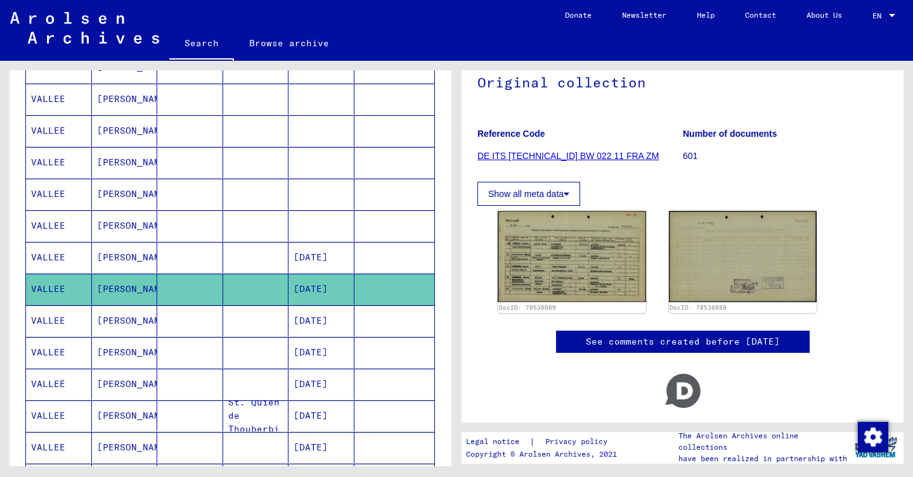
click at [300, 312] on mat-cell "[DATE]" at bounding box center [321, 320] width 66 height 31
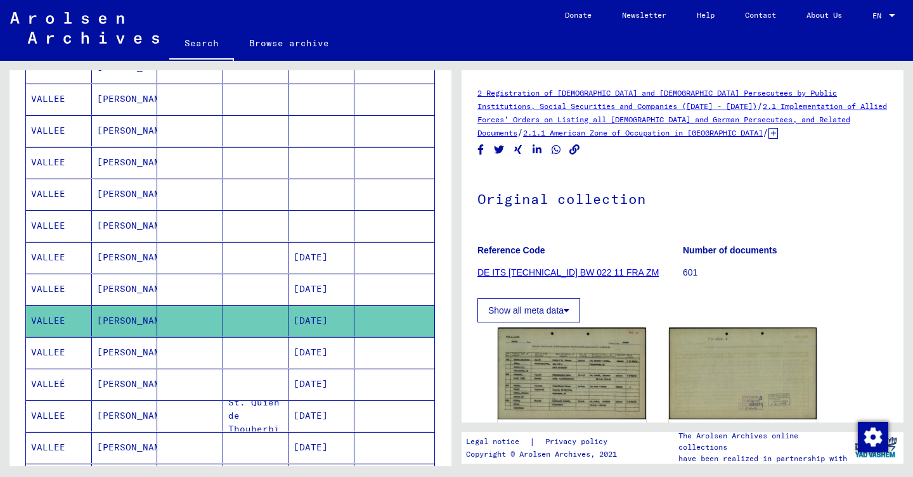
click at [371, 285] on mat-cell at bounding box center [394, 289] width 80 height 31
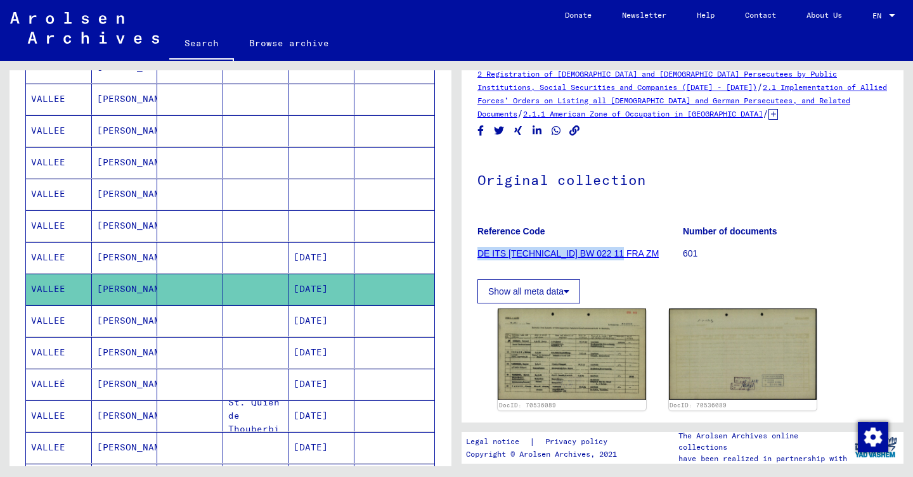
scroll to position [19, 0]
click at [368, 312] on mat-cell at bounding box center [394, 320] width 80 height 31
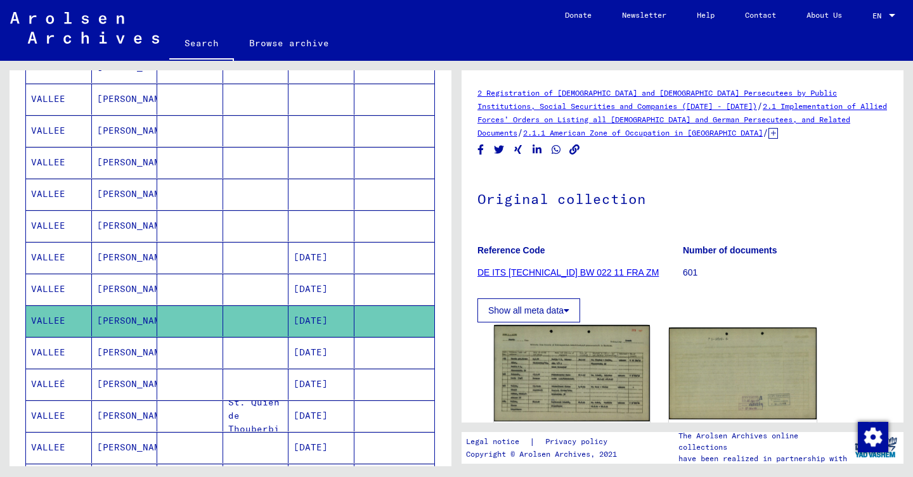
click at [575, 325] on img at bounding box center [571, 373] width 155 height 96
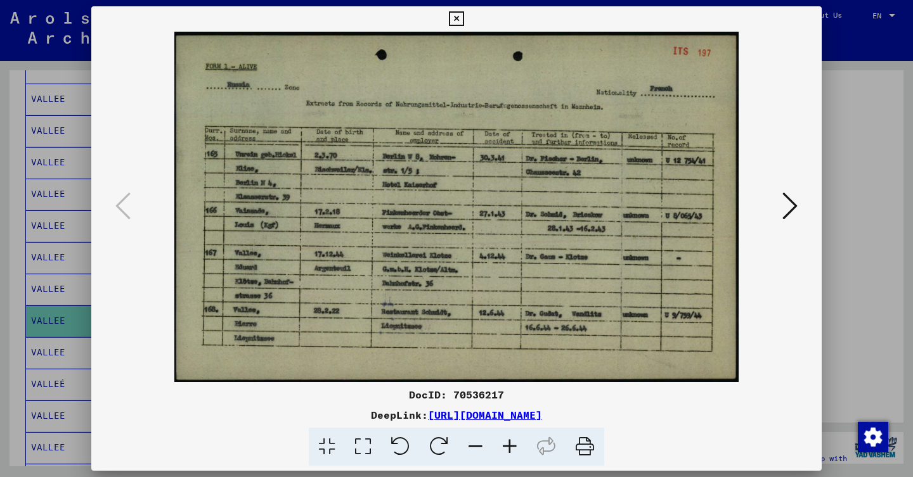
click at [22, 322] on div at bounding box center [456, 238] width 913 height 477
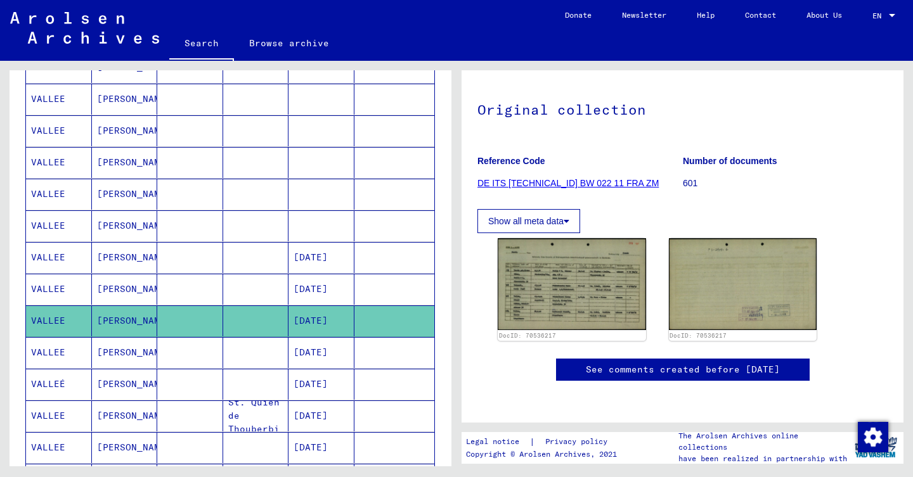
click at [124, 354] on mat-cell "[PERSON_NAME]" at bounding box center [125, 352] width 66 height 31
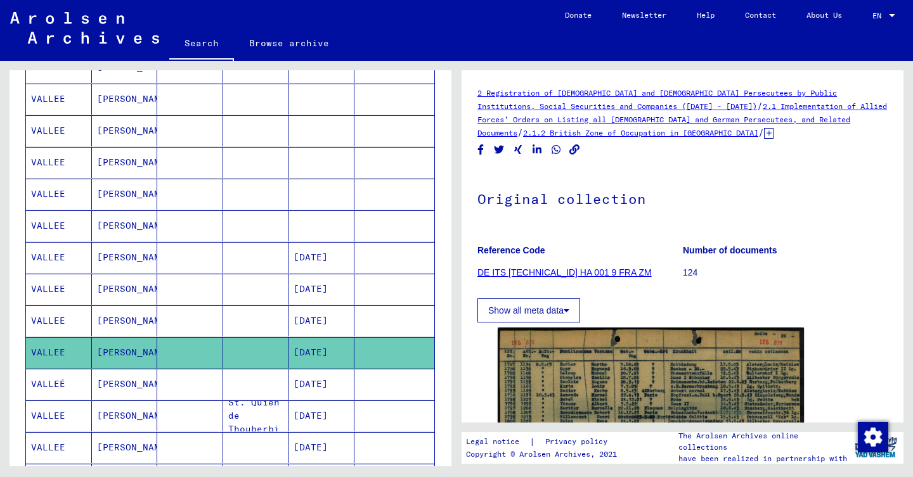
scroll to position [545, 0]
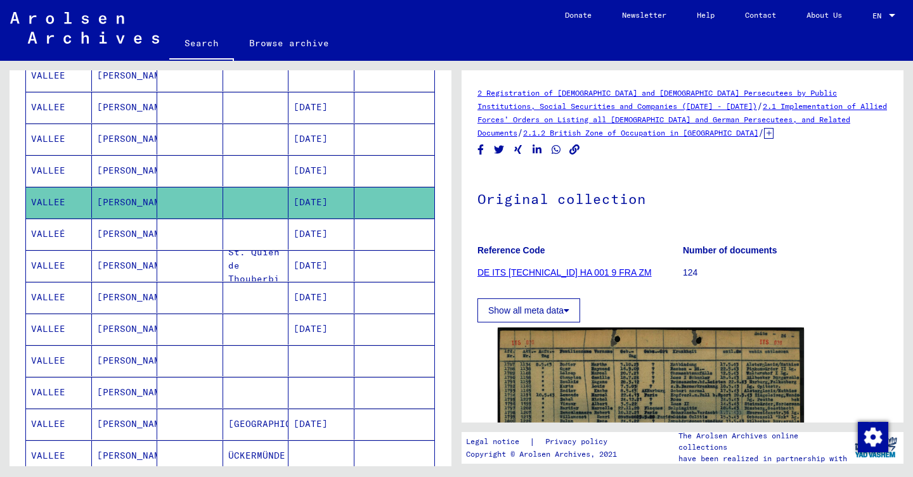
click at [337, 267] on mat-cell "[DATE]" at bounding box center [321, 265] width 66 height 31
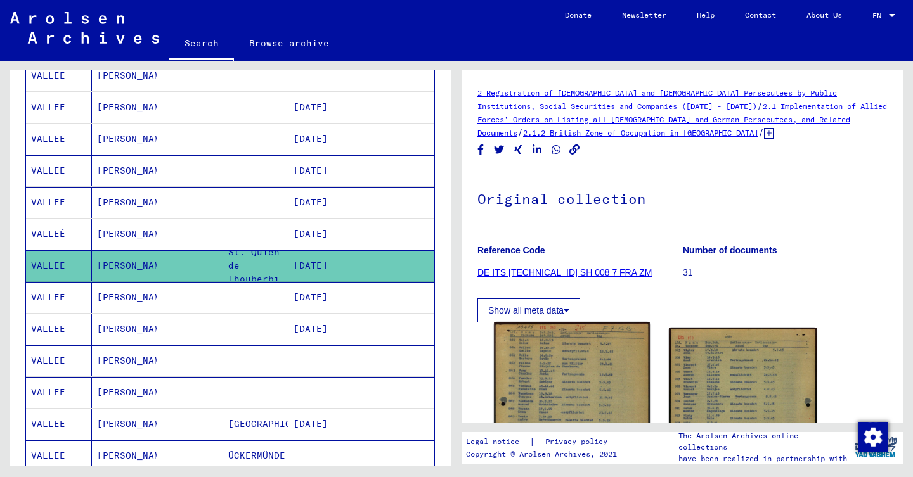
click at [510, 380] on img at bounding box center [571, 431] width 155 height 217
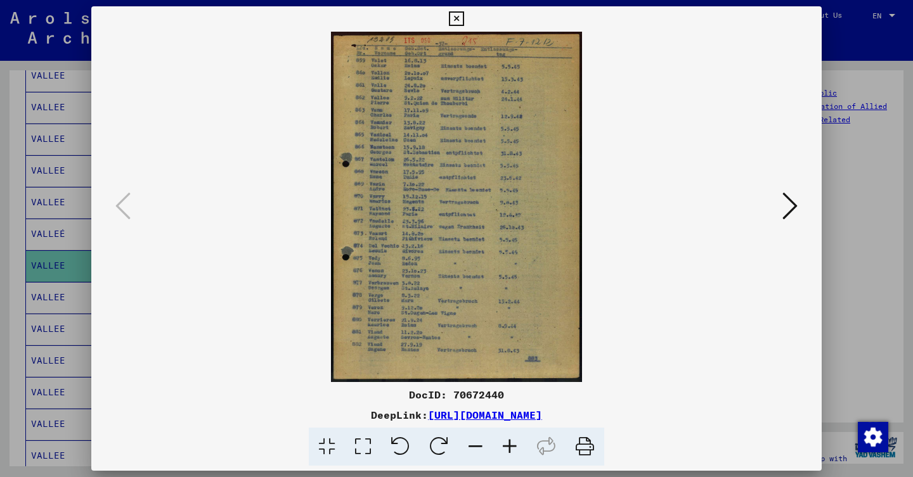
click at [0, 224] on div at bounding box center [456, 238] width 913 height 477
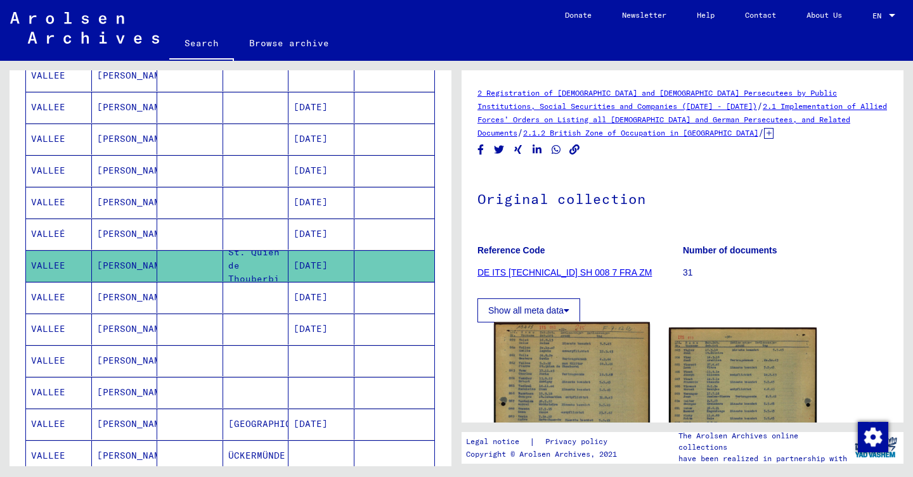
click at [532, 360] on img at bounding box center [571, 431] width 155 height 217
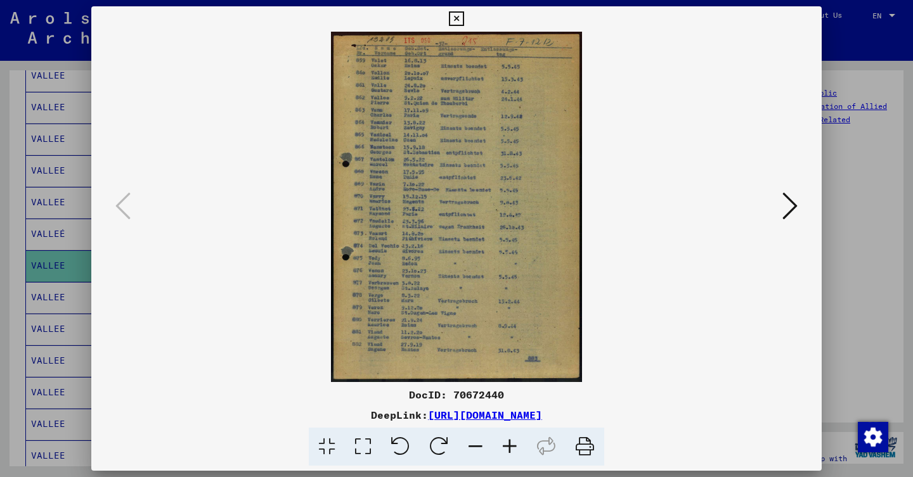
click at [28, 228] on div at bounding box center [456, 238] width 913 height 477
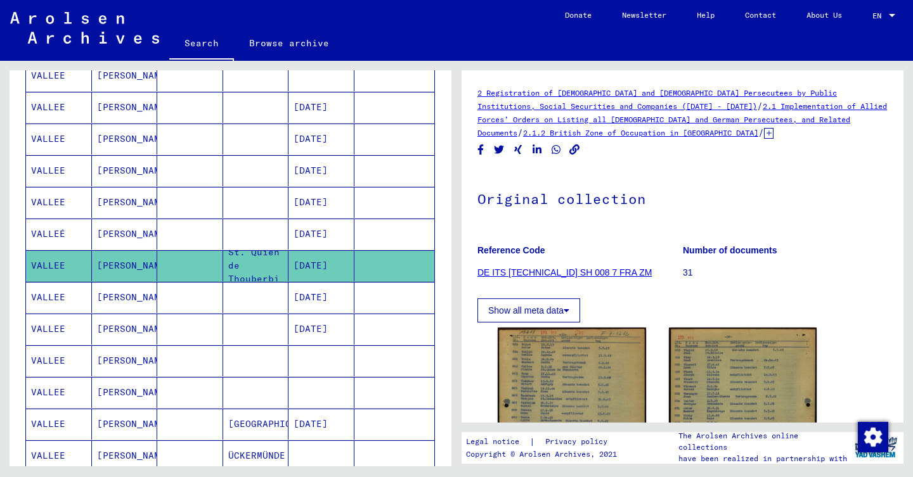
scroll to position [532, 0]
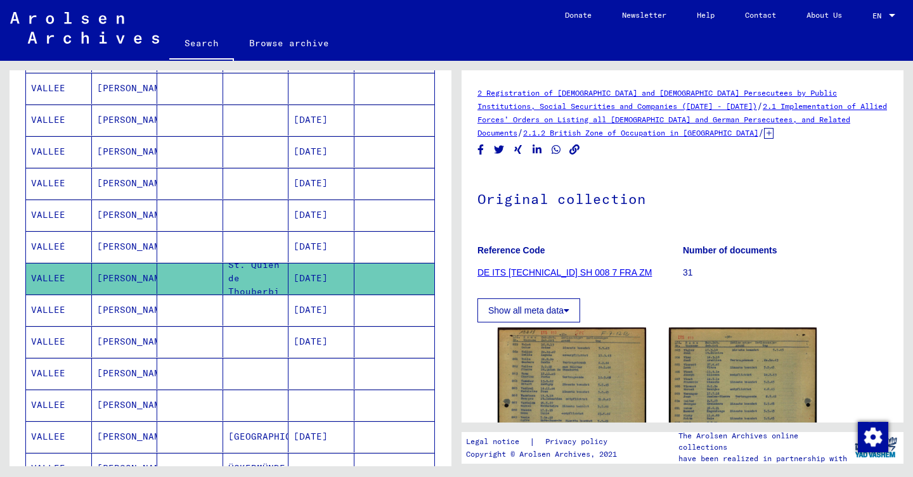
click at [318, 188] on mat-cell "[DATE]" at bounding box center [321, 183] width 66 height 31
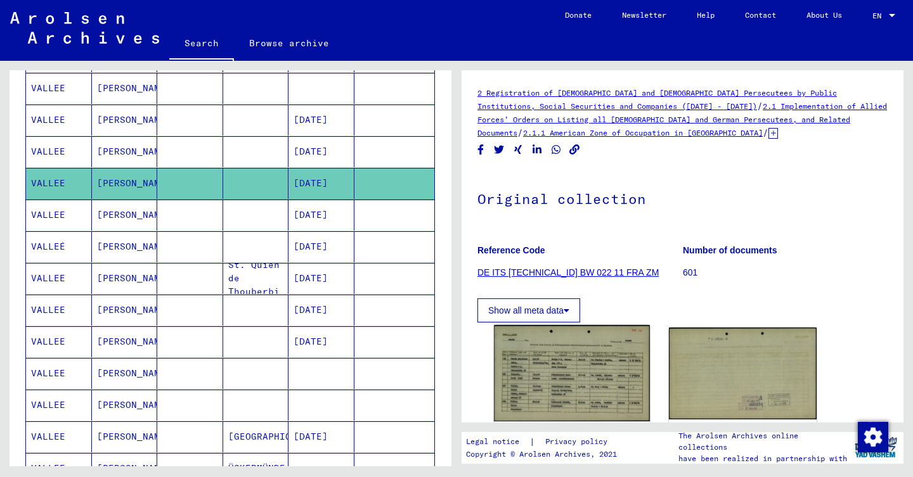
click at [584, 375] on img at bounding box center [571, 373] width 155 height 96
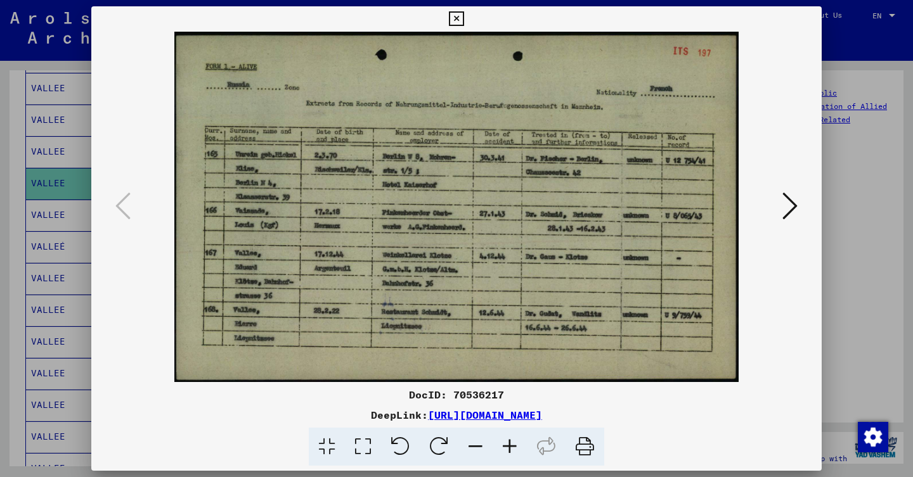
click at [0, 269] on div at bounding box center [456, 238] width 913 height 477
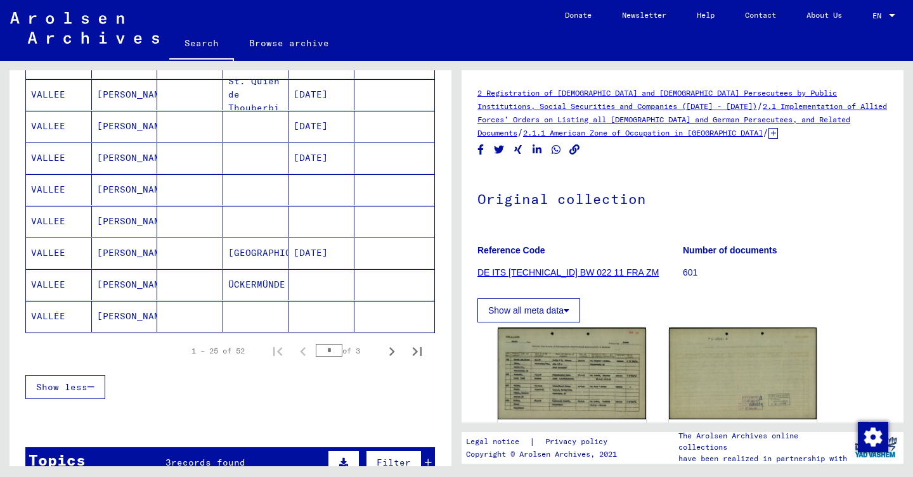
scroll to position [702, 0]
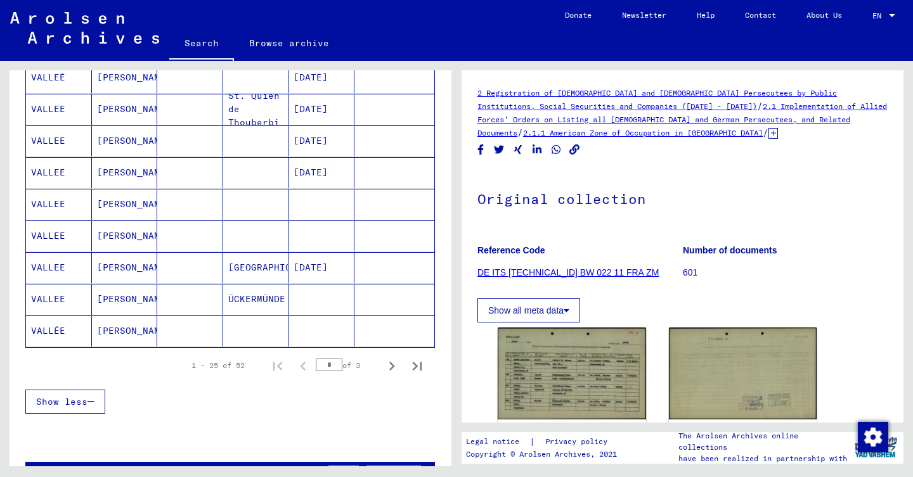
click at [312, 143] on mat-cell "[DATE]" at bounding box center [321, 140] width 66 height 31
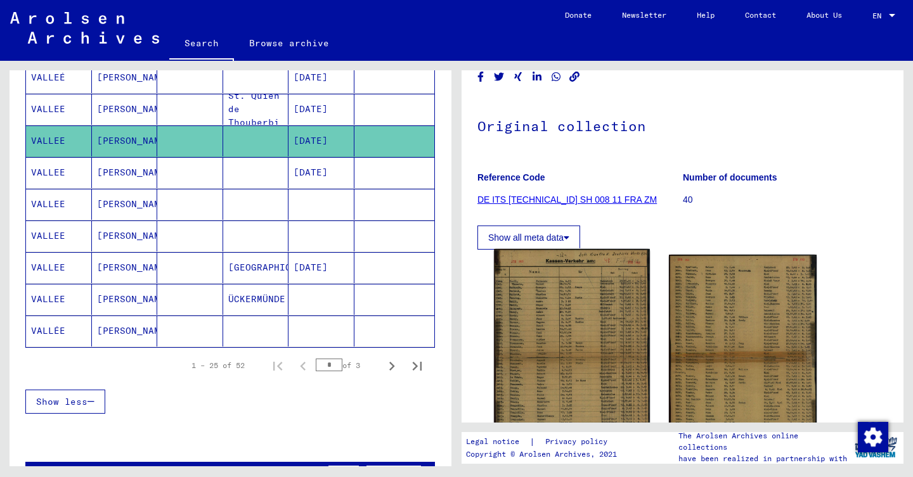
scroll to position [79, 0]
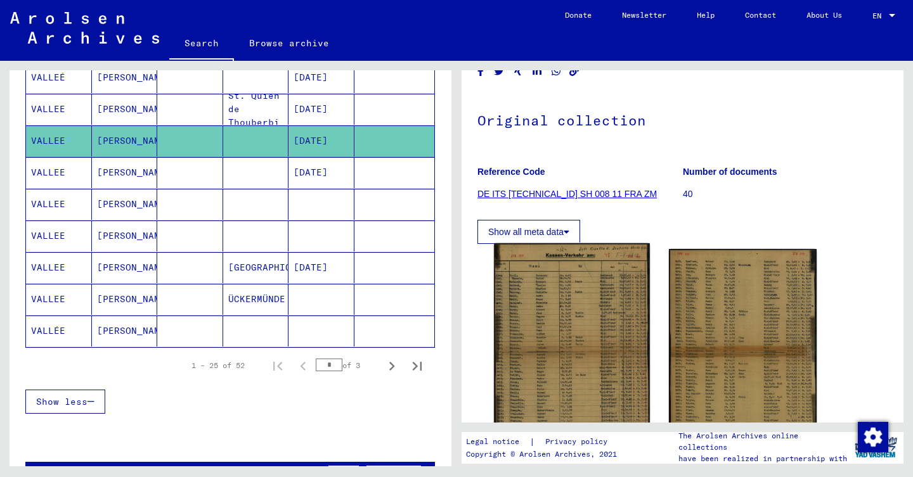
click at [577, 312] on img at bounding box center [571, 359] width 155 height 233
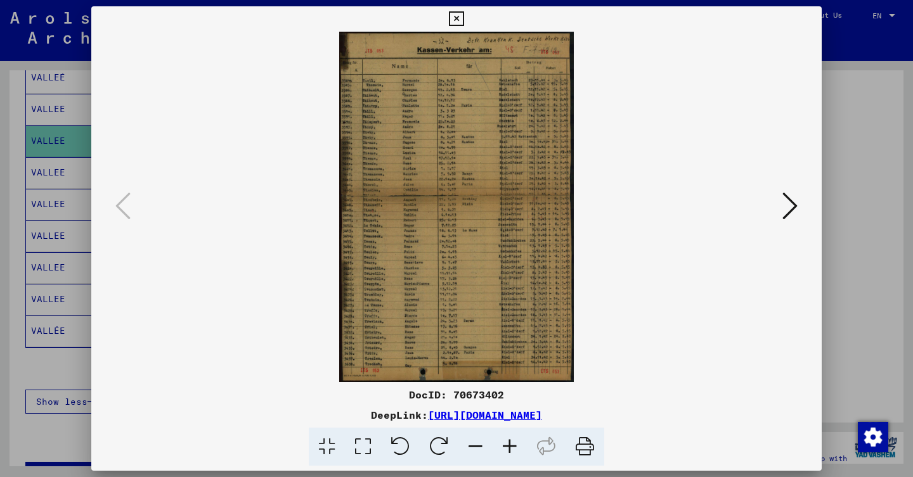
click at [0, 276] on div at bounding box center [456, 238] width 913 height 477
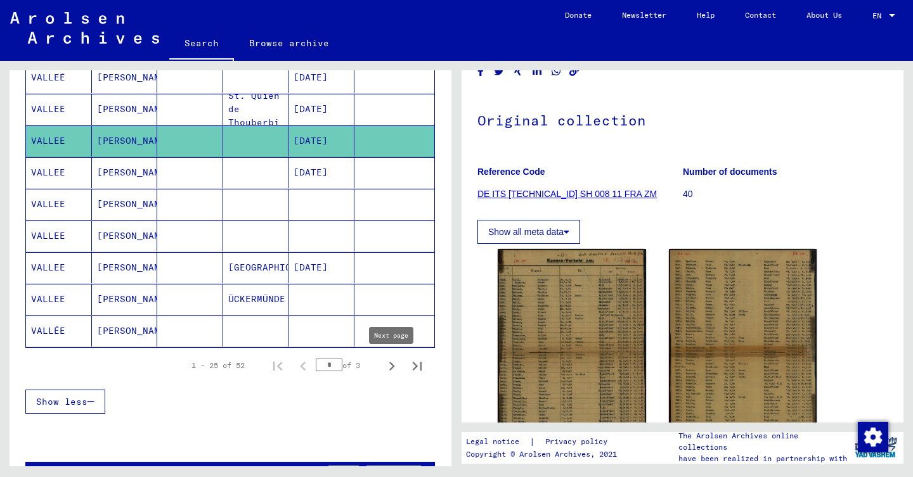
click at [392, 364] on icon "Next page" at bounding box center [392, 366] width 6 height 9
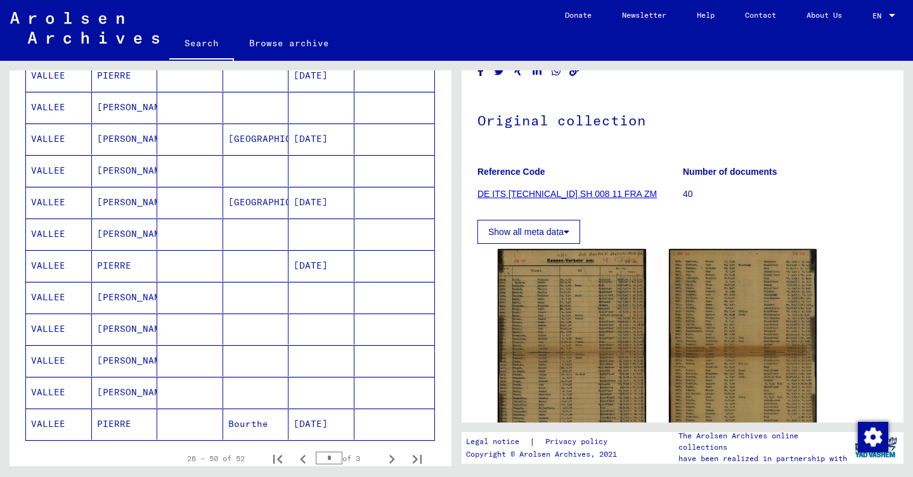
scroll to position [664, 0]
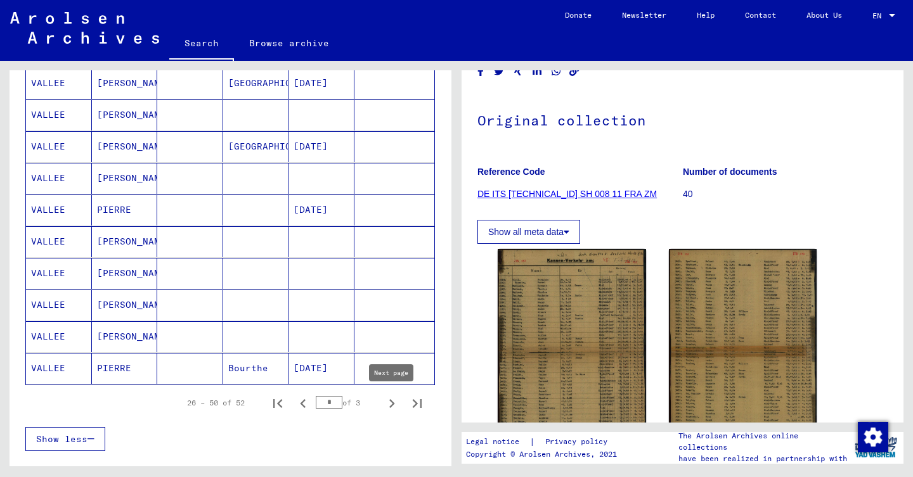
click at [398, 404] on icon "Next page" at bounding box center [392, 404] width 18 height 18
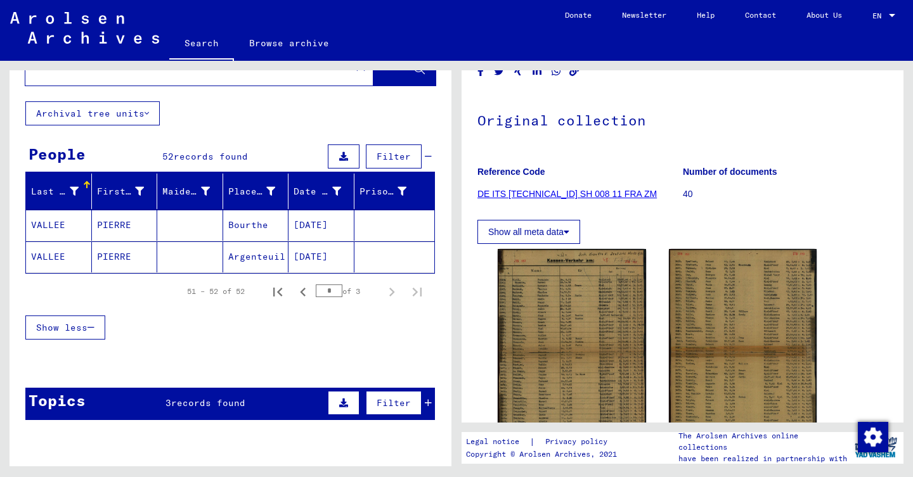
scroll to position [46, 0]
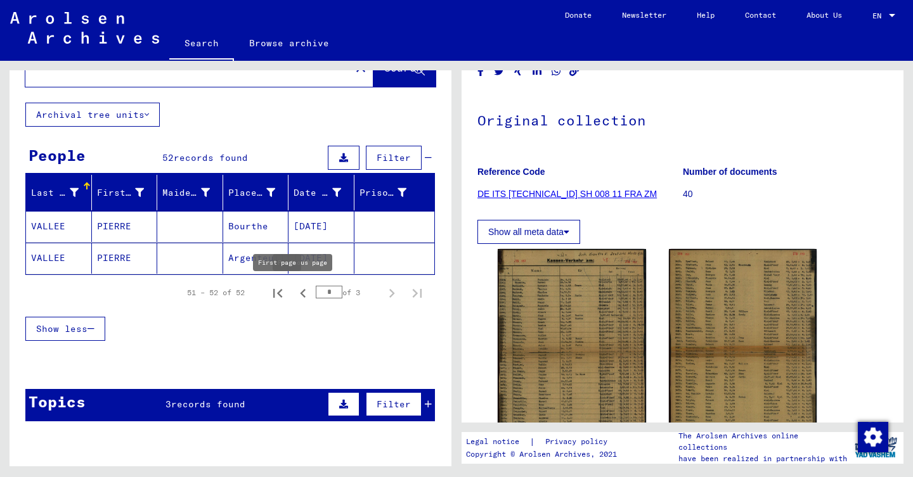
click at [276, 290] on icon "First page" at bounding box center [278, 294] width 18 height 18
type input "*"
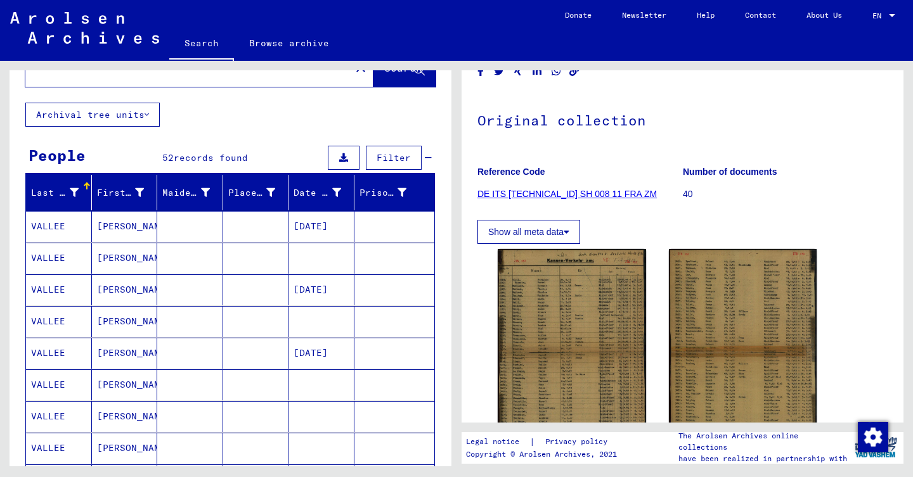
scroll to position [0, 0]
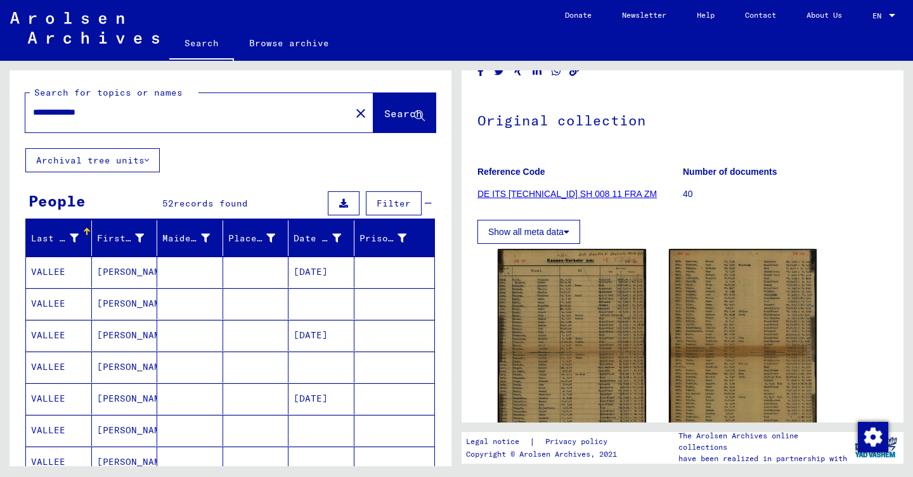
click at [353, 120] on mat-icon "close" at bounding box center [360, 113] width 15 height 15
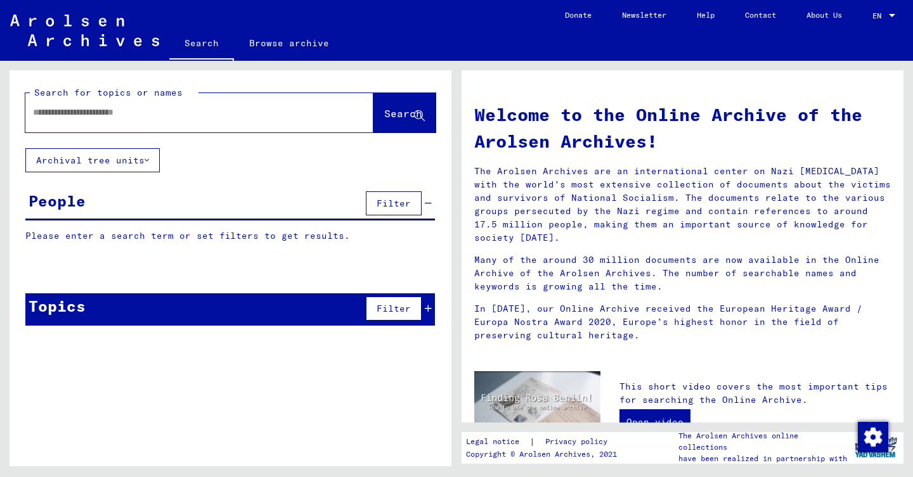
click at [250, 109] on input "text" at bounding box center [184, 112] width 302 height 13
type input "**********"
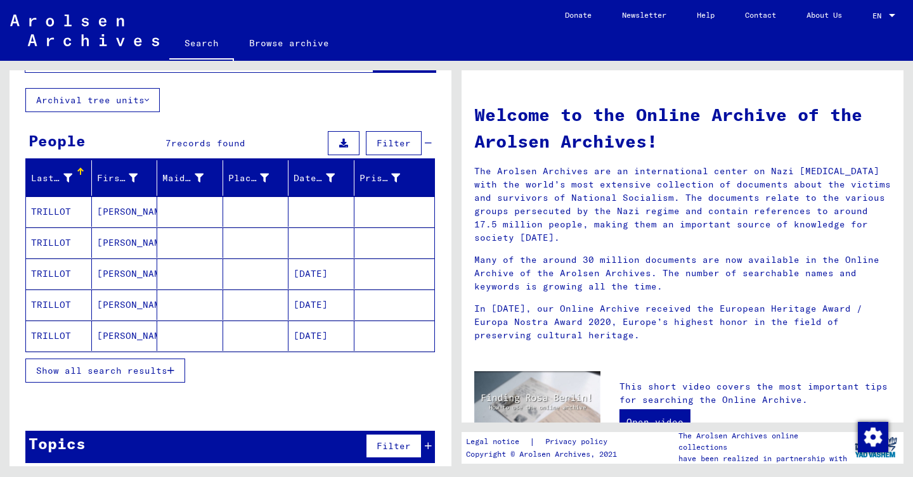
scroll to position [70, 0]
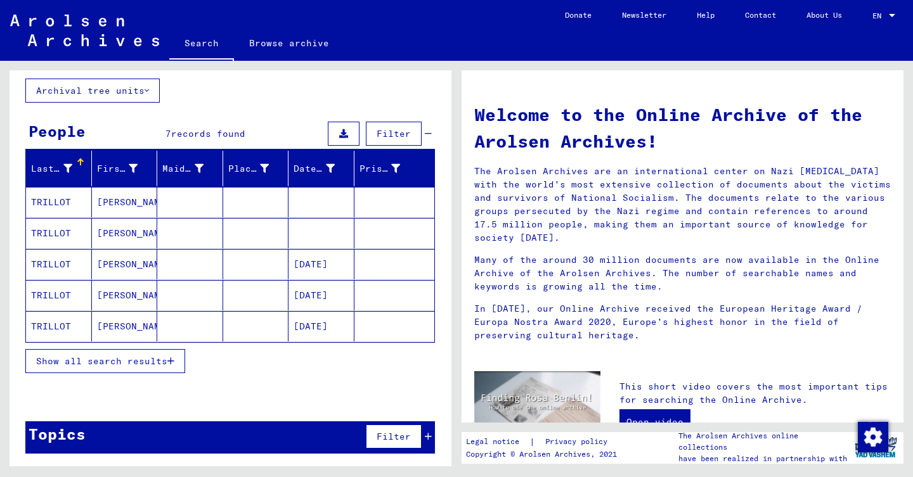
click at [246, 195] on mat-cell at bounding box center [256, 202] width 66 height 30
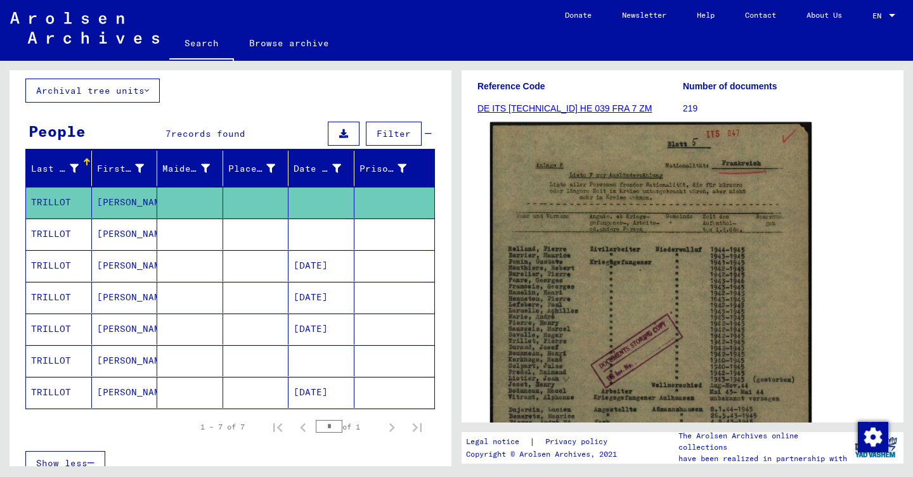
scroll to position [297, 0]
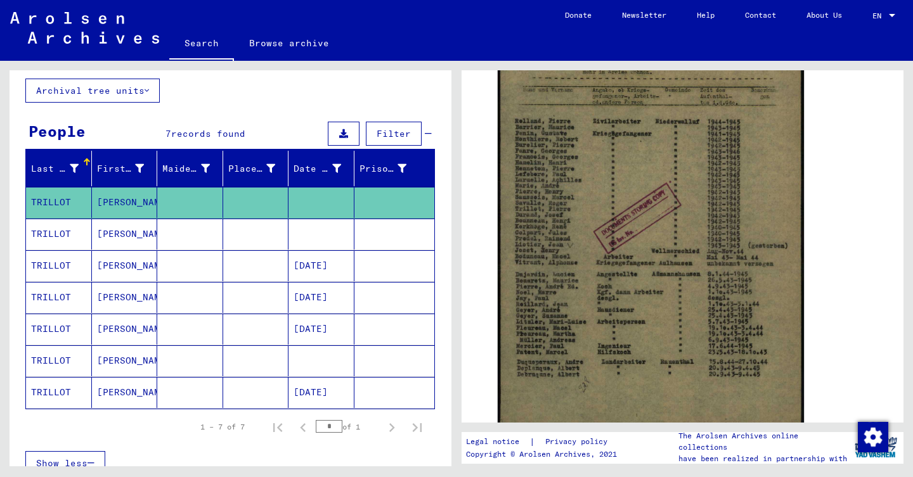
click at [354, 229] on mat-cell at bounding box center [394, 234] width 80 height 31
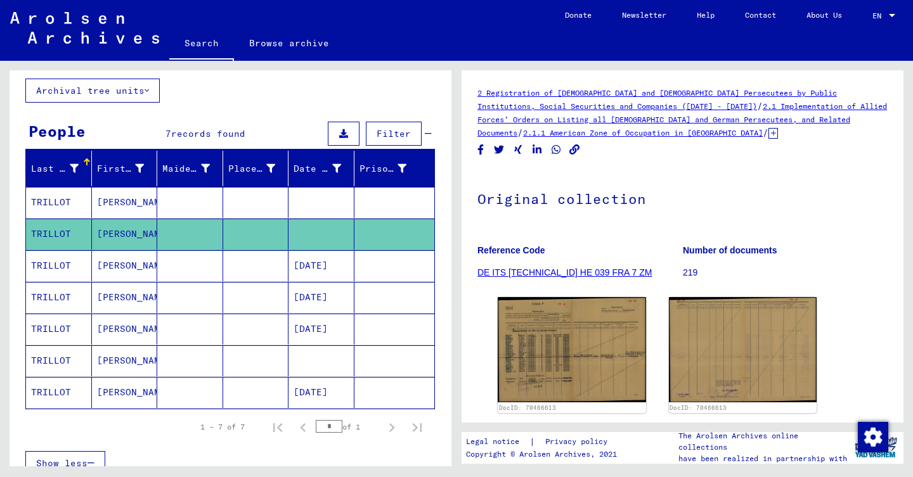
scroll to position [114, 0]
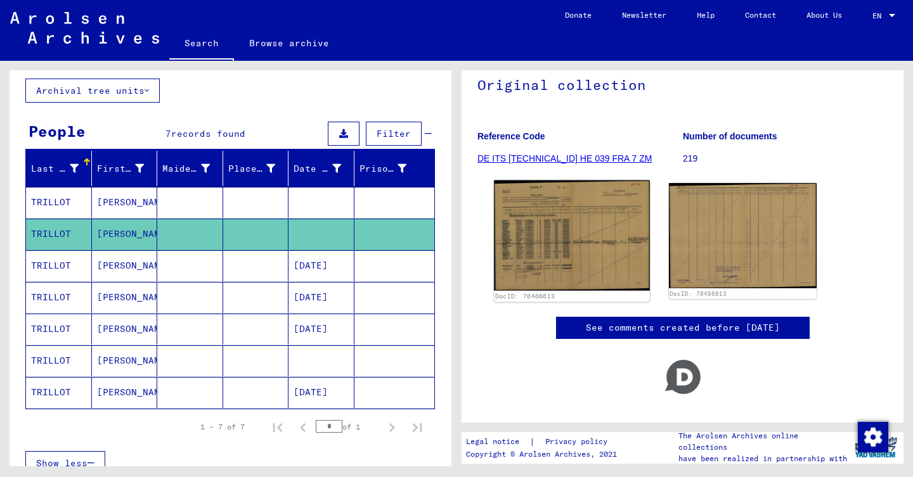
click at [557, 184] on img at bounding box center [571, 236] width 155 height 110
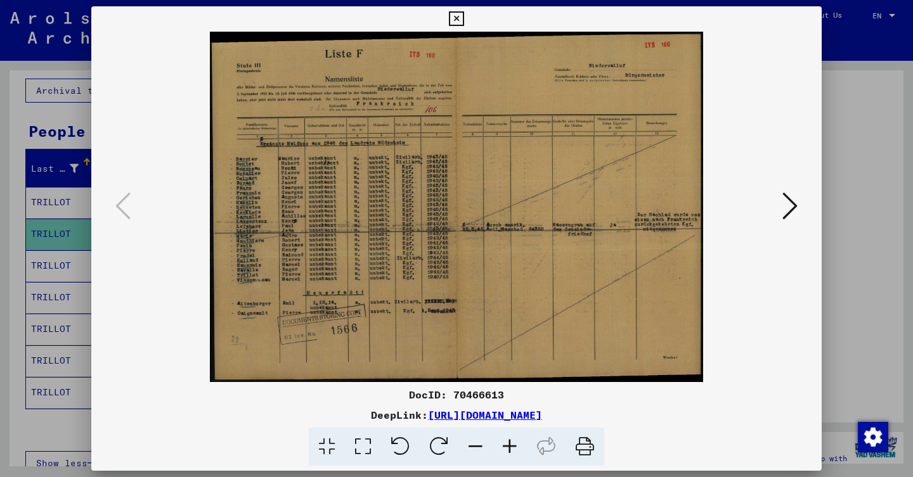
click at [53, 183] on div at bounding box center [456, 238] width 913 height 477
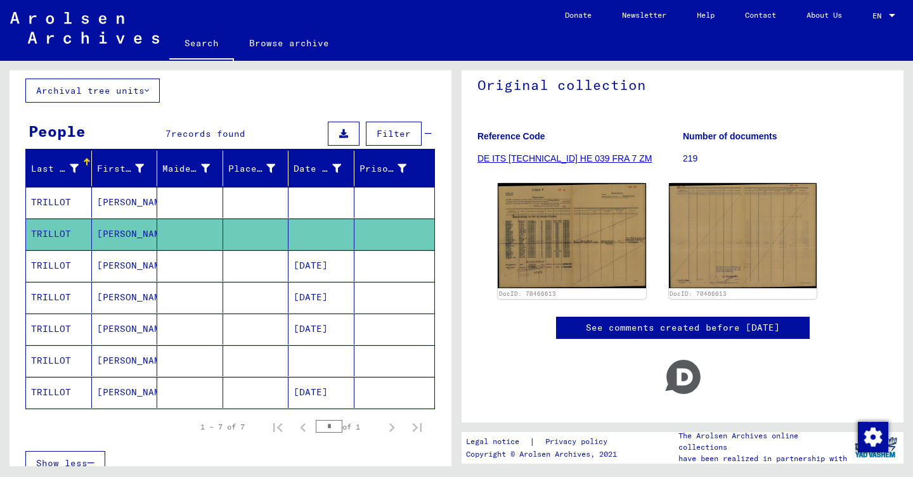
click at [149, 262] on mat-cell "[PERSON_NAME]" at bounding box center [125, 265] width 66 height 31
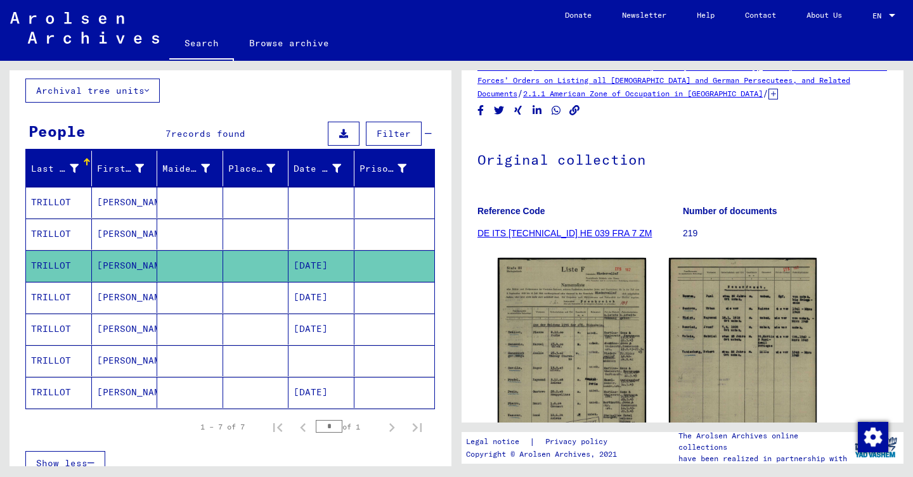
scroll to position [40, 0]
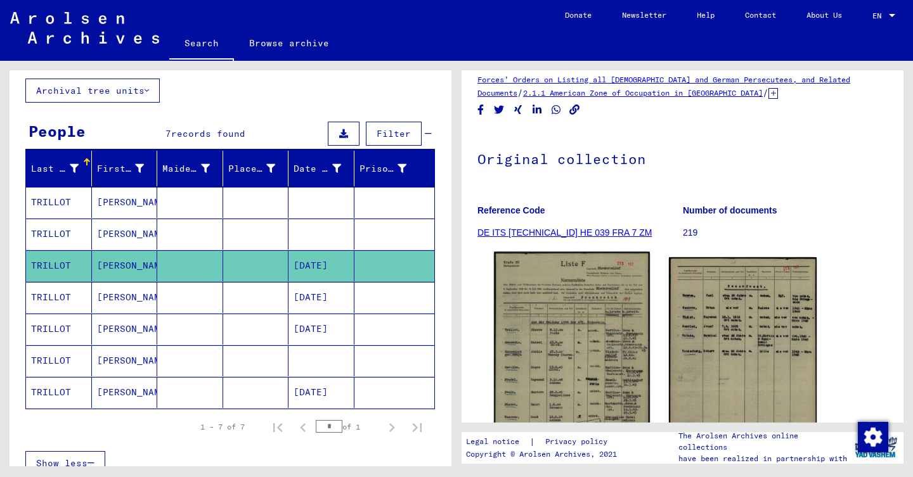
click at [573, 323] on img at bounding box center [571, 362] width 155 height 221
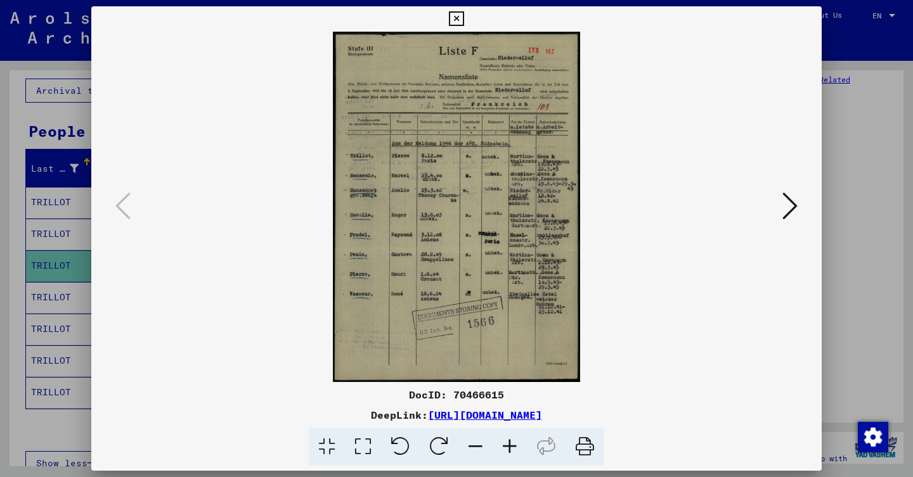
click at [35, 293] on div at bounding box center [456, 238] width 913 height 477
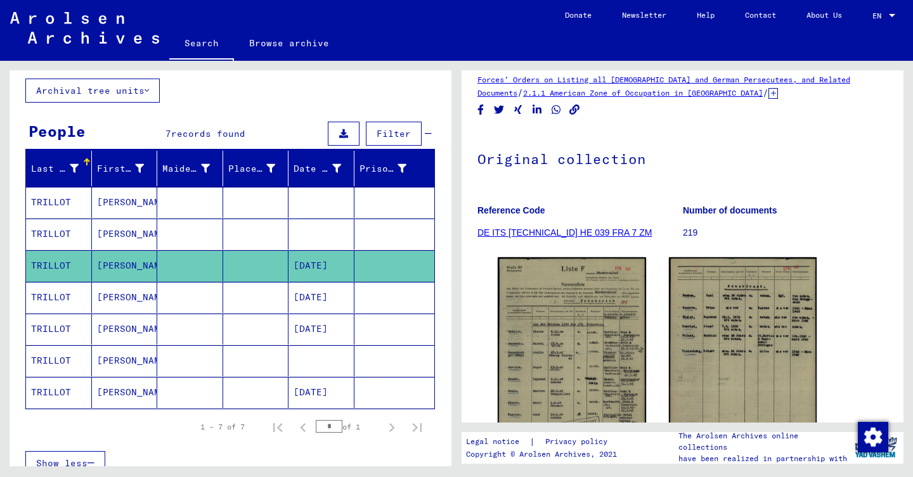
click at [62, 299] on mat-cell "TRILLOT" at bounding box center [59, 297] width 66 height 31
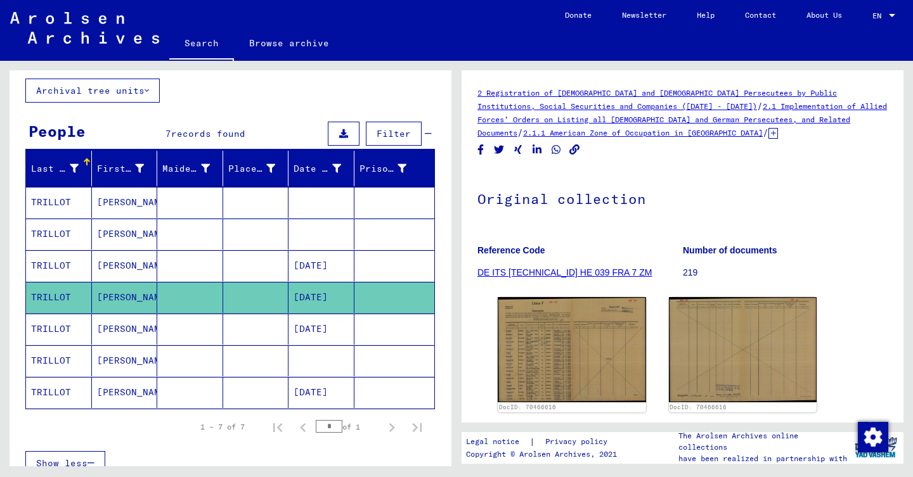
scroll to position [98, 0]
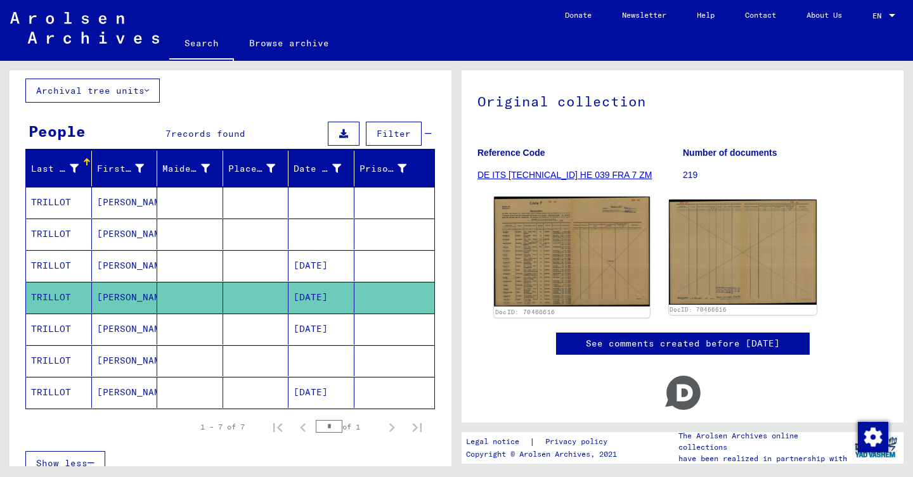
click at [553, 238] on img at bounding box center [571, 252] width 155 height 110
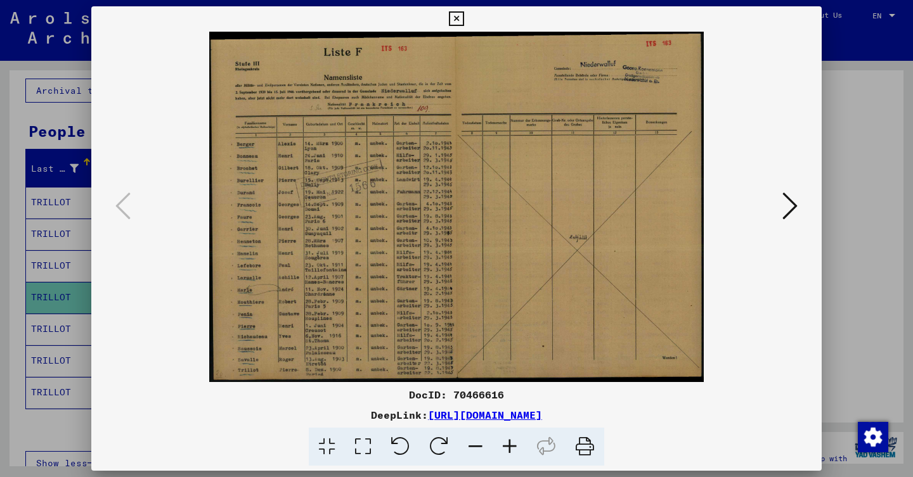
click at [67, 277] on div at bounding box center [456, 238] width 913 height 477
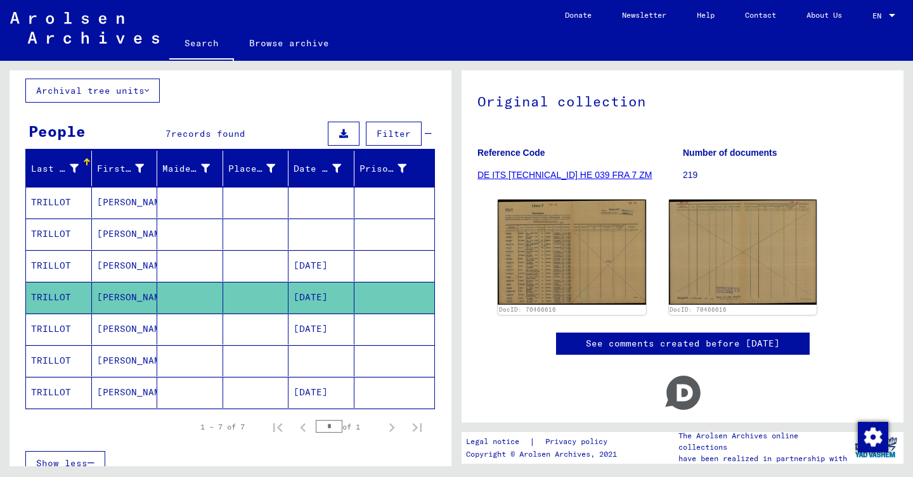
click at [82, 332] on mat-cell "TRILLOT" at bounding box center [59, 329] width 66 height 31
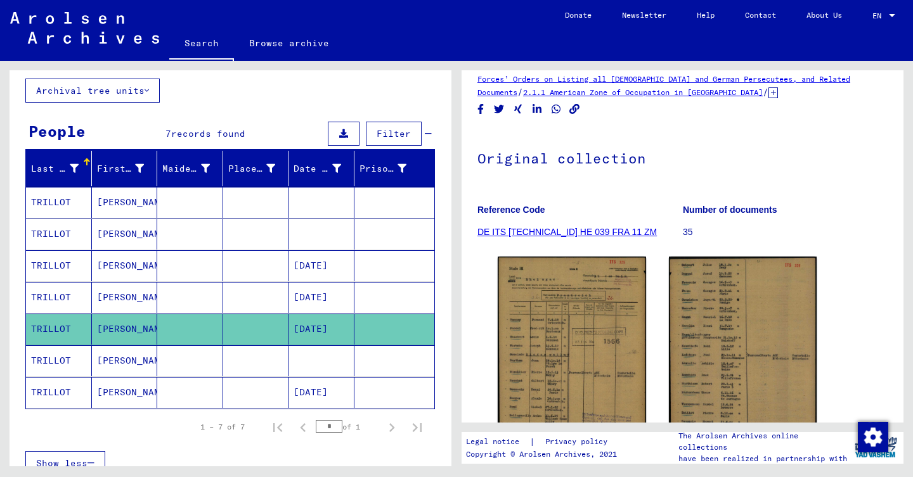
scroll to position [39, 0]
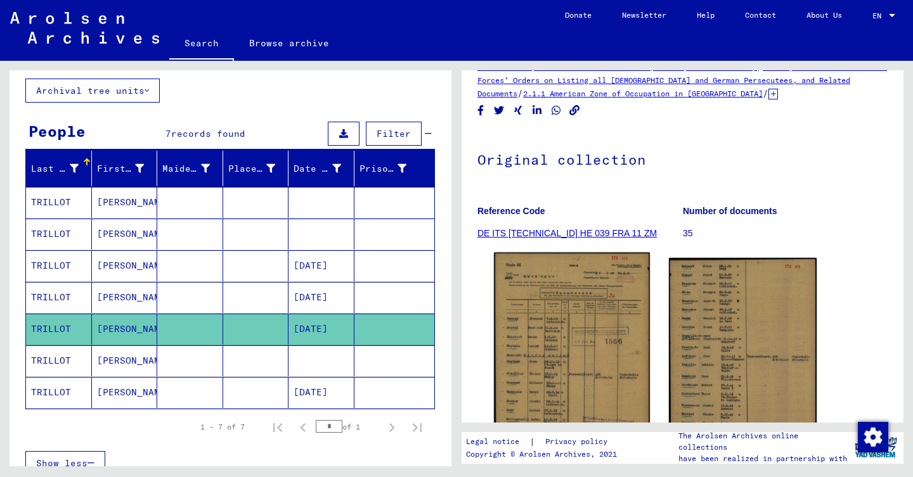
click at [562, 335] on img at bounding box center [571, 361] width 155 height 217
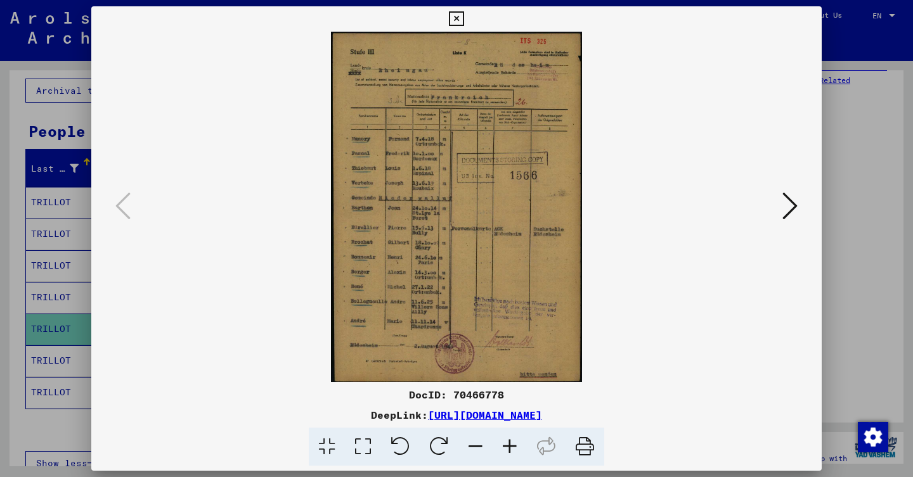
click at [21, 269] on div at bounding box center [456, 238] width 913 height 477
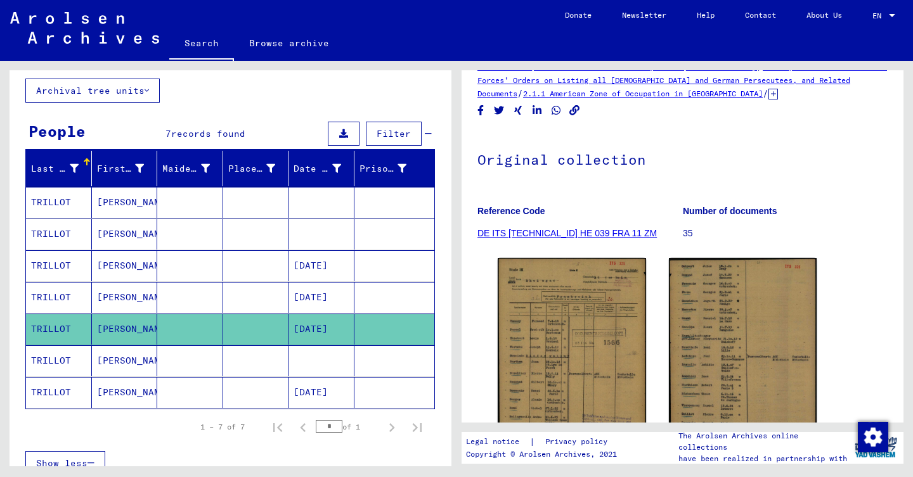
click at [133, 366] on mat-cell "[PERSON_NAME]" at bounding box center [125, 360] width 66 height 31
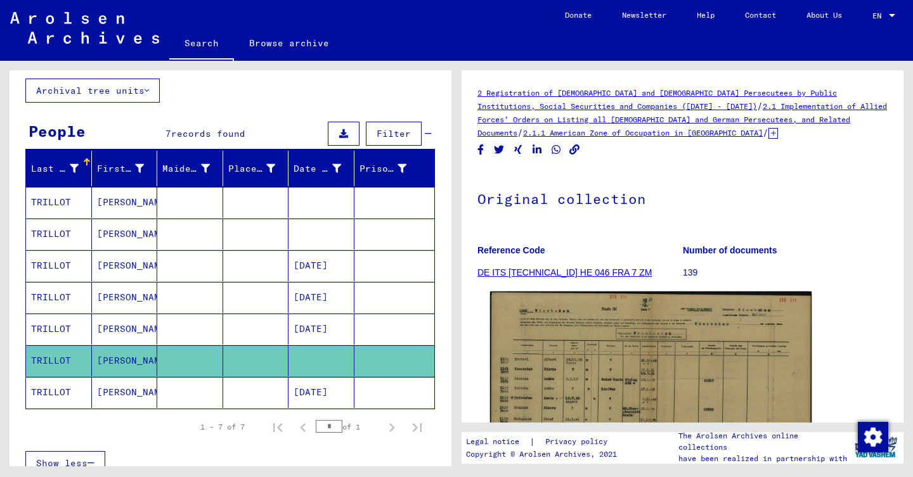
scroll to position [151, 0]
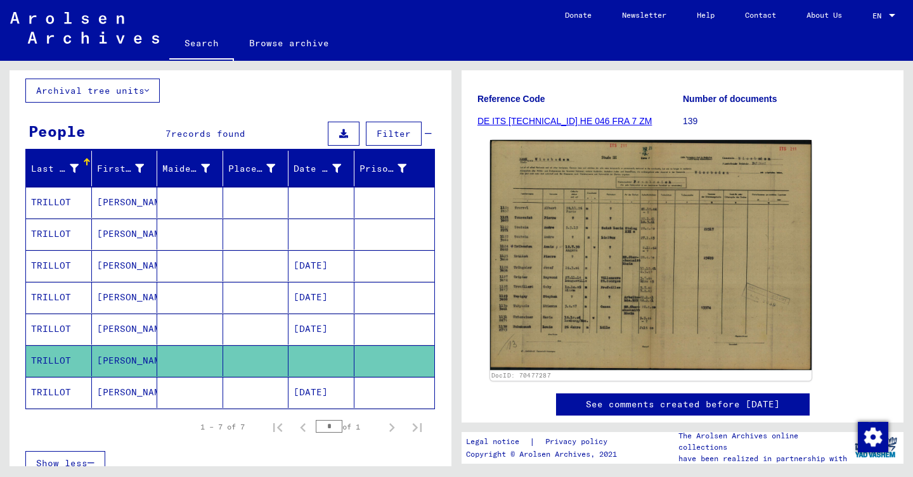
click at [633, 217] on img at bounding box center [650, 255] width 321 height 230
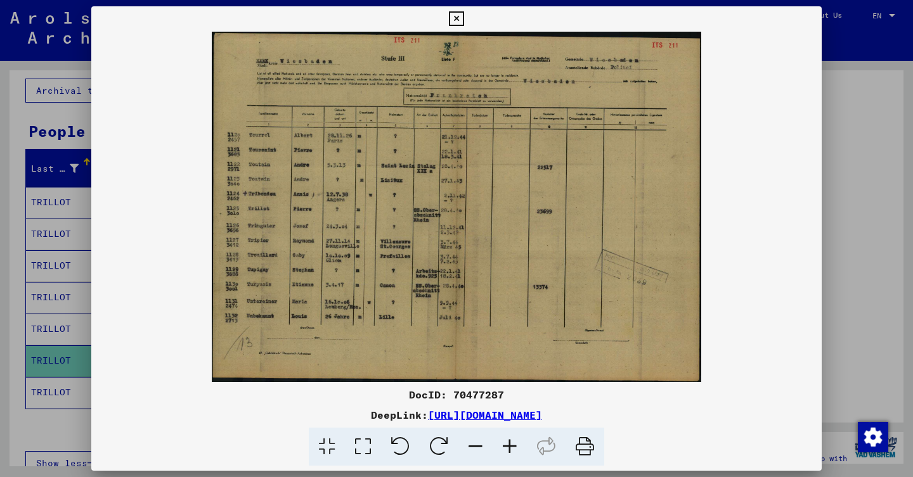
click at [0, 274] on div at bounding box center [456, 238] width 913 height 477
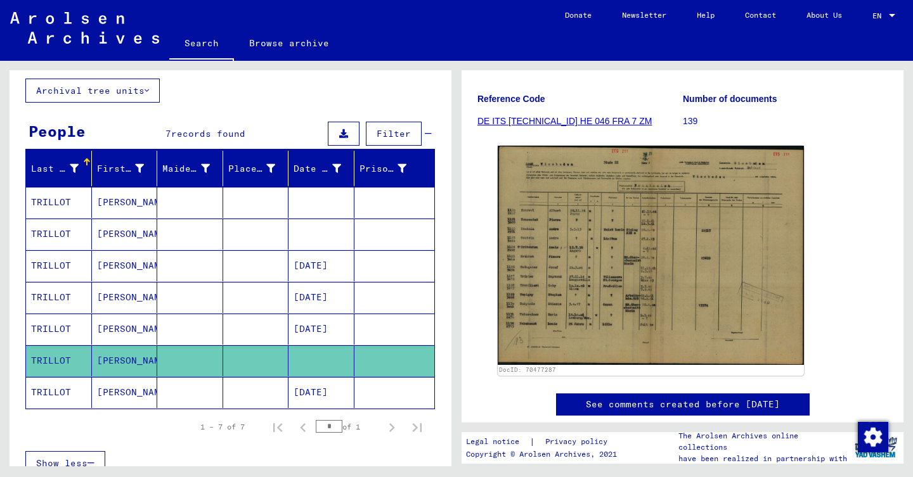
click at [74, 373] on mat-cell "TRILLOT" at bounding box center [59, 360] width 66 height 31
click at [79, 389] on mat-cell "TRILLOT" at bounding box center [59, 392] width 66 height 31
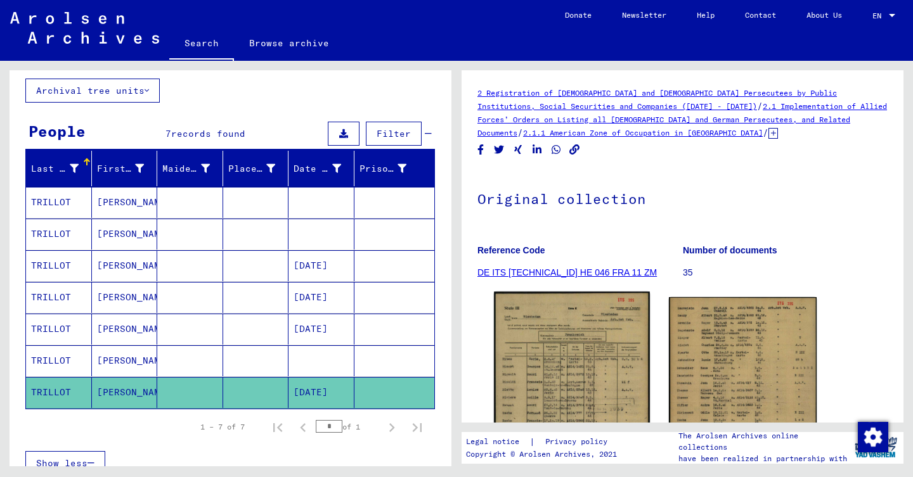
click at [638, 363] on img at bounding box center [571, 402] width 155 height 220
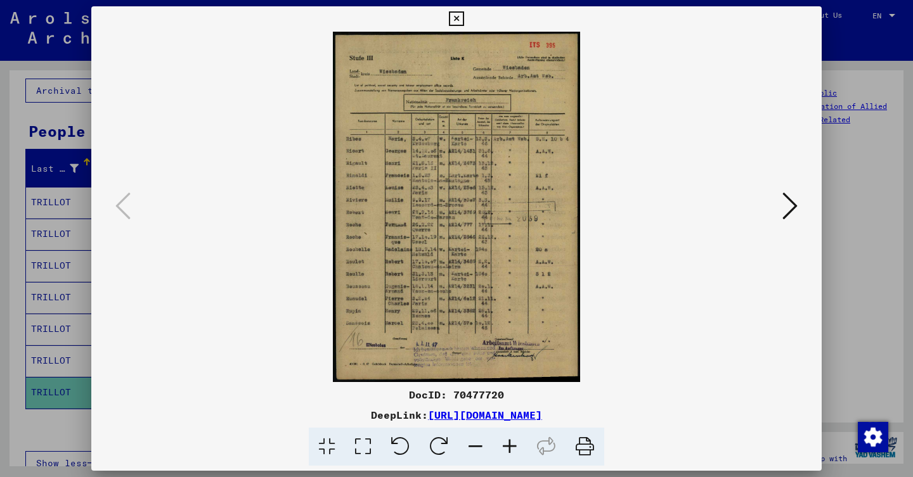
click at [34, 215] on div at bounding box center [456, 238] width 913 height 477
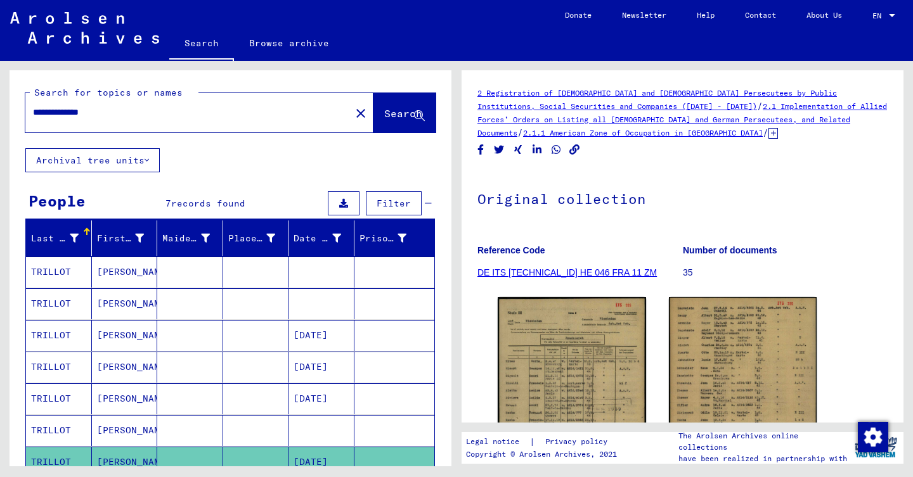
scroll to position [-1, 0]
click at [353, 121] on mat-icon "close" at bounding box center [360, 113] width 15 height 15
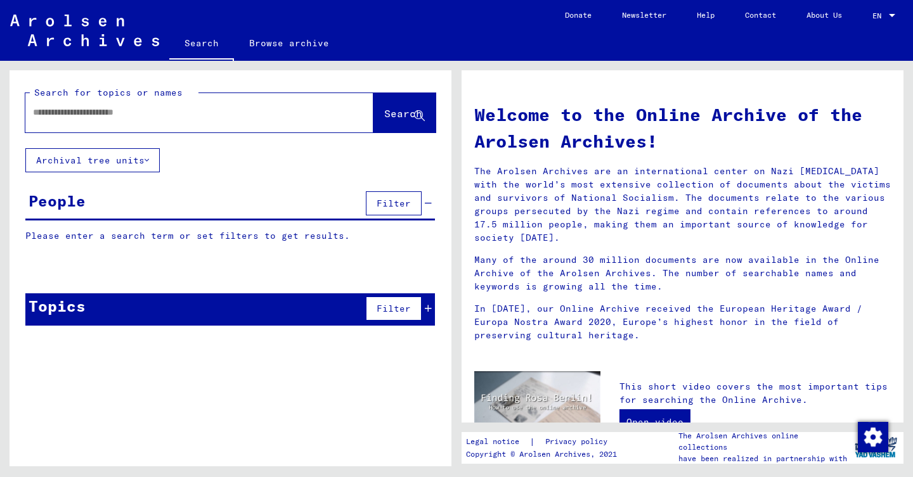
click at [196, 106] on input "text" at bounding box center [184, 112] width 302 height 13
click at [152, 117] on input "text" at bounding box center [184, 112] width 302 height 13
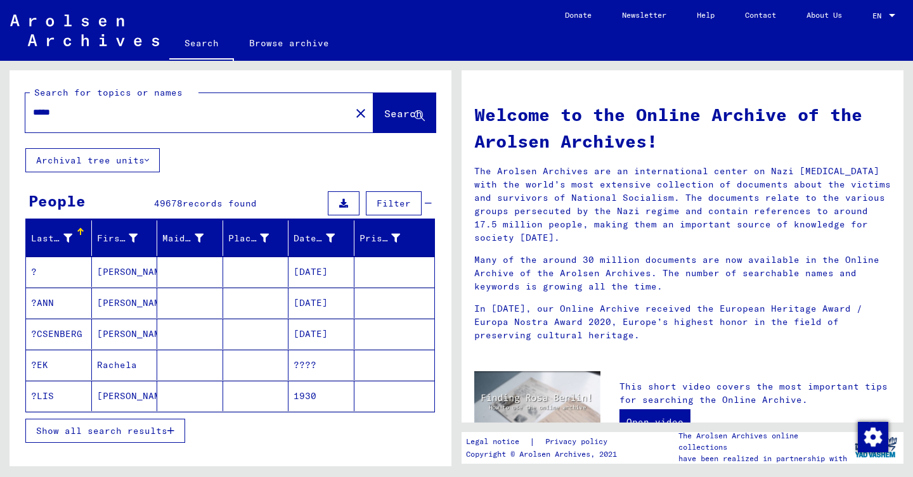
click at [33, 114] on input "*****" at bounding box center [184, 112] width 302 height 13
click at [34, 111] on input "*****" at bounding box center [184, 112] width 302 height 13
type input "**********"
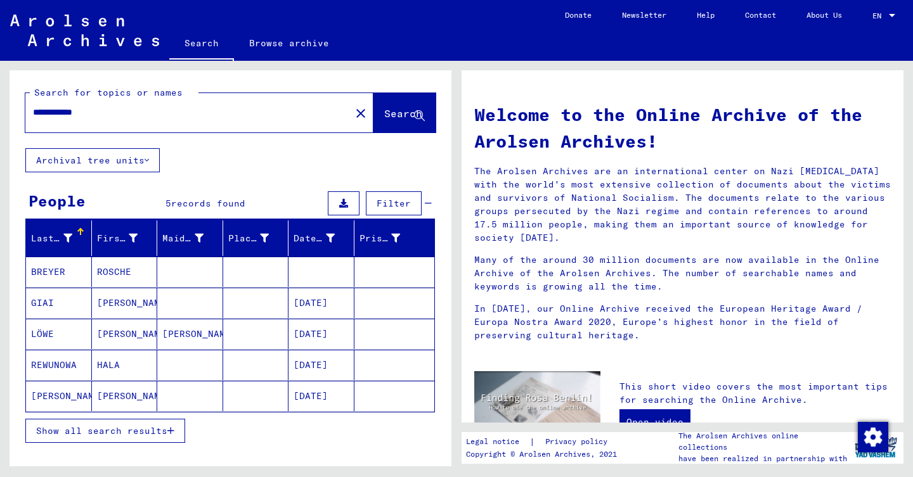
click at [190, 421] on div "Show all search results" at bounding box center [229, 431] width 409 height 37
click at [174, 423] on button "Show all search results" at bounding box center [105, 431] width 160 height 24
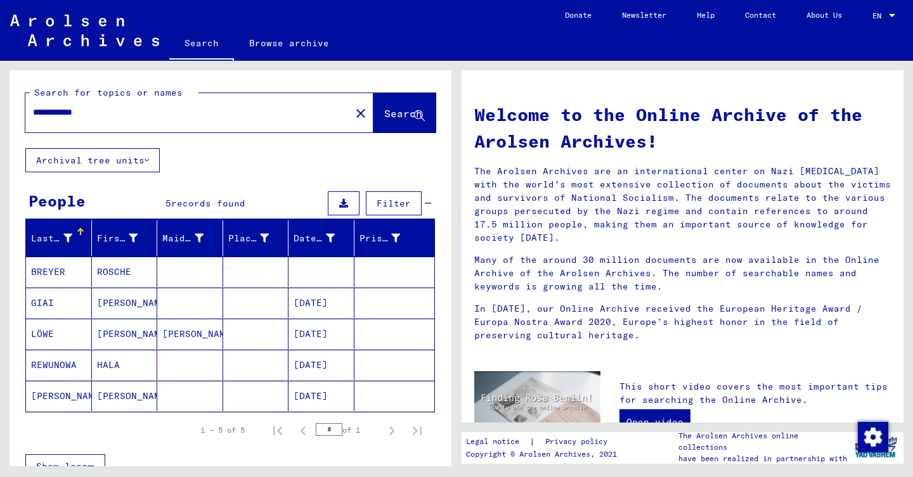
click at [353, 116] on mat-icon "close" at bounding box center [360, 113] width 15 height 15
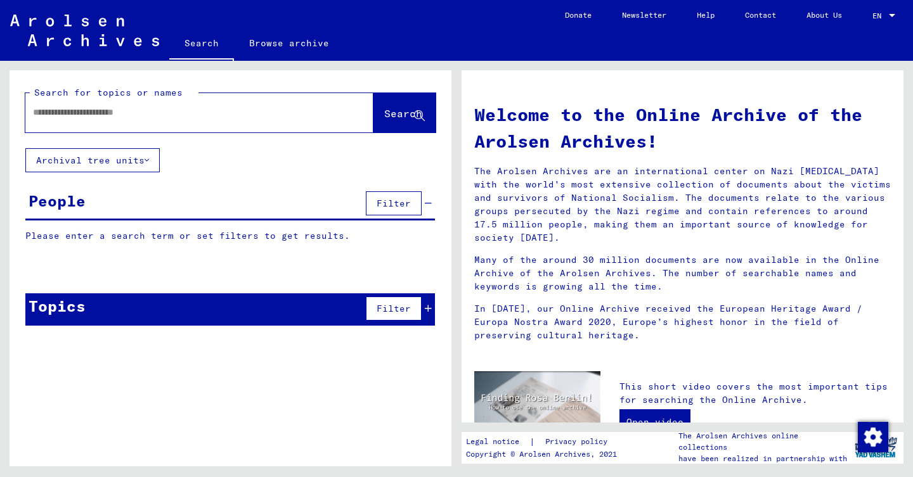
click at [121, 112] on input "text" at bounding box center [184, 112] width 302 height 13
type input "******"
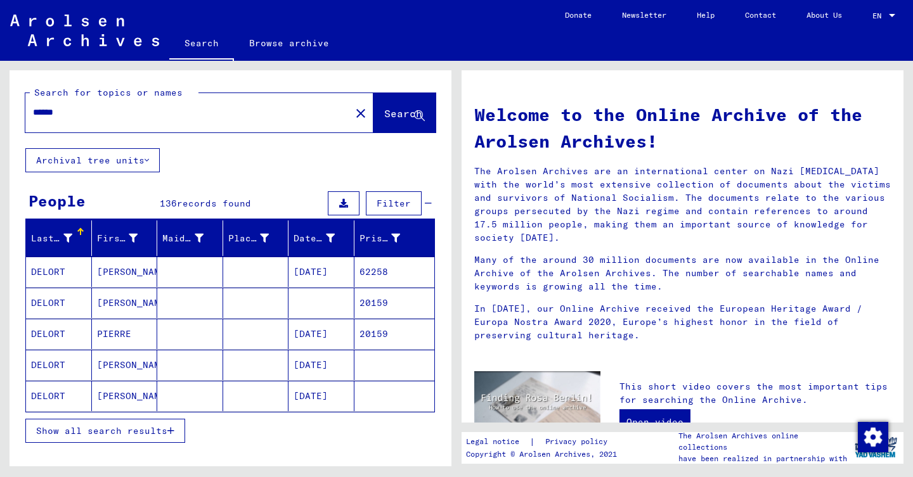
click at [163, 428] on span "Show all search results" at bounding box center [101, 430] width 131 height 11
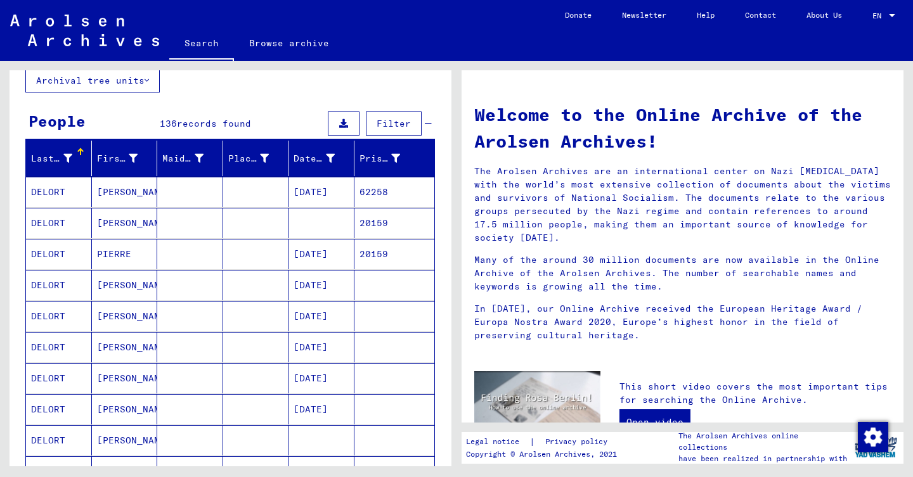
scroll to position [98, 0]
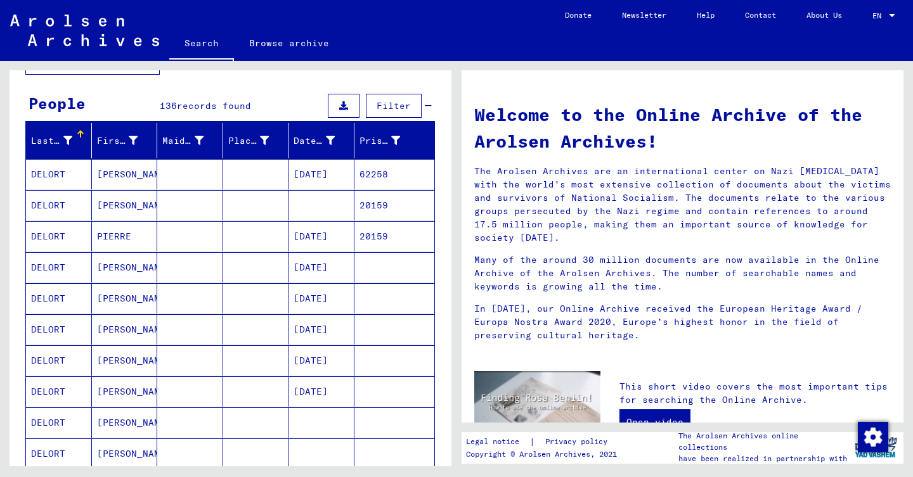
click at [348, 141] on div "Date of Birth" at bounding box center [323, 141] width 60 height 20
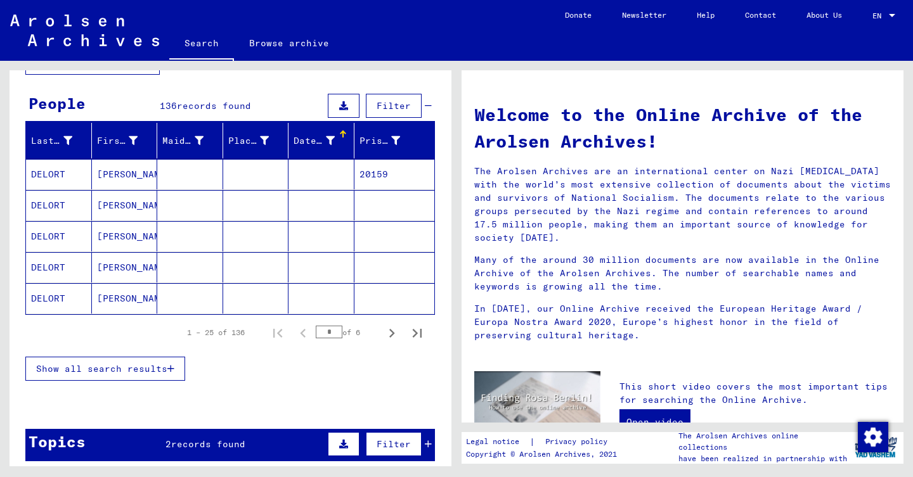
click at [348, 141] on div "Date of Birth" at bounding box center [323, 141] width 60 height 20
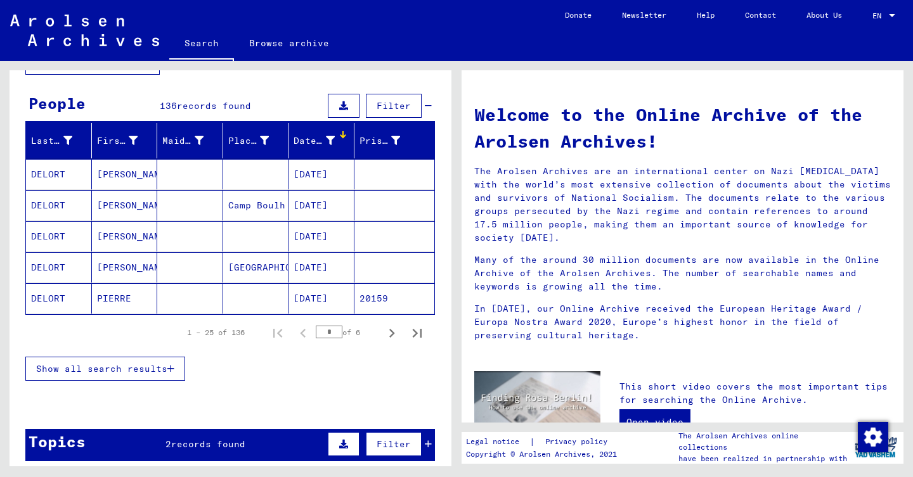
click at [140, 383] on div "Show all search results" at bounding box center [229, 368] width 409 height 37
click at [140, 377] on button "Show all search results" at bounding box center [105, 369] width 160 height 24
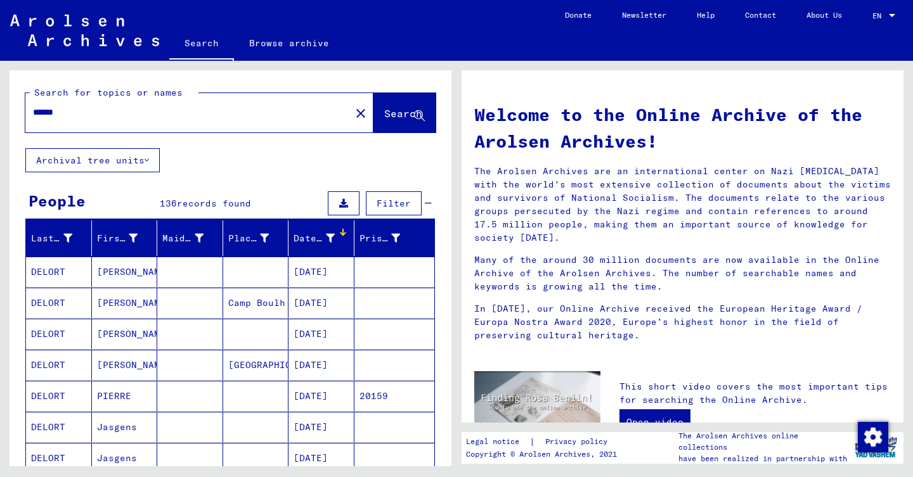
scroll to position [0, 0]
click at [348, 105] on button "close" at bounding box center [360, 112] width 25 height 25
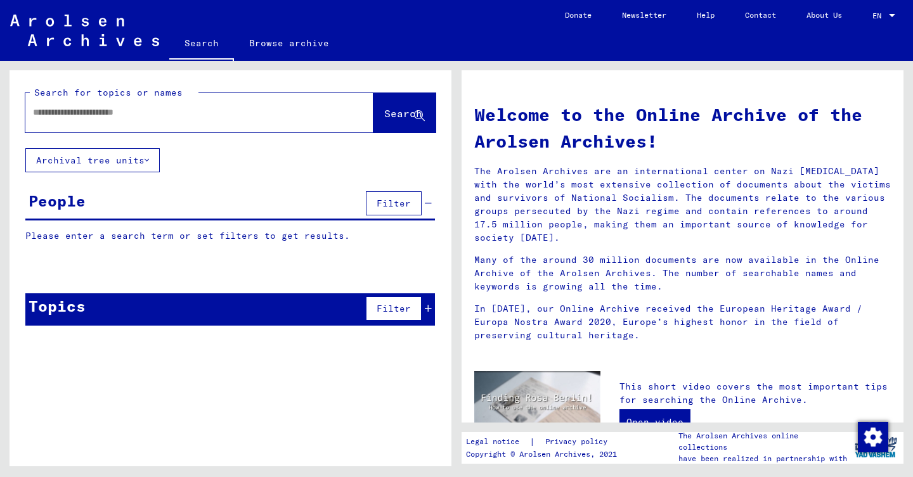
click at [117, 122] on div at bounding box center [180, 112] width 310 height 29
click at [120, 104] on div at bounding box center [180, 112] width 310 height 29
click at [120, 112] on input "text" at bounding box center [184, 112] width 302 height 13
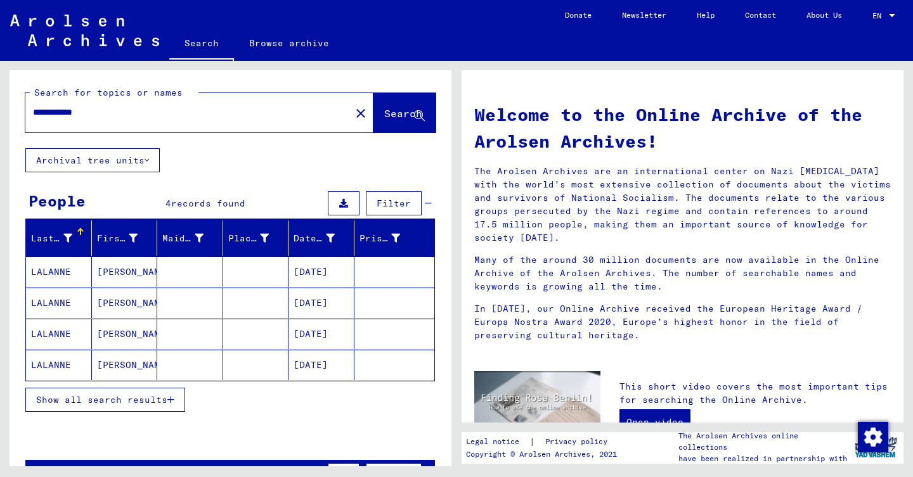
click at [132, 398] on span "Show all search results" at bounding box center [101, 399] width 131 height 11
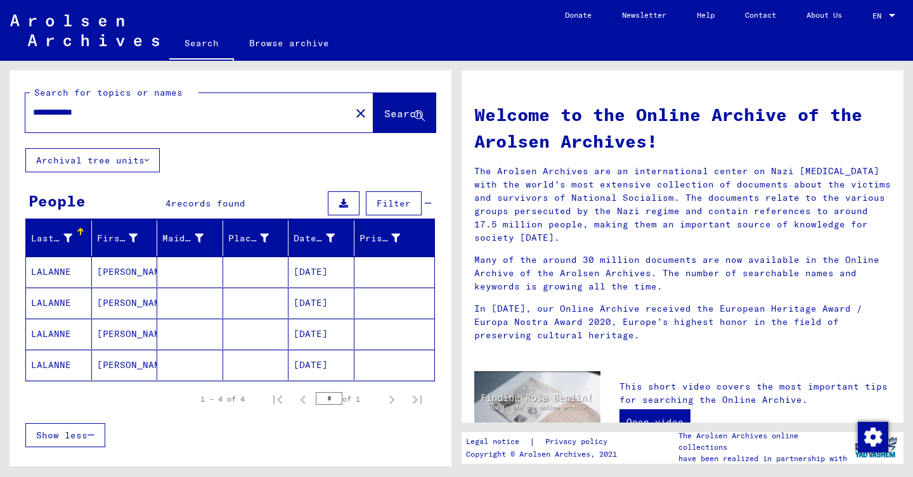
drag, startPoint x: 63, startPoint y: 115, endPoint x: 4, endPoint y: 101, distance: 61.0
click at [4, 101] on div "**********" at bounding box center [228, 264] width 456 height 406
type input "*******"
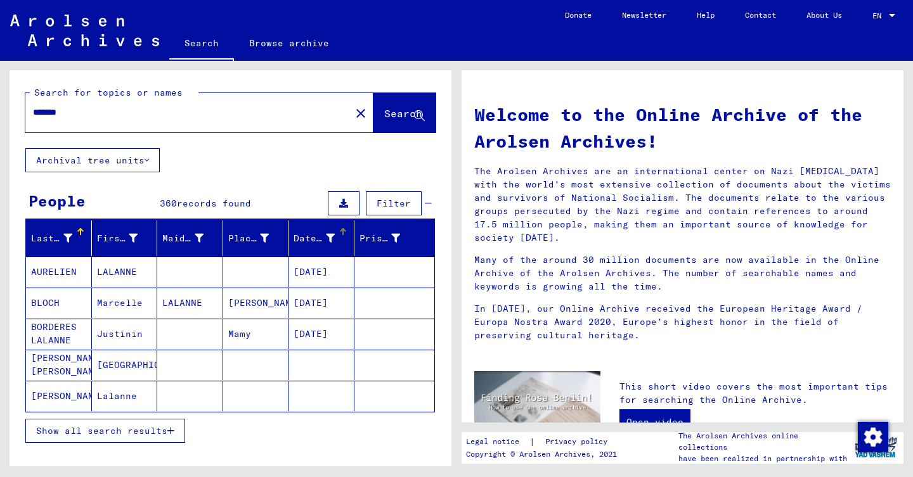
click at [344, 235] on div at bounding box center [343, 232] width 8 height 8
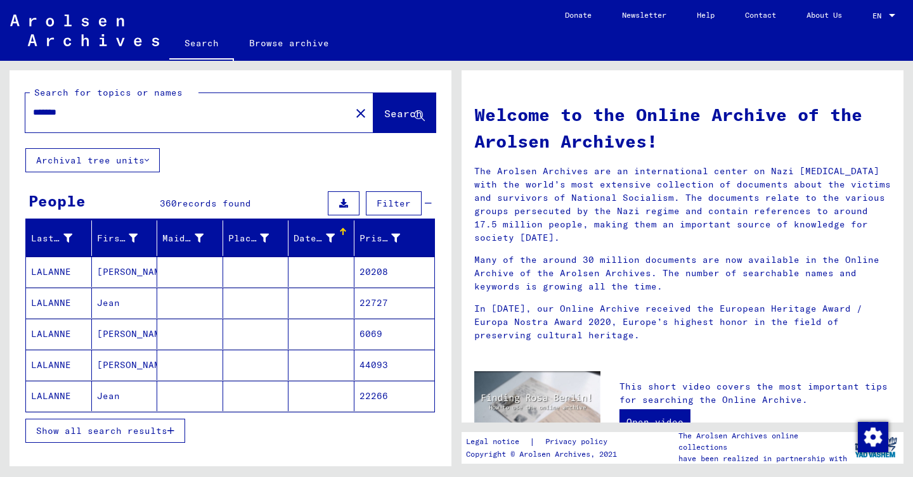
click at [344, 235] on div at bounding box center [343, 232] width 8 height 8
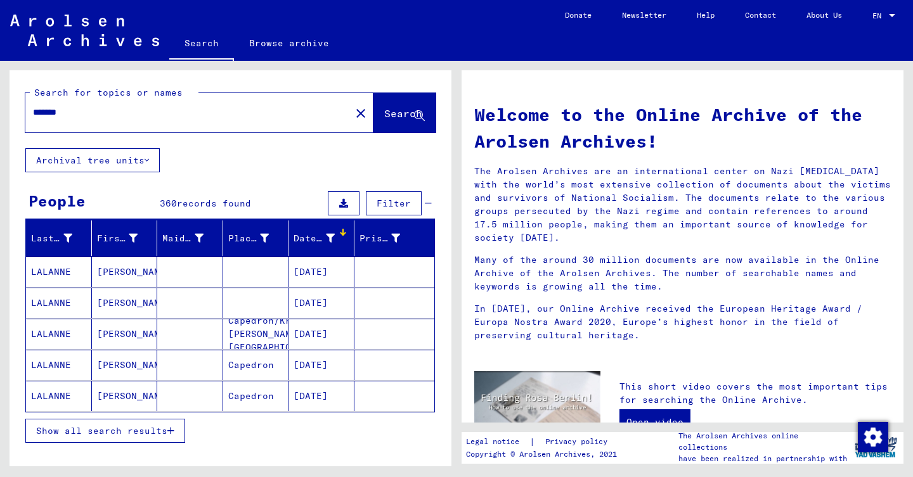
click at [141, 440] on button "Show all search results" at bounding box center [105, 431] width 160 height 24
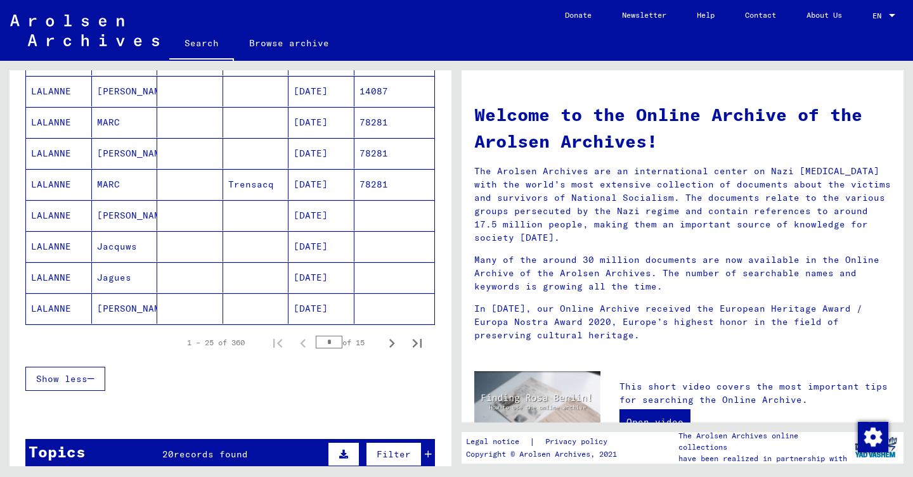
scroll to position [811, 0]
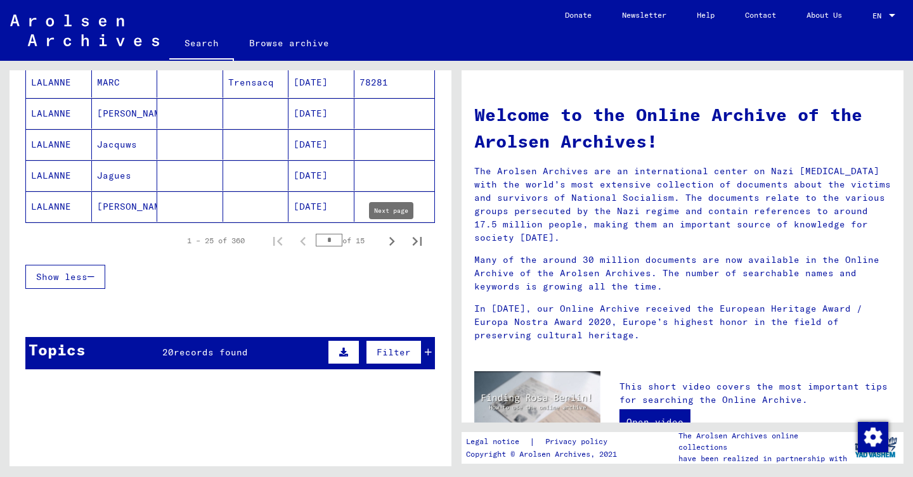
click at [392, 238] on icon "Next page" at bounding box center [392, 242] width 18 height 18
type input "*"
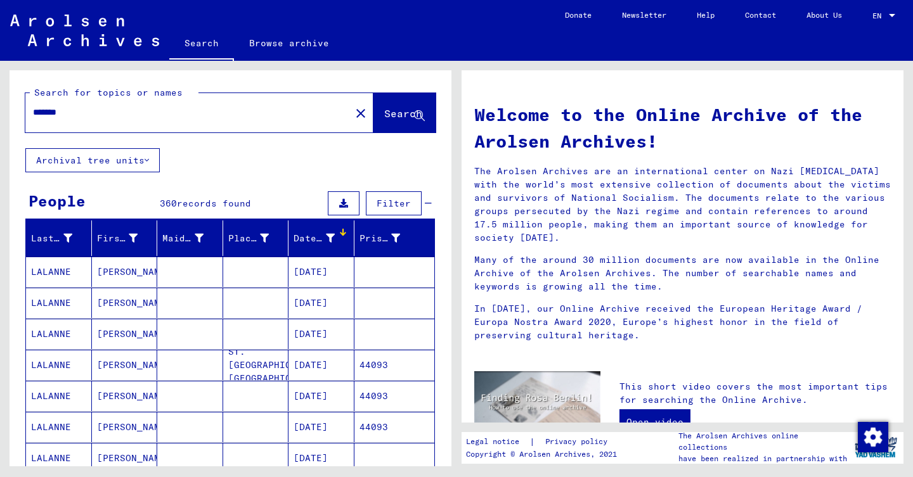
scroll to position [-1, 0]
click at [348, 107] on button "close" at bounding box center [360, 112] width 25 height 25
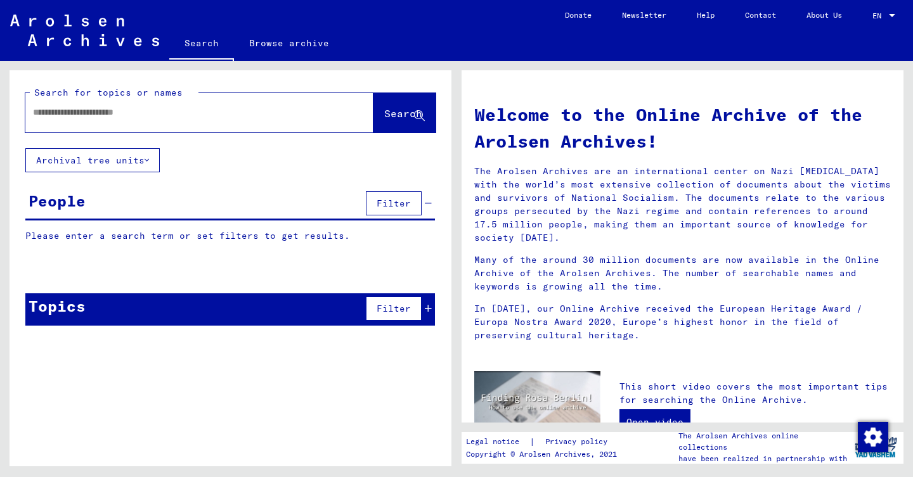
click at [150, 115] on input "text" at bounding box center [184, 112] width 302 height 13
type input "*******"
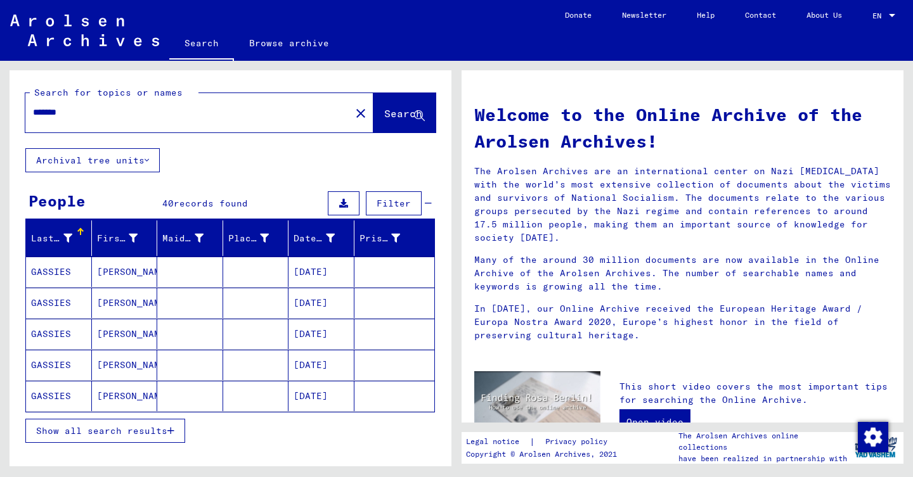
click at [132, 436] on span "Show all search results" at bounding box center [101, 430] width 131 height 11
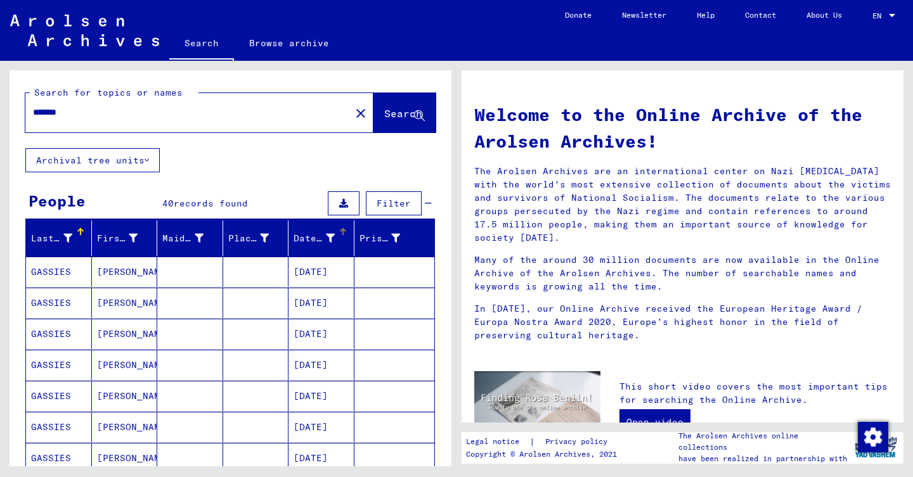
click at [341, 236] on div "Date of Birth" at bounding box center [323, 238] width 60 height 20
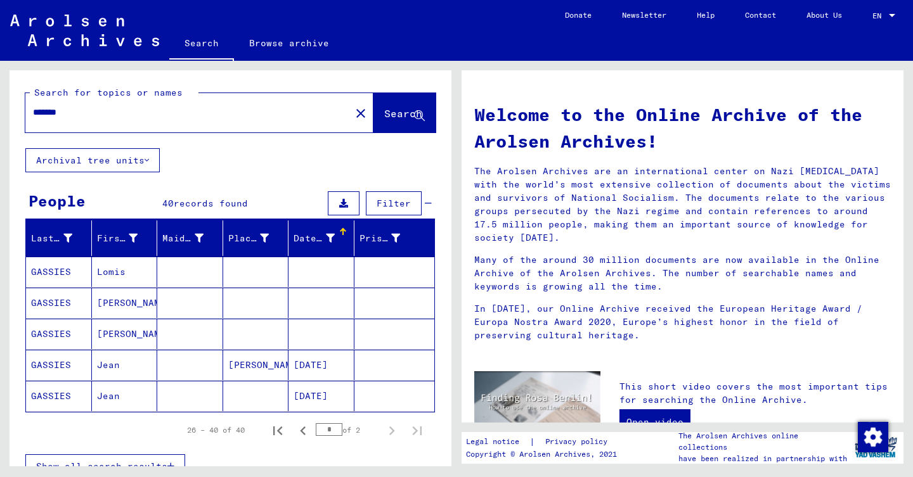
click at [341, 236] on div "Date of Birth" at bounding box center [323, 238] width 60 height 20
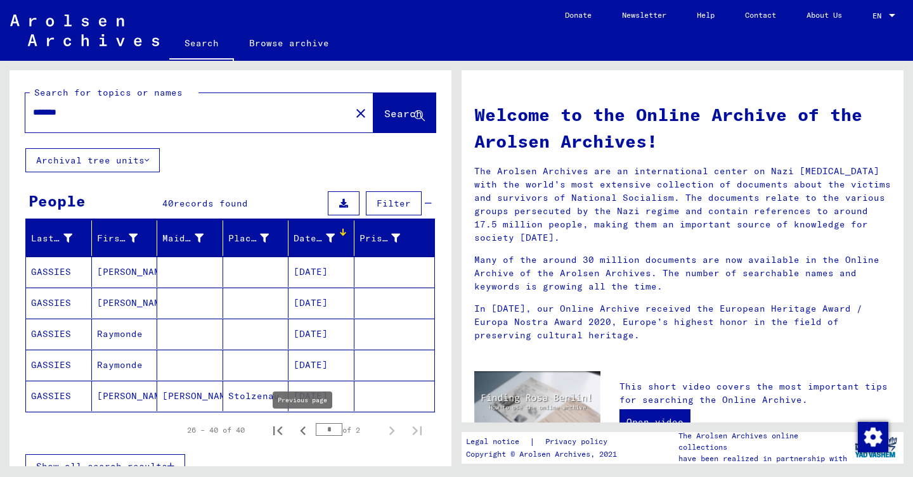
click at [305, 428] on icon "Previous page" at bounding box center [303, 431] width 6 height 9
type input "*"
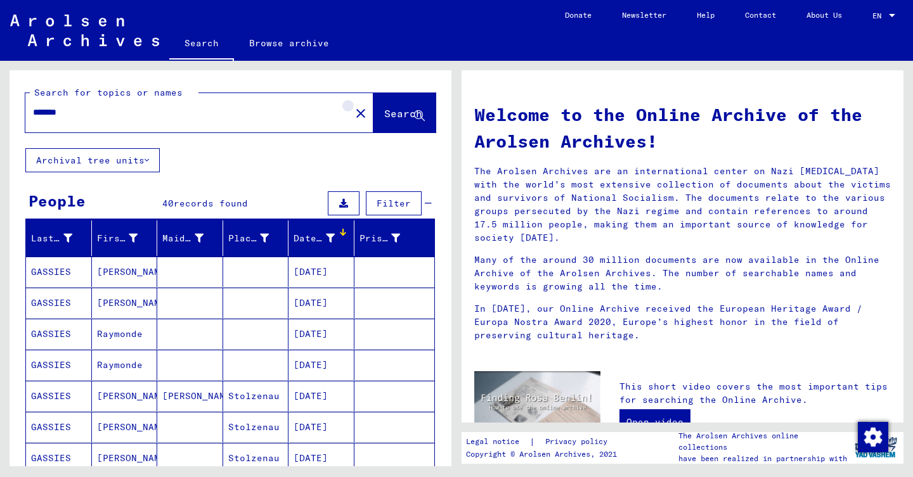
click at [353, 108] on mat-icon "close" at bounding box center [360, 113] width 15 height 15
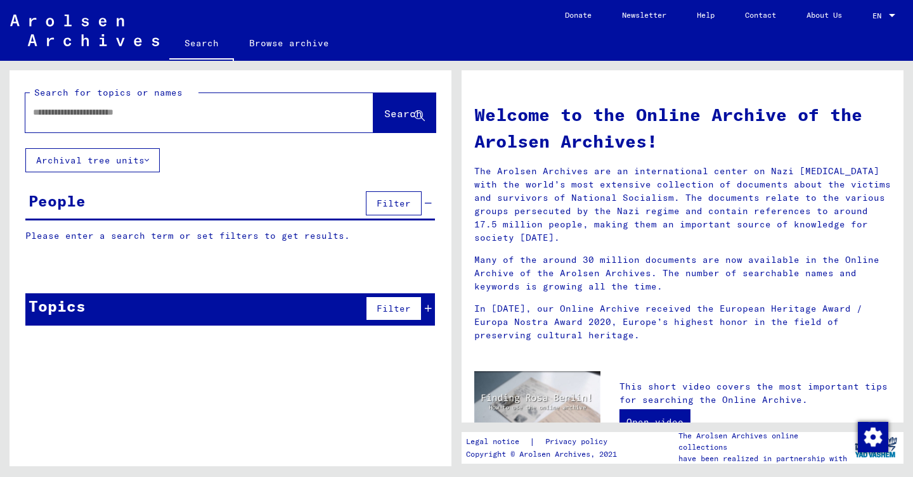
click at [128, 117] on input "text" at bounding box center [184, 112] width 302 height 13
type input "**********"
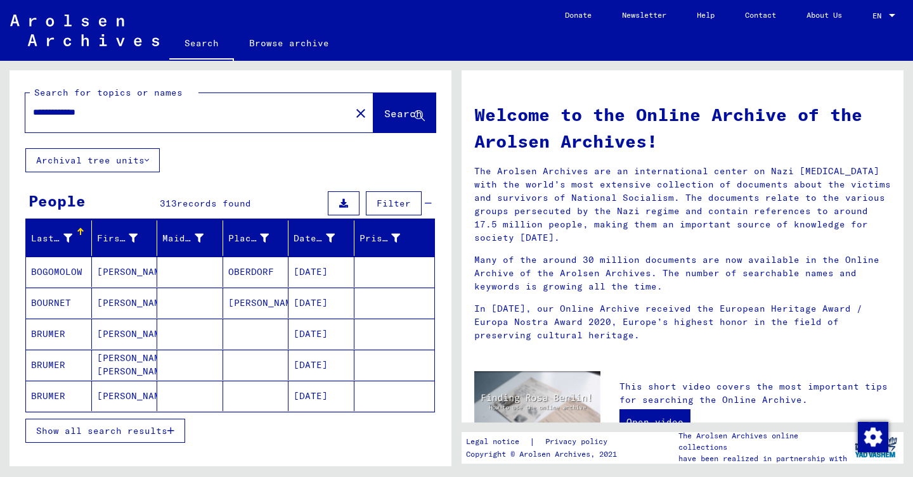
click at [163, 442] on button "Show all search results" at bounding box center [105, 431] width 160 height 24
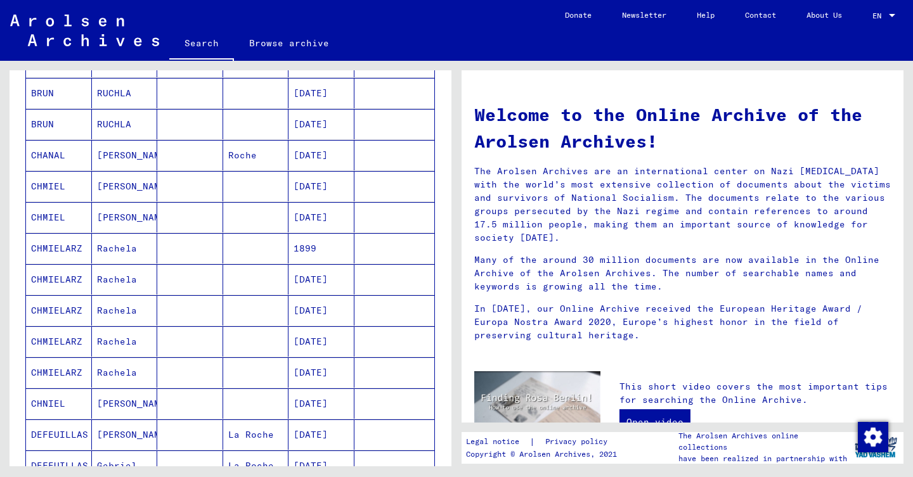
scroll to position [95, 0]
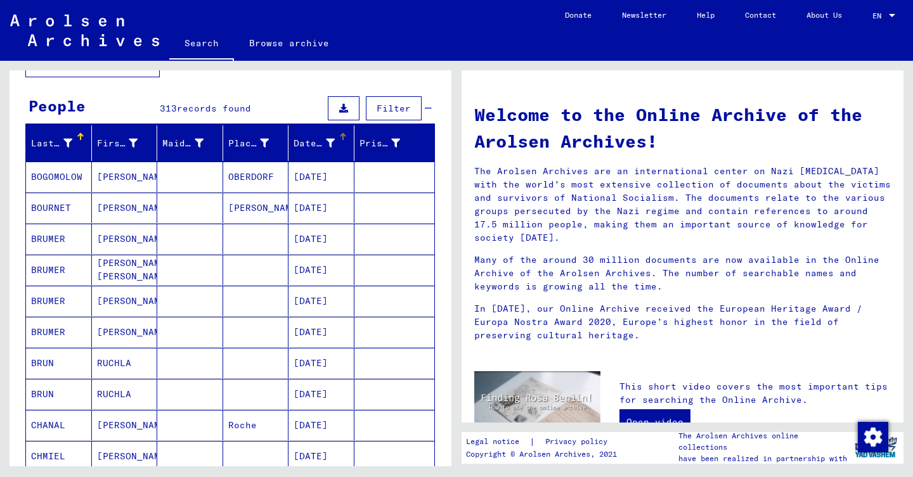
click at [341, 142] on div "Date of Birth" at bounding box center [323, 143] width 60 height 20
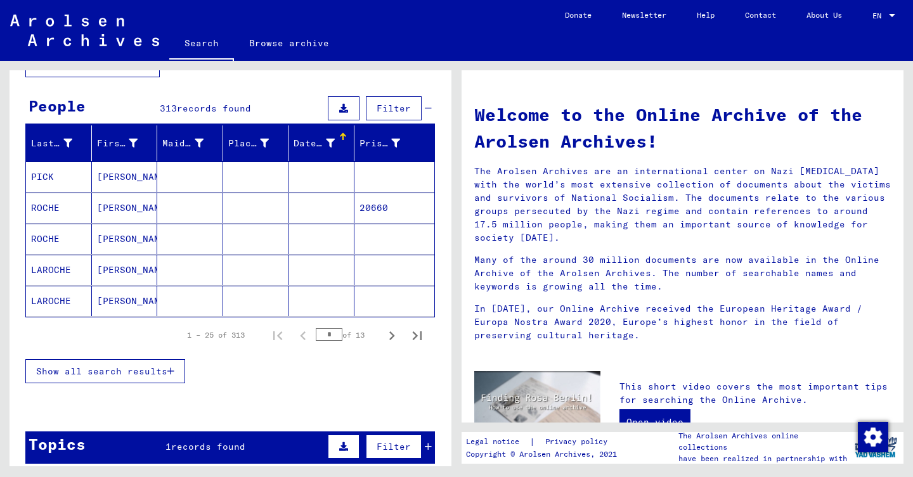
click at [341, 145] on div "Date of Birth" at bounding box center [323, 143] width 60 height 20
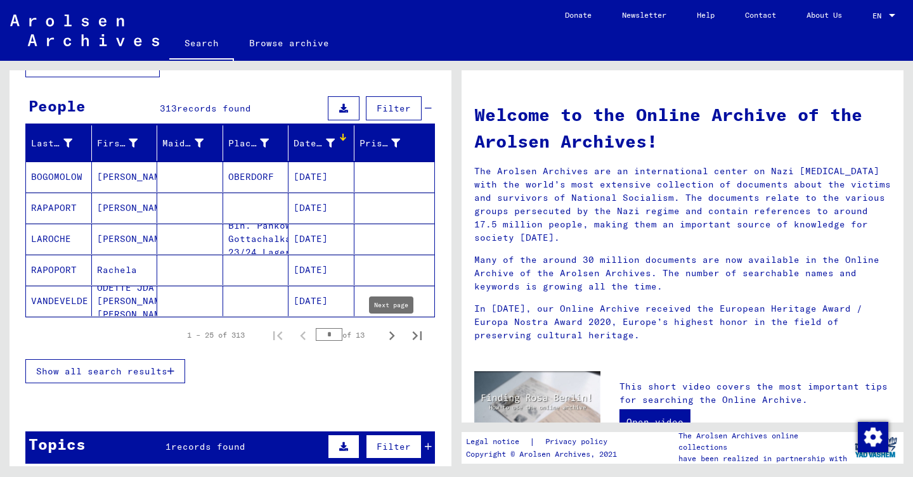
click at [393, 326] on button "Next page" at bounding box center [391, 335] width 25 height 25
type input "*"
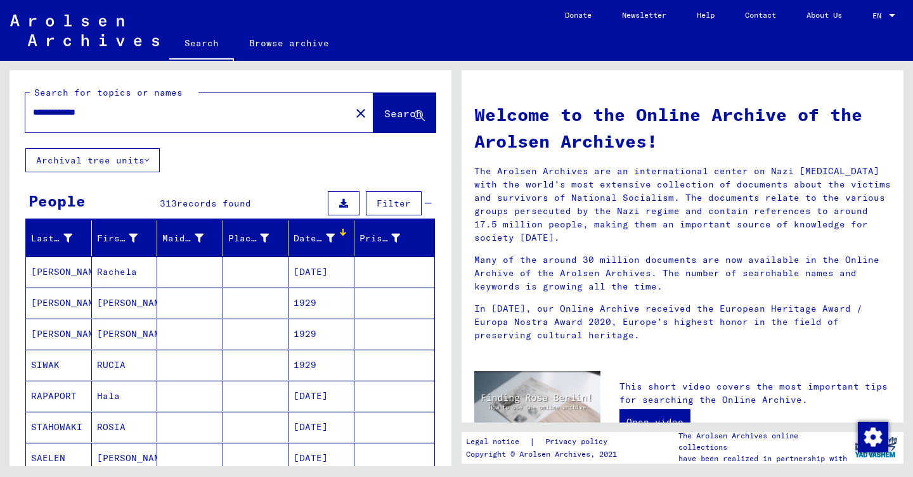
scroll to position [0, 0]
click at [353, 108] on mat-icon "close" at bounding box center [360, 113] width 15 height 15
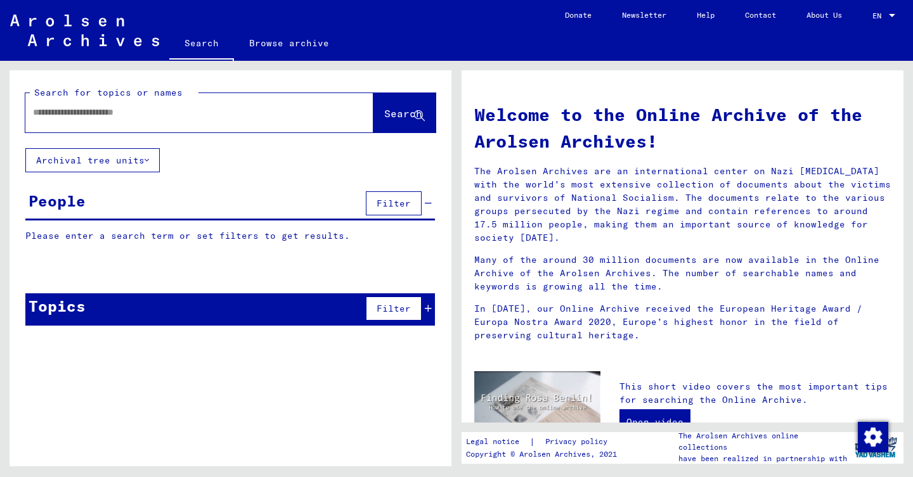
click at [146, 126] on div at bounding box center [180, 112] width 310 height 29
click at [146, 120] on div at bounding box center [180, 112] width 310 height 29
click at [148, 108] on input "text" at bounding box center [184, 112] width 302 height 13
type input "********"
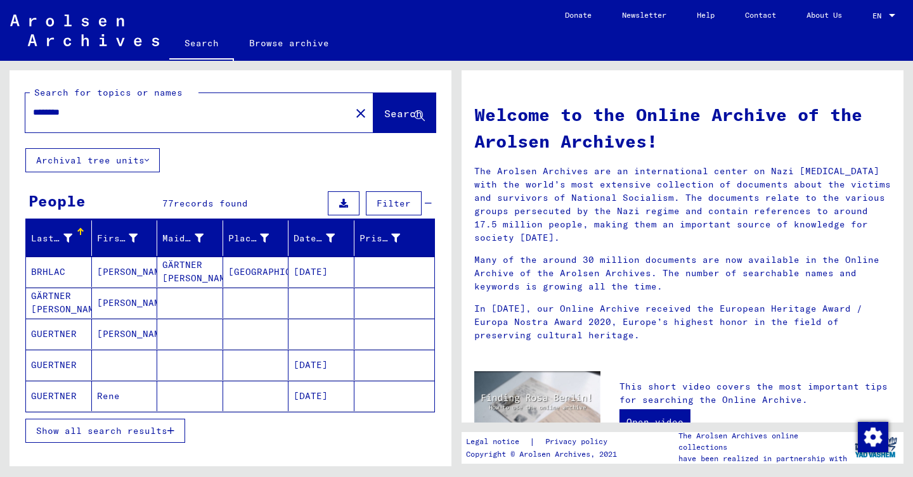
click at [153, 428] on span "Show all search results" at bounding box center [101, 430] width 131 height 11
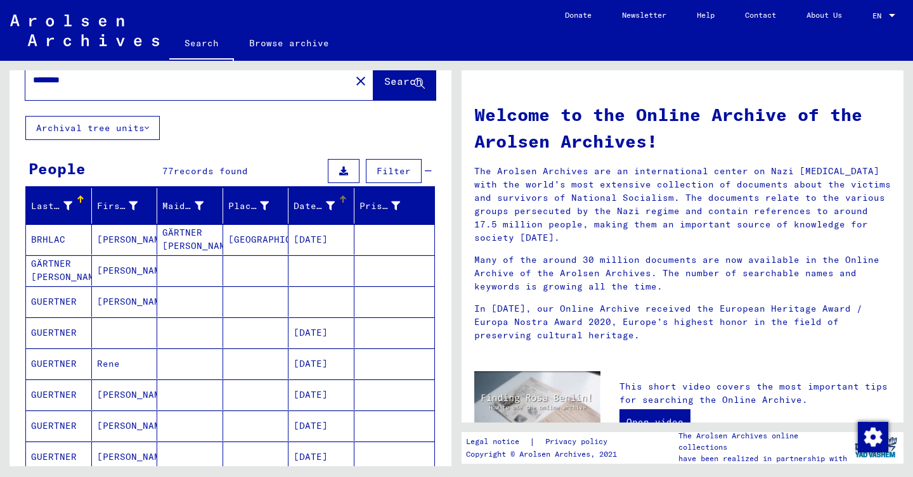
scroll to position [27, 0]
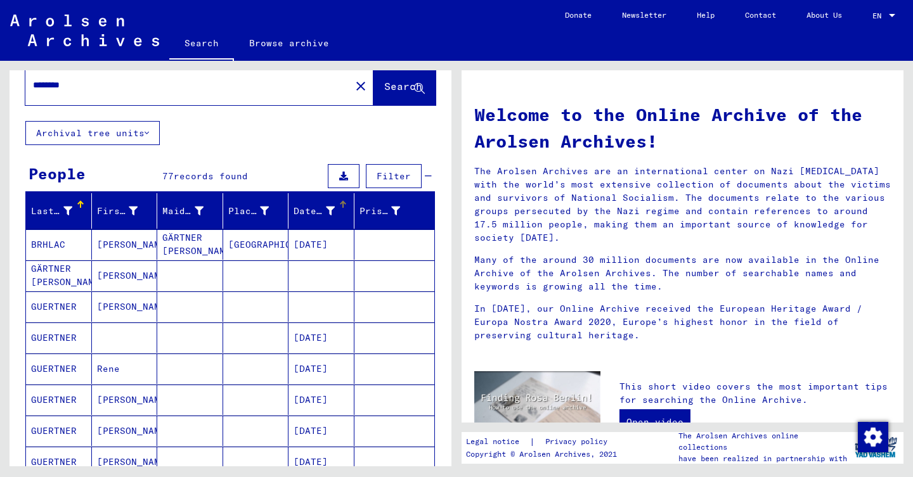
click at [342, 205] on div at bounding box center [342, 205] width 1 height 6
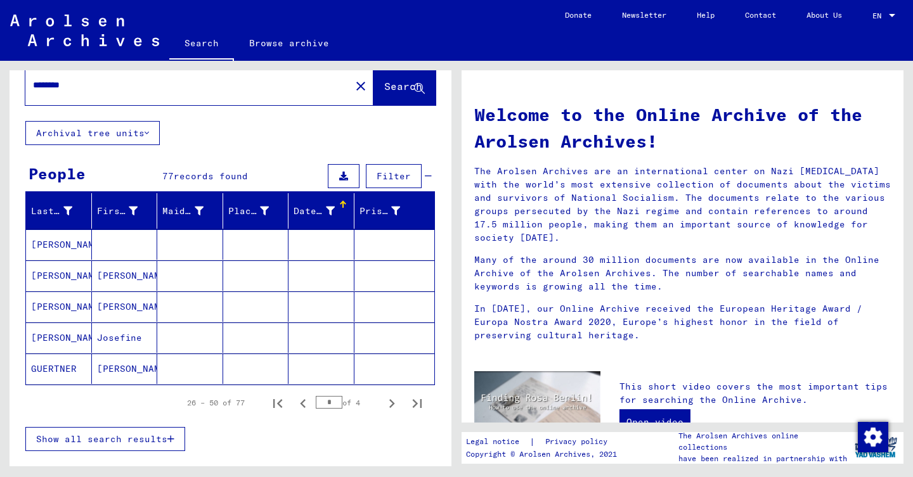
click at [342, 205] on div at bounding box center [342, 205] width 1 height 6
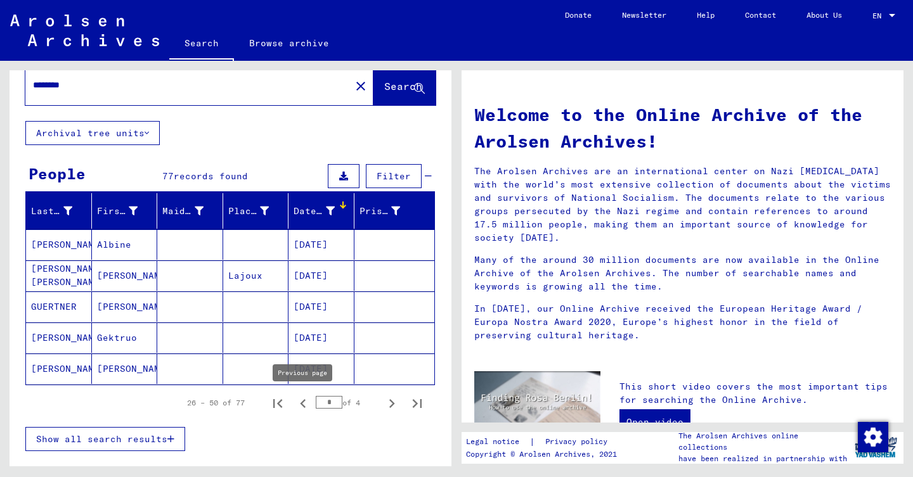
click at [302, 401] on icon "Previous page" at bounding box center [303, 404] width 18 height 18
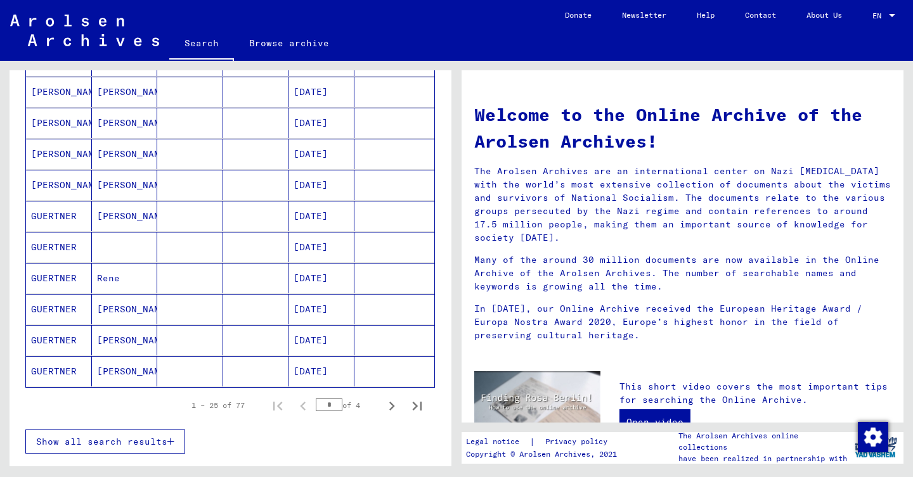
scroll to position [728, 0]
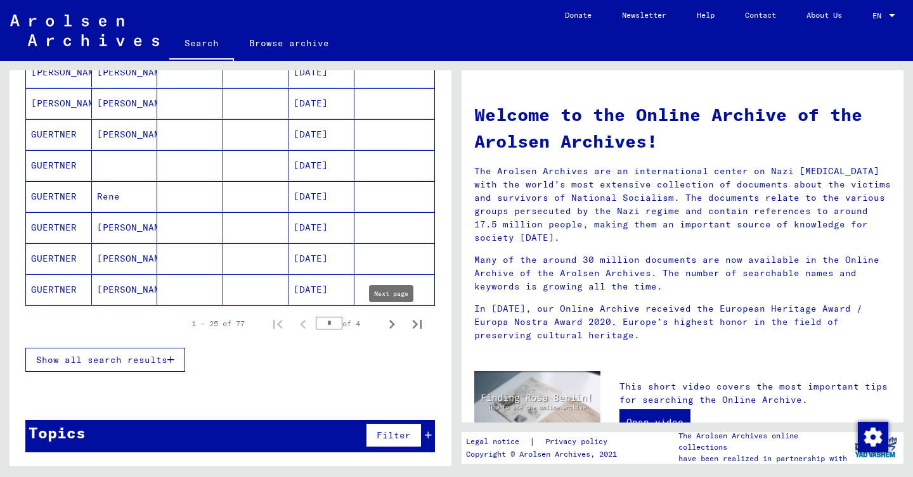
click at [387, 319] on icon "Next page" at bounding box center [392, 325] width 18 height 18
type input "*"
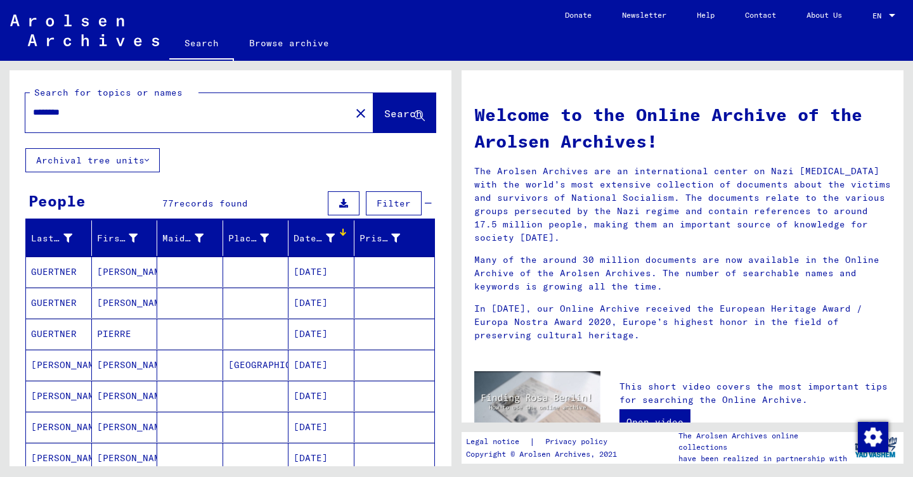
scroll to position [0, 0]
click at [101, 108] on input "********" at bounding box center [184, 112] width 302 height 13
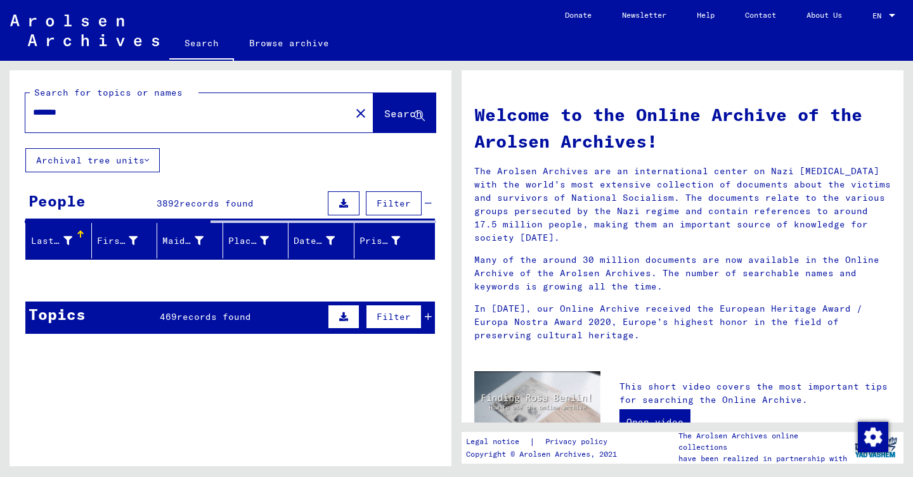
click at [34, 112] on input "*******" at bounding box center [184, 112] width 302 height 13
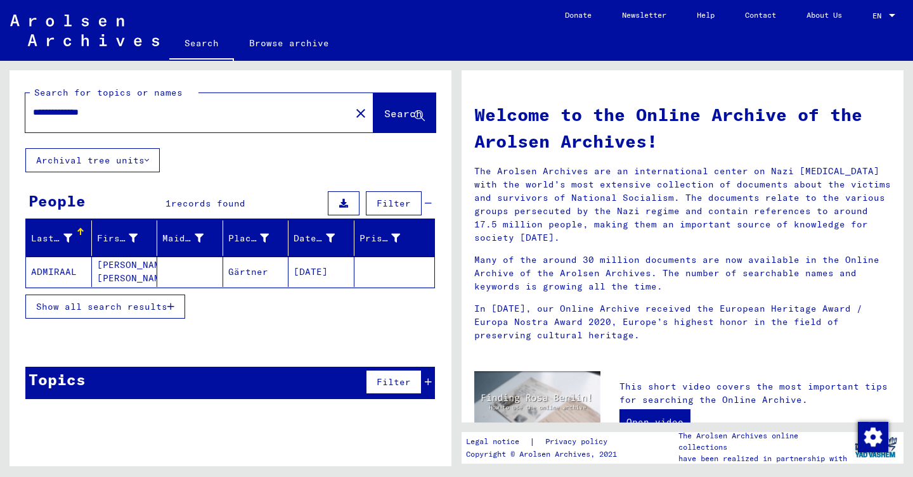
click at [237, 276] on mat-cell "Gärtner" at bounding box center [256, 272] width 66 height 30
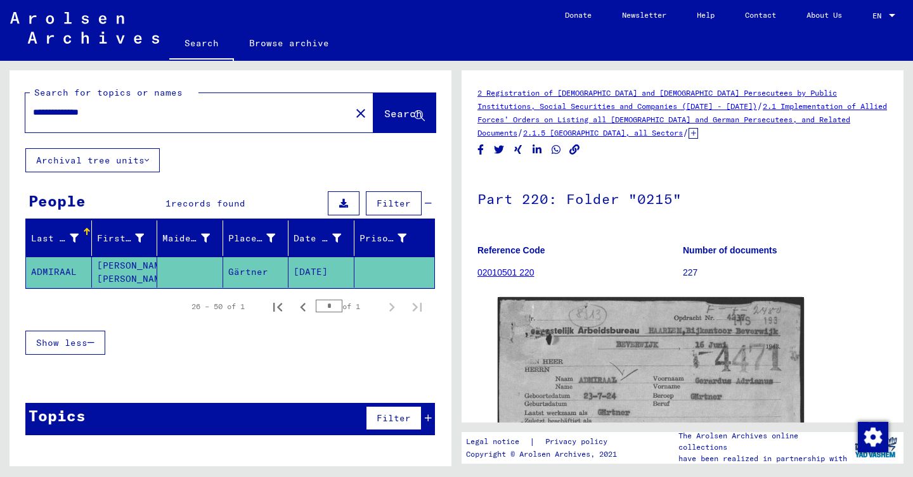
click at [55, 114] on input "**********" at bounding box center [188, 112] width 310 height 13
click at [58, 114] on input "**********" at bounding box center [188, 112] width 310 height 13
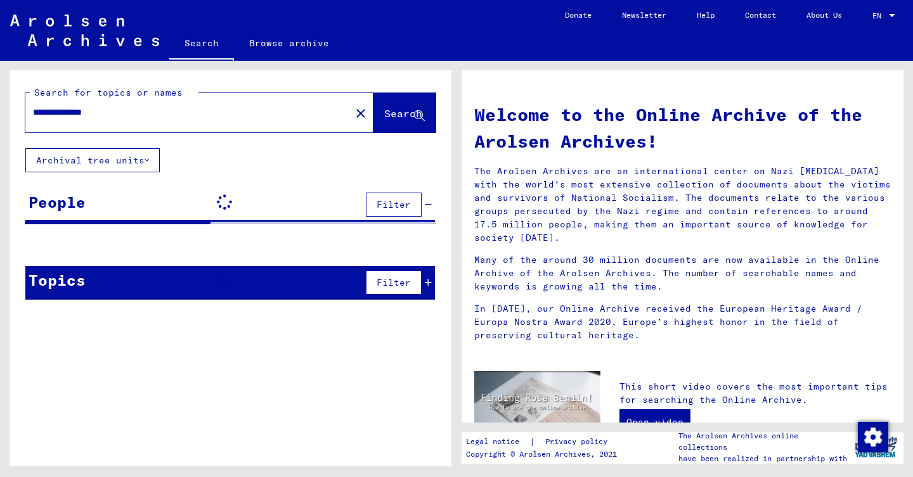
click at [58, 115] on input "**********" at bounding box center [184, 112] width 302 height 13
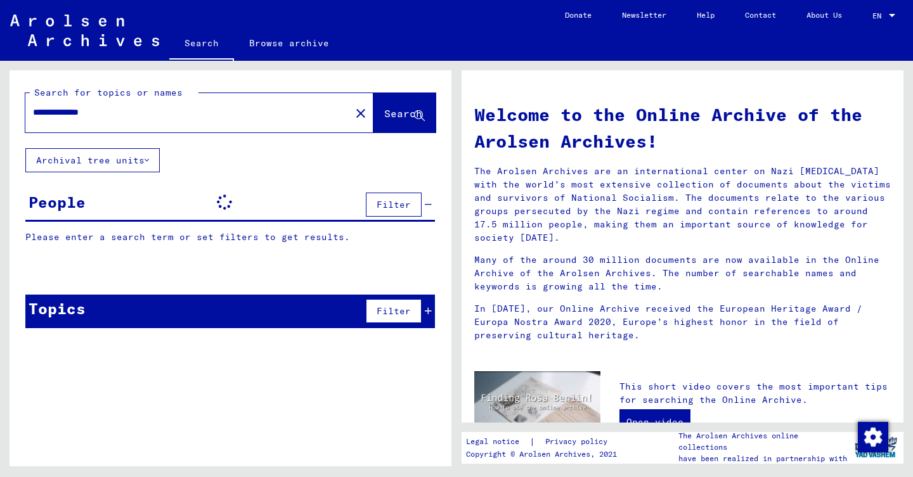
type input "**********"
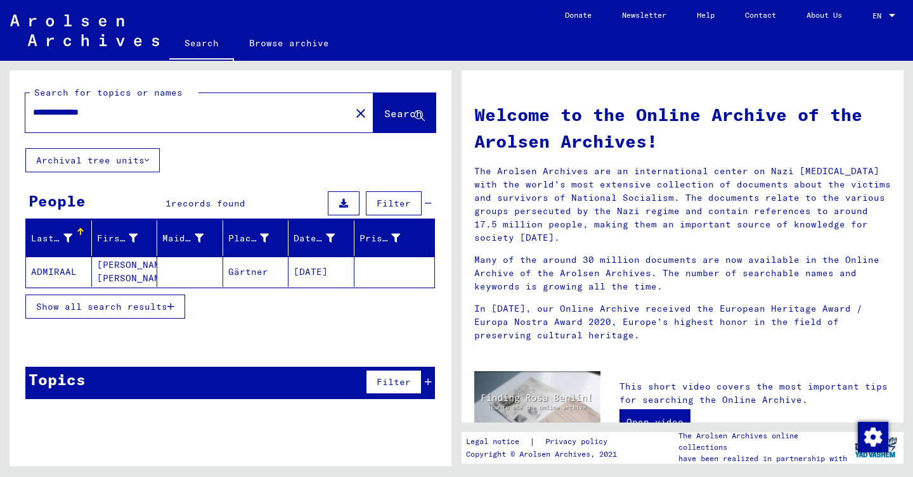
click at [353, 120] on mat-icon "close" at bounding box center [360, 113] width 15 height 15
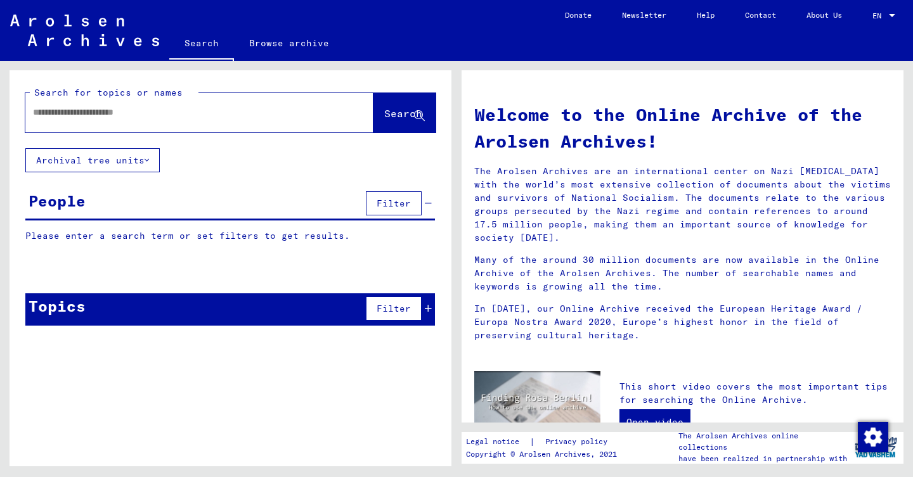
click at [136, 108] on input "text" at bounding box center [184, 112] width 302 height 13
type input "*******"
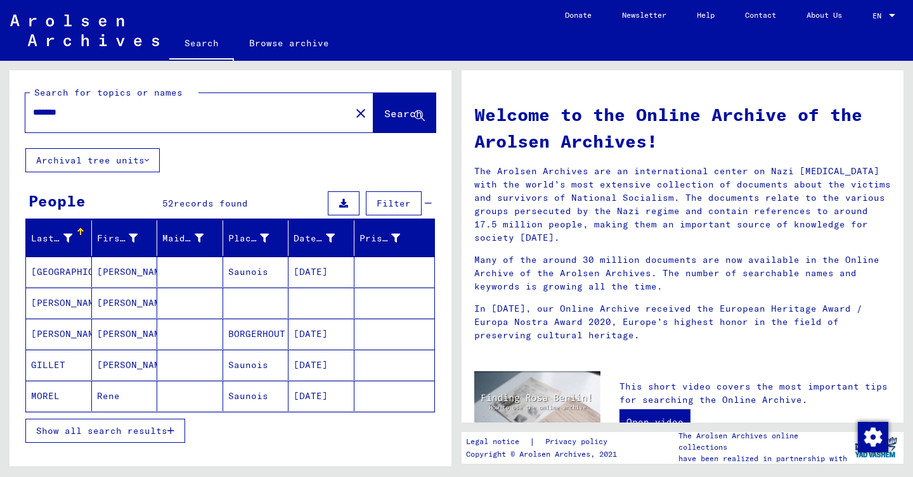
click at [153, 428] on span "Show all search results" at bounding box center [101, 430] width 131 height 11
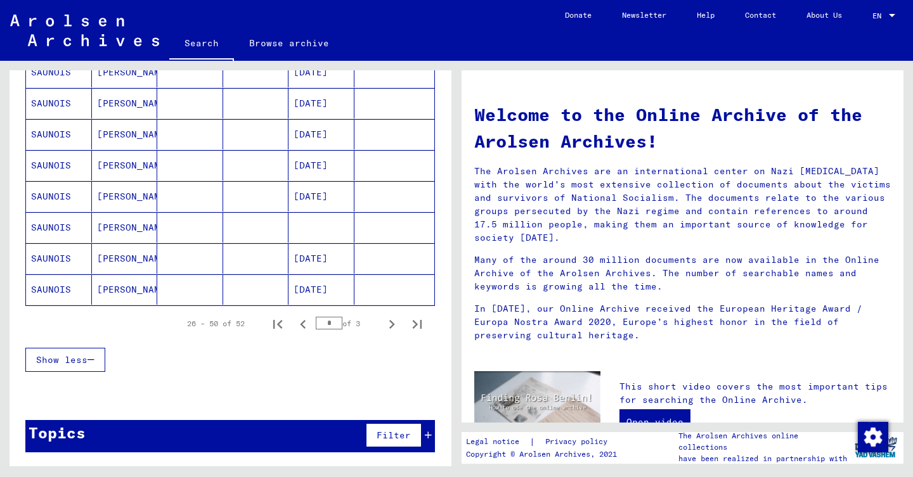
scroll to position [728, 0]
click at [307, 325] on icon "Previous page" at bounding box center [303, 325] width 18 height 18
click at [390, 324] on icon "Next page" at bounding box center [392, 325] width 18 height 18
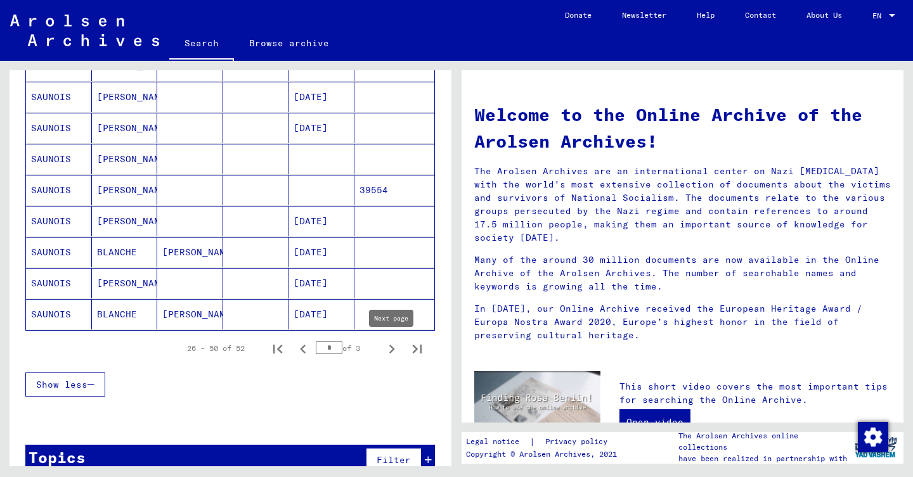
click at [387, 352] on icon "Next page" at bounding box center [392, 349] width 18 height 18
type input "*"
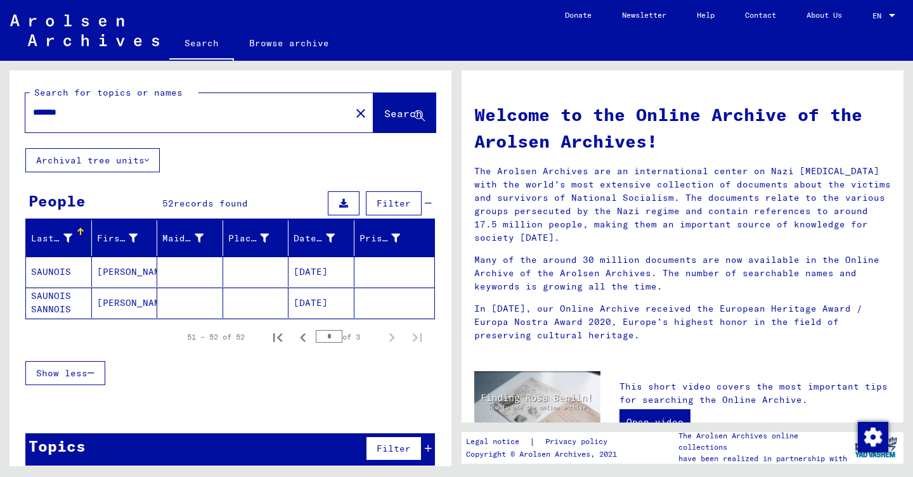
scroll to position [0, 0]
click at [353, 107] on mat-icon "close" at bounding box center [360, 113] width 15 height 15
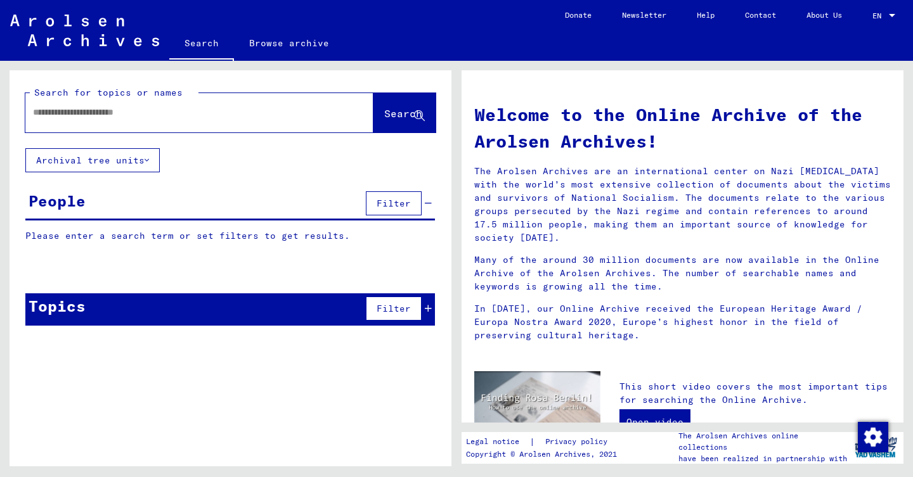
click at [140, 111] on input "text" at bounding box center [184, 112] width 302 height 13
type input "*******"
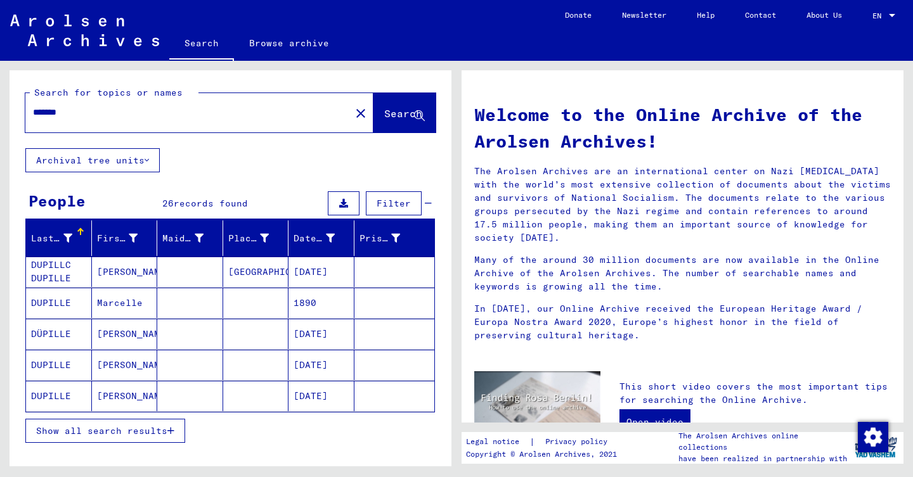
click at [139, 419] on button "Show all search results" at bounding box center [105, 431] width 160 height 24
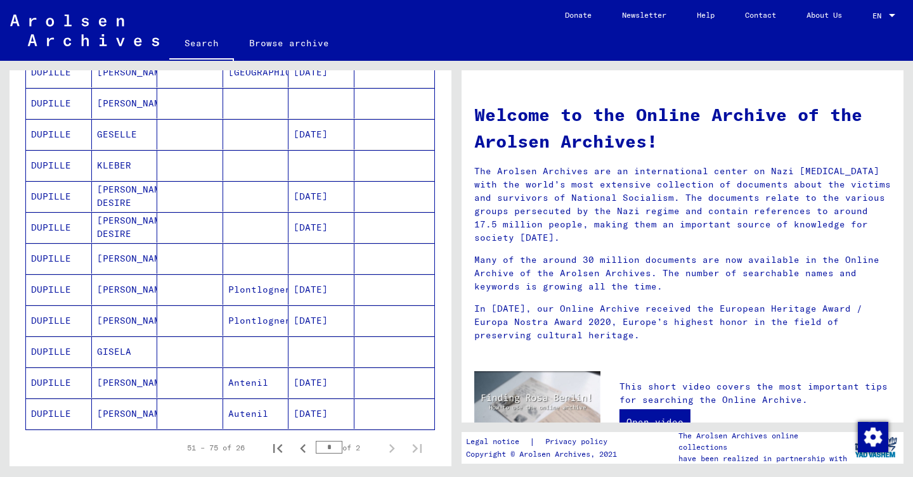
scroll to position [612, 0]
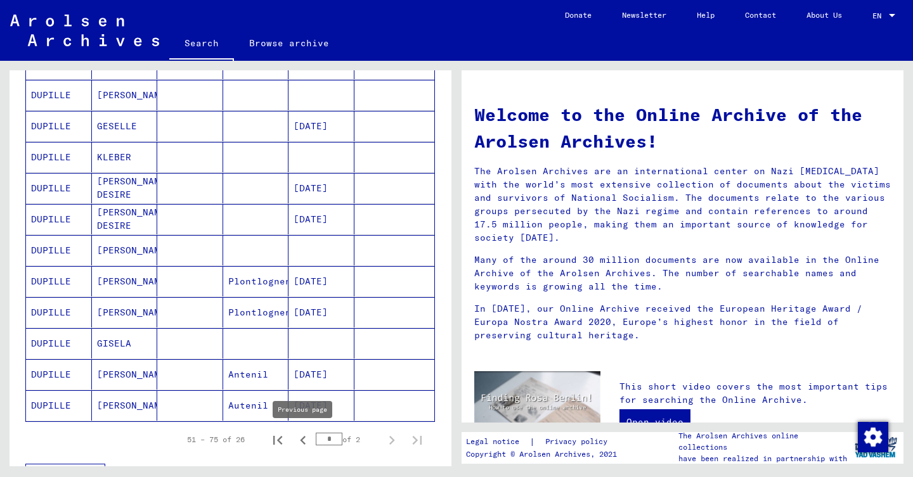
click at [308, 442] on icon "Previous page" at bounding box center [303, 441] width 18 height 18
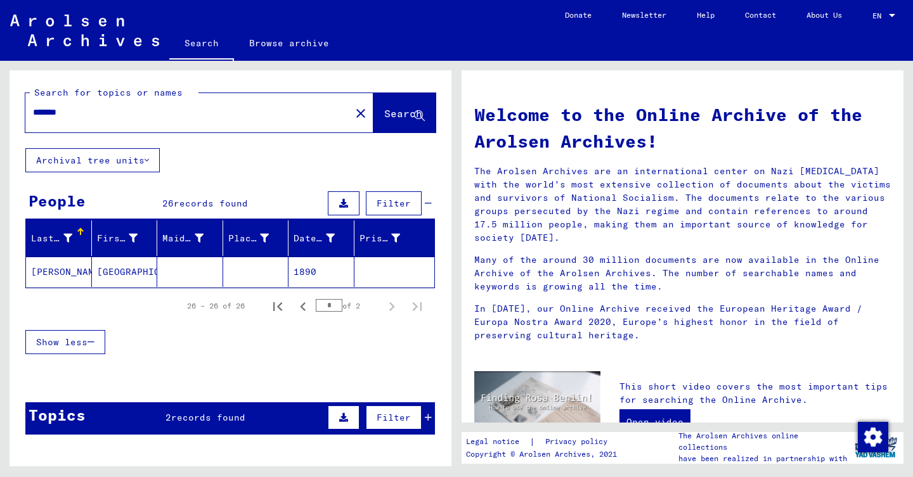
scroll to position [0, 0]
click at [300, 299] on icon "Previous page" at bounding box center [303, 307] width 18 height 18
type input "*"
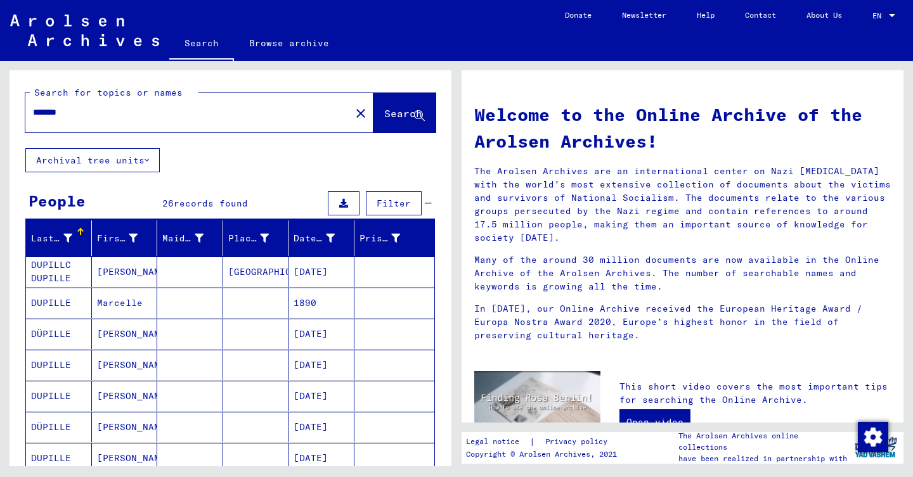
click at [89, 113] on input "*******" at bounding box center [184, 112] width 302 height 13
click at [36, 112] on input "*****" at bounding box center [184, 112] width 302 height 13
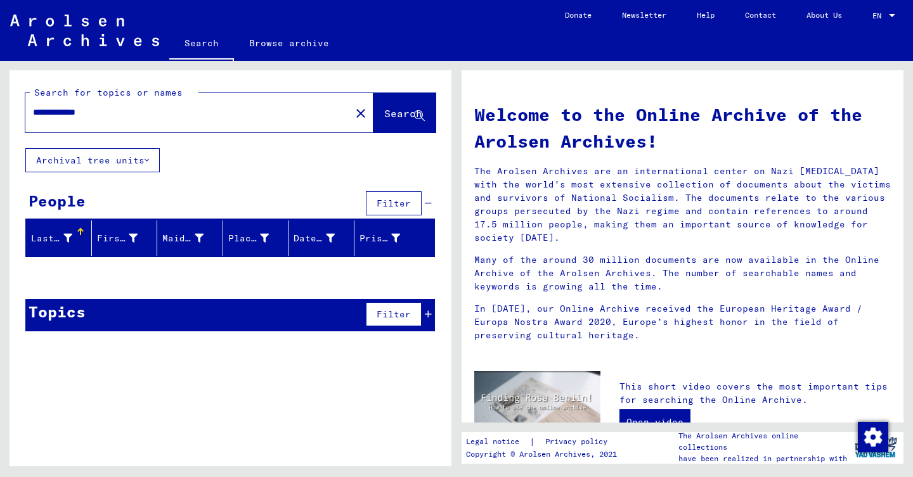
click at [183, 136] on div "**********" at bounding box center [231, 109] width 442 height 78
click at [183, 116] on input "**********" at bounding box center [184, 112] width 302 height 13
type input "**********"
click at [353, 114] on mat-icon "close" at bounding box center [360, 113] width 15 height 15
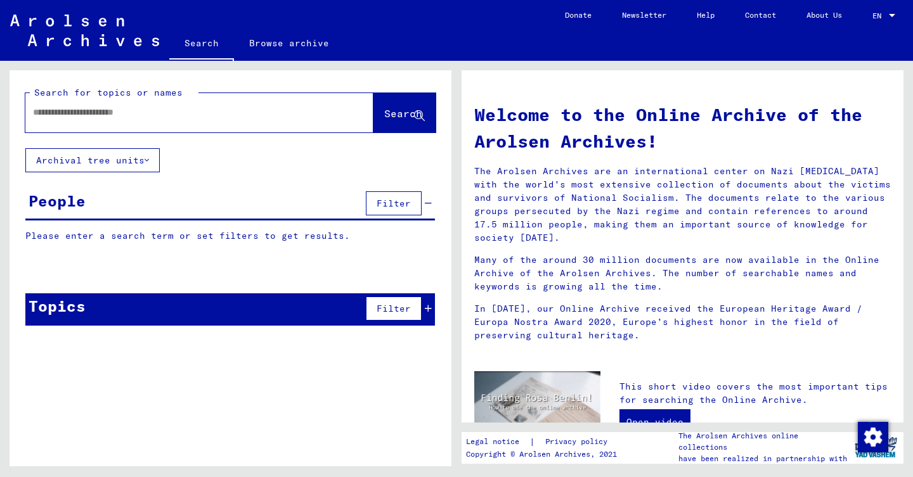
click at [99, 113] on input "text" at bounding box center [184, 112] width 302 height 13
type input "*******"
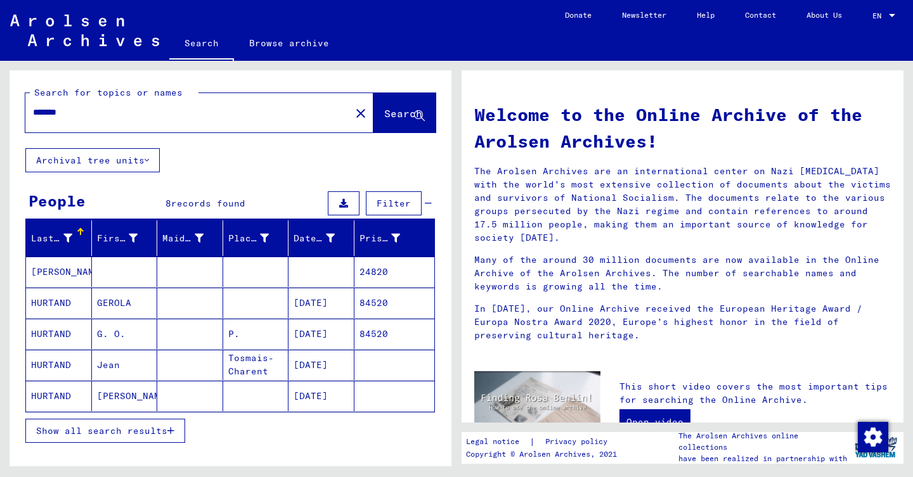
click at [264, 276] on mat-cell at bounding box center [256, 272] width 66 height 30
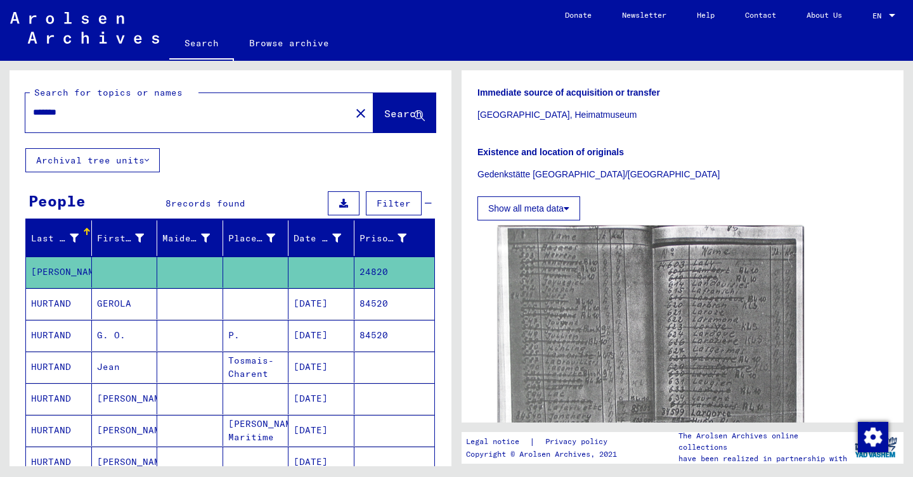
click at [348, 105] on button "close" at bounding box center [360, 112] width 25 height 25
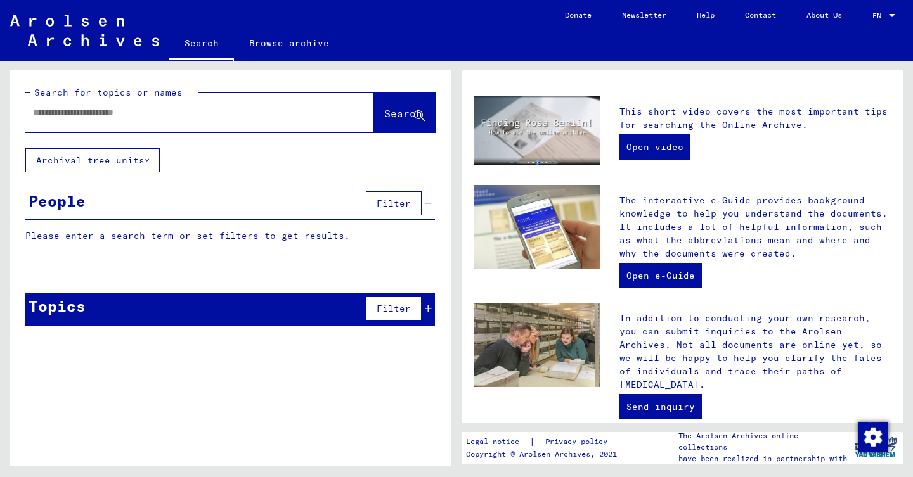
click at [141, 106] on input "text" at bounding box center [184, 112] width 302 height 13
type input "*********"
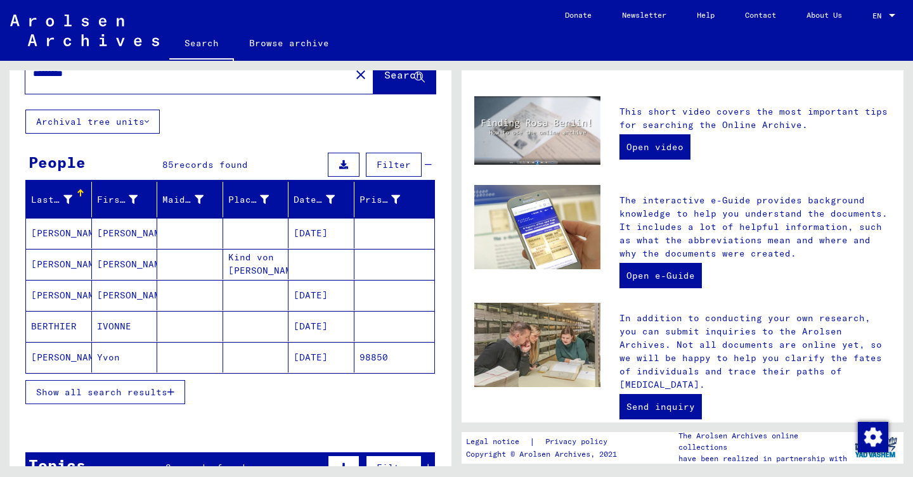
scroll to position [46, 0]
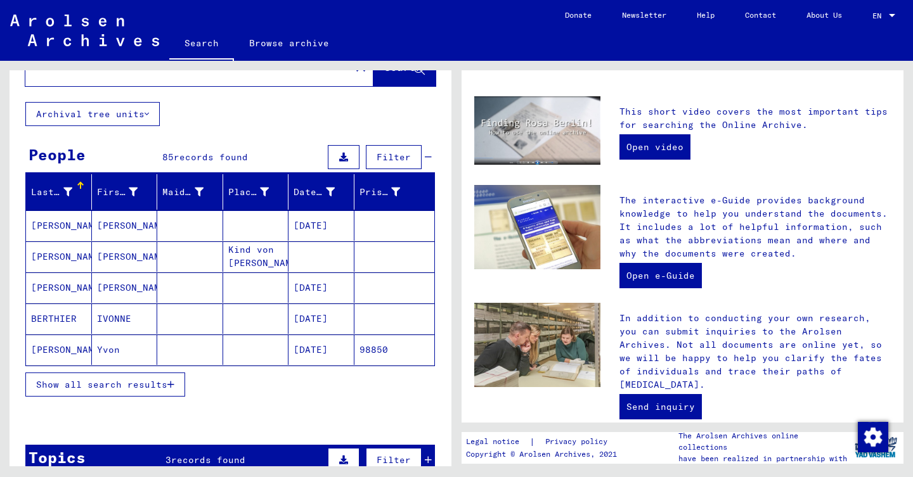
click at [146, 385] on span "Show all search results" at bounding box center [101, 384] width 131 height 11
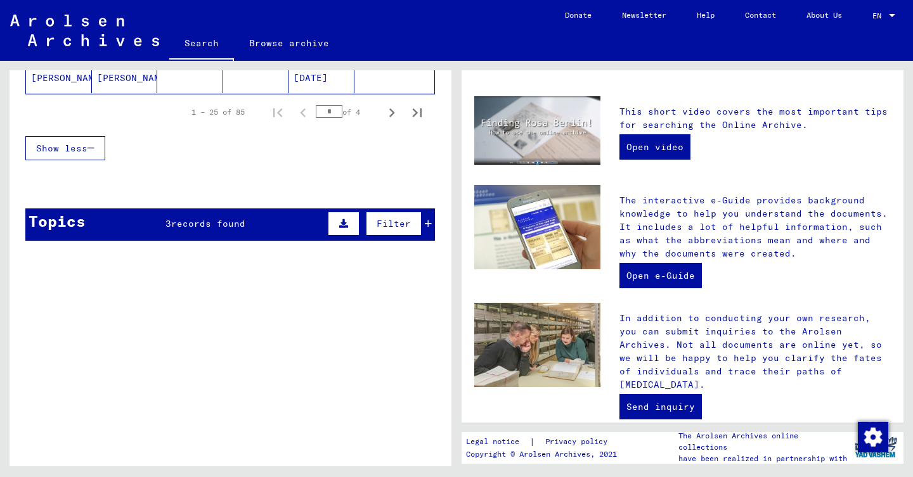
scroll to position [877, 0]
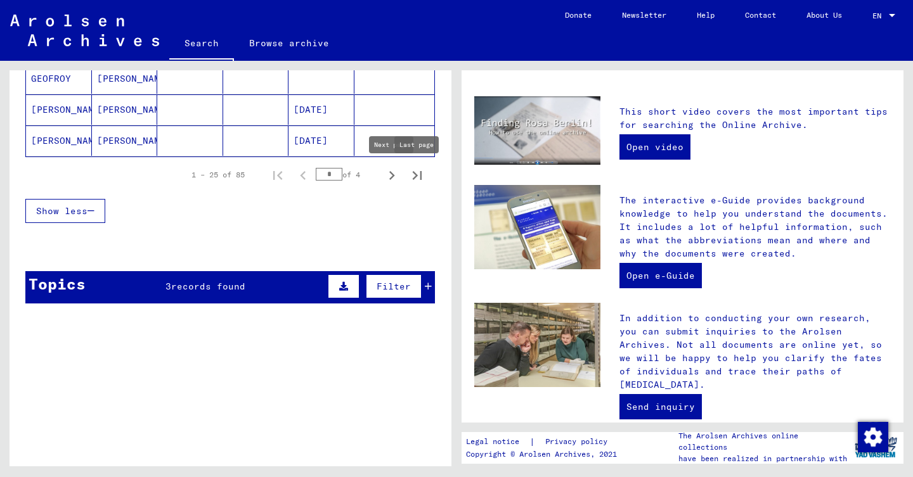
click at [414, 174] on icon "Last page" at bounding box center [417, 176] width 18 height 18
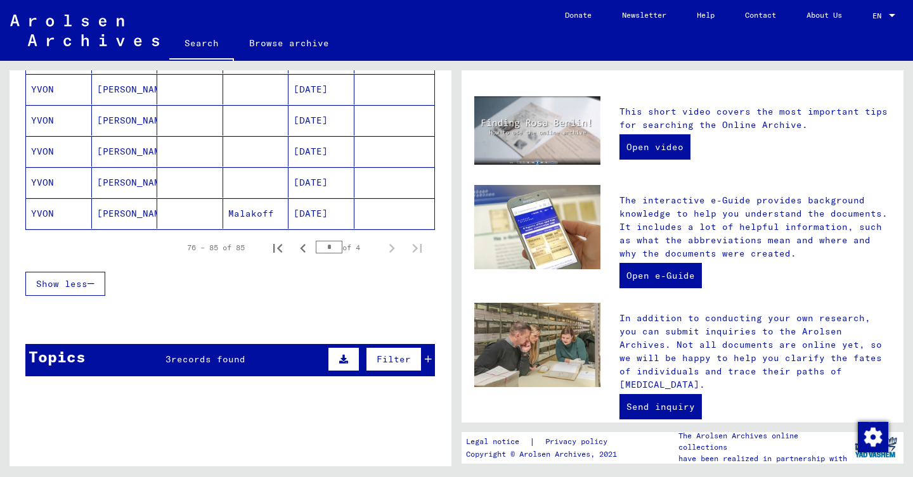
scroll to position [336, 0]
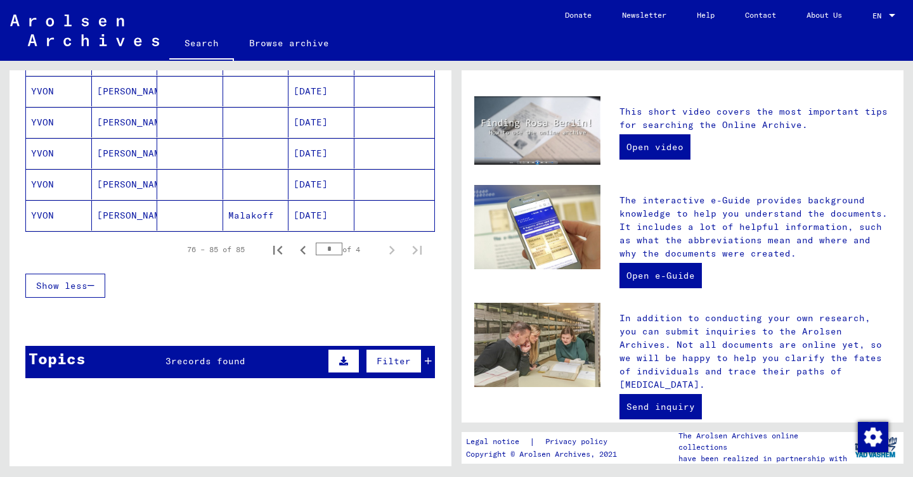
click at [340, 192] on mat-cell "[DATE]" at bounding box center [321, 184] width 66 height 30
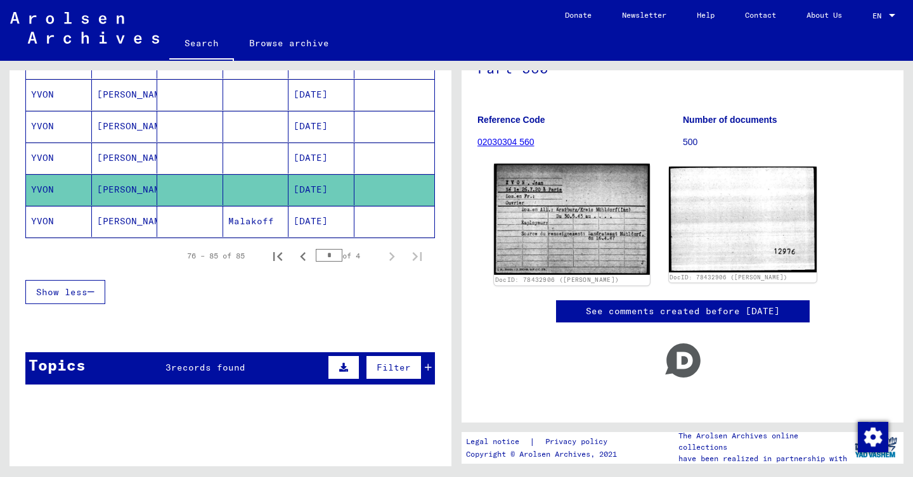
scroll to position [131, 0]
click at [569, 173] on img at bounding box center [571, 219] width 155 height 111
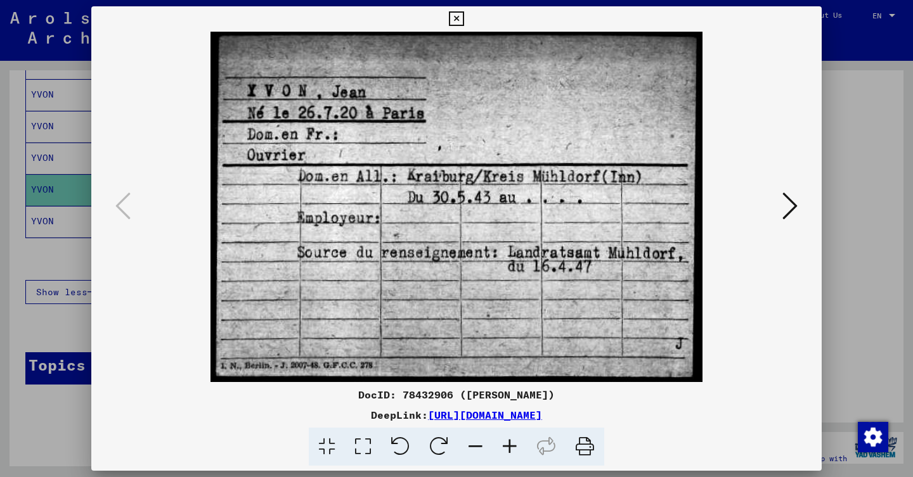
click at [72, 170] on div at bounding box center [456, 238] width 913 height 477
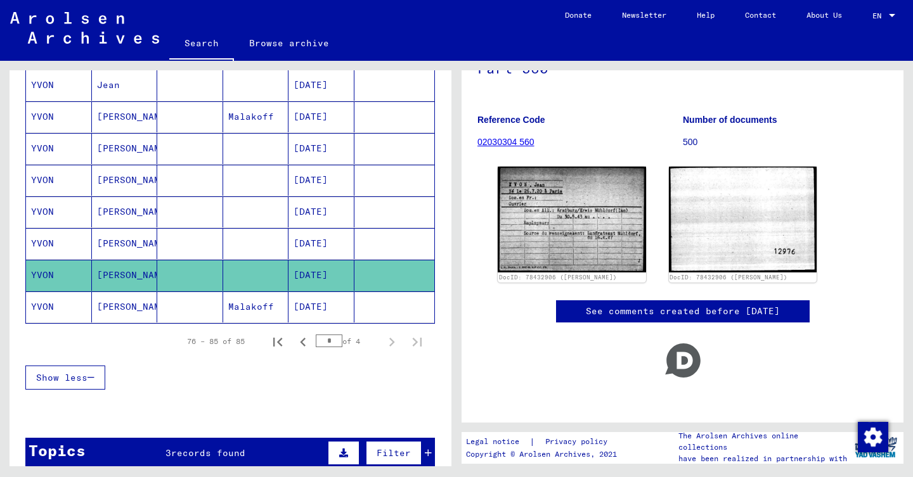
scroll to position [146, 0]
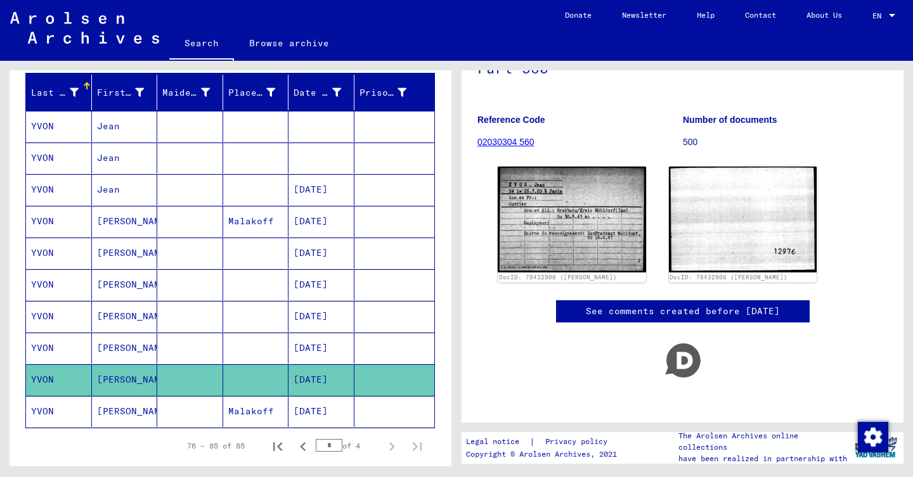
click at [322, 157] on mat-cell at bounding box center [321, 158] width 66 height 31
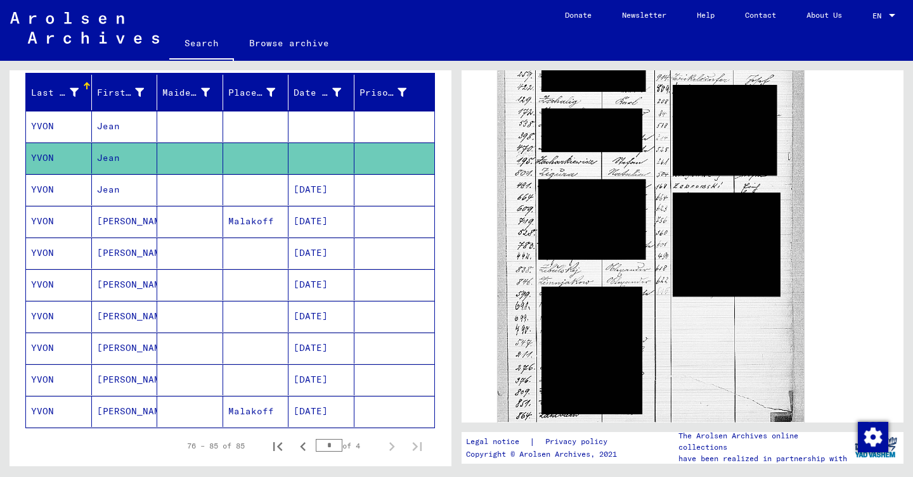
scroll to position [674, 0]
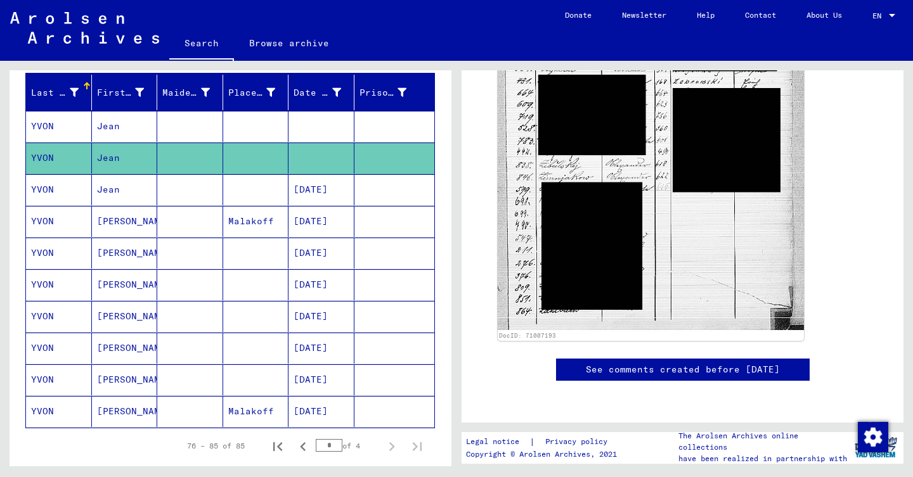
click at [312, 115] on mat-cell at bounding box center [321, 126] width 66 height 31
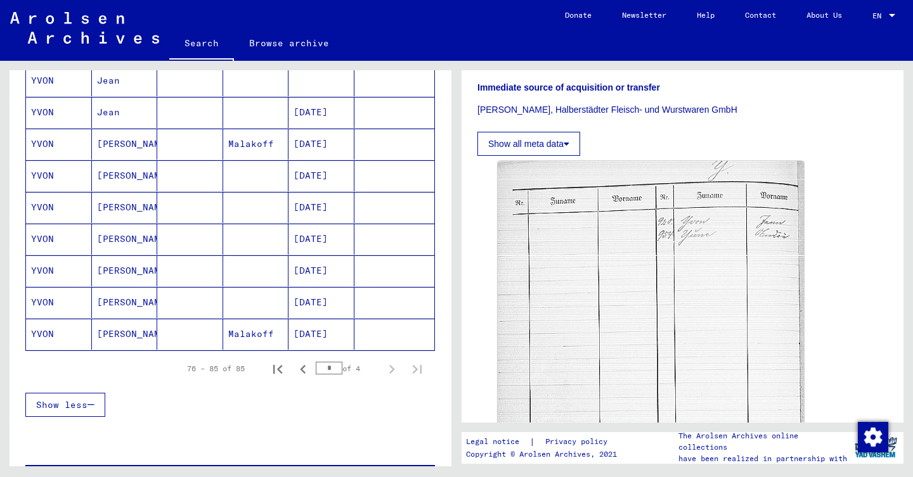
scroll to position [240, 0]
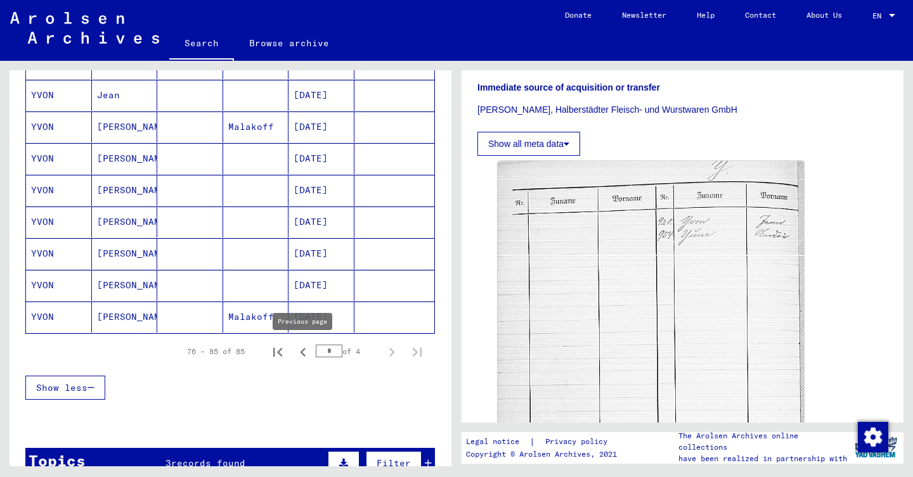
click at [307, 346] on icon "Previous page" at bounding box center [303, 353] width 18 height 18
type input "*"
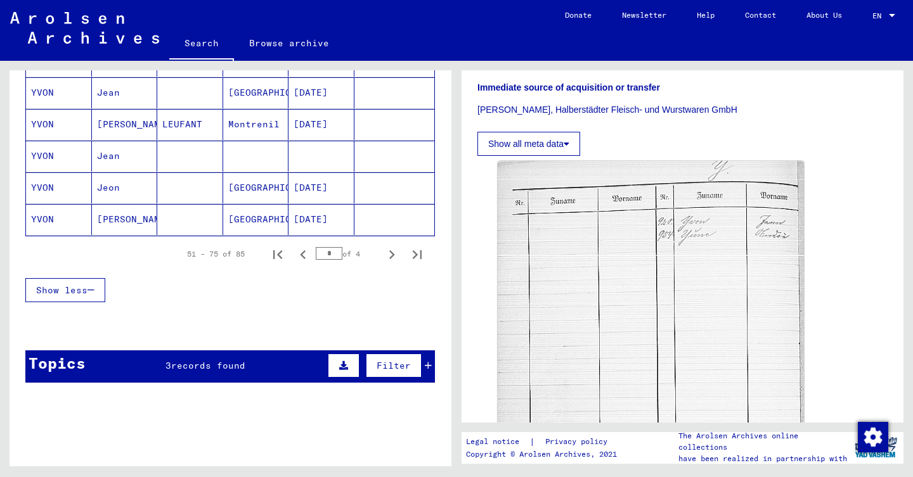
scroll to position [788, 0]
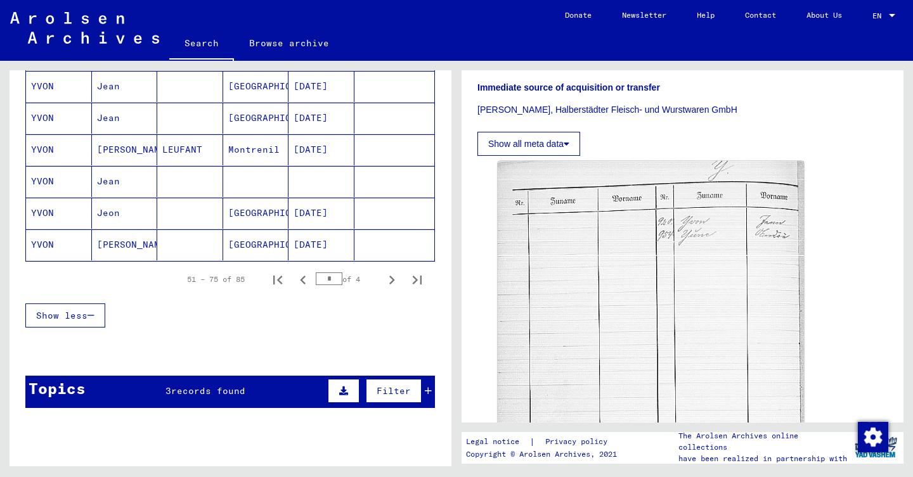
click at [326, 221] on mat-cell "[DATE]" at bounding box center [321, 213] width 66 height 31
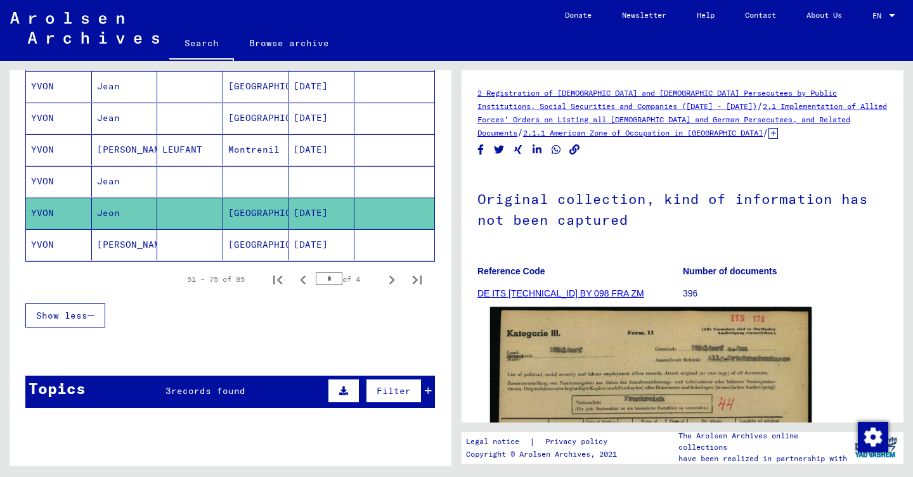
scroll to position [329, 0]
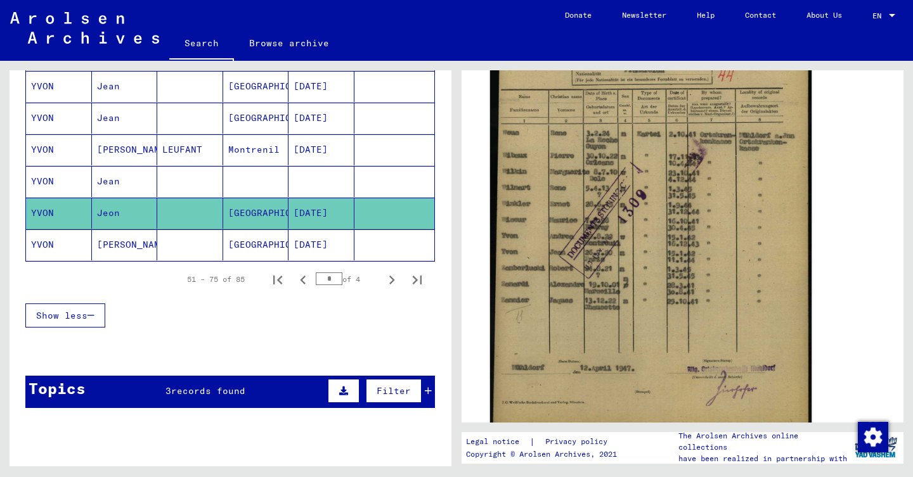
click at [610, 186] on img at bounding box center [650, 205] width 321 height 454
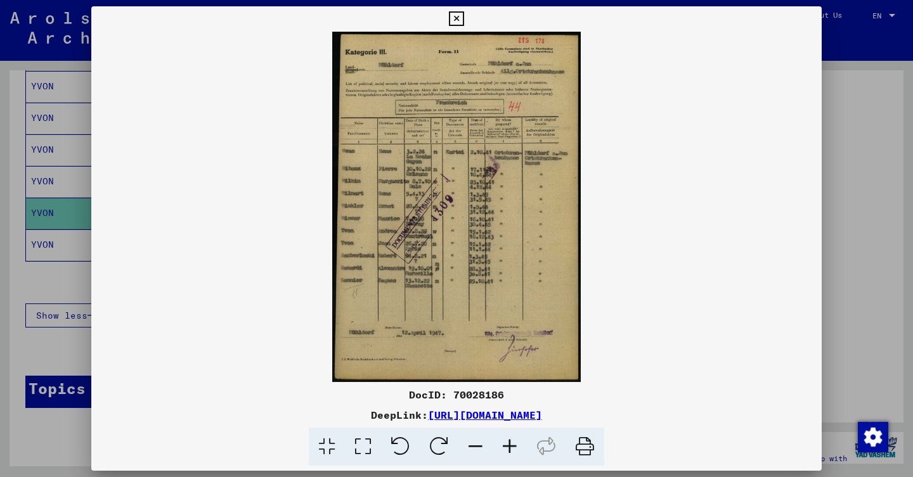
click at [22, 272] on div at bounding box center [456, 238] width 913 height 477
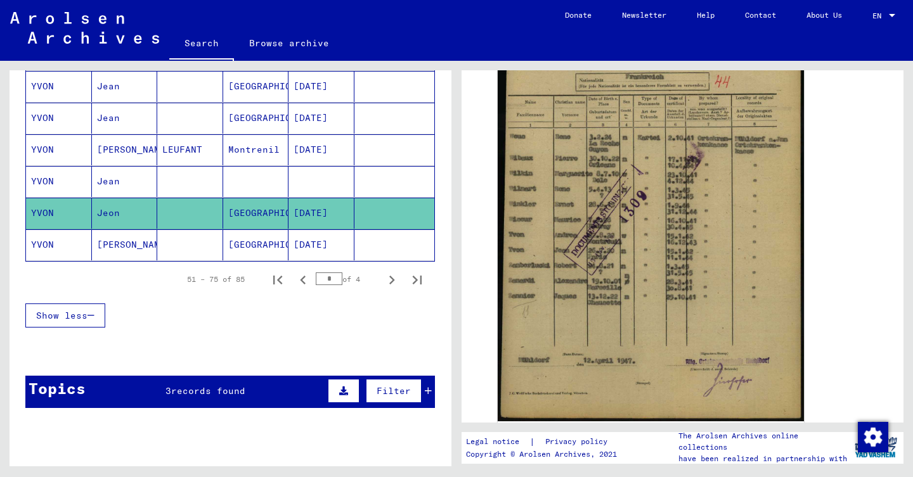
click at [80, 189] on mat-cell "YVON" at bounding box center [59, 181] width 66 height 31
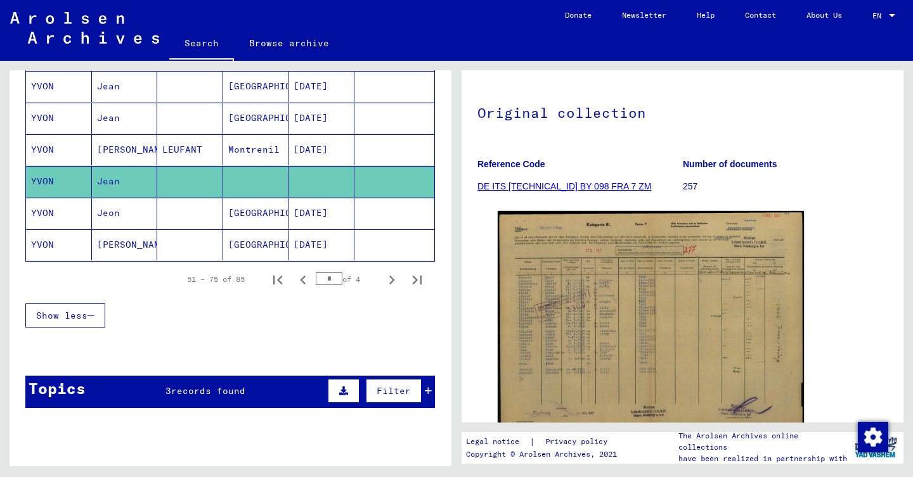
scroll to position [89, 0]
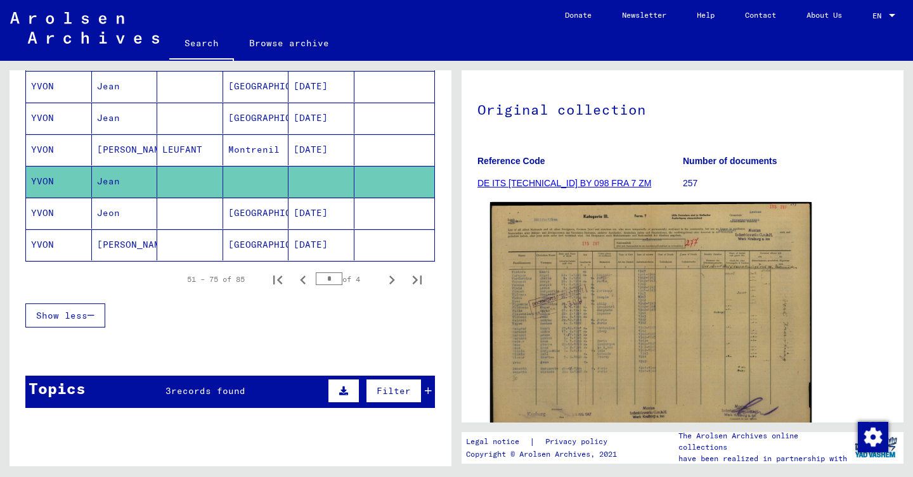
click at [585, 231] on img at bounding box center [650, 316] width 321 height 229
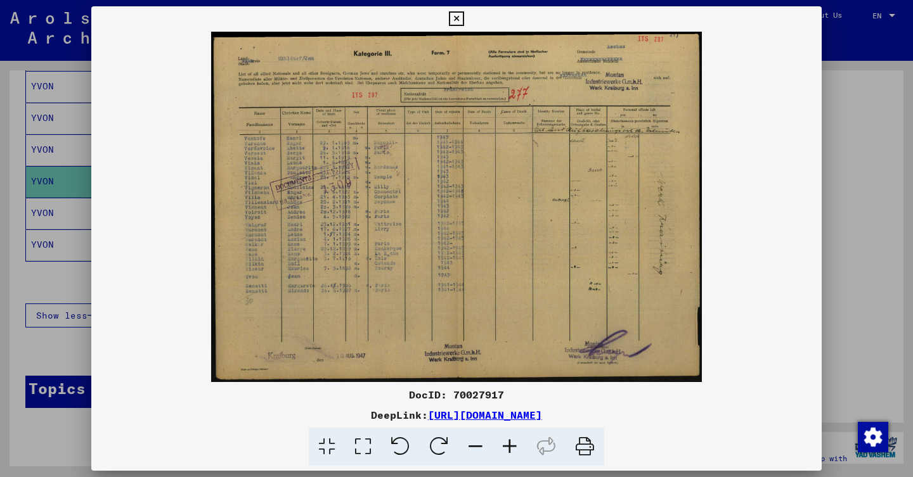
click at [0, 183] on div at bounding box center [456, 238] width 913 height 477
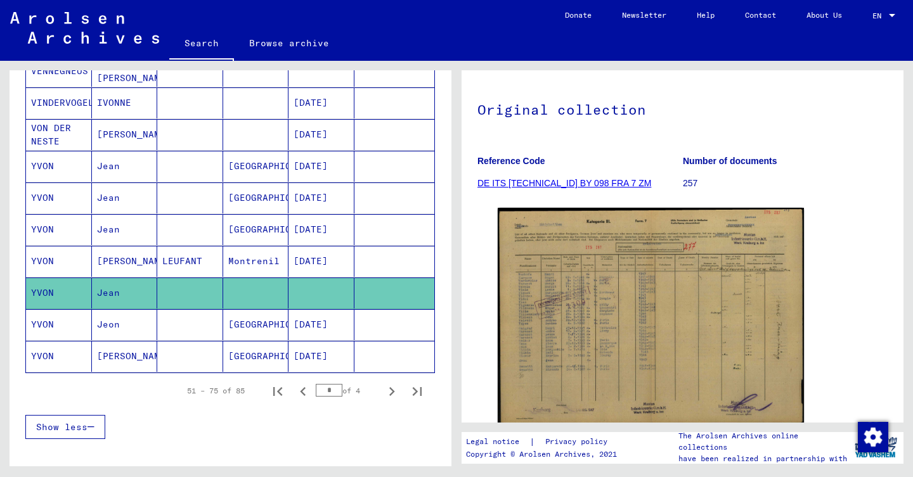
scroll to position [671, 0]
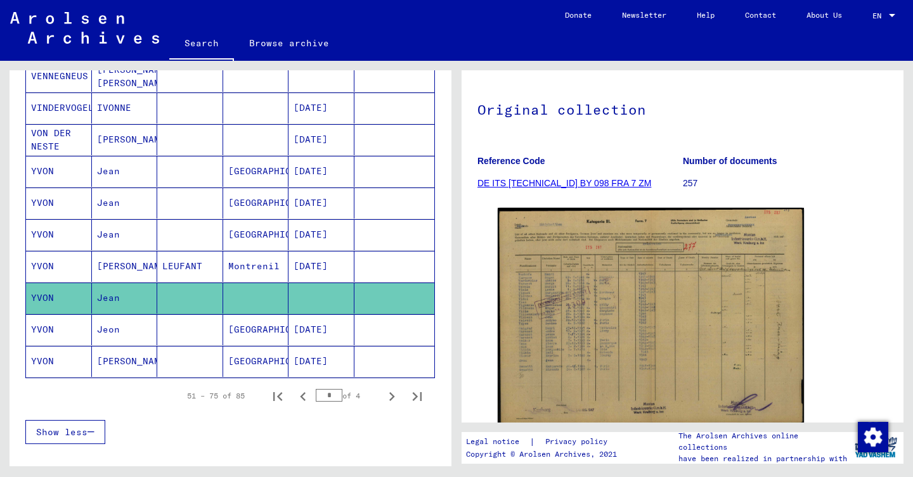
click at [328, 235] on mat-cell "[DATE]" at bounding box center [321, 234] width 66 height 31
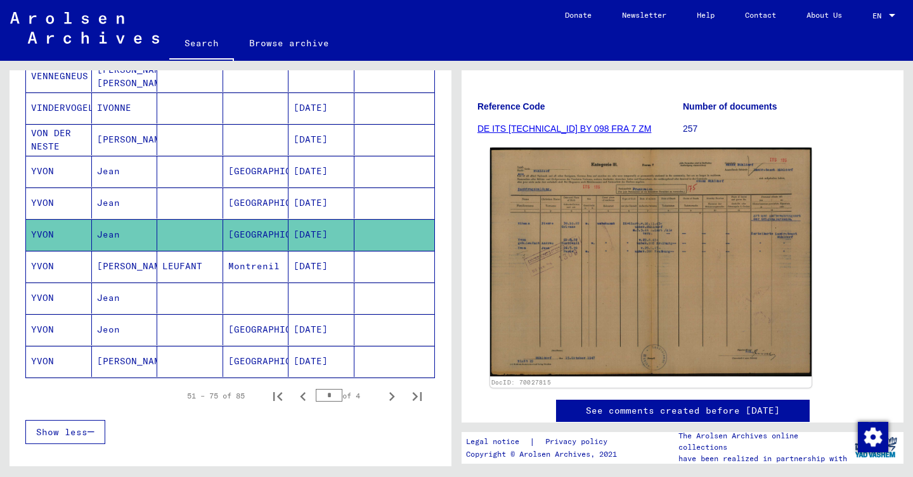
scroll to position [144, 0]
click at [649, 236] on img at bounding box center [650, 262] width 321 height 229
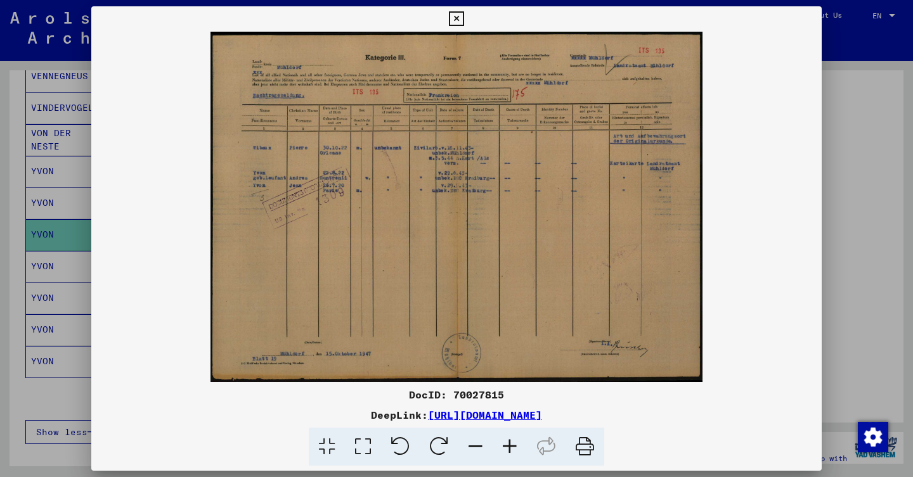
click at [39, 240] on div at bounding box center [456, 238] width 913 height 477
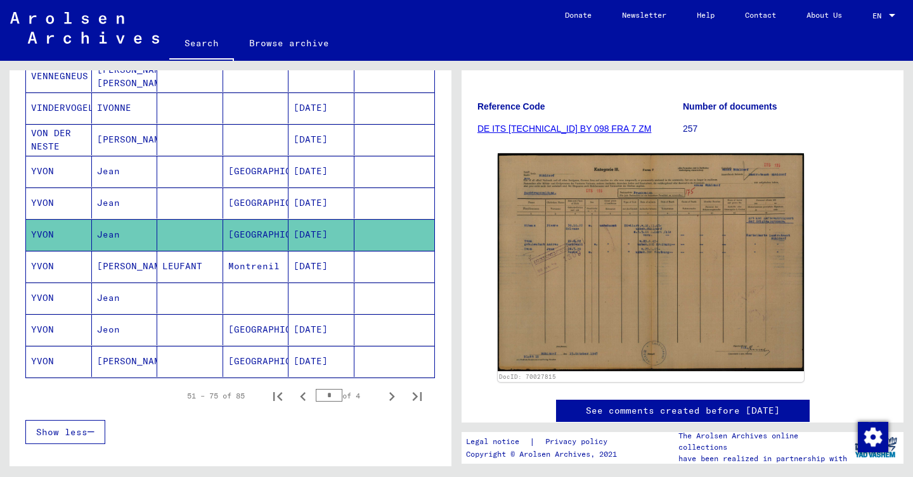
click at [84, 217] on mat-cell "YVON" at bounding box center [59, 203] width 66 height 31
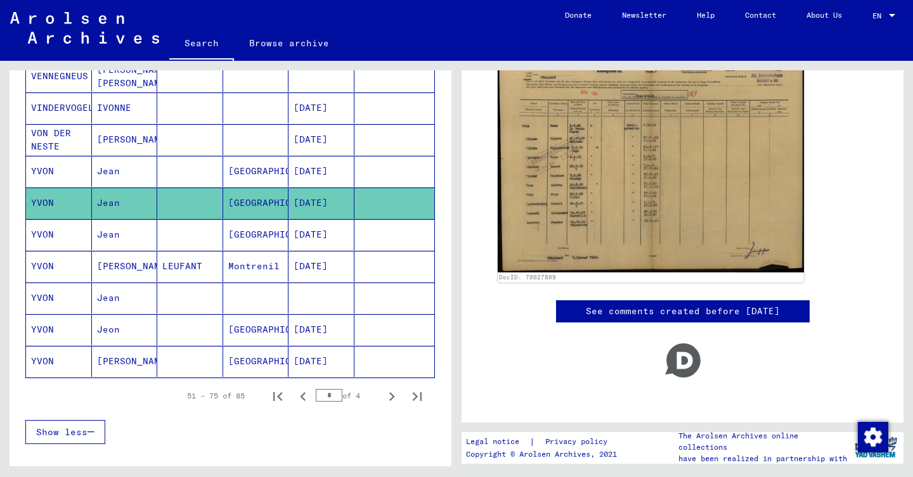
scroll to position [260, 0]
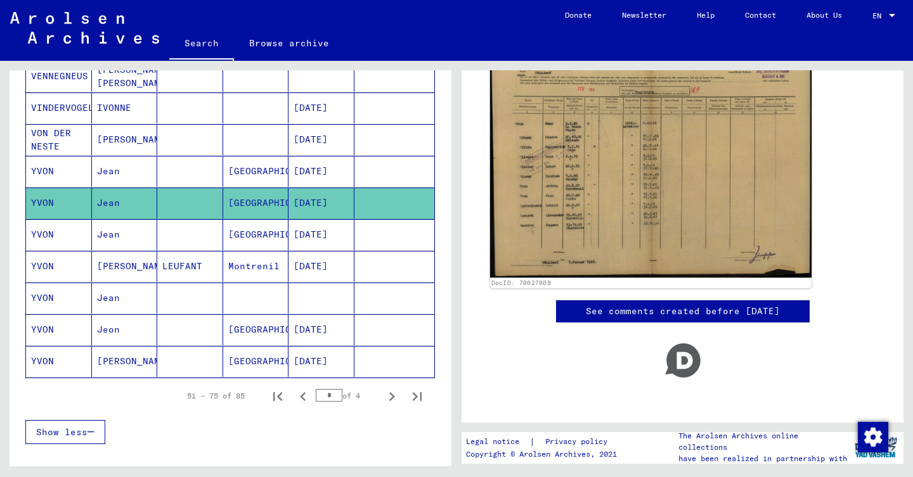
click at [588, 195] on img at bounding box center [650, 162] width 321 height 232
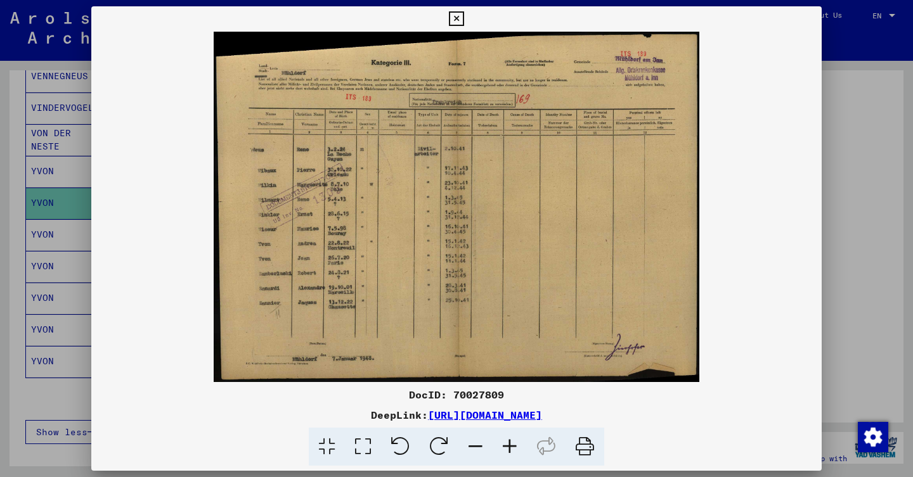
click at [0, 199] on div at bounding box center [456, 238] width 913 height 477
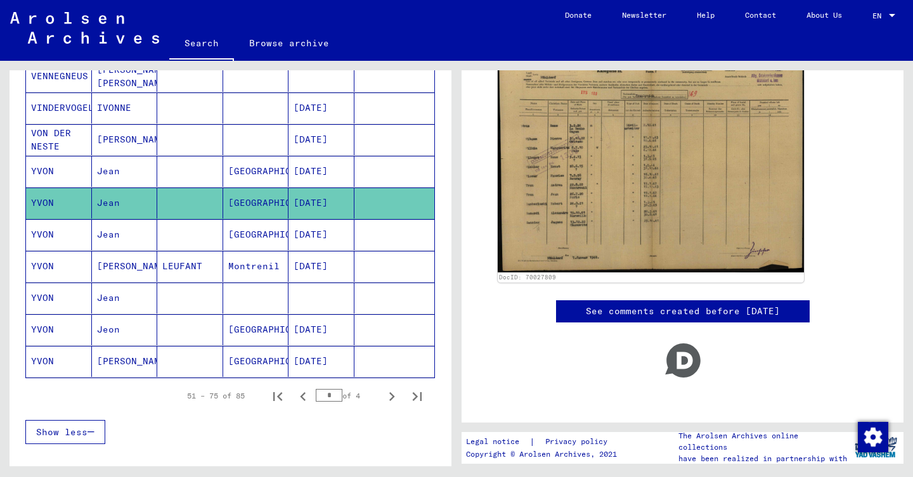
click at [100, 159] on mat-cell "Jean" at bounding box center [125, 171] width 66 height 31
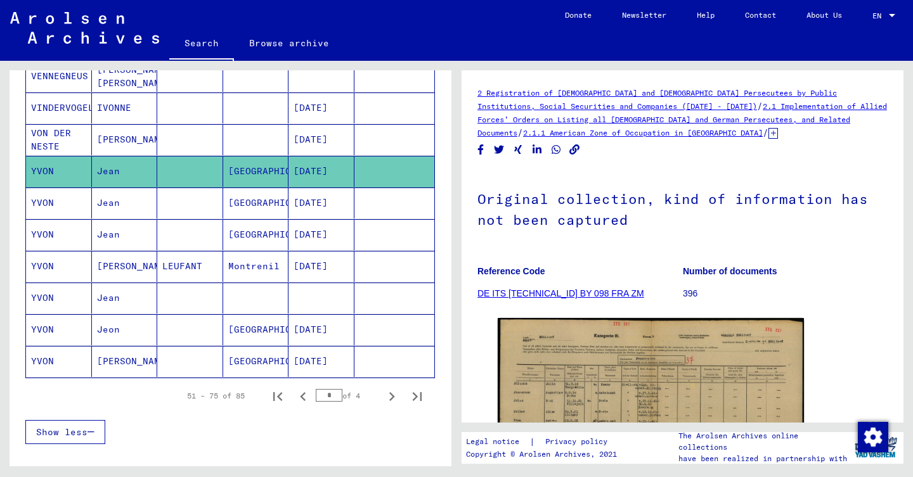
scroll to position [46, 0]
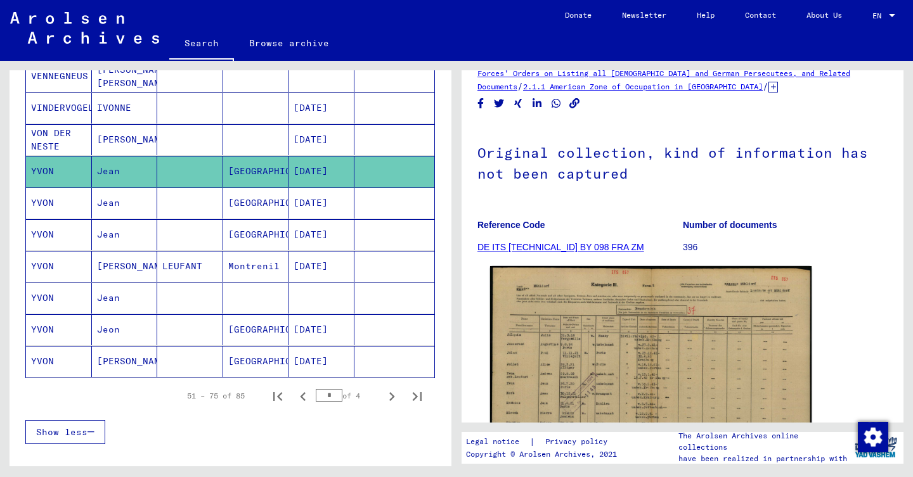
click at [614, 352] on img at bounding box center [650, 380] width 321 height 229
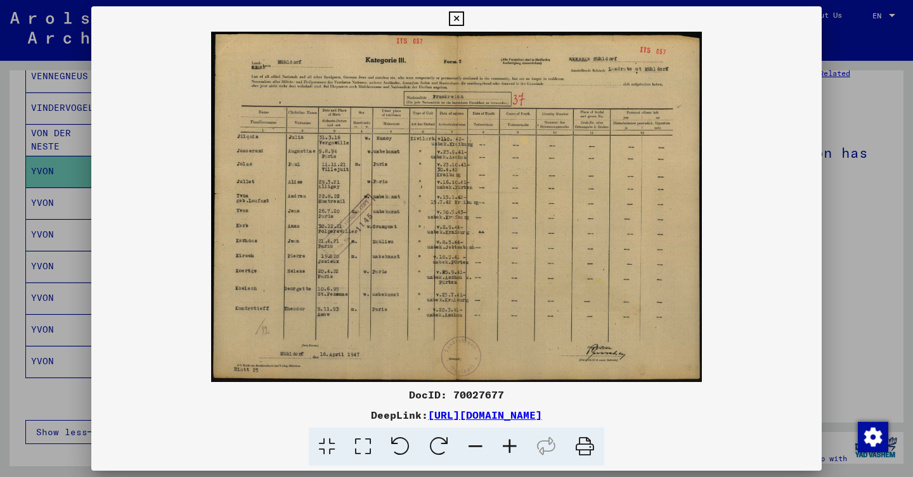
click at [60, 188] on div at bounding box center [456, 238] width 913 height 477
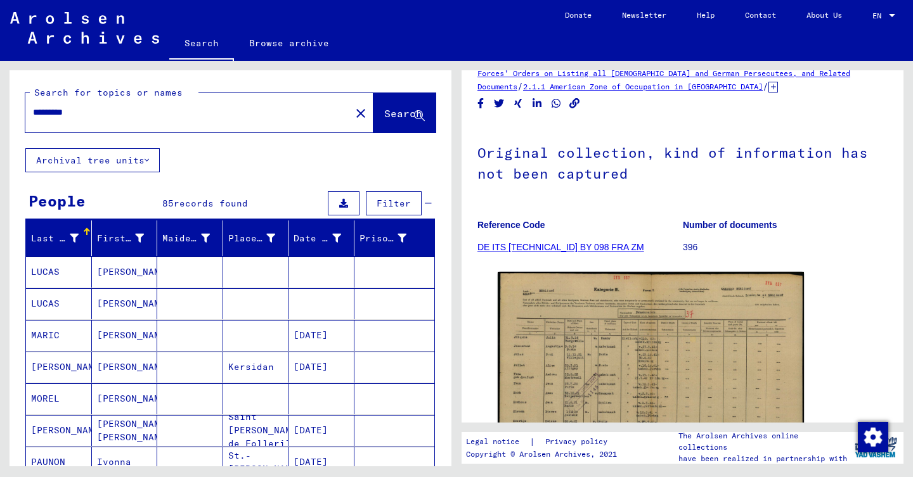
scroll to position [0, 0]
click at [353, 109] on mat-icon "close" at bounding box center [360, 113] width 15 height 15
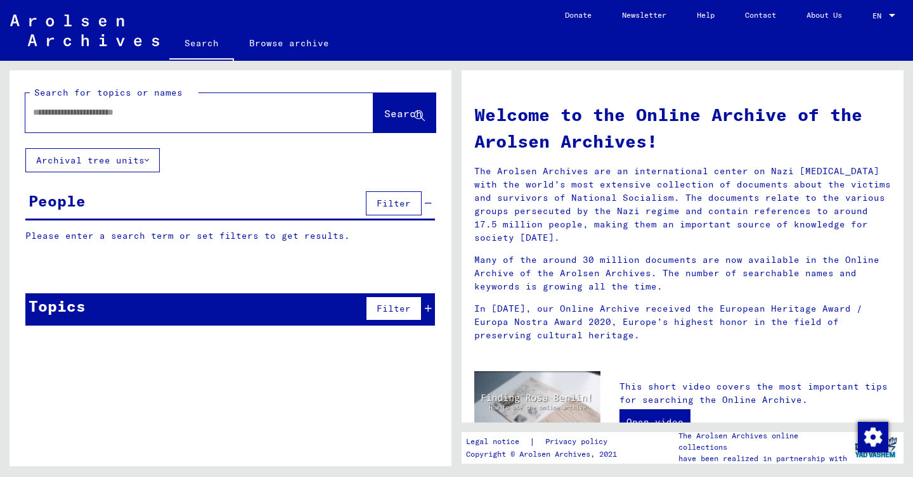
click at [207, 108] on input "text" at bounding box center [184, 112] width 302 height 13
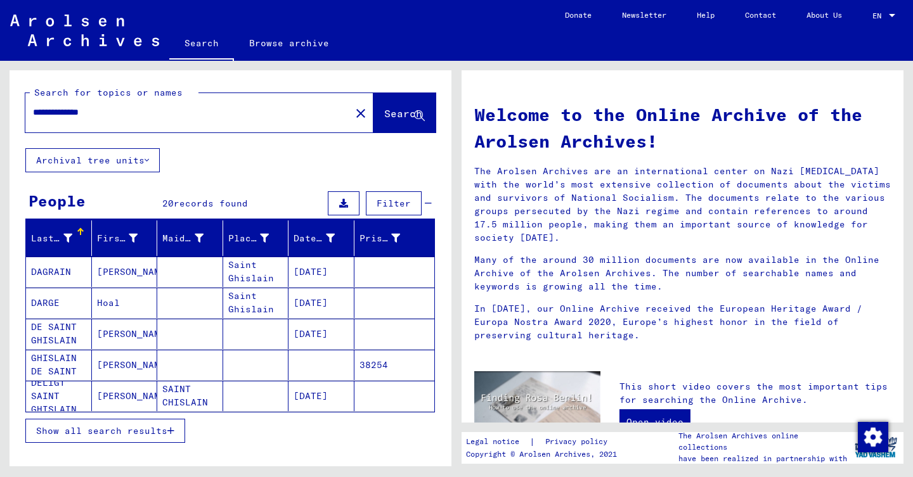
click at [131, 434] on span "Show all search results" at bounding box center [101, 430] width 131 height 11
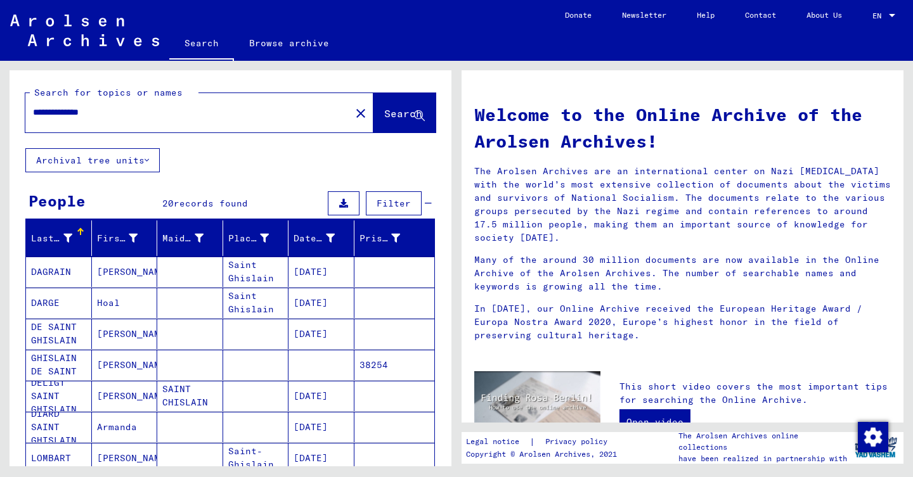
click at [131, 434] on mat-cell "Armanda" at bounding box center [125, 427] width 66 height 30
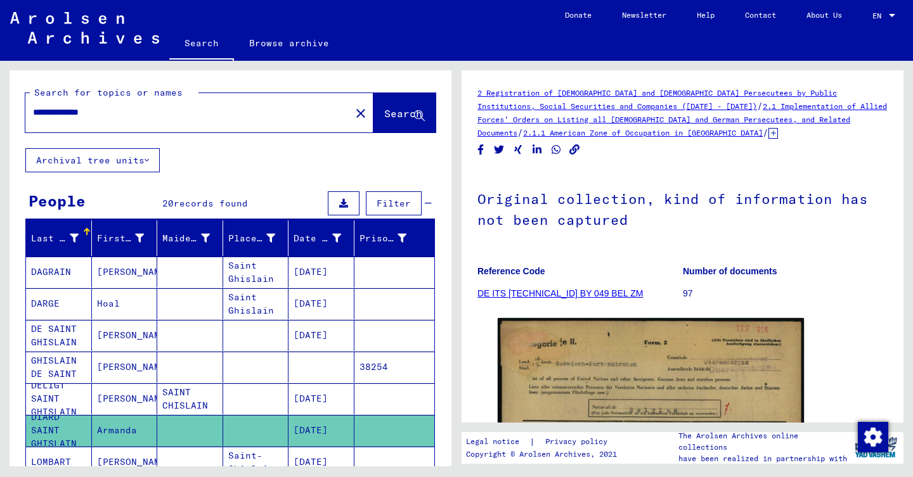
click at [94, 113] on input "**********" at bounding box center [188, 112] width 310 height 13
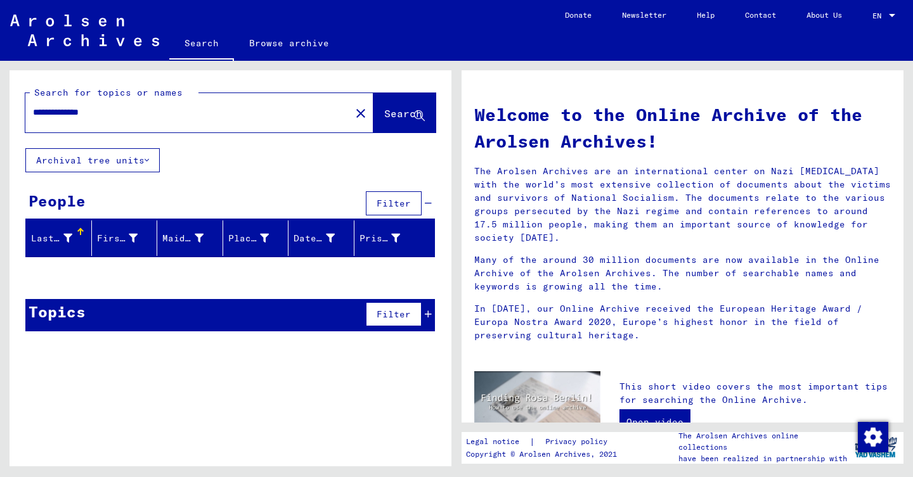
type input "**********"
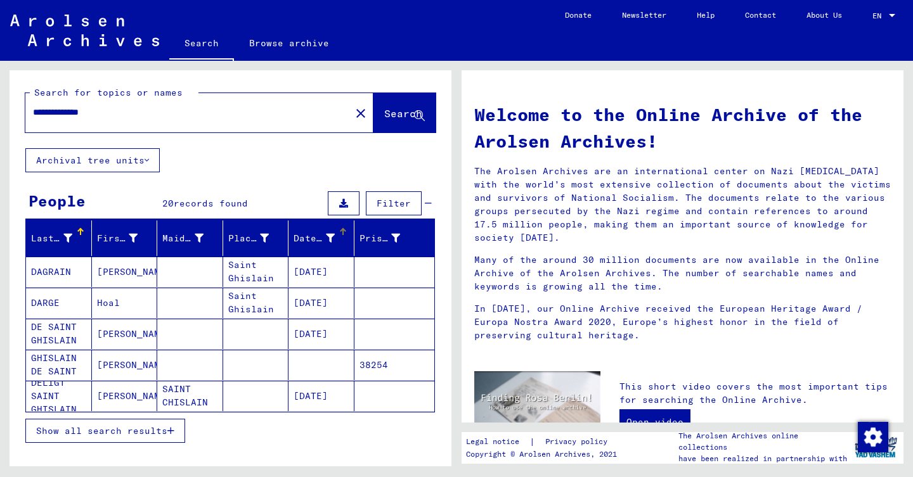
click at [352, 245] on div "Date of Birth" at bounding box center [323, 238] width 60 height 20
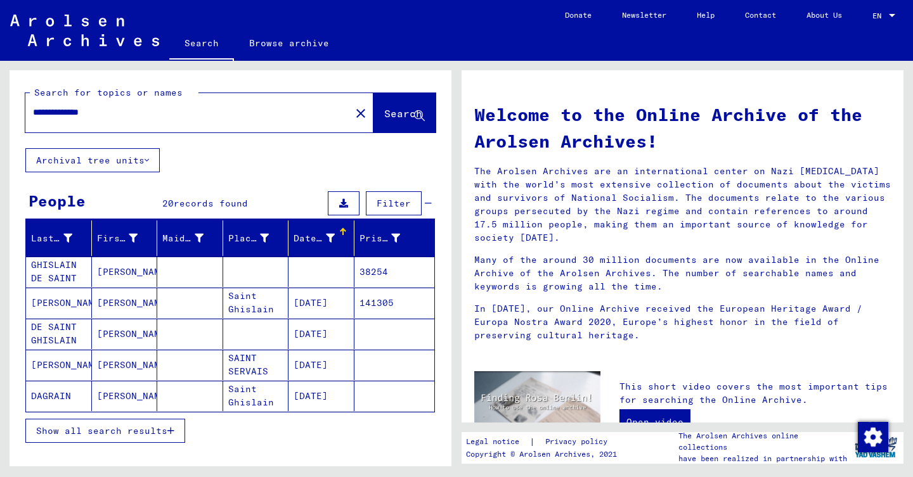
click at [152, 434] on span "Show all search results" at bounding box center [101, 430] width 131 height 11
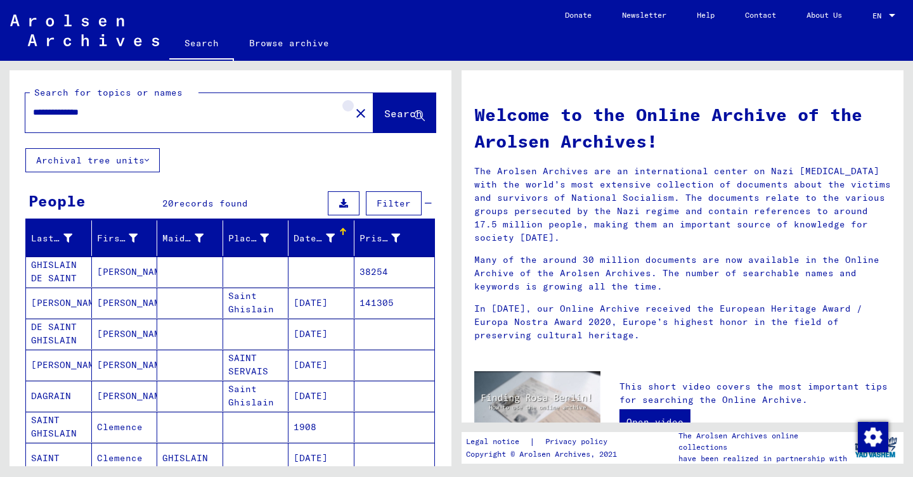
click at [353, 110] on mat-icon "close" at bounding box center [360, 113] width 15 height 15
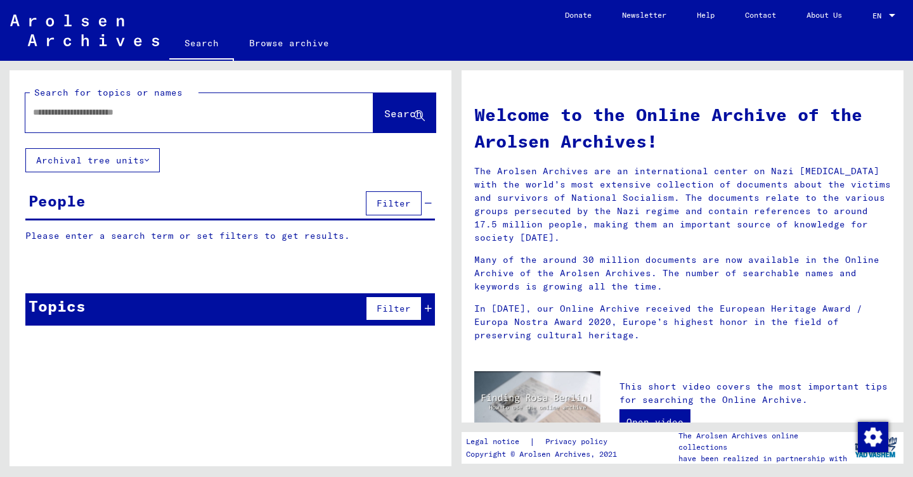
click at [158, 112] on input "text" at bounding box center [184, 112] width 302 height 13
type input "********"
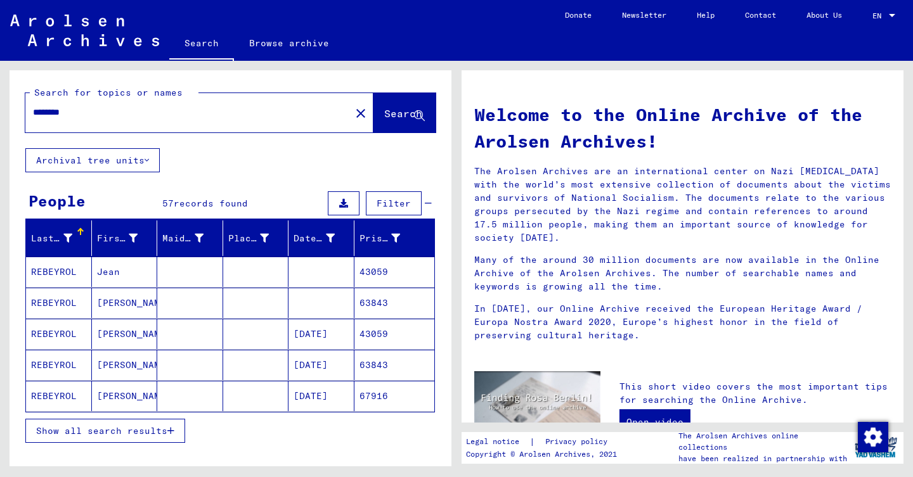
click at [141, 427] on span "Show all search results" at bounding box center [101, 430] width 131 height 11
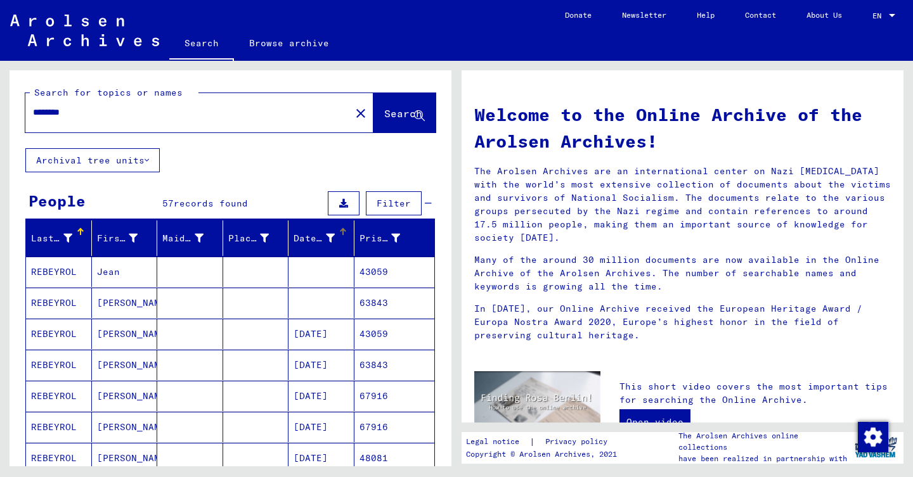
click at [341, 227] on mat-header-cell "Date of Birth" at bounding box center [321, 238] width 66 height 35
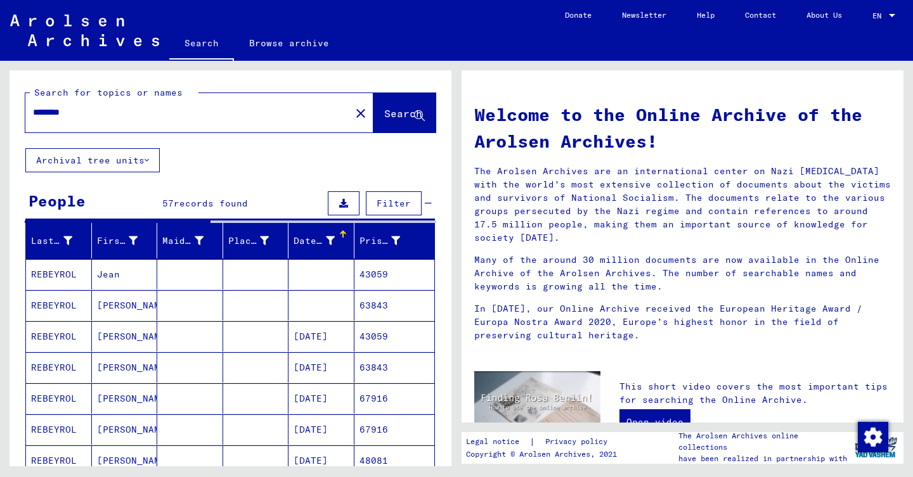
click at [341, 227] on mat-header-cell "Date of Birth" at bounding box center [321, 240] width 66 height 35
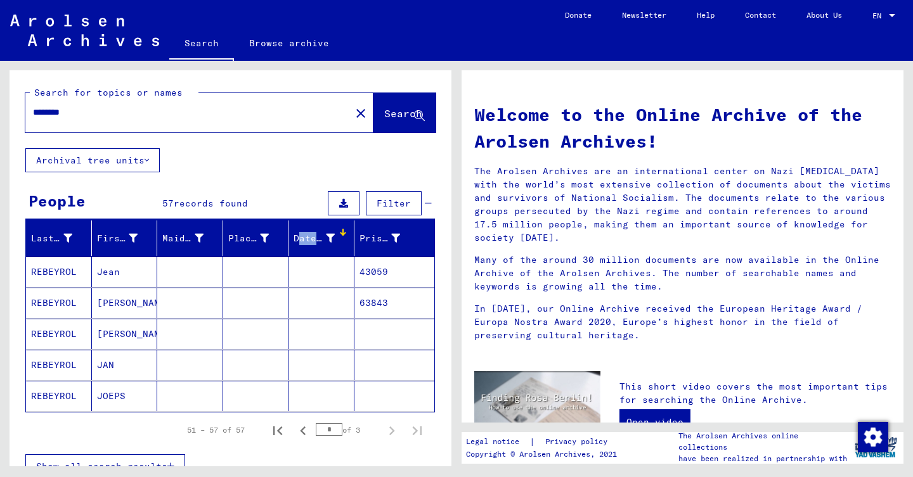
click at [297, 170] on div "Search for topics or names ******** close Search Archival tree units People 57 …" at bounding box center [231, 319] width 442 height 499
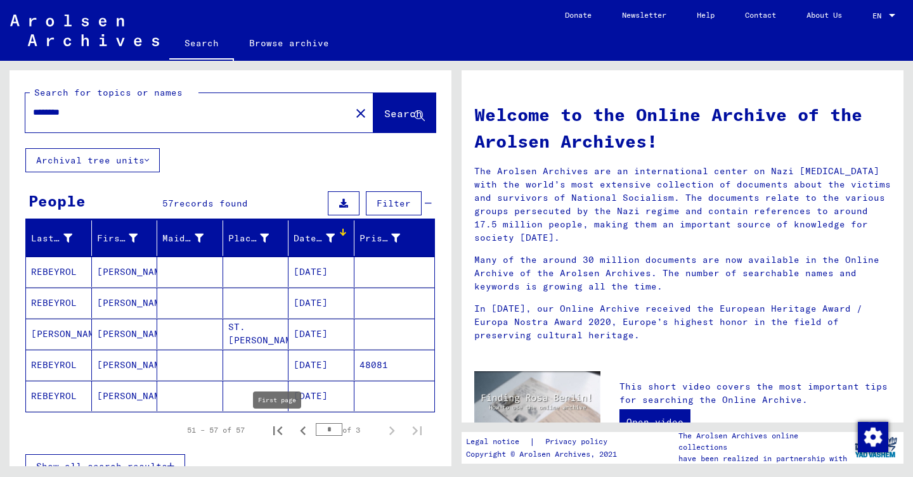
click at [279, 428] on icon "First page" at bounding box center [278, 431] width 18 height 18
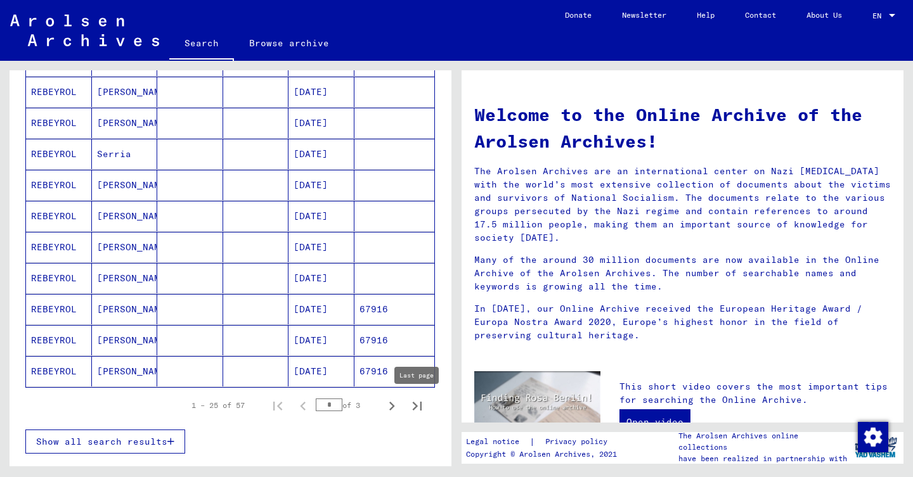
click at [409, 408] on icon "Last page" at bounding box center [417, 406] width 18 height 18
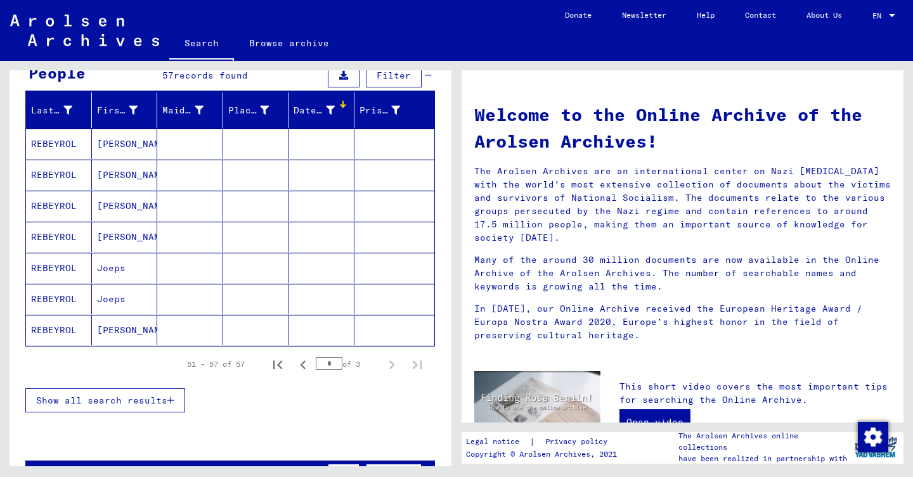
scroll to position [127, 0]
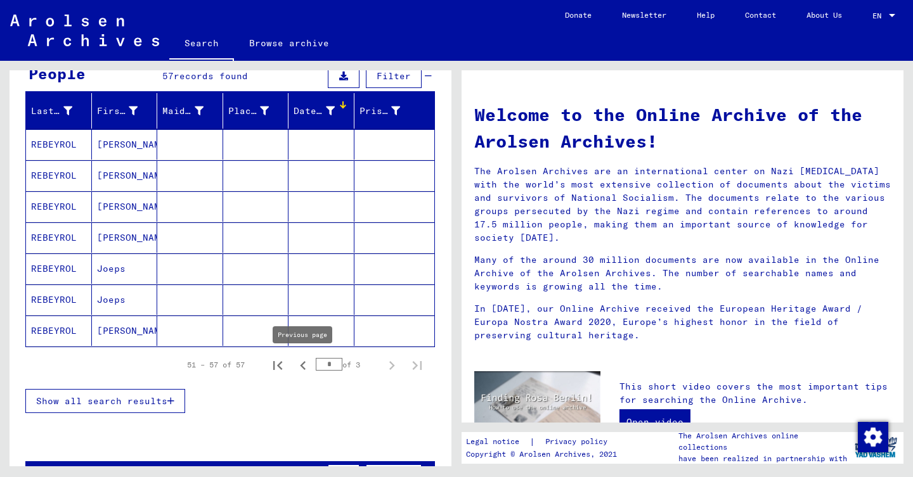
click at [299, 366] on icon "Previous page" at bounding box center [303, 366] width 18 height 18
type input "*"
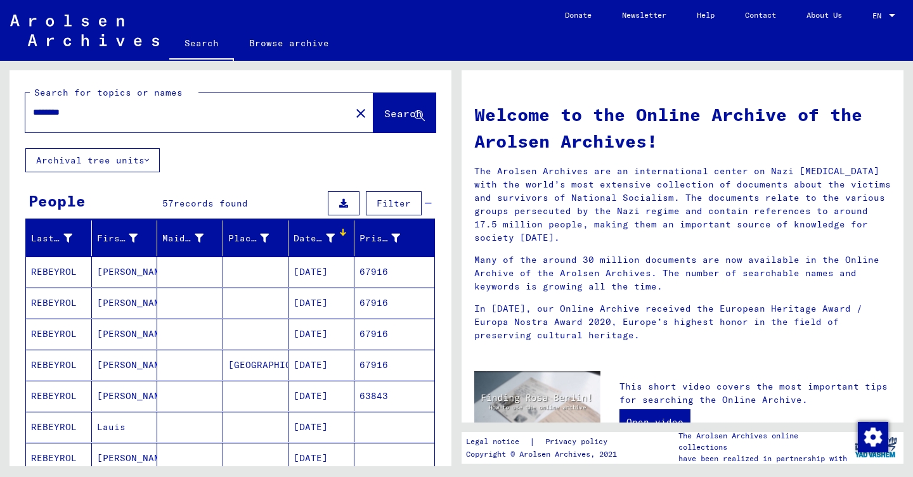
scroll to position [0, 0]
click at [353, 118] on mat-icon "close" at bounding box center [360, 113] width 15 height 15
